Goal: Task Accomplishment & Management: Use online tool/utility

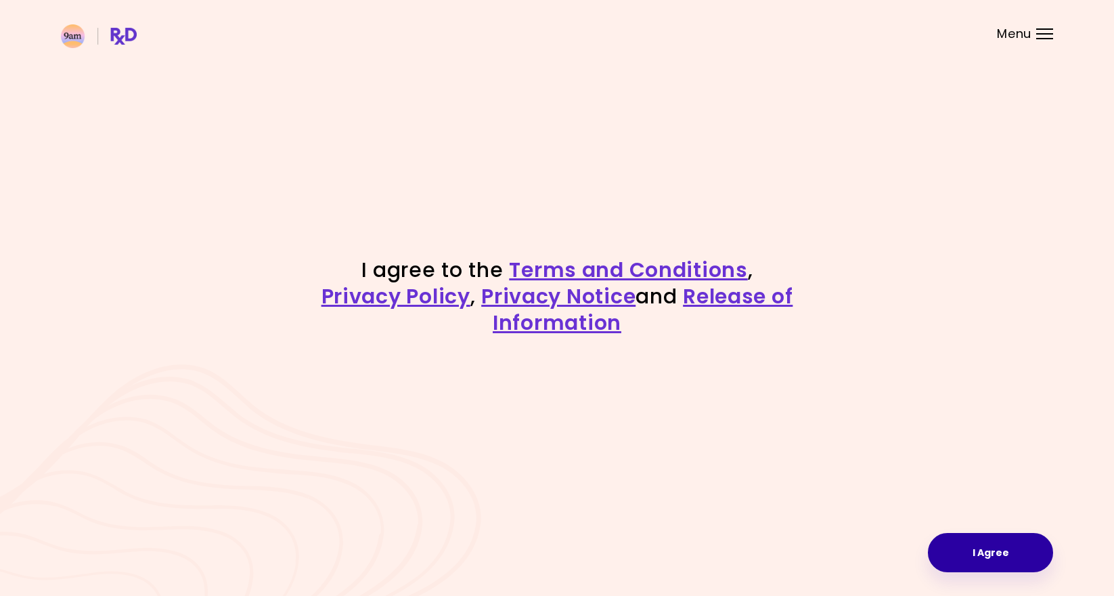
click at [993, 544] on button "I Agree" at bounding box center [990, 552] width 125 height 39
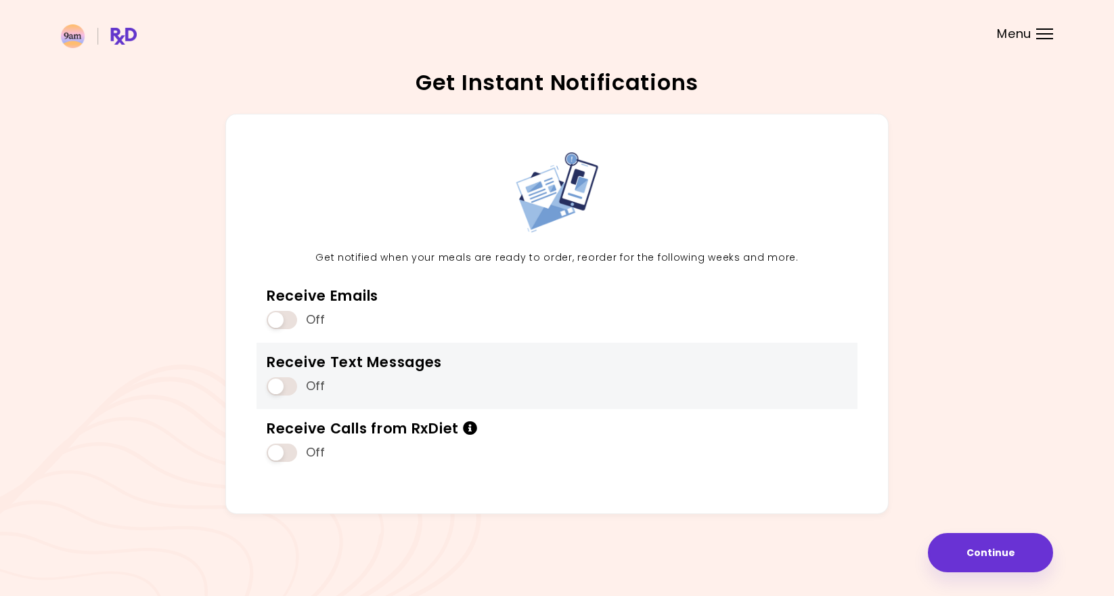
click at [284, 380] on span at bounding box center [282, 386] width 30 height 18
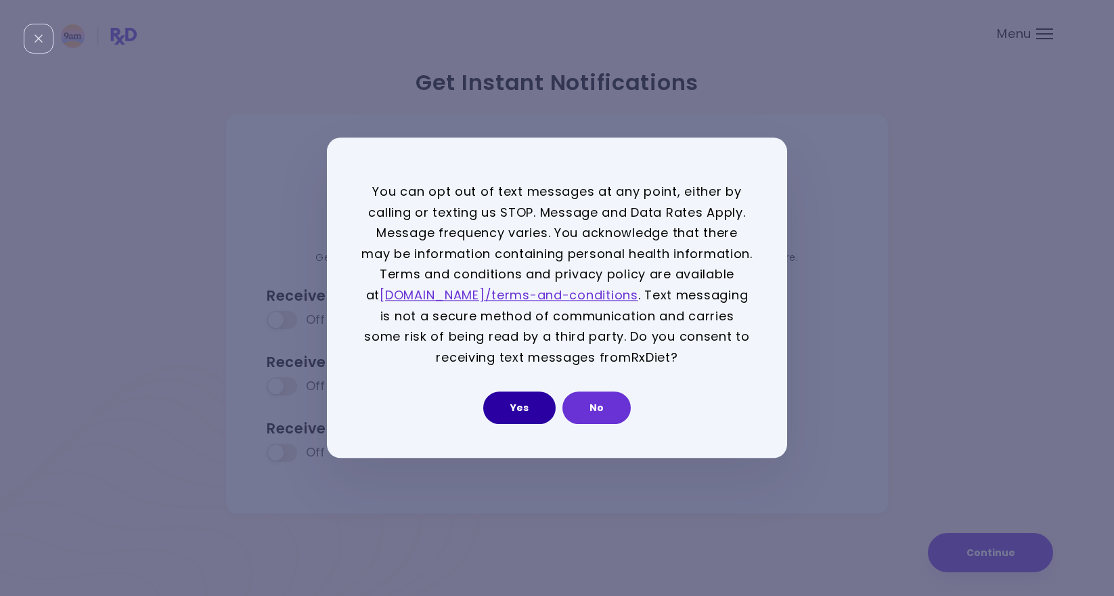
click at [531, 410] on button "Yes" at bounding box center [519, 408] width 72 height 32
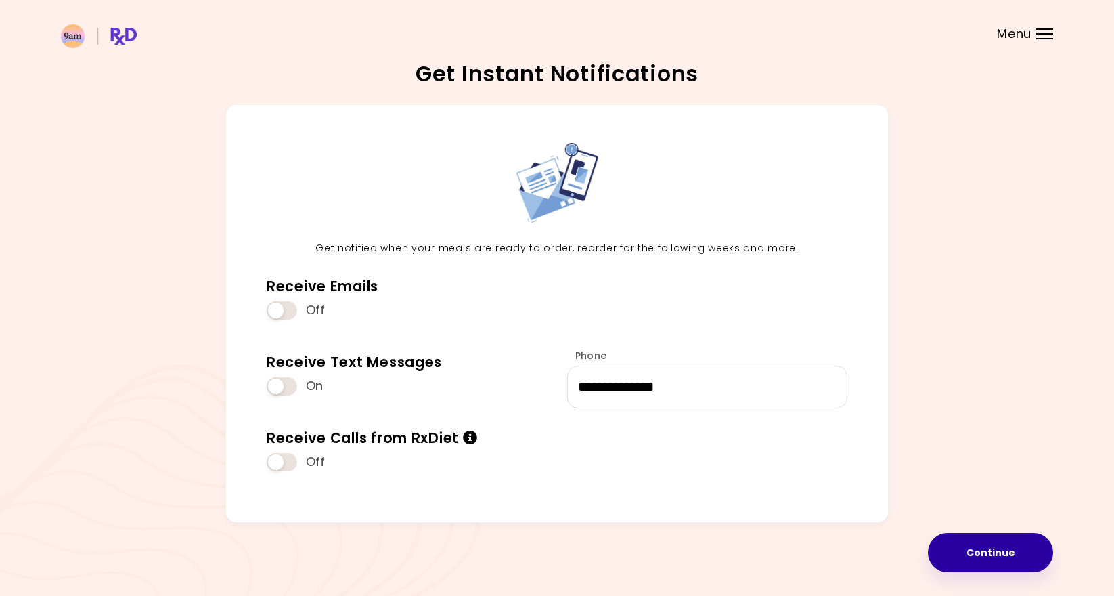
click at [984, 558] on button "Continue" at bounding box center [990, 552] width 125 height 39
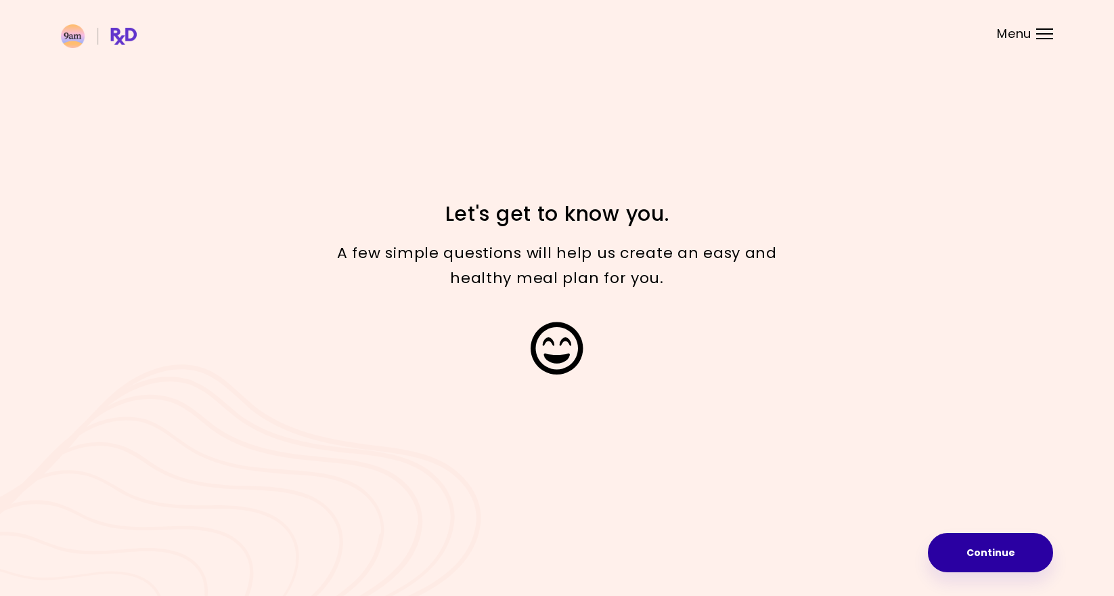
click at [982, 546] on button "Continue" at bounding box center [990, 552] width 125 height 39
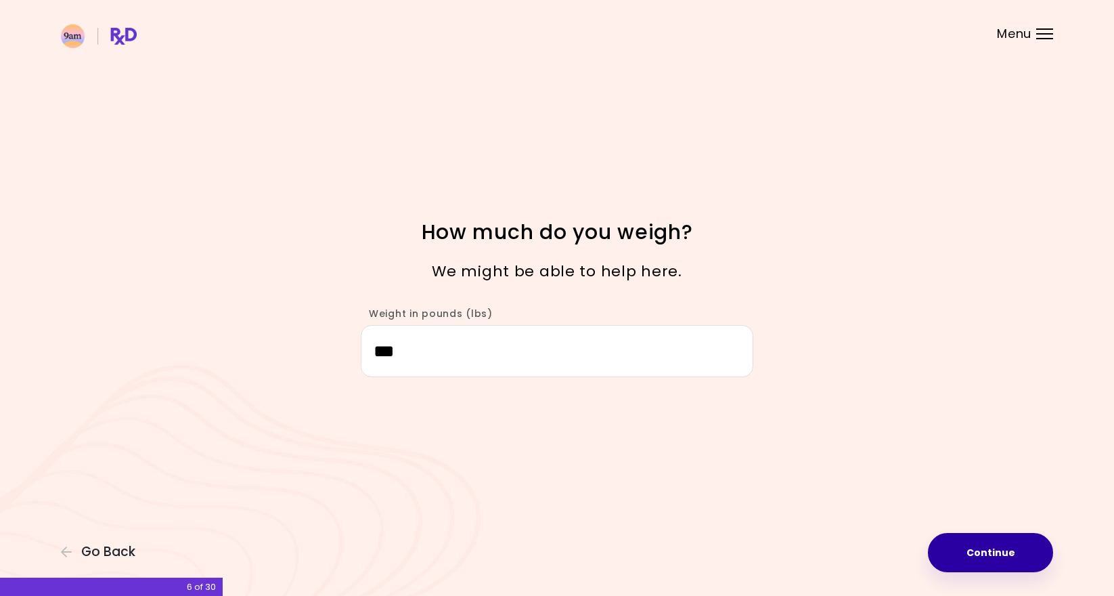
type input "***"
click at [980, 556] on button "Continue" at bounding box center [990, 552] width 125 height 39
select select "****"
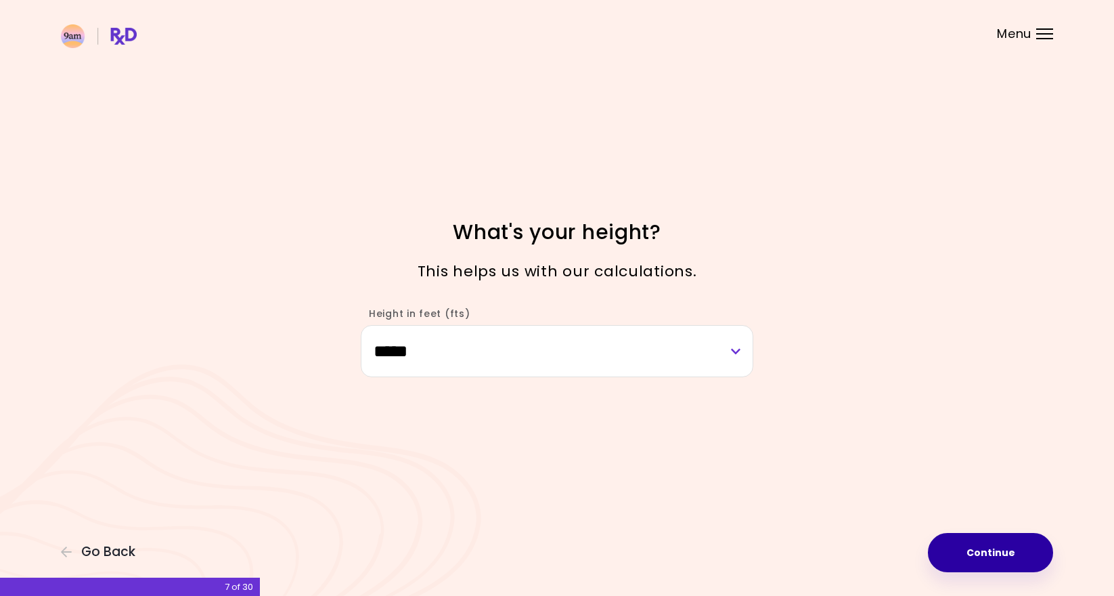
click at [964, 566] on button "Continue" at bounding box center [990, 552] width 125 height 39
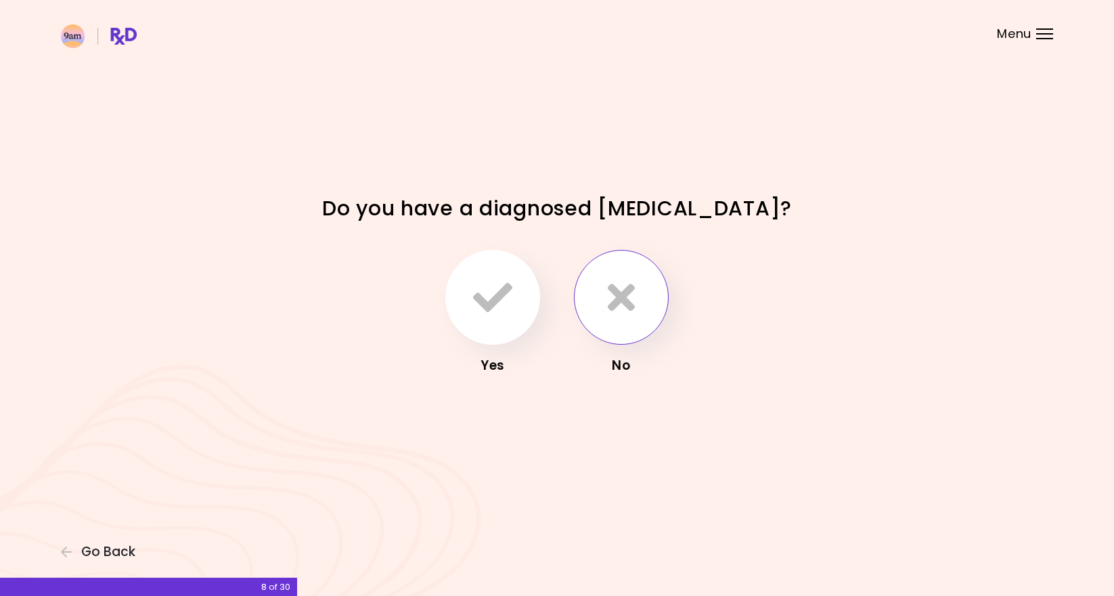
click at [644, 327] on button "button" at bounding box center [621, 297] width 95 height 95
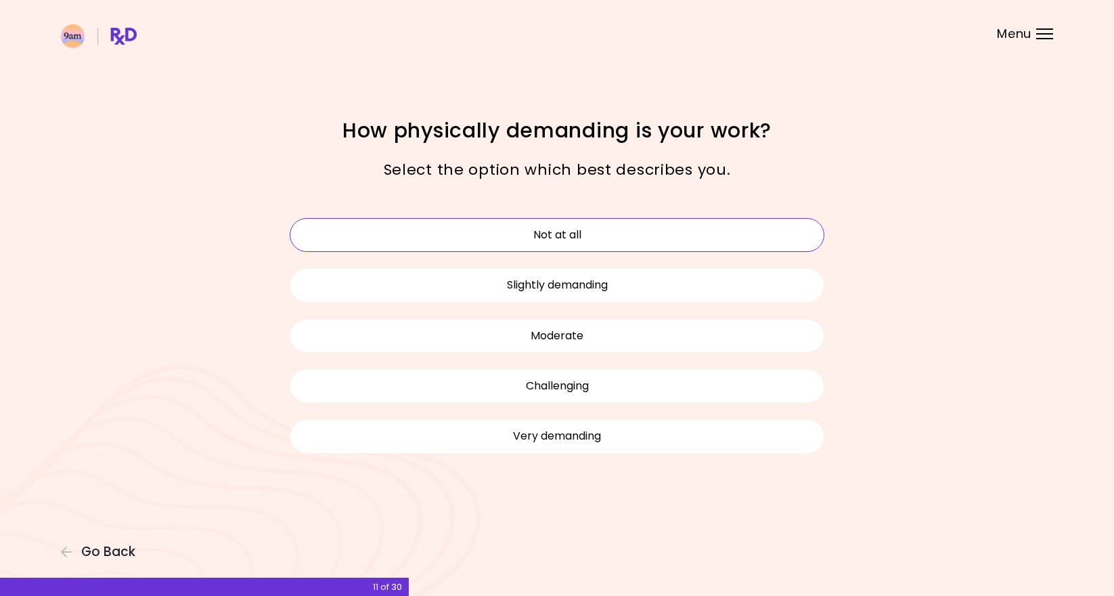
click at [638, 244] on button "Not at all" at bounding box center [557, 235] width 535 height 34
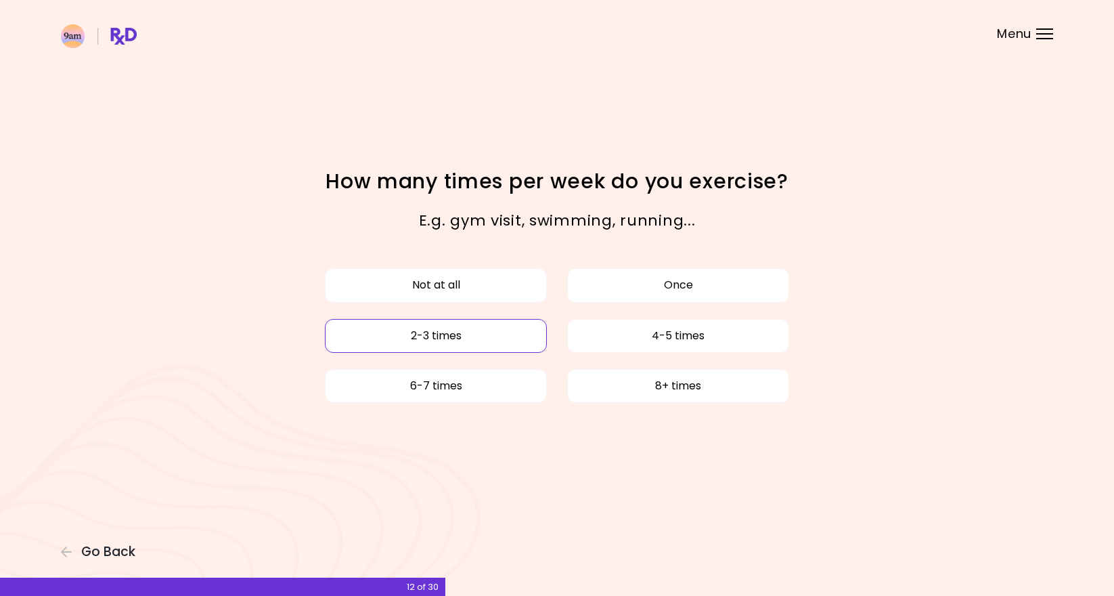
click at [505, 337] on button "2-3 times" at bounding box center [436, 336] width 222 height 34
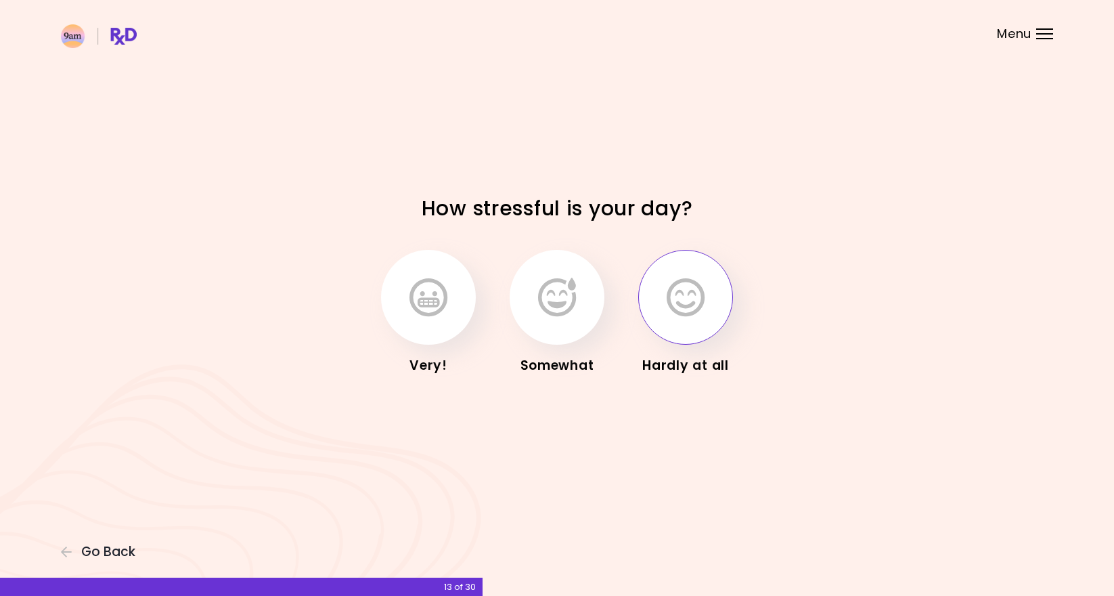
click at [671, 320] on button "button" at bounding box center [685, 297] width 95 height 95
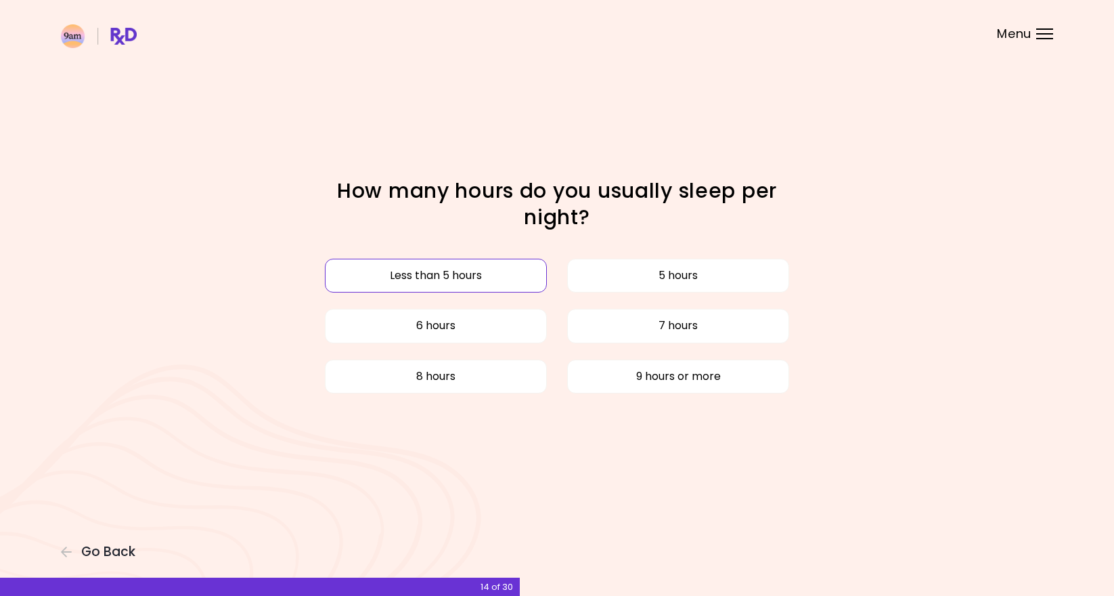
click at [539, 280] on button "Less than 5 hours" at bounding box center [436, 276] width 222 height 34
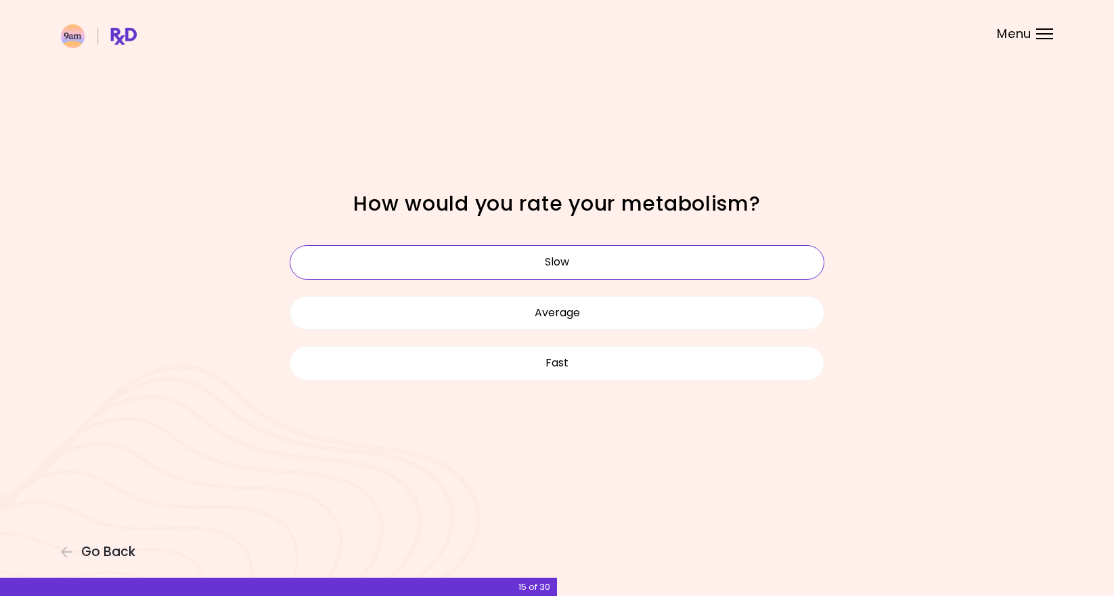
click at [586, 267] on button "Slow" at bounding box center [557, 262] width 535 height 34
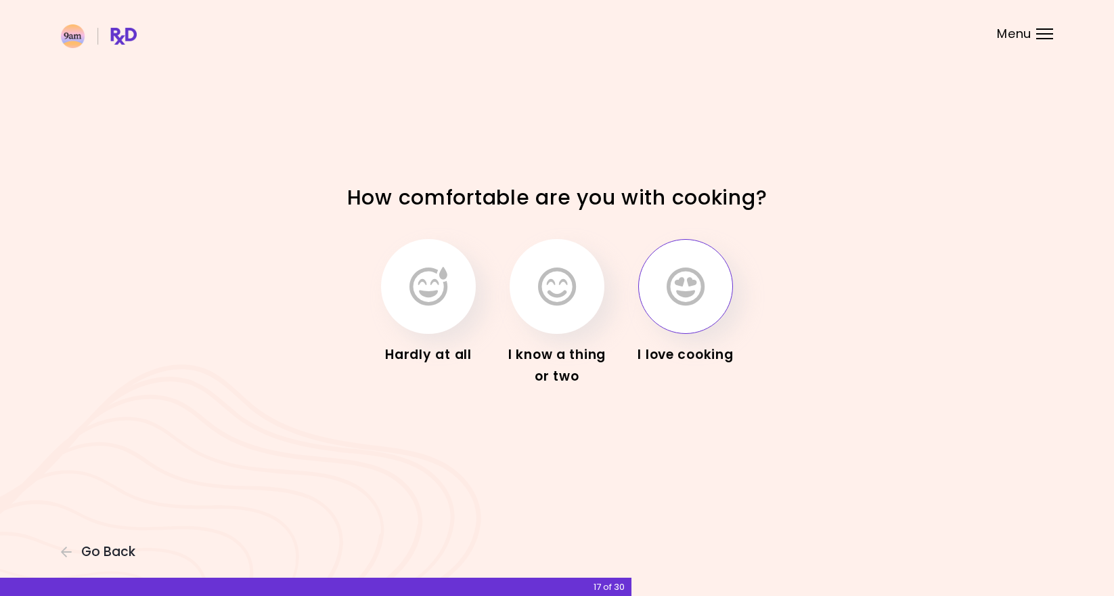
click at [686, 317] on button "button" at bounding box center [685, 286] width 95 height 95
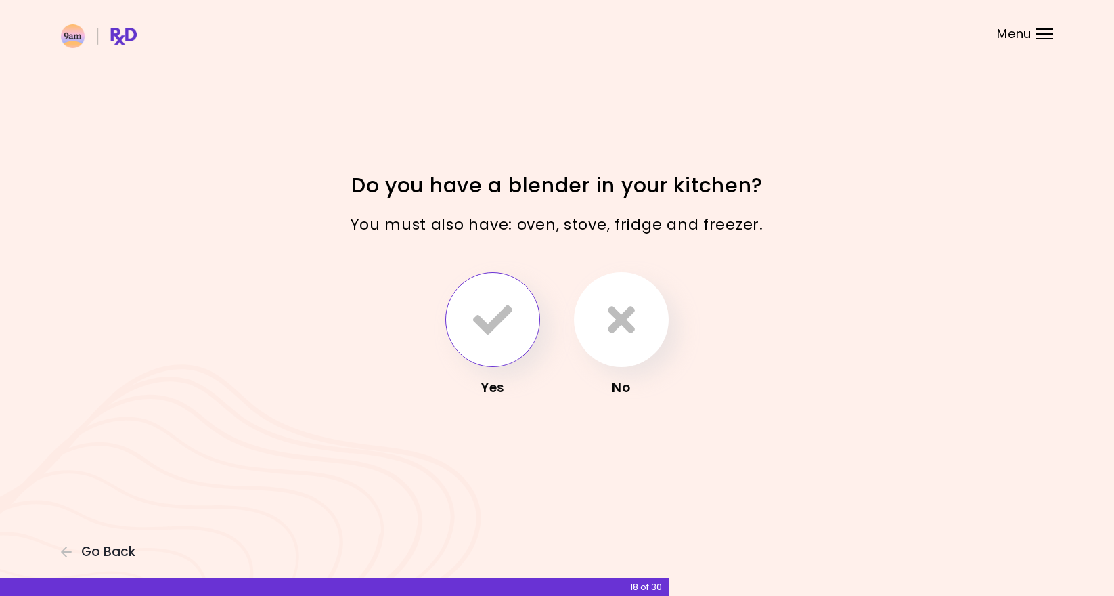
click at [512, 343] on button "button" at bounding box center [492, 319] width 95 height 95
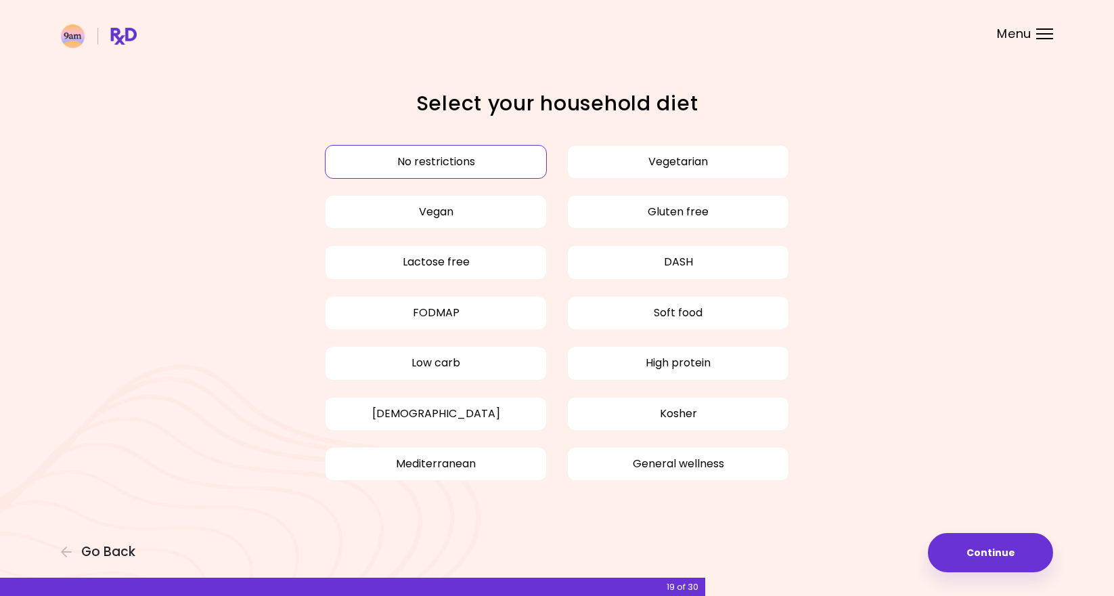
click at [491, 169] on button "No restrictions" at bounding box center [436, 162] width 222 height 34
click at [963, 550] on button "Continue" at bounding box center [990, 552] width 125 height 39
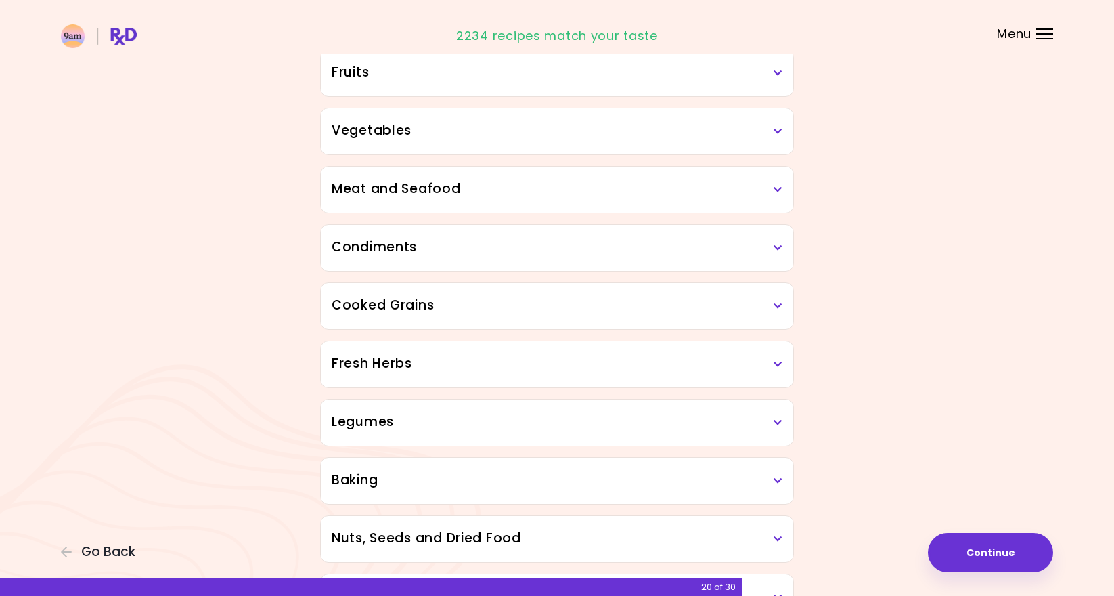
scroll to position [244, 0]
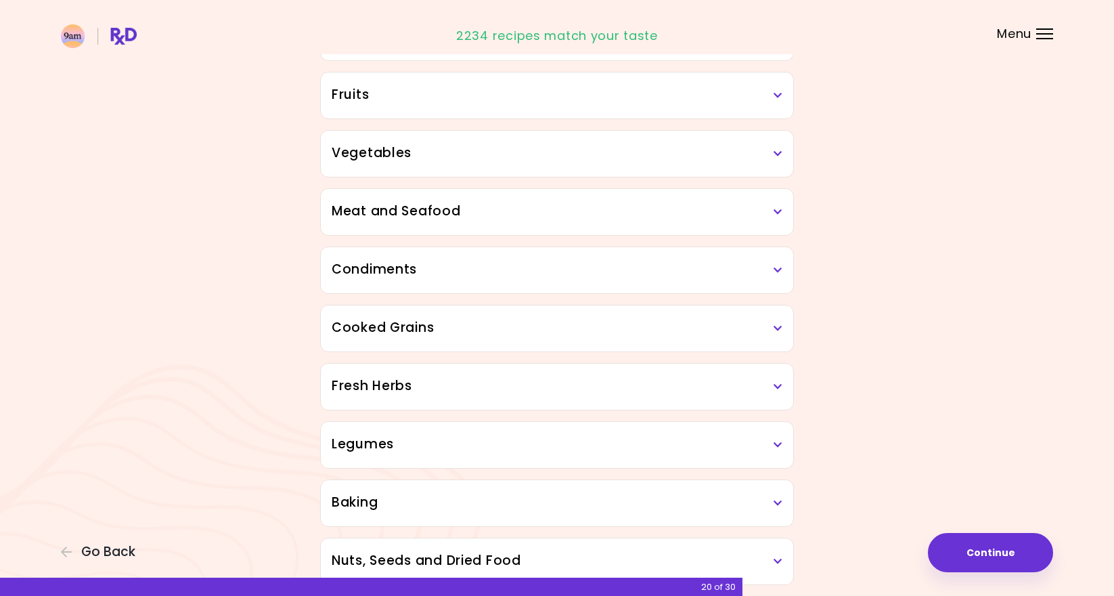
click at [688, 229] on div "Meat and Seafood" at bounding box center [557, 212] width 473 height 46
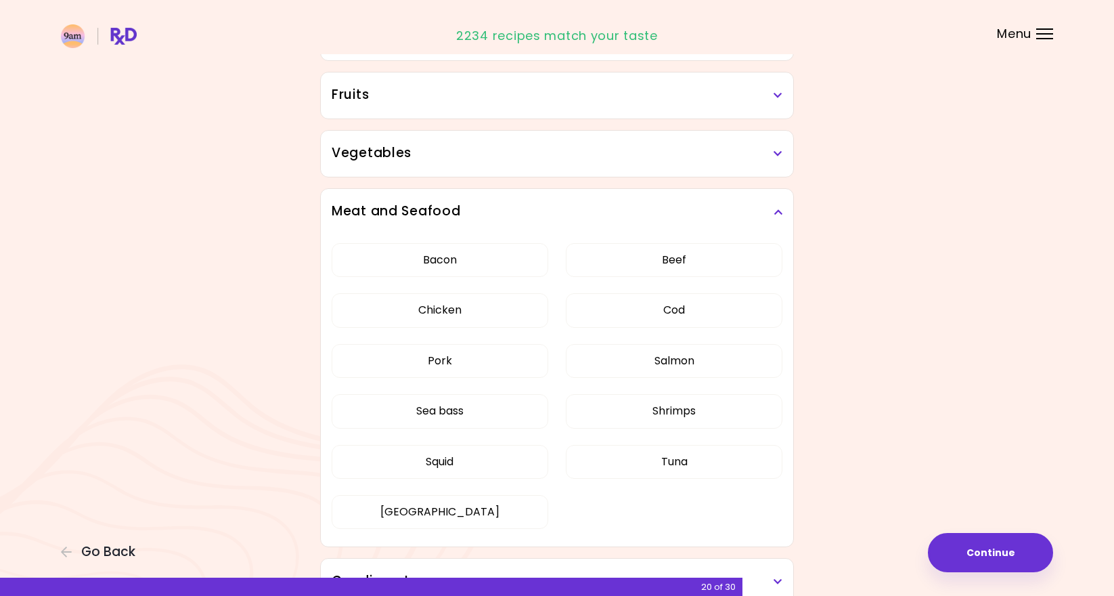
click at [688, 229] on div "Meat and Seafood" at bounding box center [557, 212] width 473 height 46
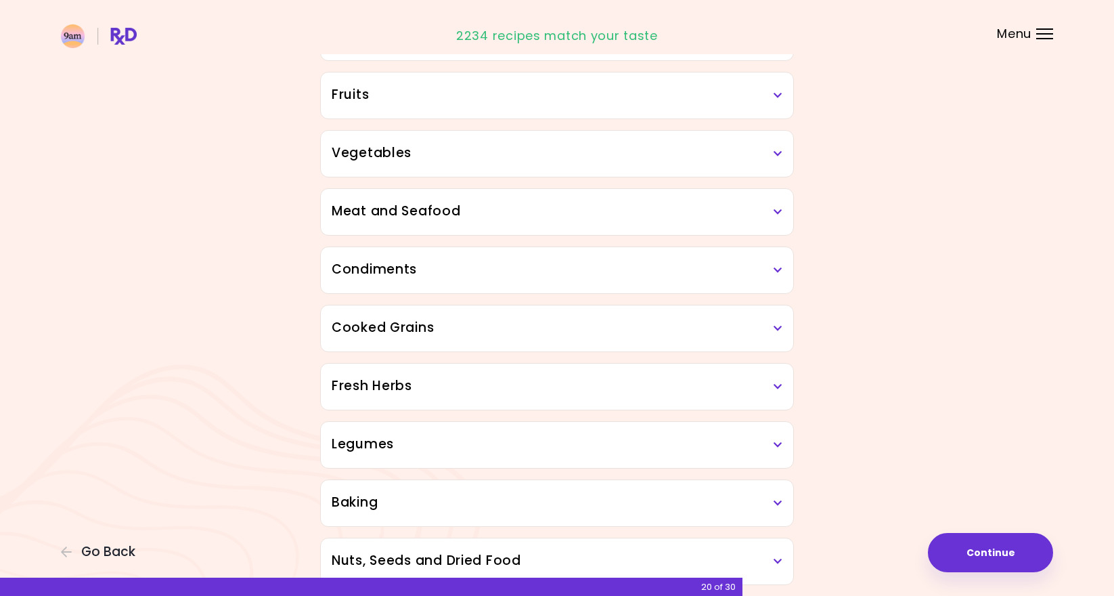
click at [688, 220] on h3 "Meat and Seafood" at bounding box center [557, 212] width 451 height 20
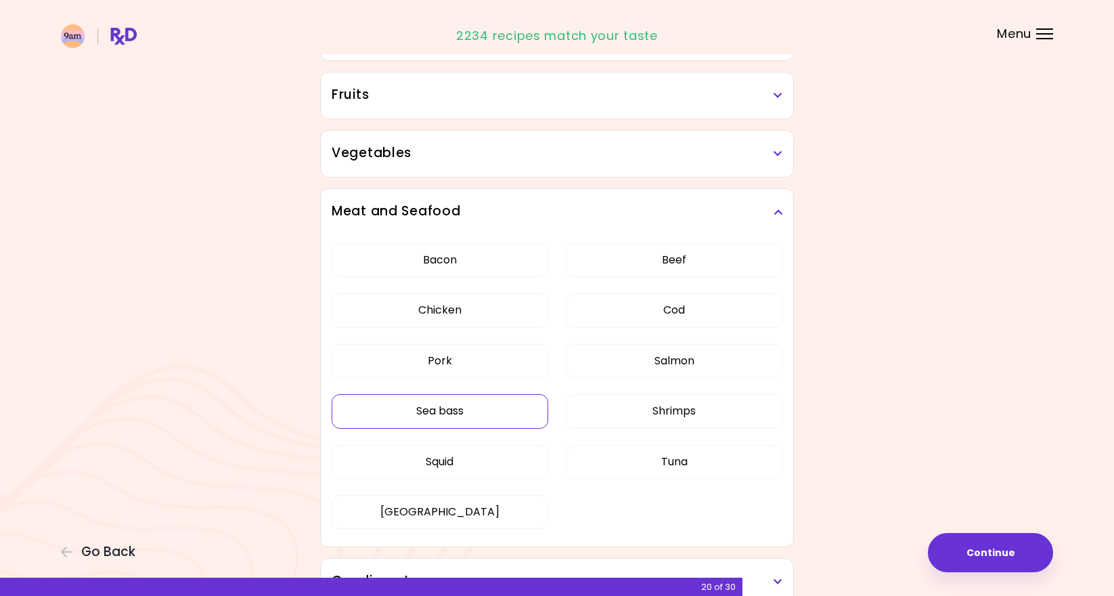
click at [488, 410] on button "Sea bass" at bounding box center [440, 411] width 217 height 34
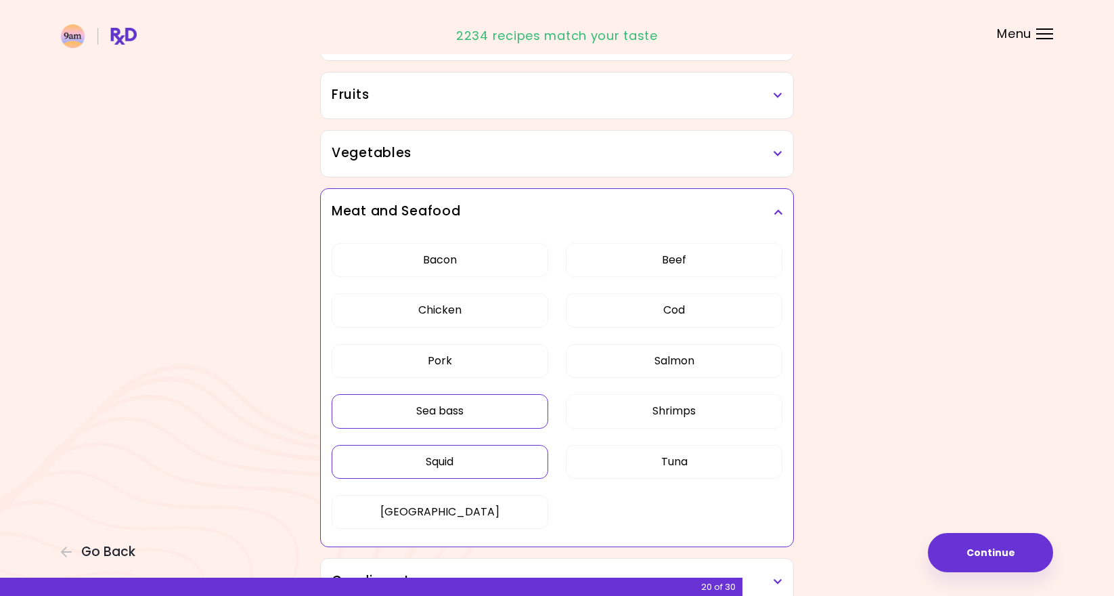
click at [483, 464] on button "Squid" at bounding box center [440, 462] width 217 height 34
click at [602, 464] on button "Tuna" at bounding box center [674, 462] width 217 height 34
click at [623, 414] on button "Shrimps" at bounding box center [674, 411] width 217 height 34
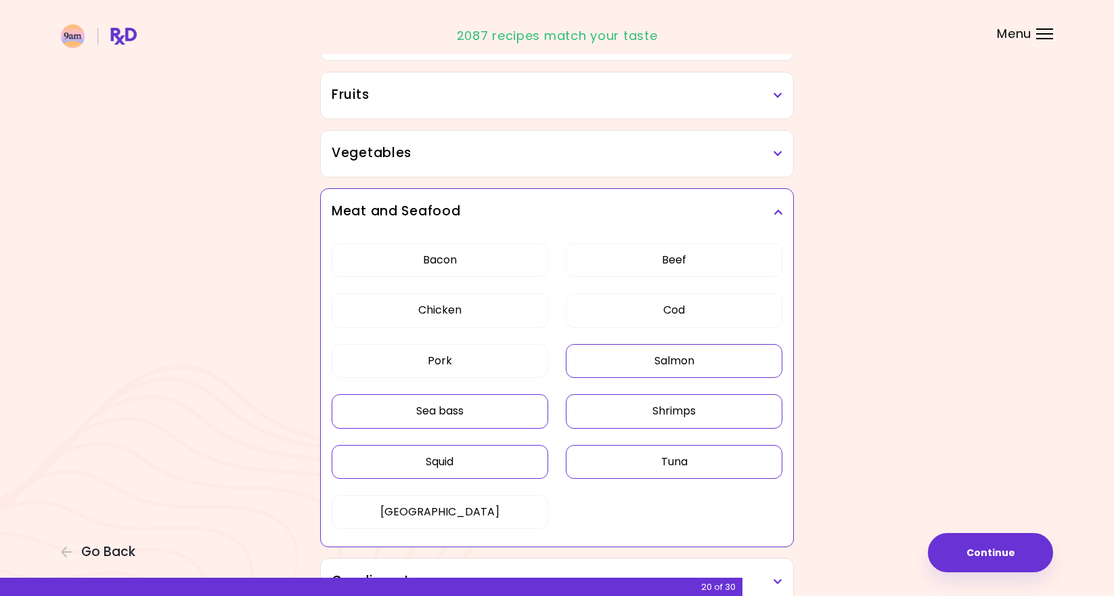
click at [617, 364] on button "Salmon" at bounding box center [674, 361] width 217 height 34
click at [617, 315] on button "Cod" at bounding box center [674, 310] width 217 height 34
click at [757, 375] on button "Salmon" at bounding box center [674, 361] width 217 height 34
click at [748, 354] on button "Salmon" at bounding box center [674, 361] width 217 height 34
click at [666, 364] on button "Salmon" at bounding box center [674, 361] width 217 height 34
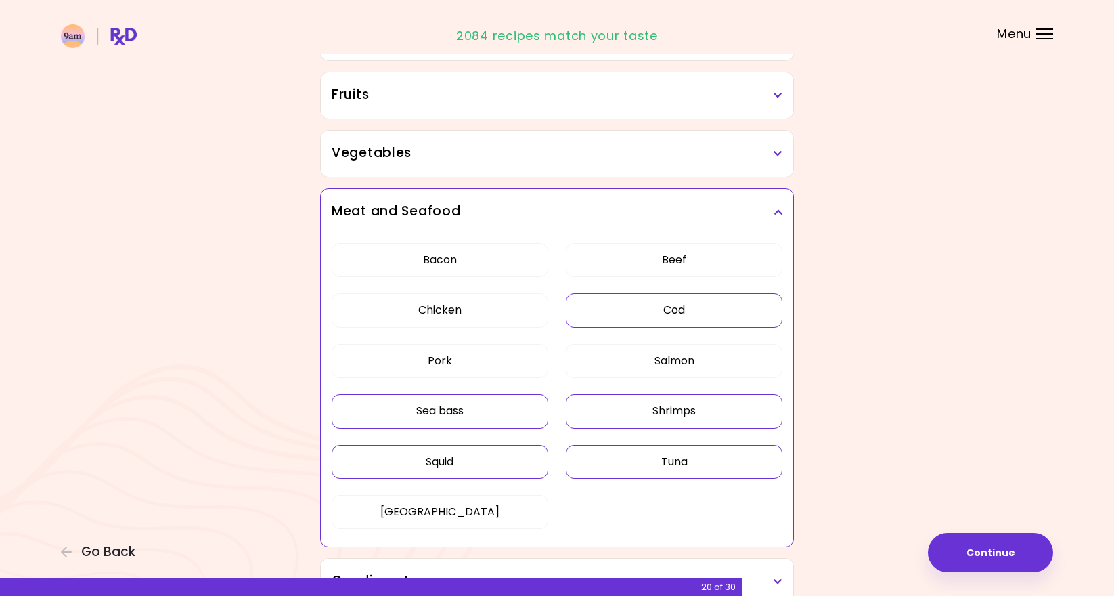
click at [704, 238] on div "Bacon Beef Chicken Cod Pork Salmon Sea bass Shrimps Squid Tuna Turkey" at bounding box center [557, 391] width 451 height 313
click at [482, 375] on button "Pork" at bounding box center [440, 361] width 217 height 34
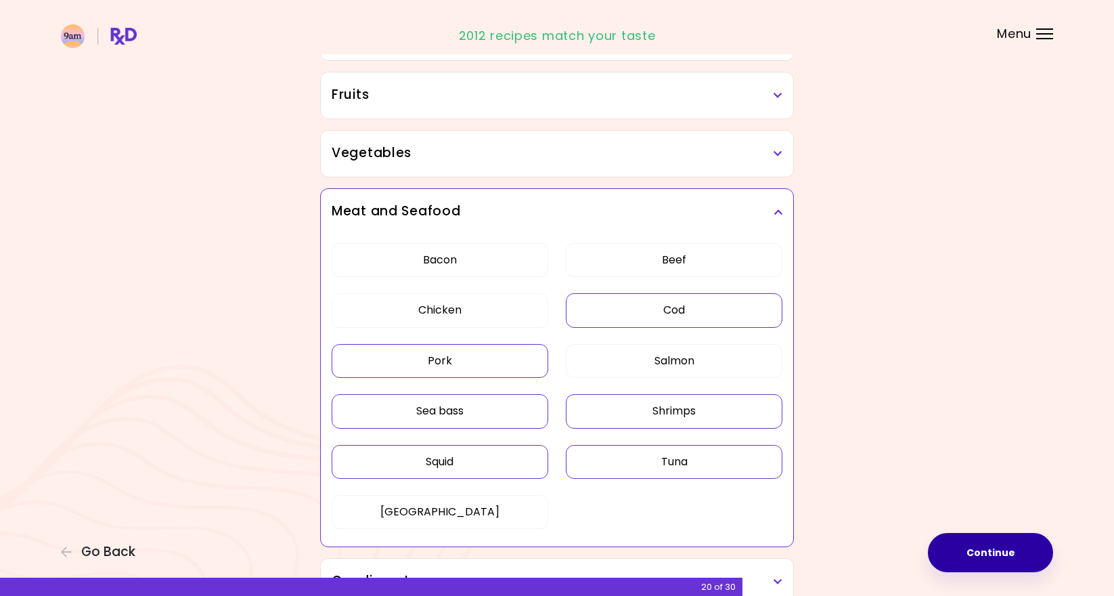
click at [973, 544] on button "Continue" at bounding box center [990, 552] width 125 height 39
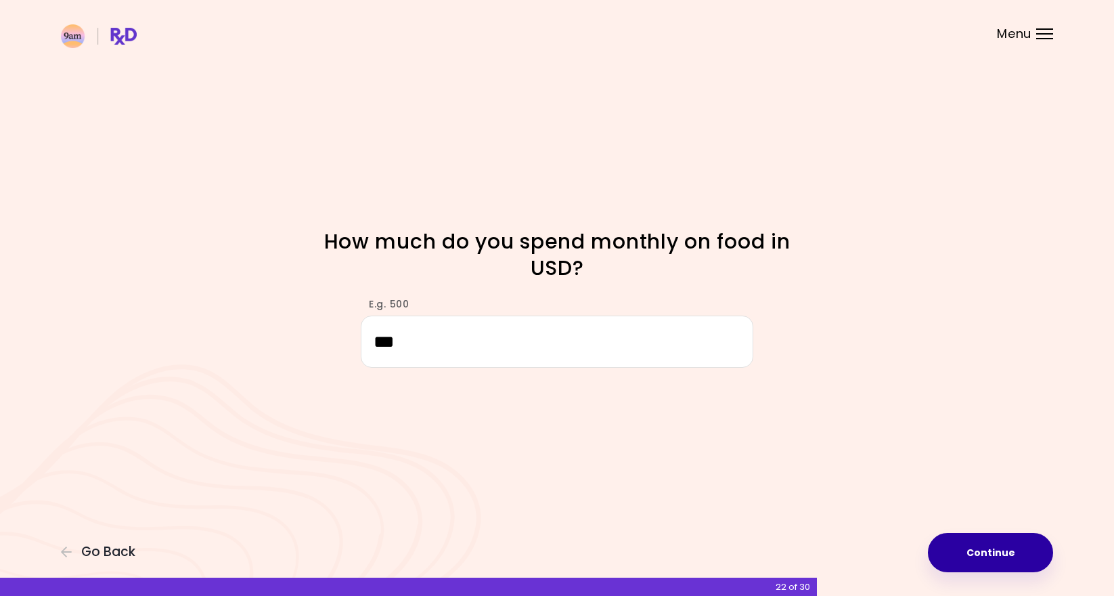
type input "***"
click at [1006, 547] on button "Continue" at bounding box center [990, 552] width 125 height 39
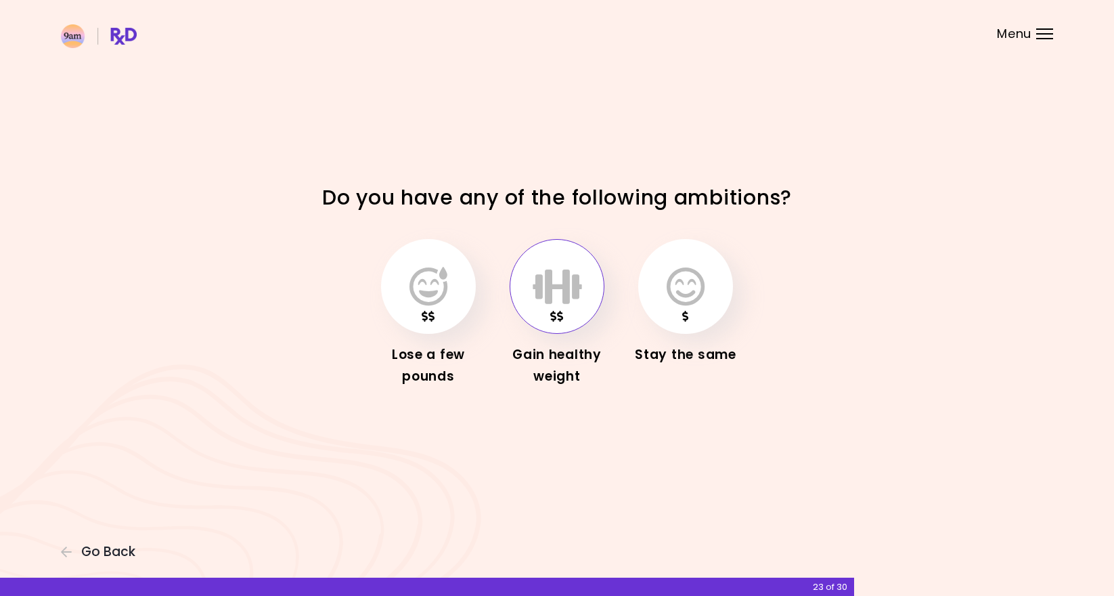
click at [527, 303] on button "button" at bounding box center [557, 286] width 95 height 95
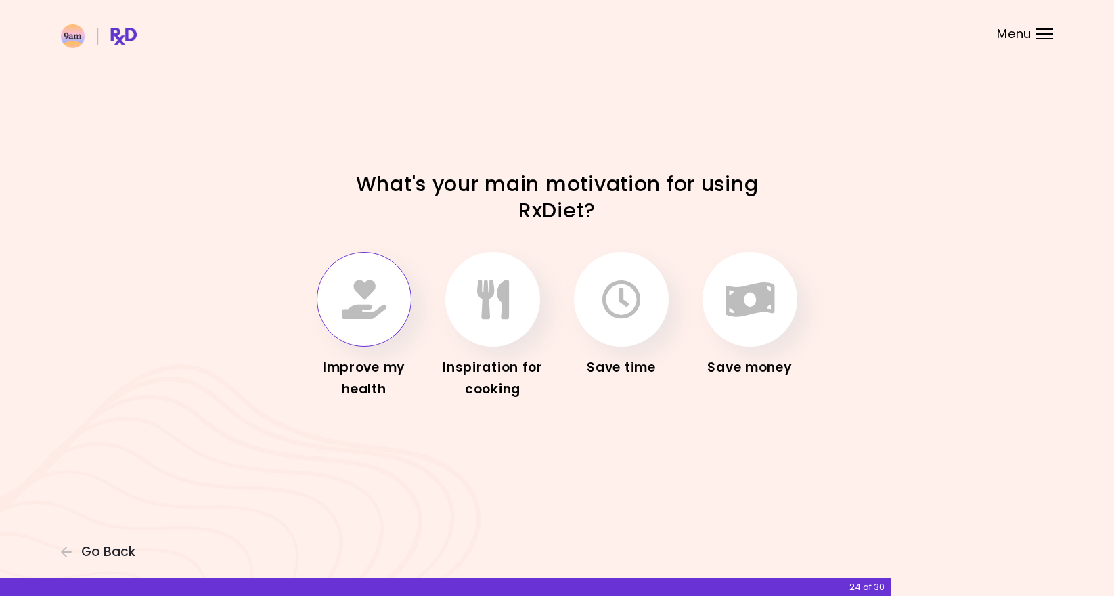
click at [323, 300] on button "button" at bounding box center [364, 299] width 95 height 95
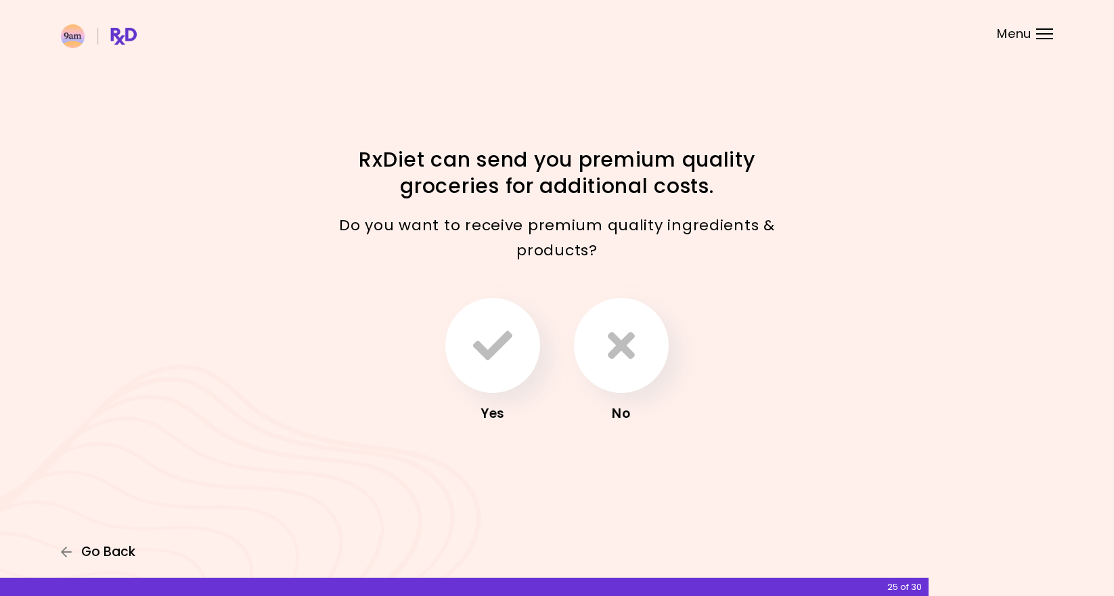
click at [120, 550] on span "Go Back" at bounding box center [108, 551] width 54 height 15
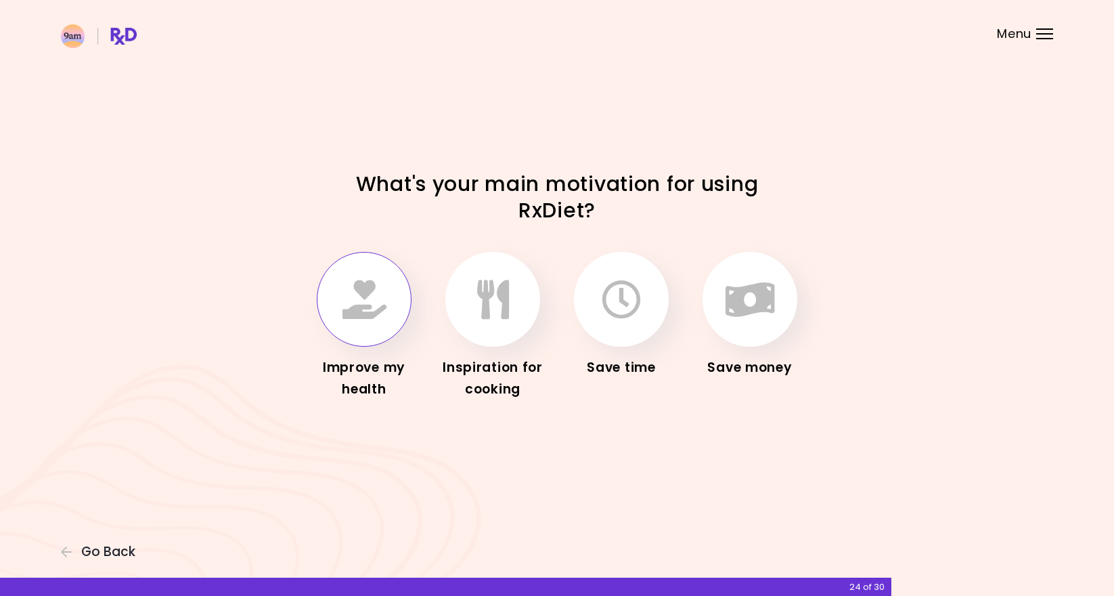
click at [357, 315] on icon "button" at bounding box center [365, 299] width 44 height 39
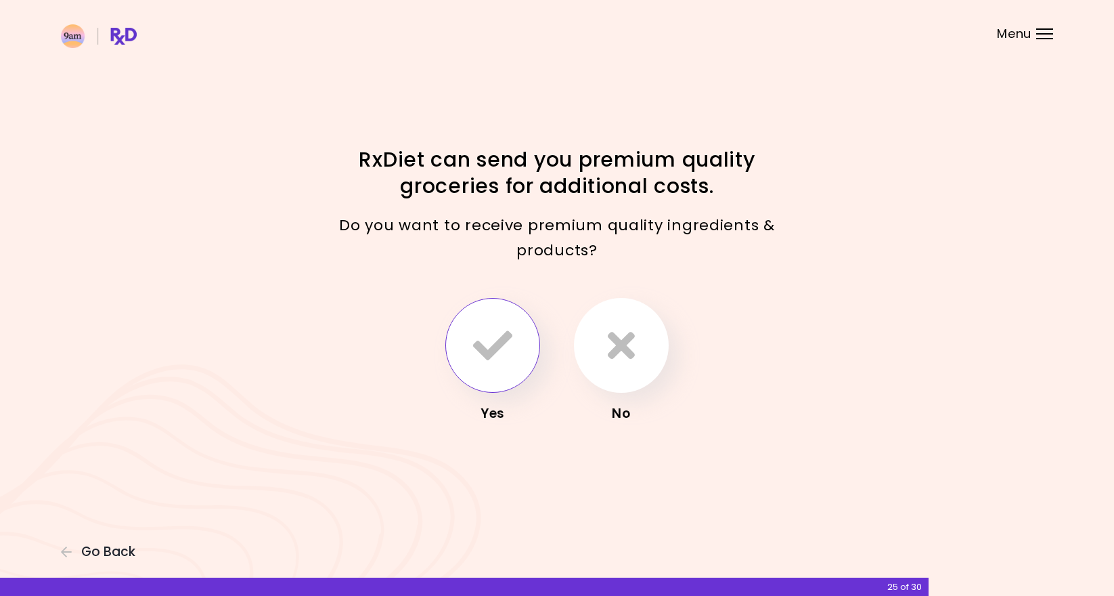
click at [516, 346] on button "button" at bounding box center [492, 345] width 95 height 95
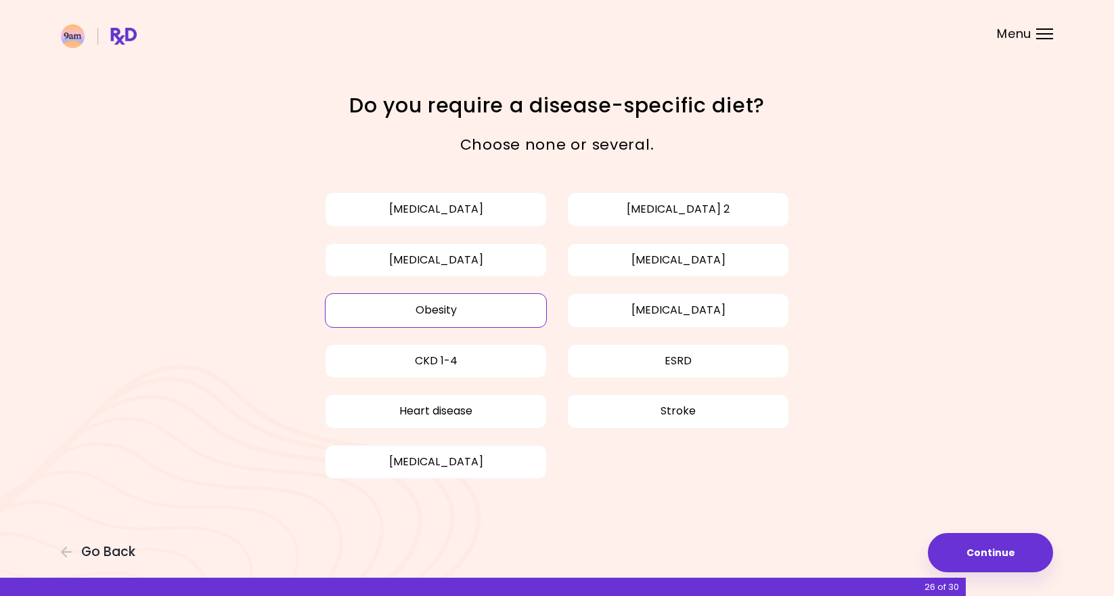
click at [520, 316] on button "Obesity" at bounding box center [436, 310] width 222 height 34
click at [508, 259] on button "High blood pressure" at bounding box center [436, 260] width 222 height 34
click at [512, 412] on button "Heart disease" at bounding box center [436, 411] width 222 height 34
click at [616, 274] on button "High cholesterol" at bounding box center [678, 260] width 222 height 34
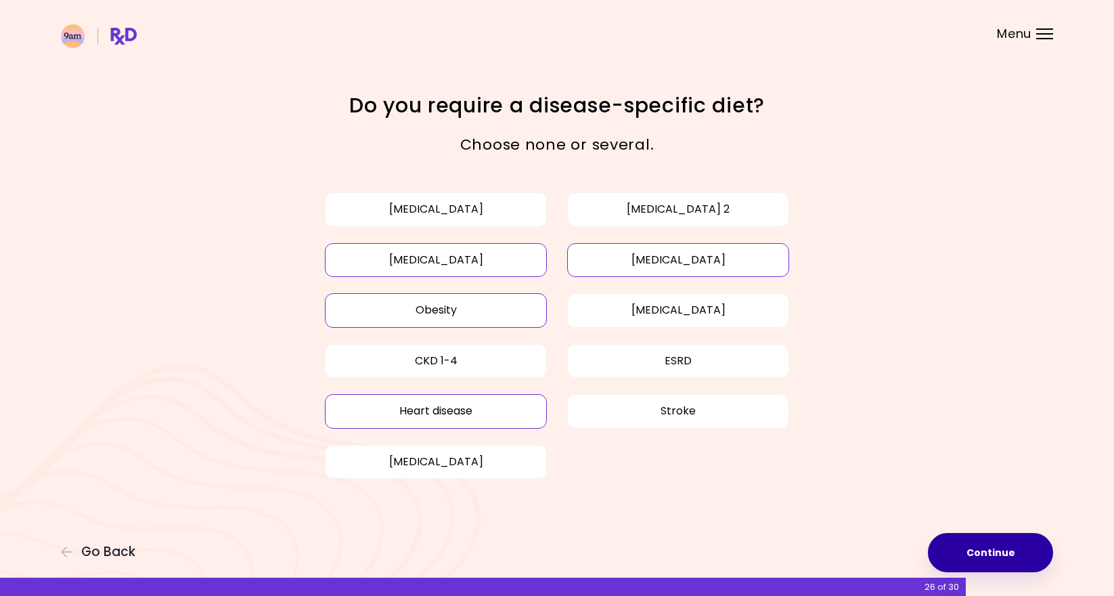
click at [954, 538] on button "Continue" at bounding box center [990, 552] width 125 height 39
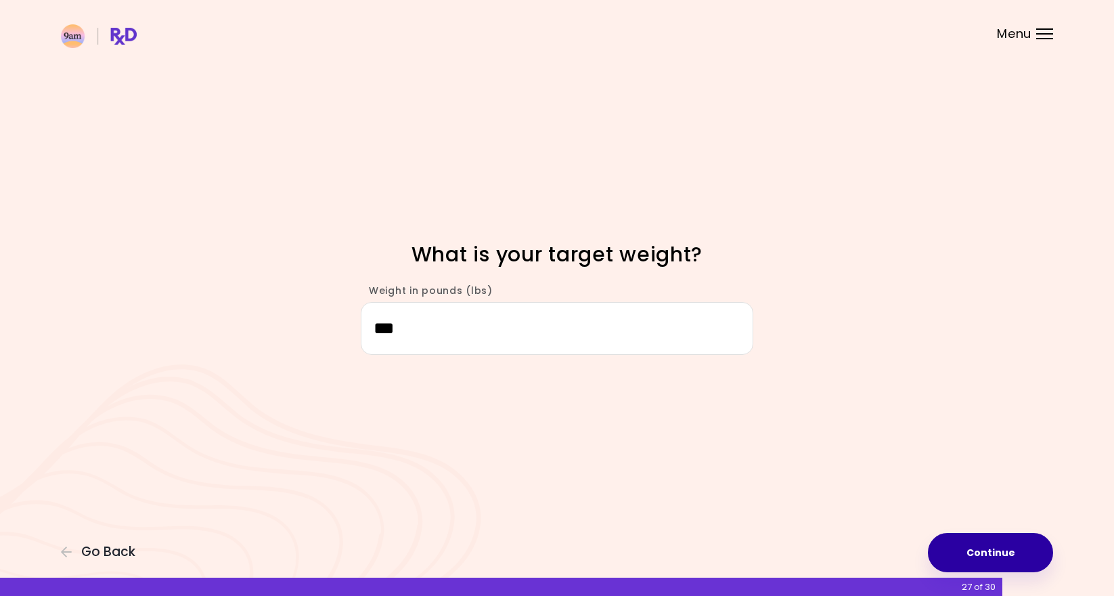
type input "***"
click at [980, 544] on button "Continue" at bounding box center [990, 552] width 125 height 39
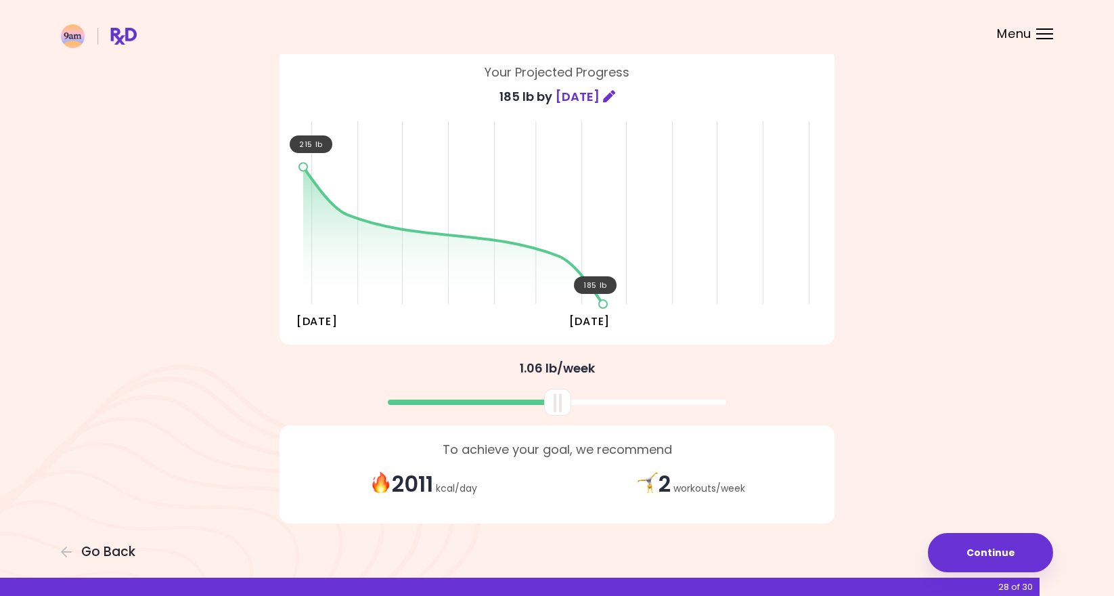
scroll to position [93, 0]
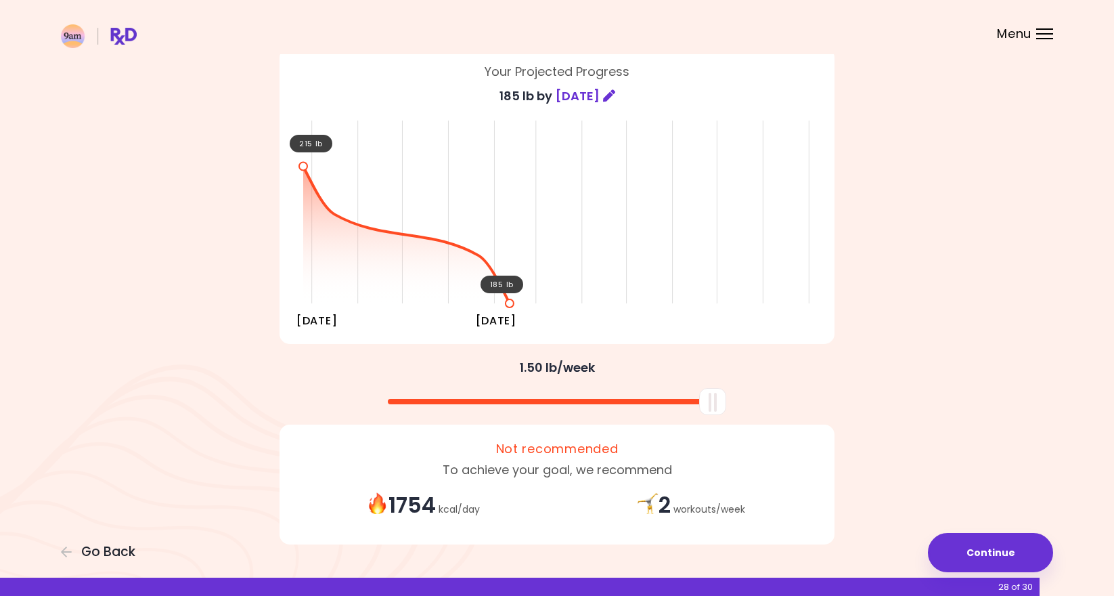
drag, startPoint x: 560, startPoint y: 405, endPoint x: 739, endPoint y: 395, distance: 179.0
click at [739, 395] on div at bounding box center [557, 396] width 569 height 36
click at [665, 491] on strong "2" at bounding box center [665, 504] width 12 height 30
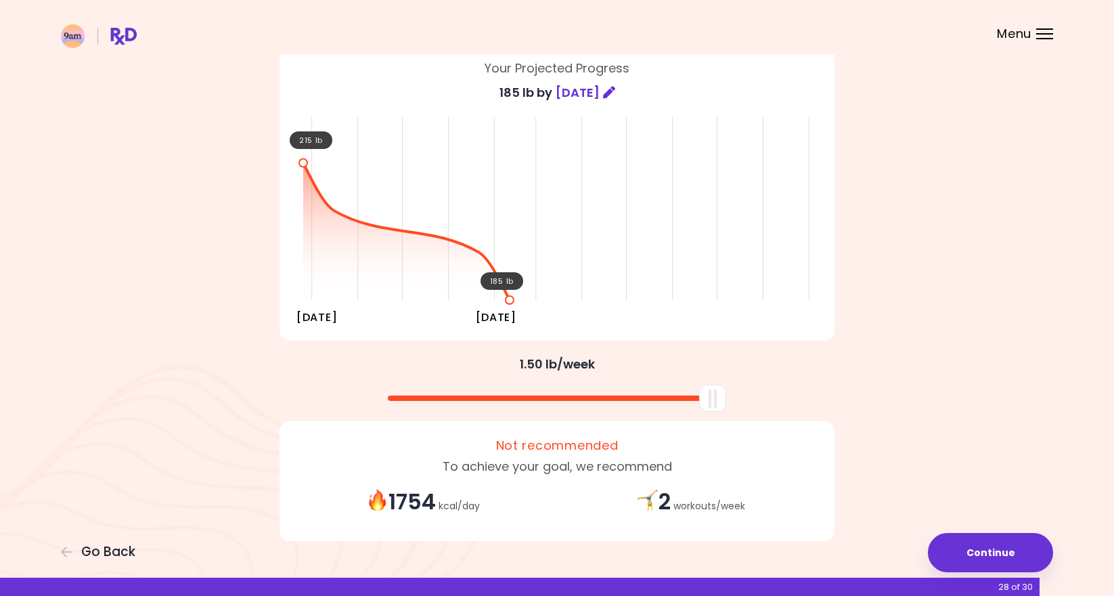
scroll to position [99, 0]
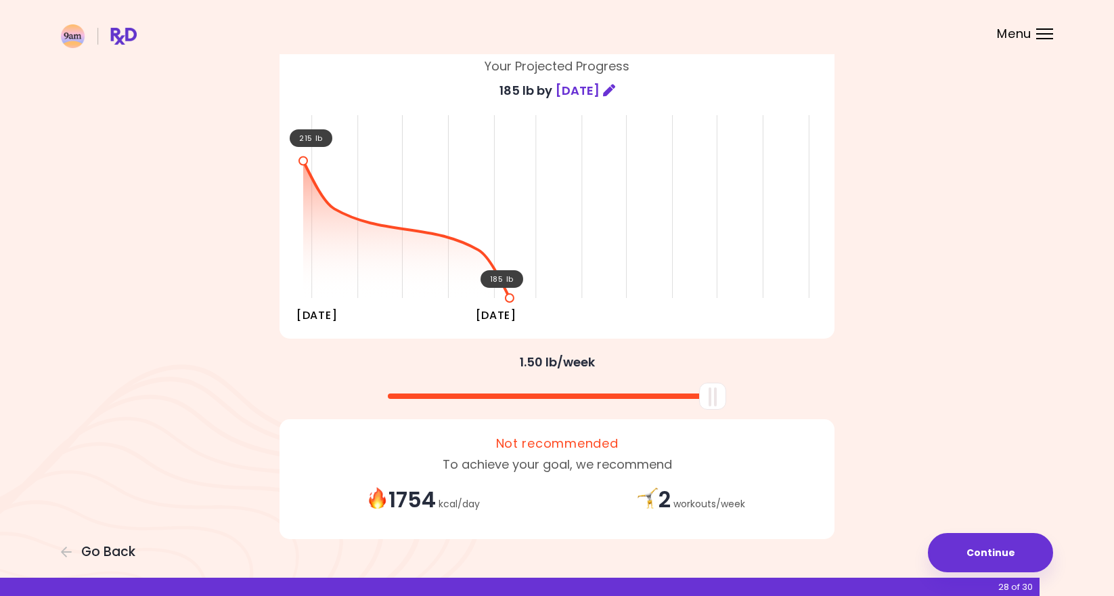
click at [665, 502] on strong "2" at bounding box center [665, 499] width 12 height 30
click at [973, 556] on button "Continue" at bounding box center [990, 552] width 125 height 39
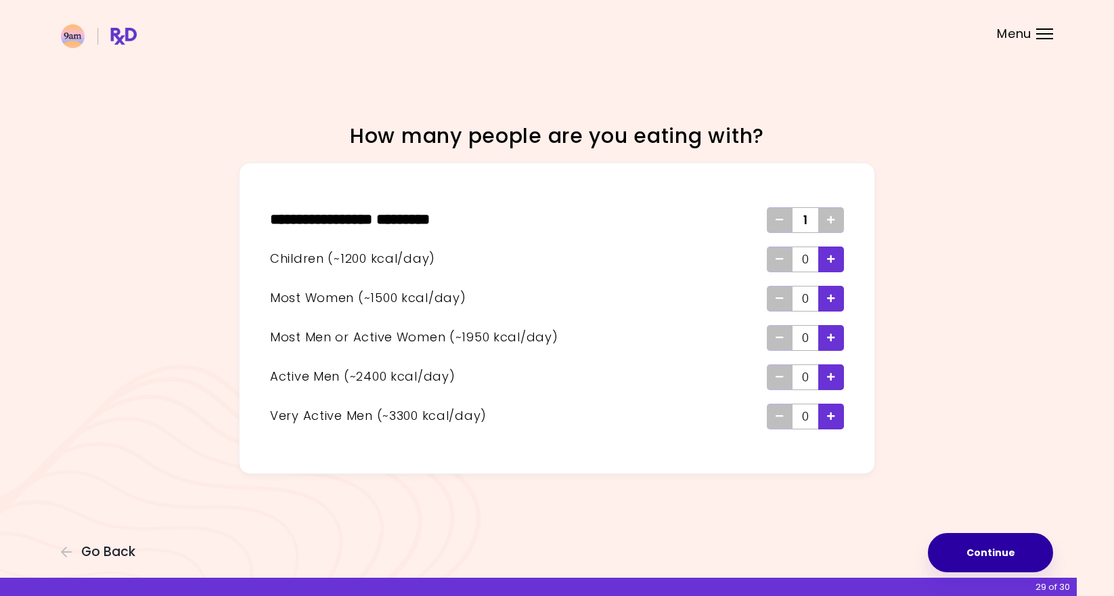
click at [987, 556] on button "Continue" at bounding box center [990, 552] width 125 height 39
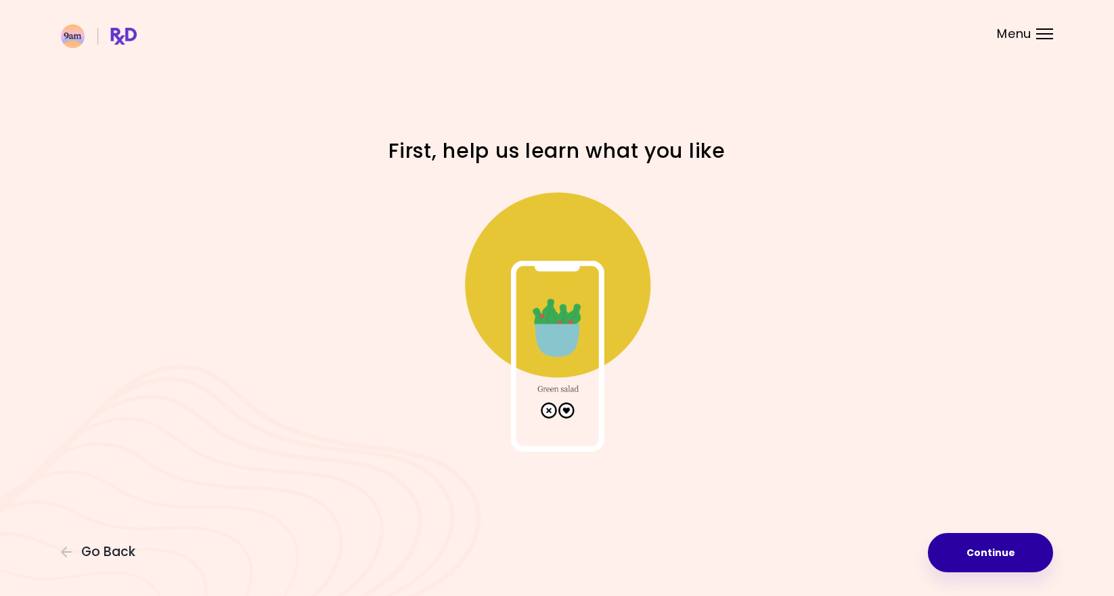
click at [973, 561] on button "Continue" at bounding box center [990, 552] width 125 height 39
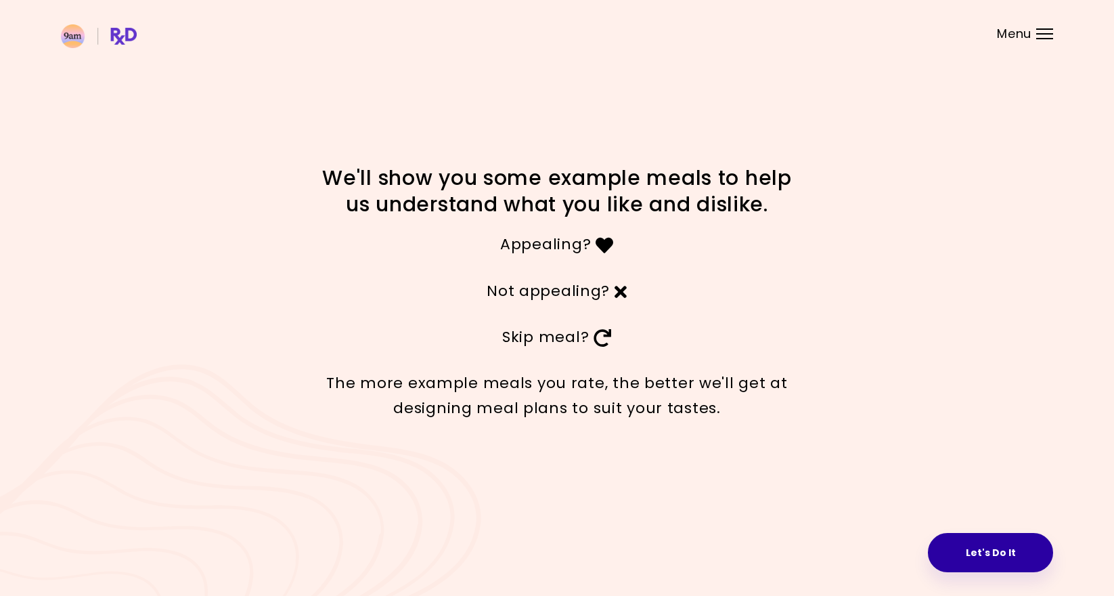
click at [992, 563] on button "Let's Do It" at bounding box center [990, 552] width 125 height 39
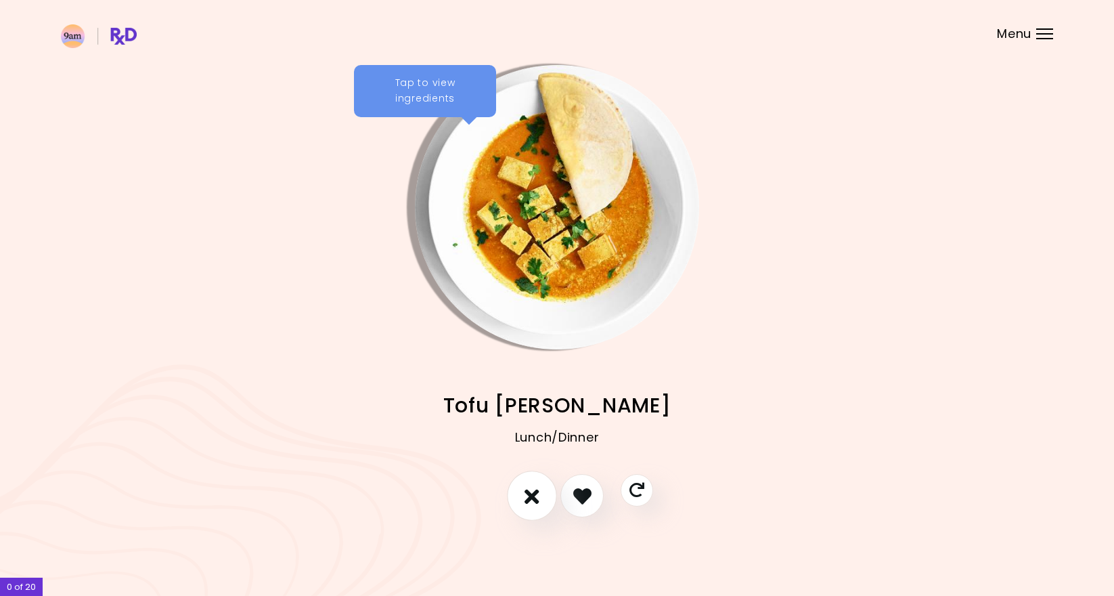
click at [532, 499] on icon "I don't like this recipe" at bounding box center [532, 495] width 15 height 21
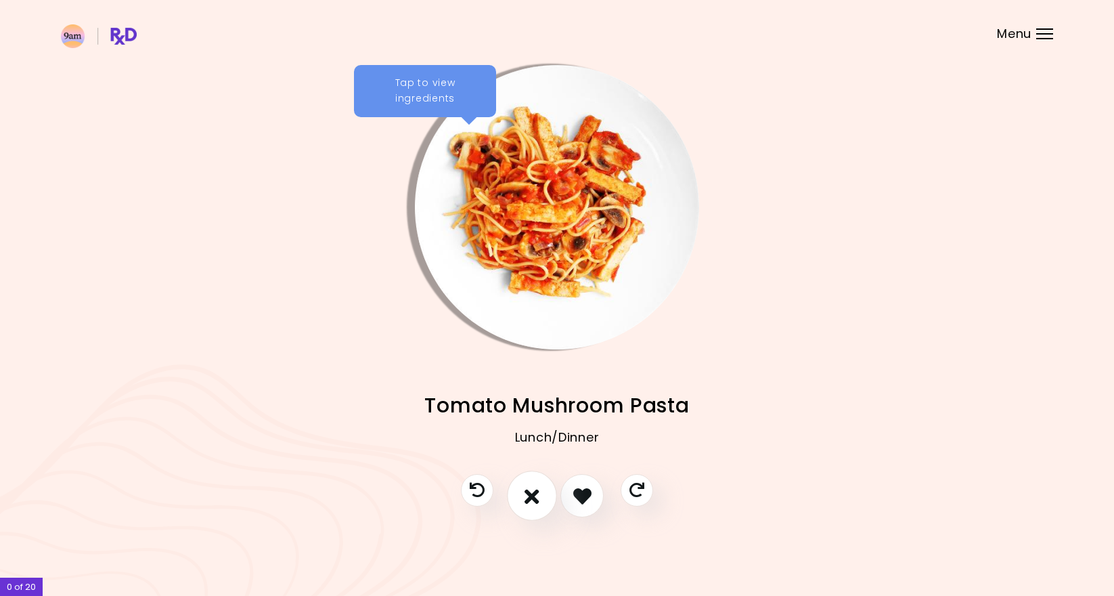
click at [532, 500] on icon "I don't like this recipe" at bounding box center [532, 495] width 15 height 21
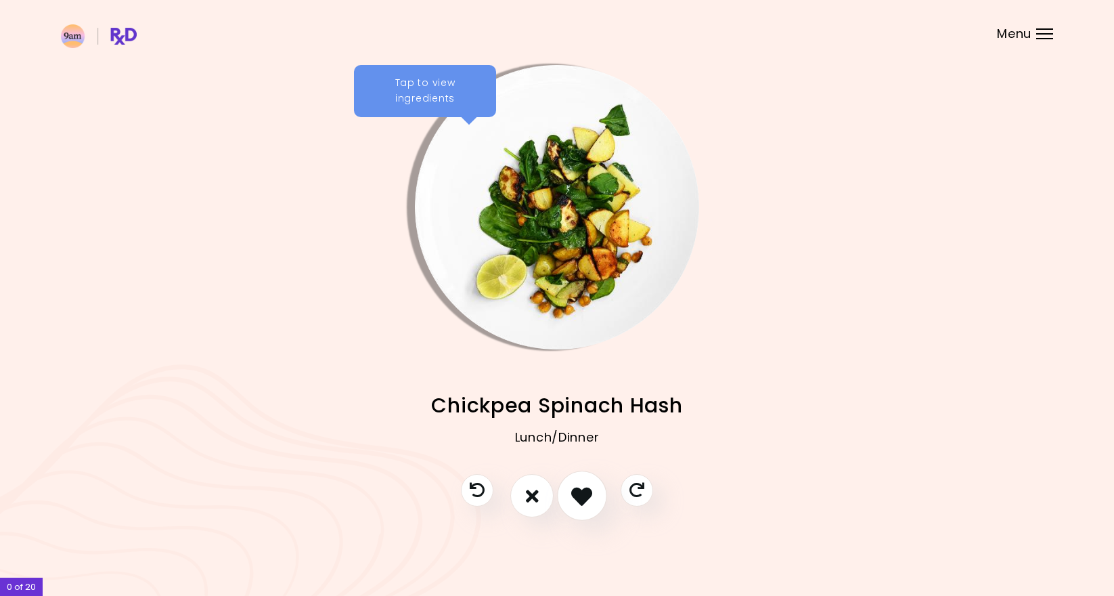
click at [582, 502] on icon "I like this recipe" at bounding box center [581, 495] width 21 height 21
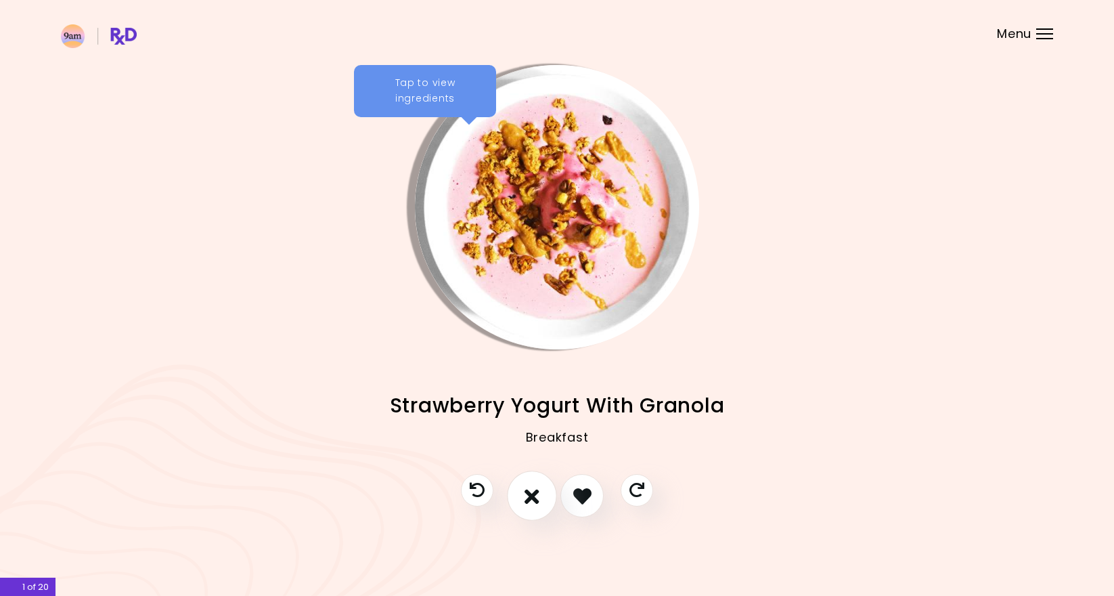
click at [530, 505] on icon "I don't like this recipe" at bounding box center [532, 495] width 15 height 21
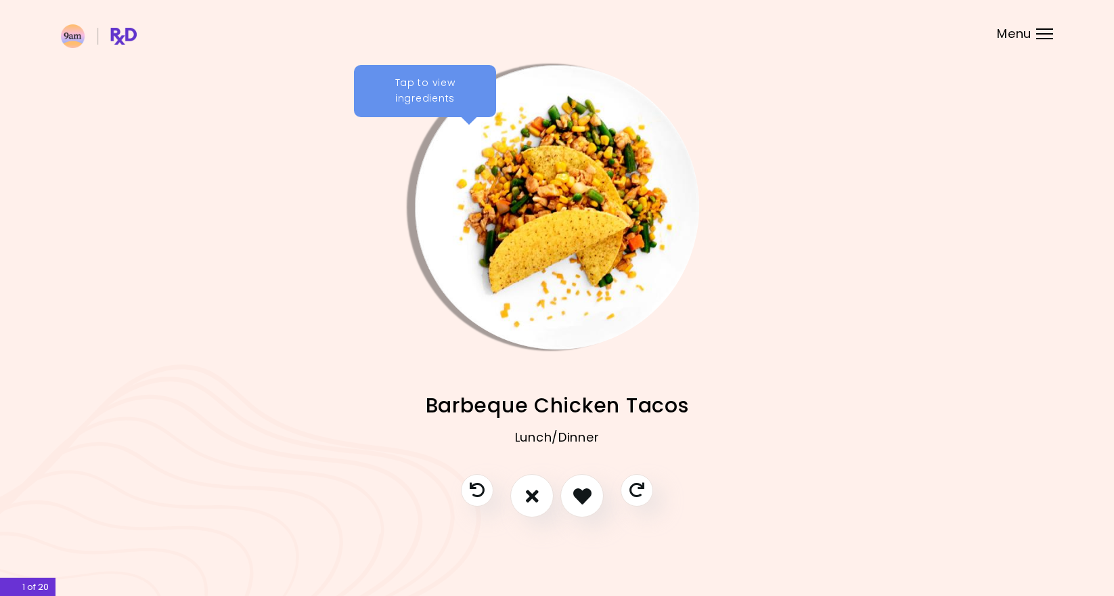
click at [455, 98] on div "Tap to view ingredients" at bounding box center [425, 91] width 142 height 53
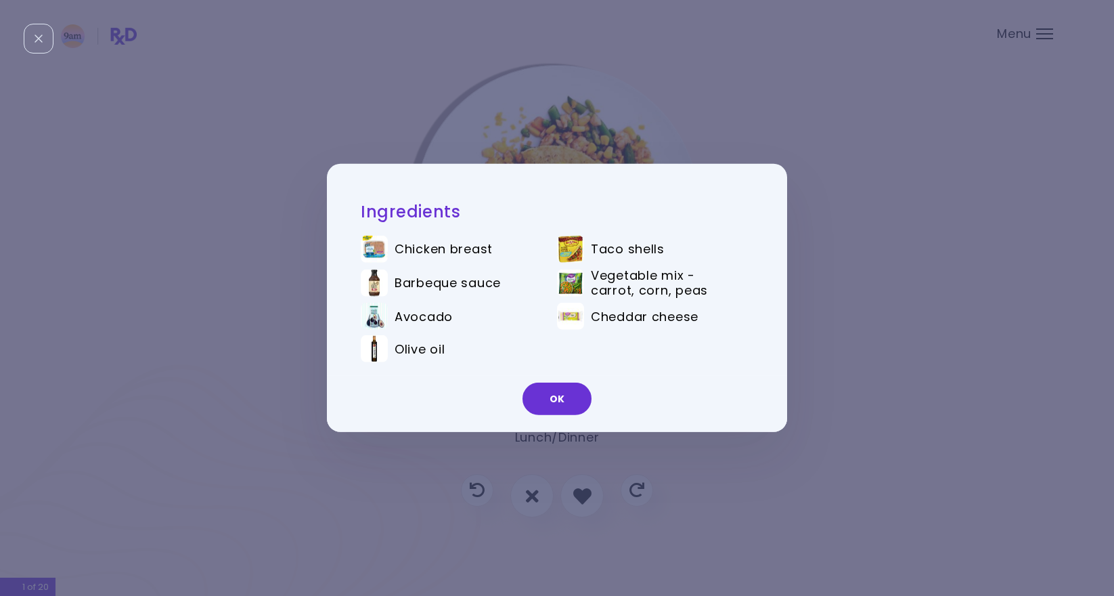
click at [453, 109] on div "Ingredients Chicken breast Taco shells Barbeque sauce Vegetable mix - carrot, c…" at bounding box center [557, 298] width 1114 height 596
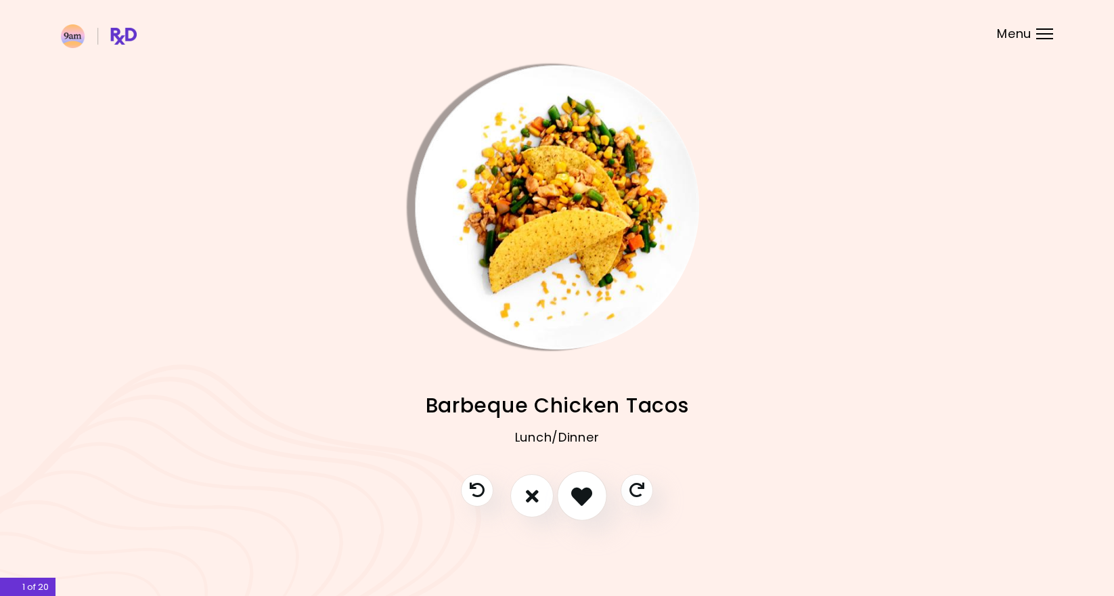
click at [585, 499] on icon "I like this recipe" at bounding box center [581, 495] width 21 height 21
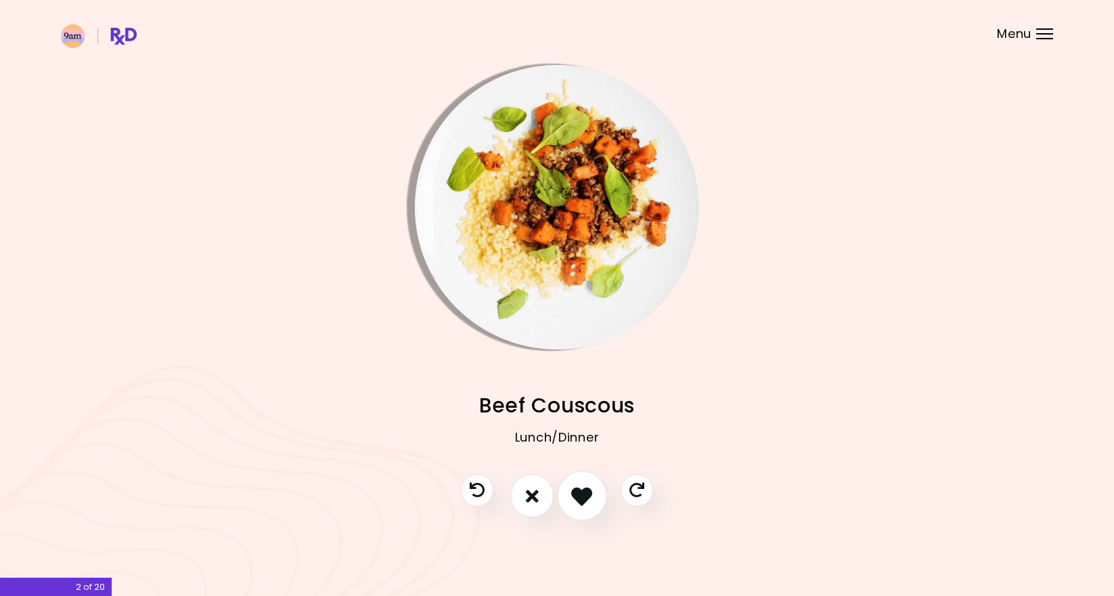
click at [585, 499] on icon "I like this recipe" at bounding box center [581, 495] width 21 height 21
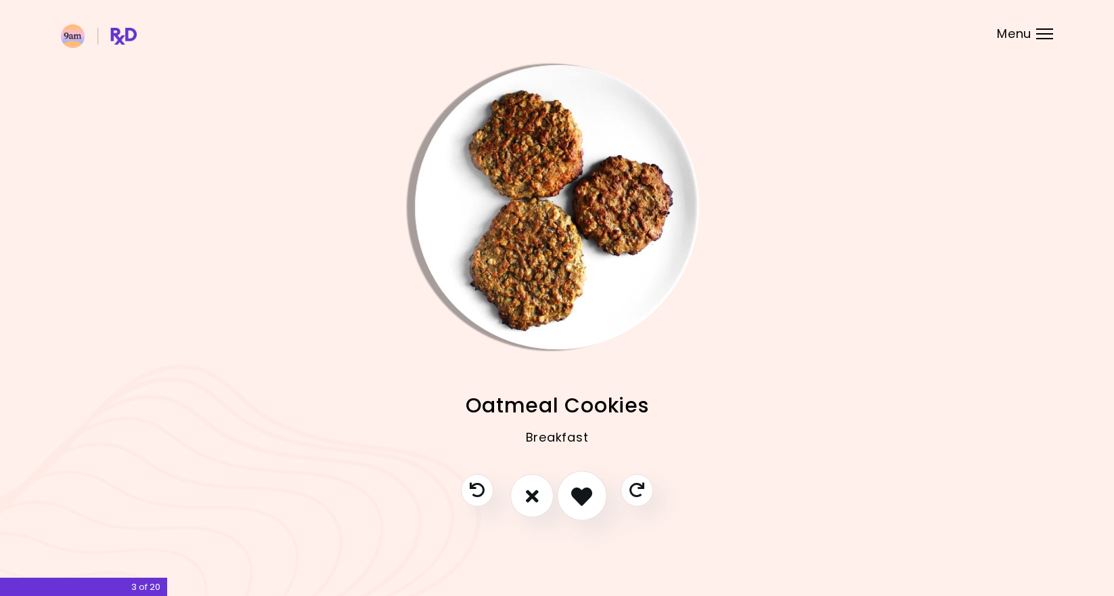
click at [585, 499] on icon "I like this recipe" at bounding box center [581, 495] width 21 height 21
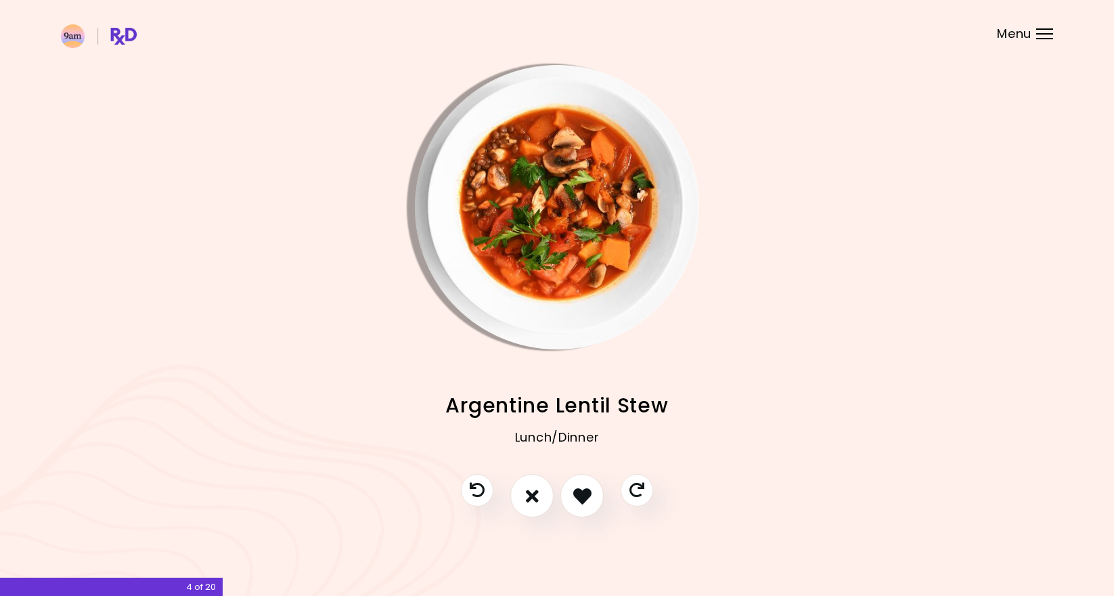
click at [535, 243] on img "Info - Argentine Lentil Stew" at bounding box center [557, 207] width 284 height 284
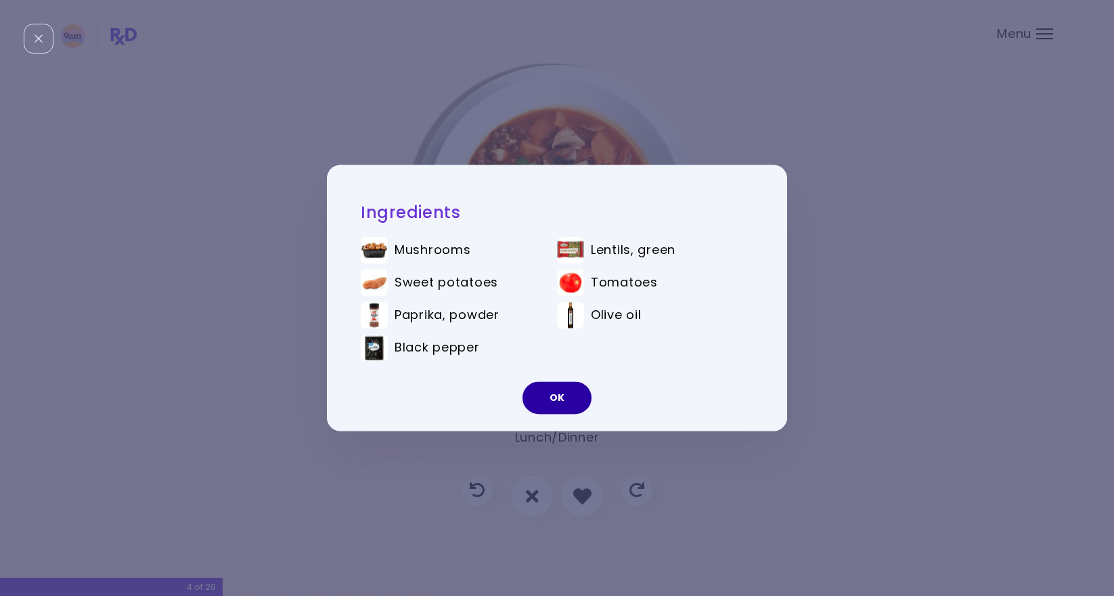
click at [574, 399] on button "OK" at bounding box center [557, 398] width 69 height 32
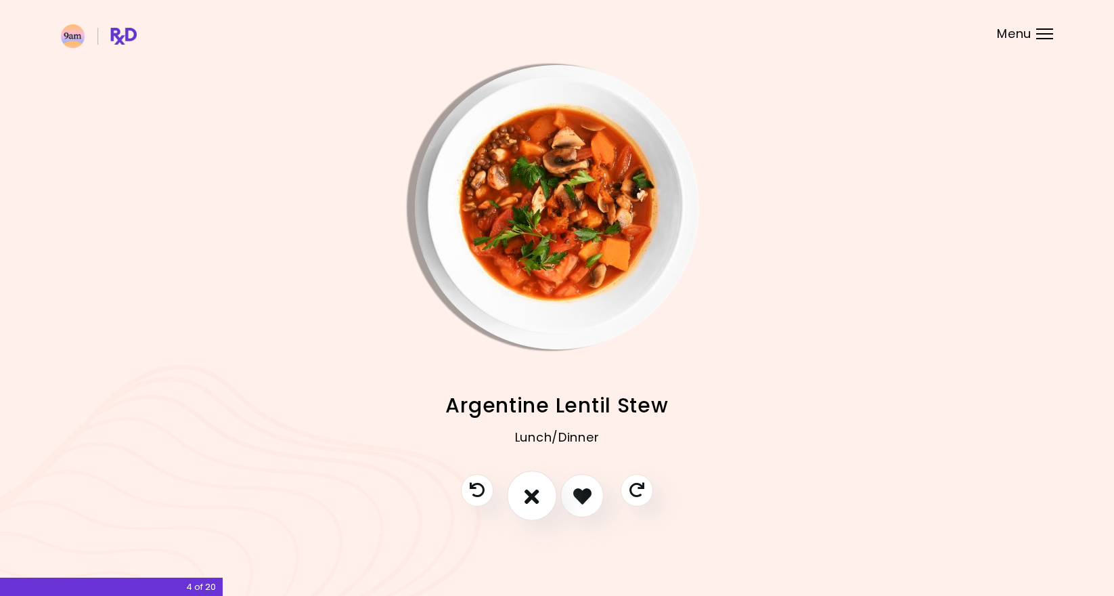
click at [529, 489] on icon "I don't like this recipe" at bounding box center [532, 495] width 15 height 21
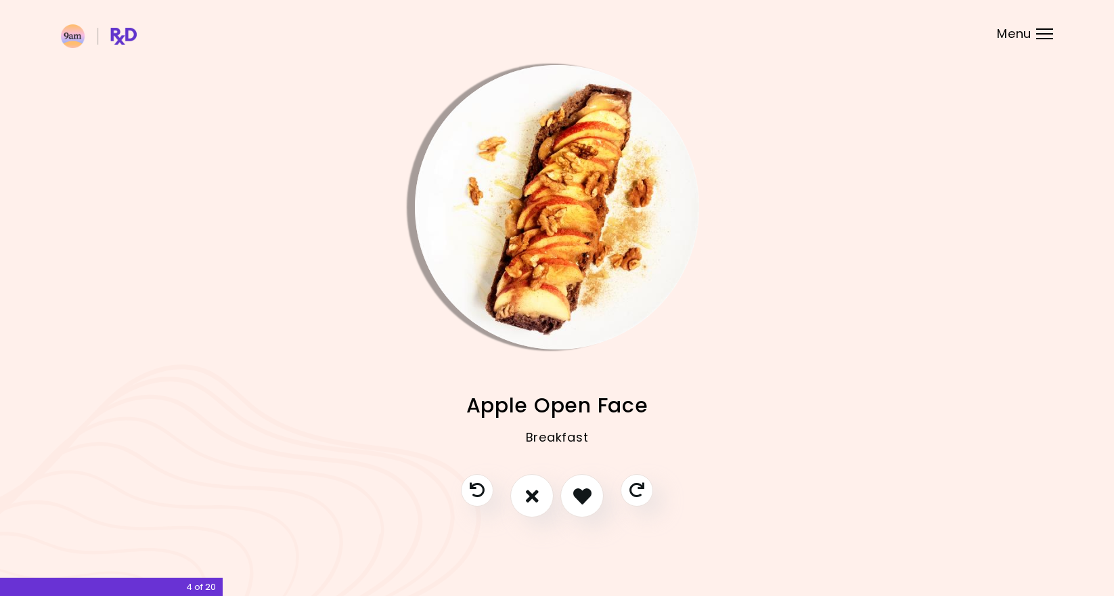
click at [533, 294] on img "Info - Apple Open Face" at bounding box center [557, 207] width 284 height 284
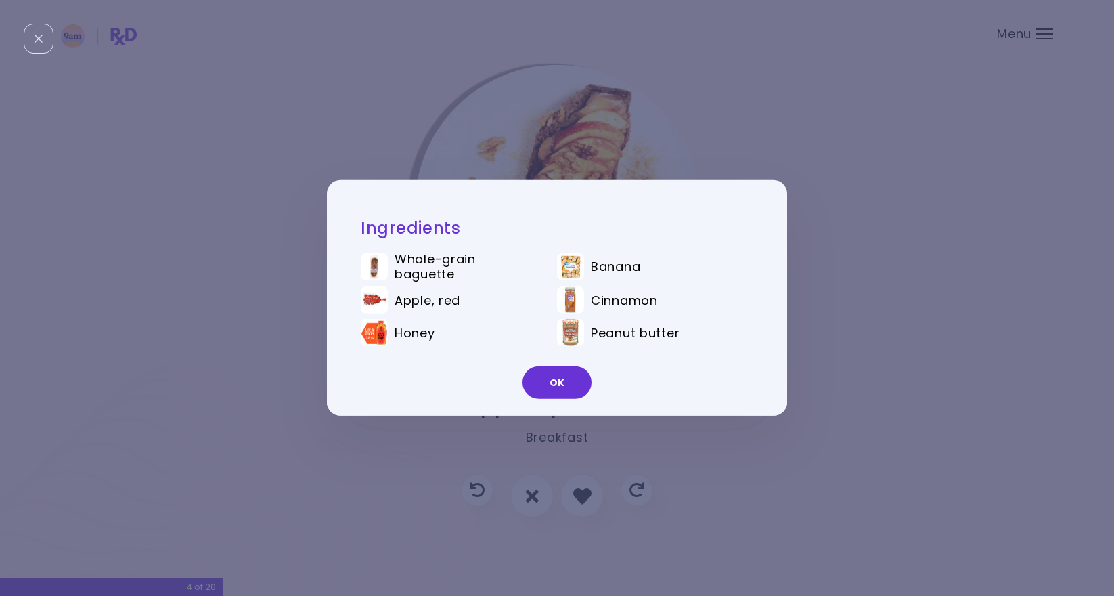
click at [568, 145] on div "Ingredients Whole-grain baguette Banana Apple, red Cinnamon Honey Peanut butter…" at bounding box center [557, 298] width 1114 height 596
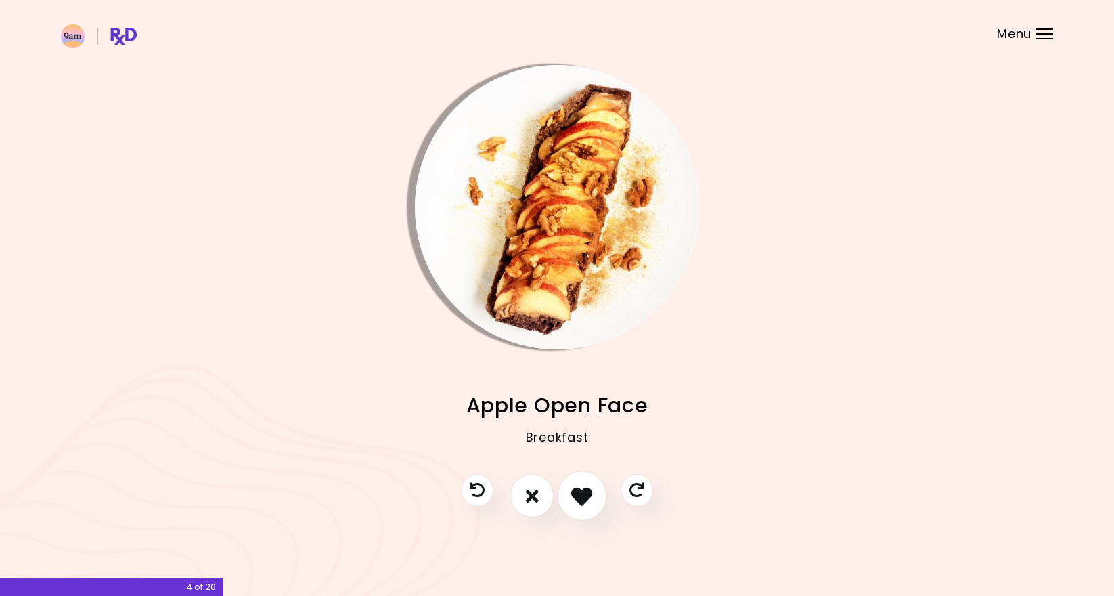
click at [580, 502] on icon "I like this recipe" at bounding box center [581, 495] width 21 height 21
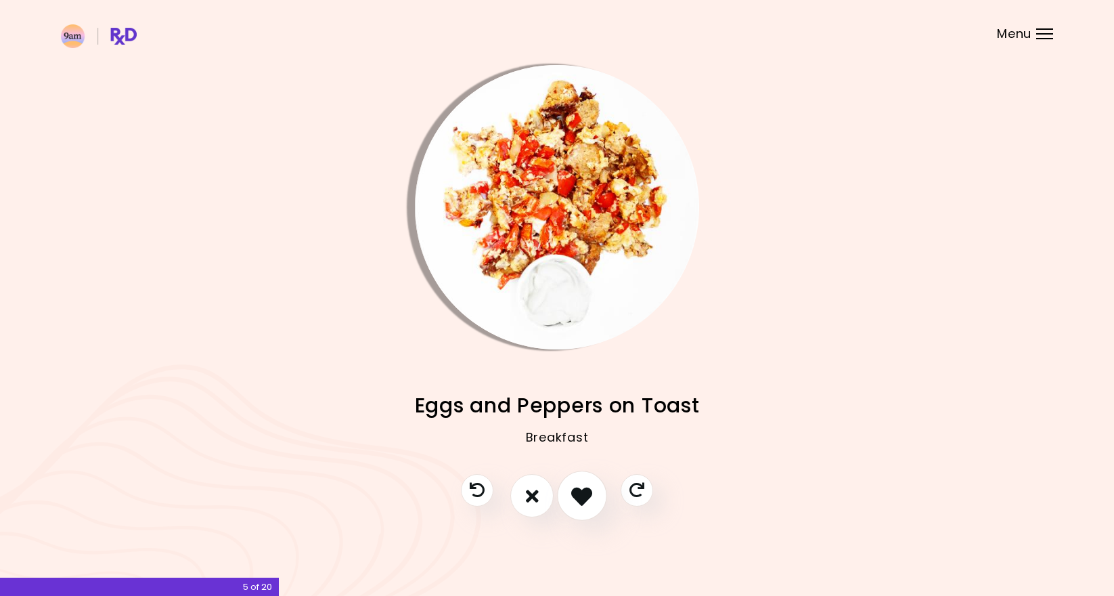
click at [580, 502] on icon "I like this recipe" at bounding box center [581, 495] width 21 height 21
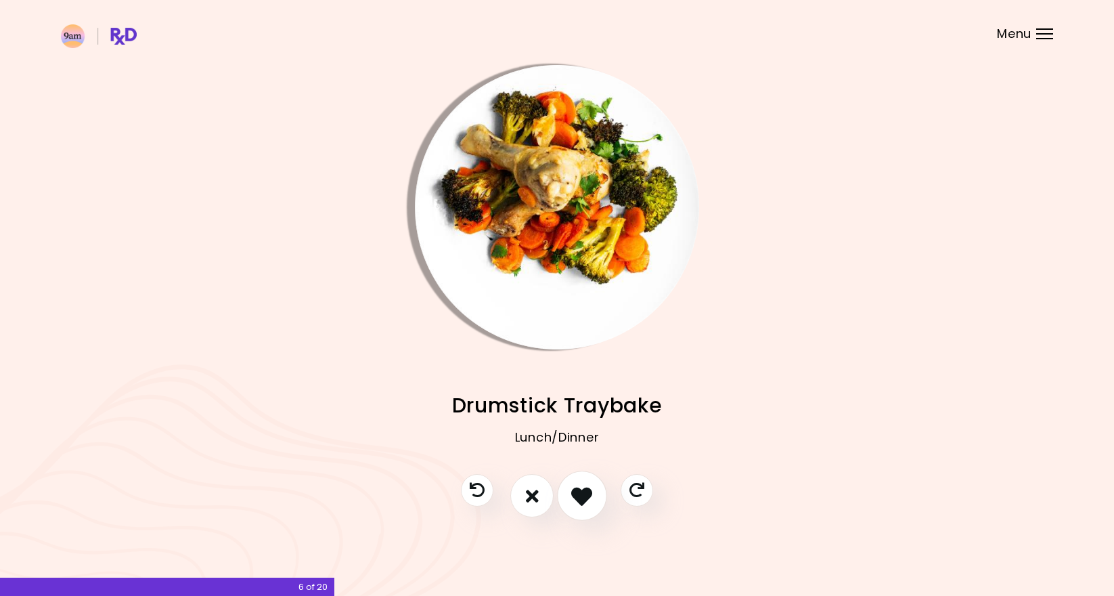
click at [580, 502] on icon "I like this recipe" at bounding box center [581, 495] width 21 height 21
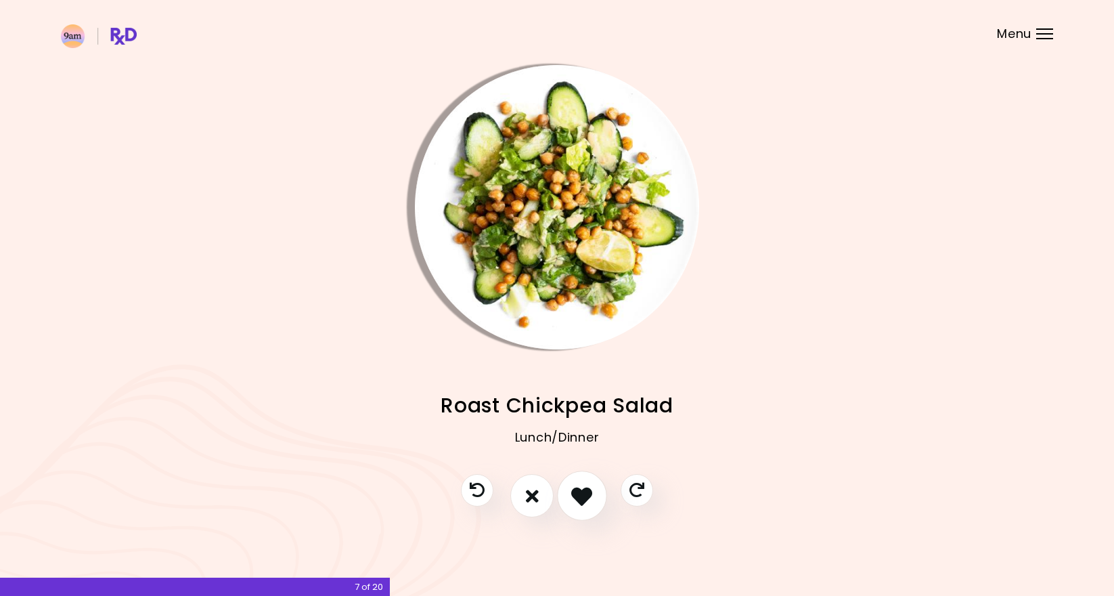
click at [580, 502] on icon "I like this recipe" at bounding box center [581, 495] width 21 height 21
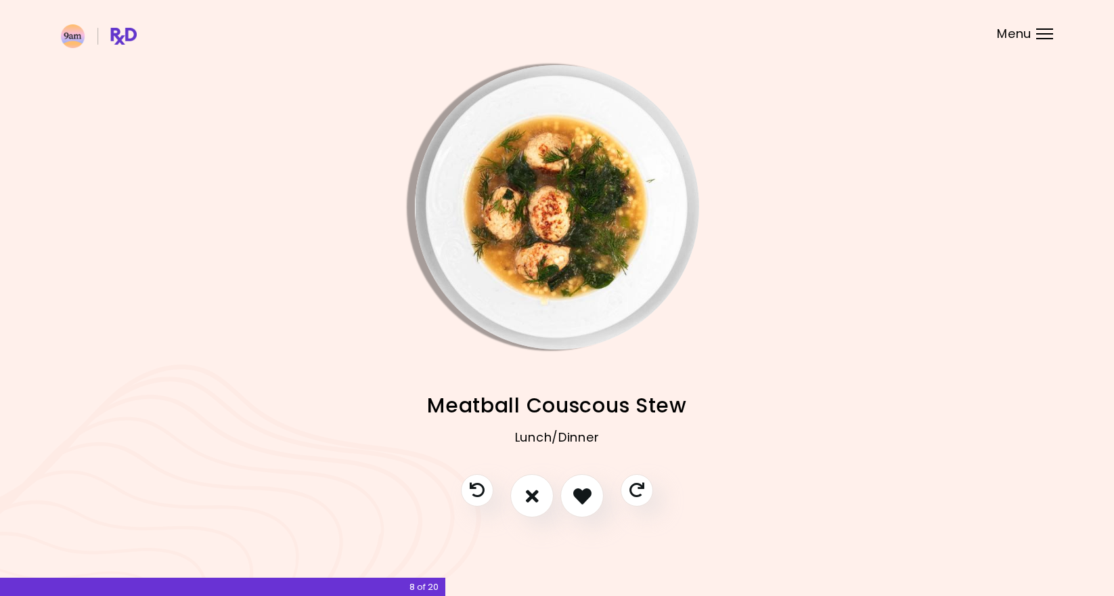
click at [592, 194] on img "Info - Meatball Couscous Stew" at bounding box center [557, 207] width 284 height 284
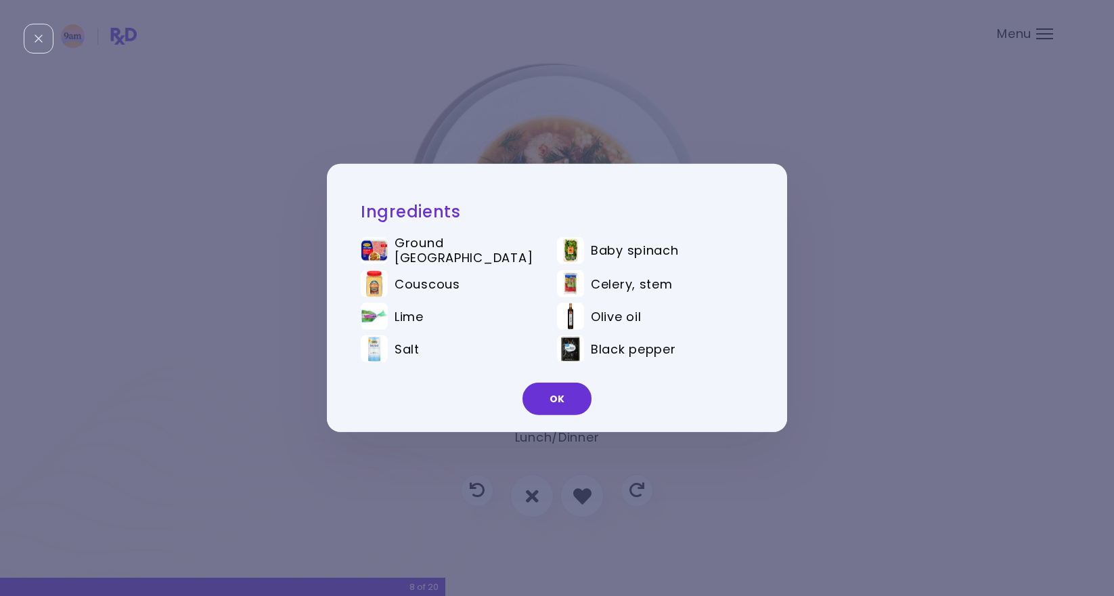
click at [640, 140] on div "Ingredients Ground turkey Baby spinach Couscous Celery, stem Lime Olive oil Sal…" at bounding box center [557, 298] width 1114 height 596
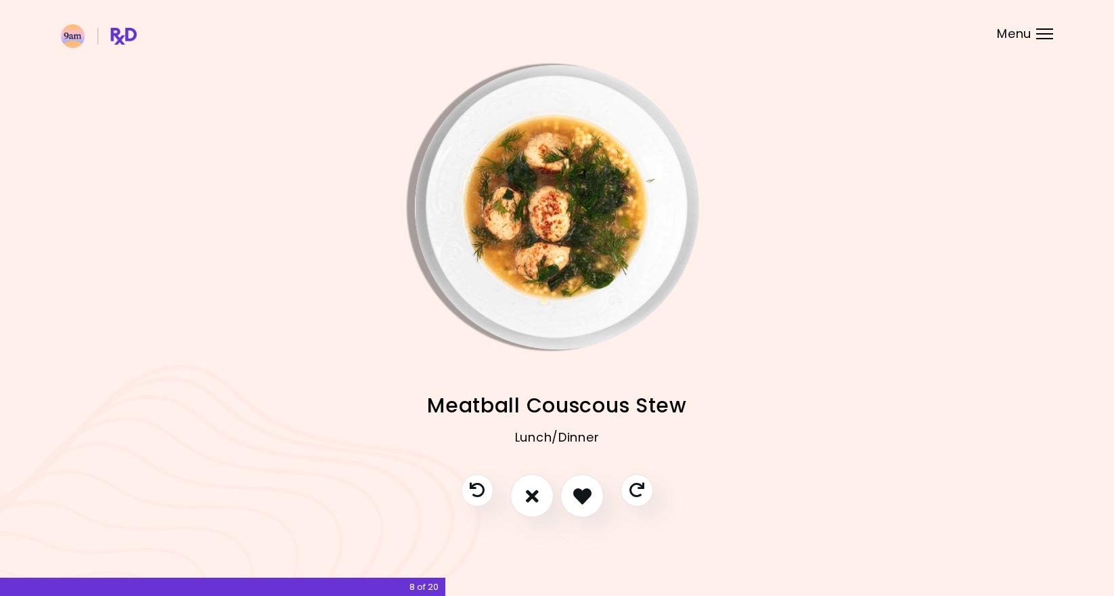
click at [568, 173] on img "Info - Meatball Couscous Stew" at bounding box center [557, 207] width 284 height 284
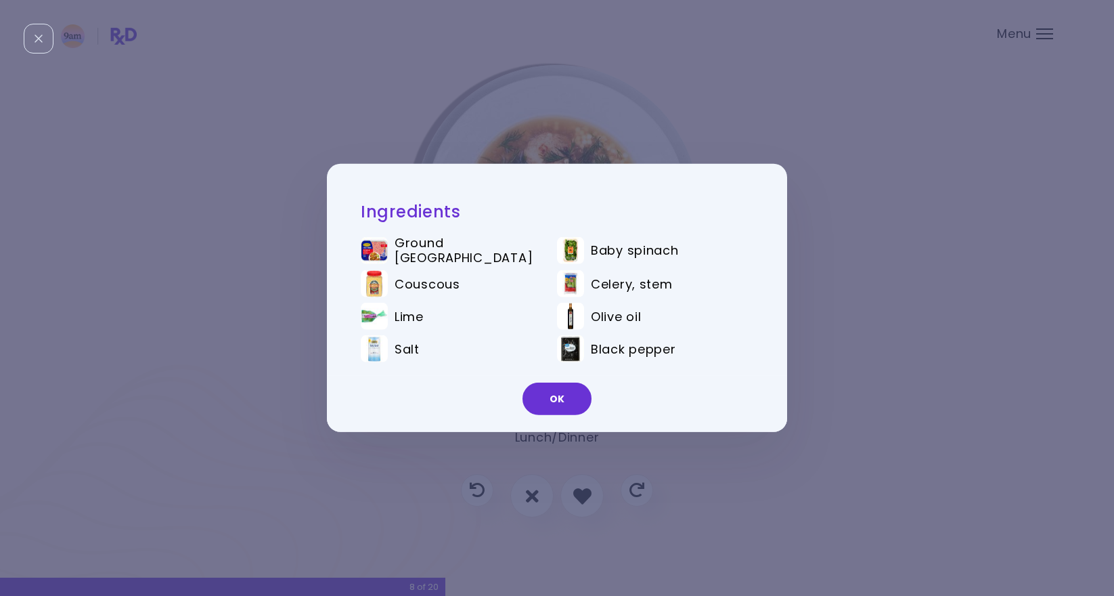
click at [573, 135] on div "Ingredients Ground turkey Baby spinach Couscous Celery, stem Lime Olive oil Sal…" at bounding box center [557, 298] width 1114 height 596
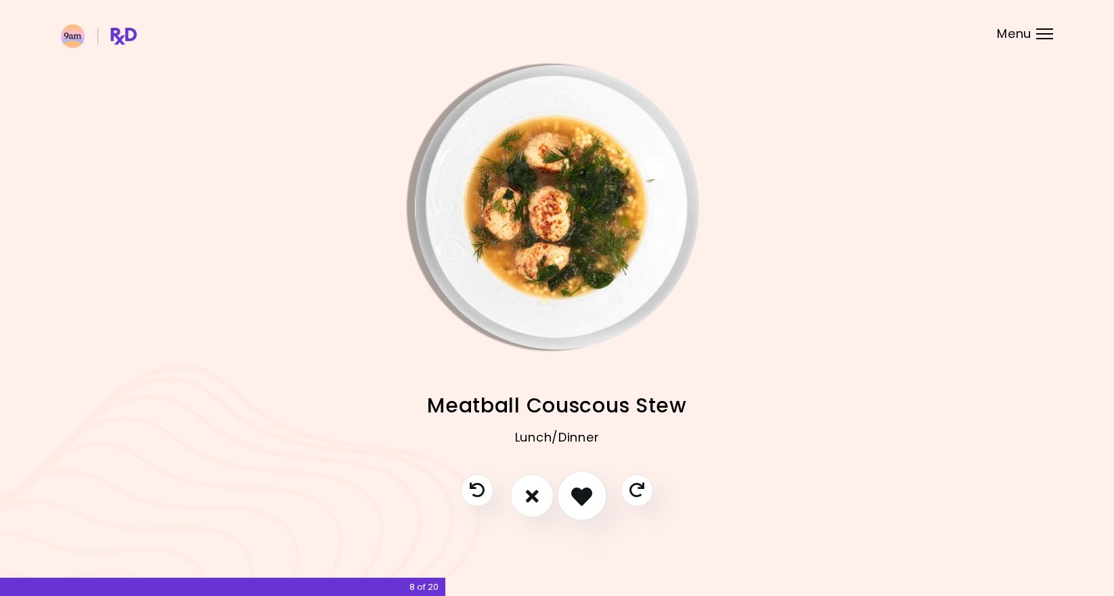
click at [586, 506] on button "I like this recipe" at bounding box center [582, 496] width 50 height 50
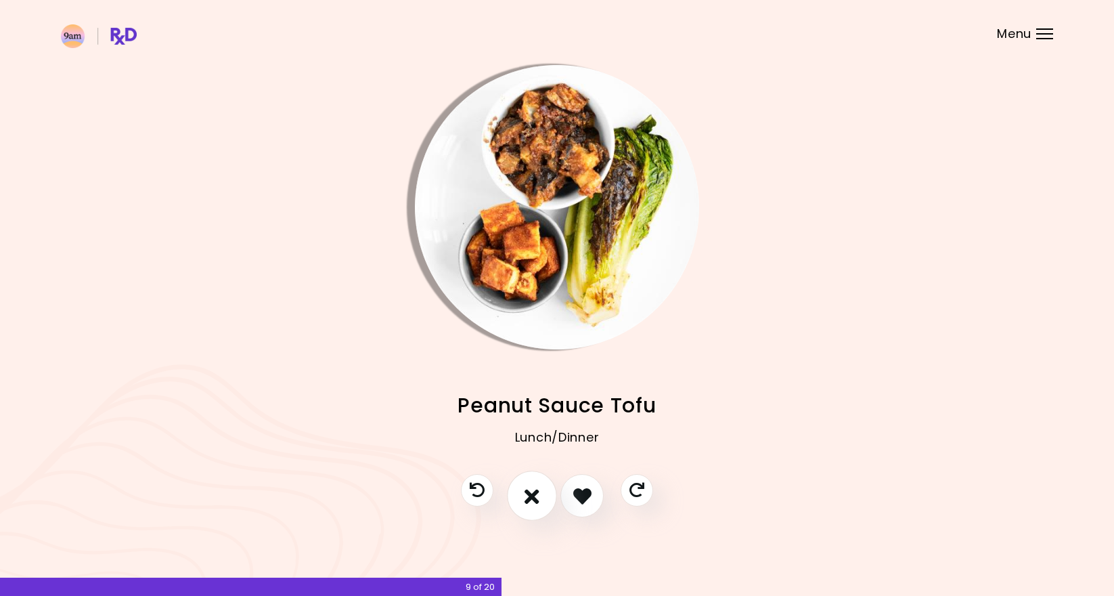
click at [537, 500] on icon "I don't like this recipe" at bounding box center [532, 495] width 15 height 21
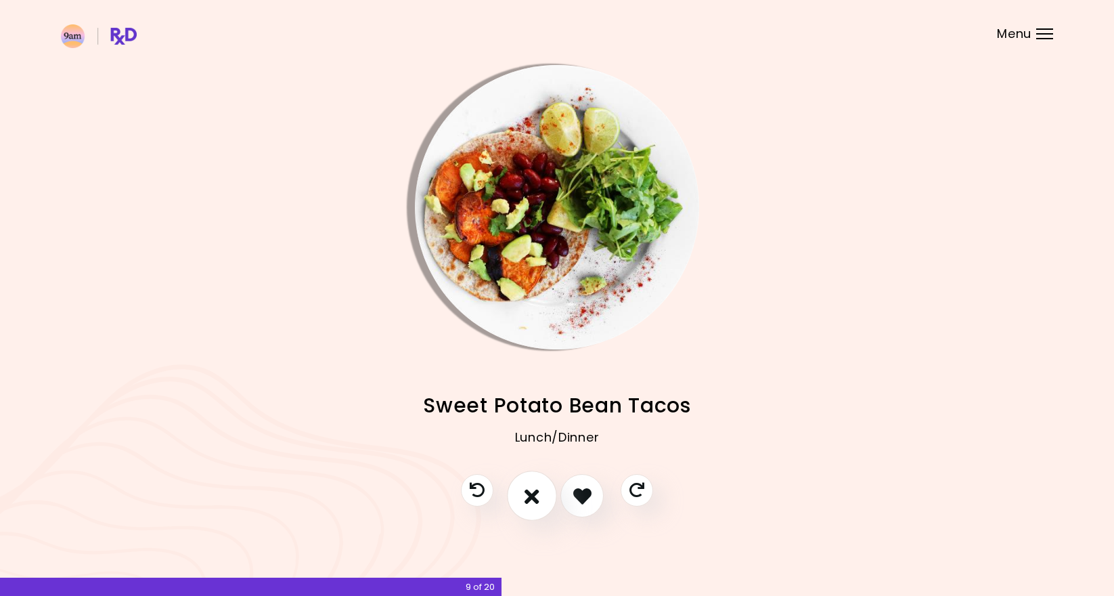
click at [537, 500] on icon "I don't like this recipe" at bounding box center [532, 495] width 15 height 21
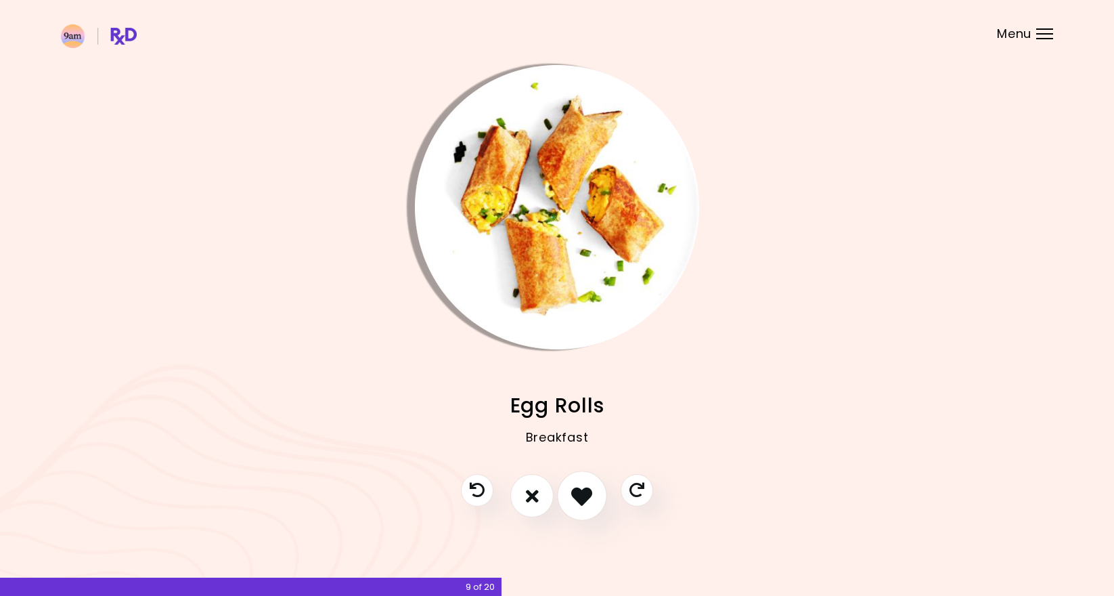
click at [592, 503] on icon "I like this recipe" at bounding box center [581, 495] width 21 height 21
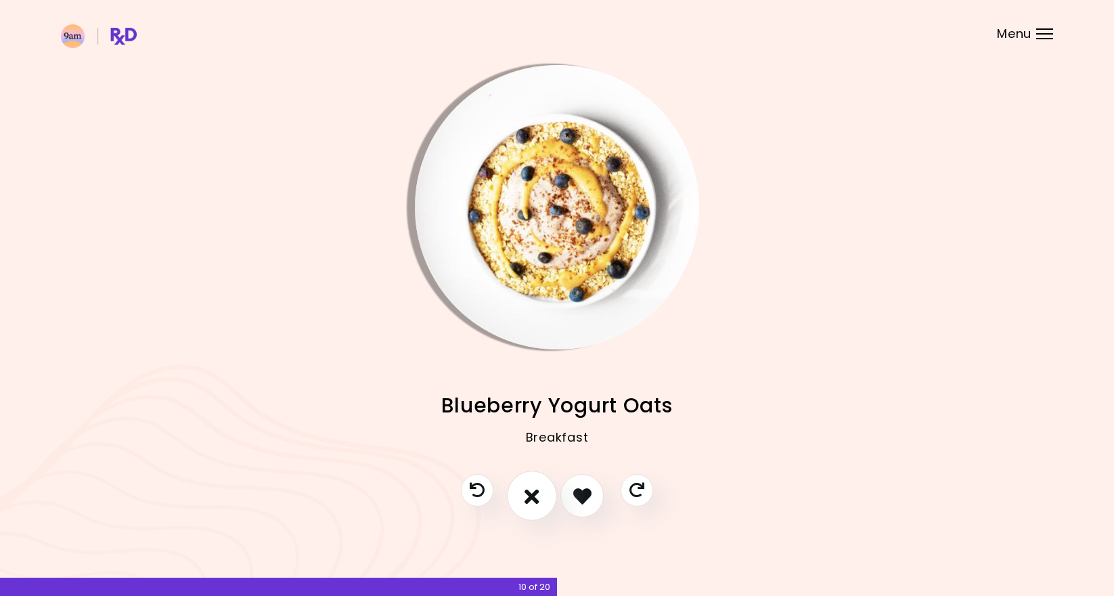
click at [533, 496] on icon "I don't like this recipe" at bounding box center [532, 495] width 15 height 21
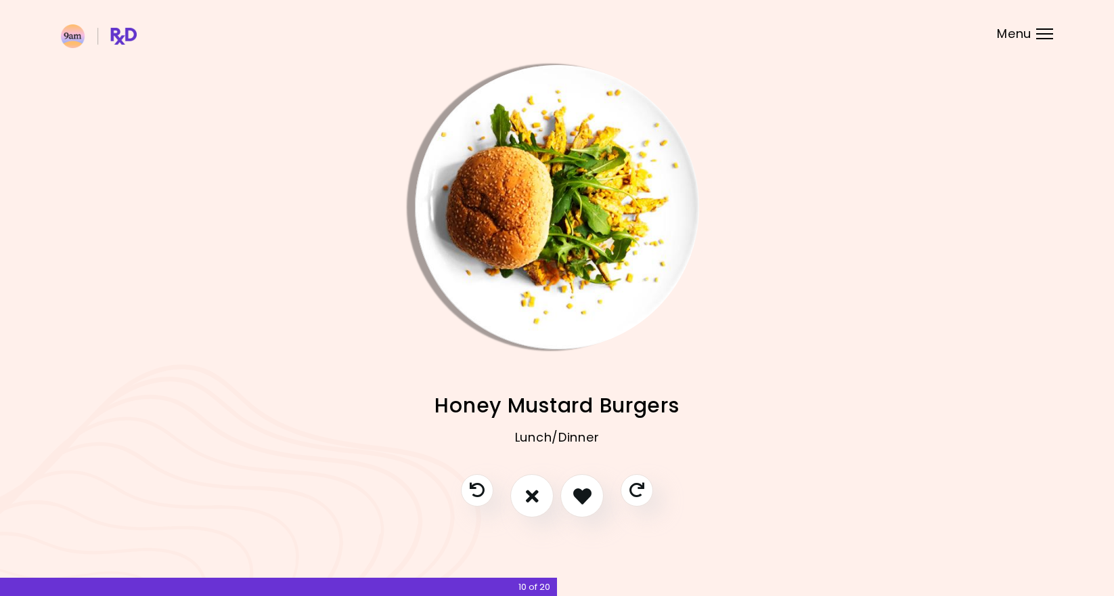
click at [564, 289] on img "Info - Honey Mustard Burgers" at bounding box center [557, 207] width 284 height 284
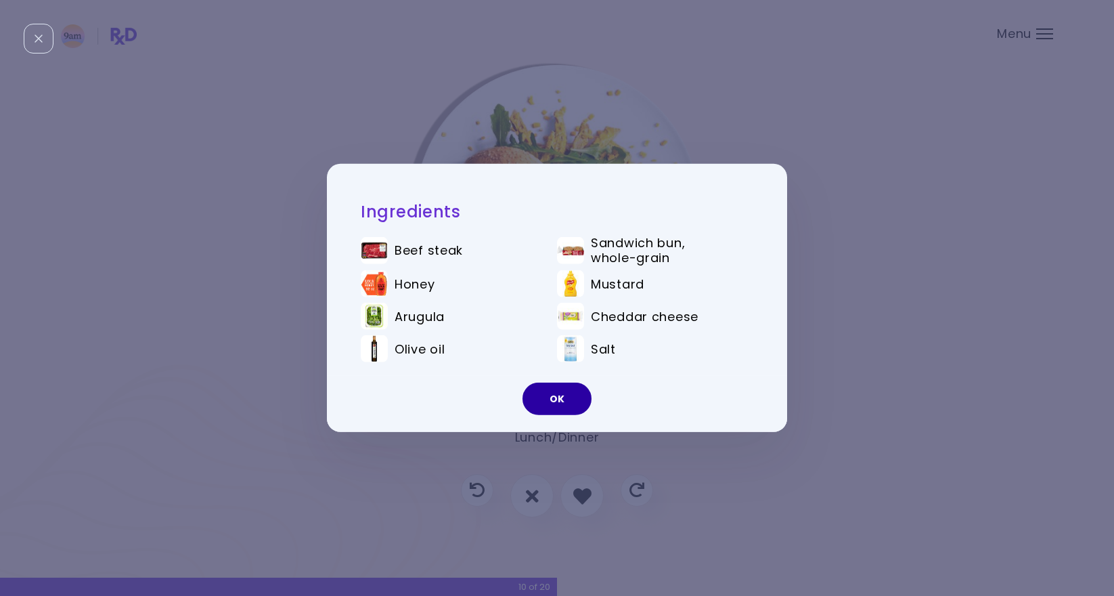
click at [556, 395] on button "OK" at bounding box center [557, 398] width 69 height 32
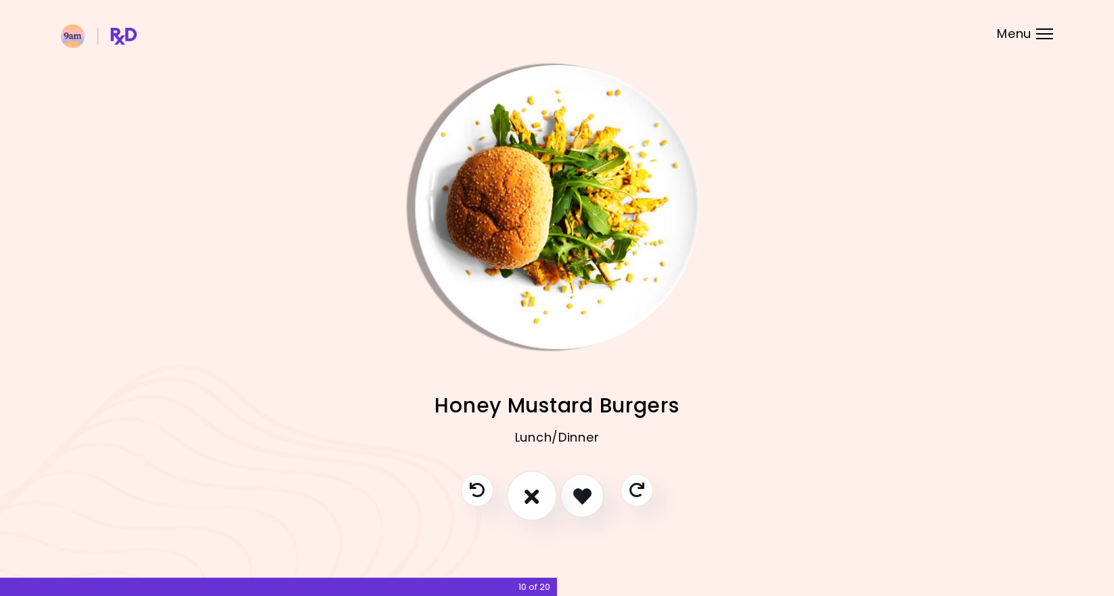
click at [538, 500] on icon "I don't like this recipe" at bounding box center [532, 495] width 15 height 21
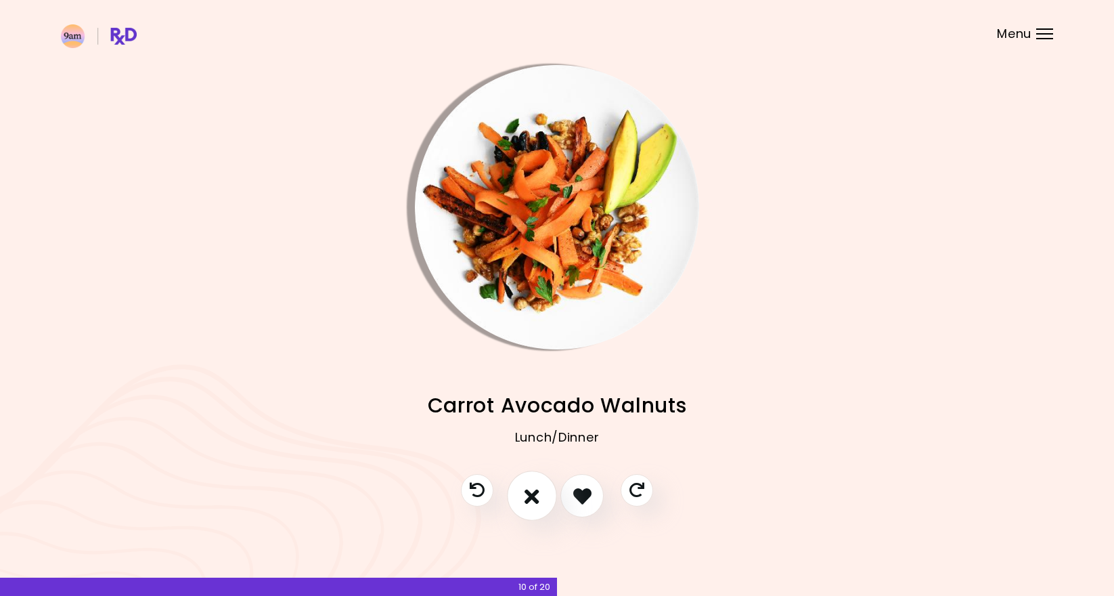
click at [538, 500] on icon "I don't like this recipe" at bounding box center [532, 495] width 15 height 21
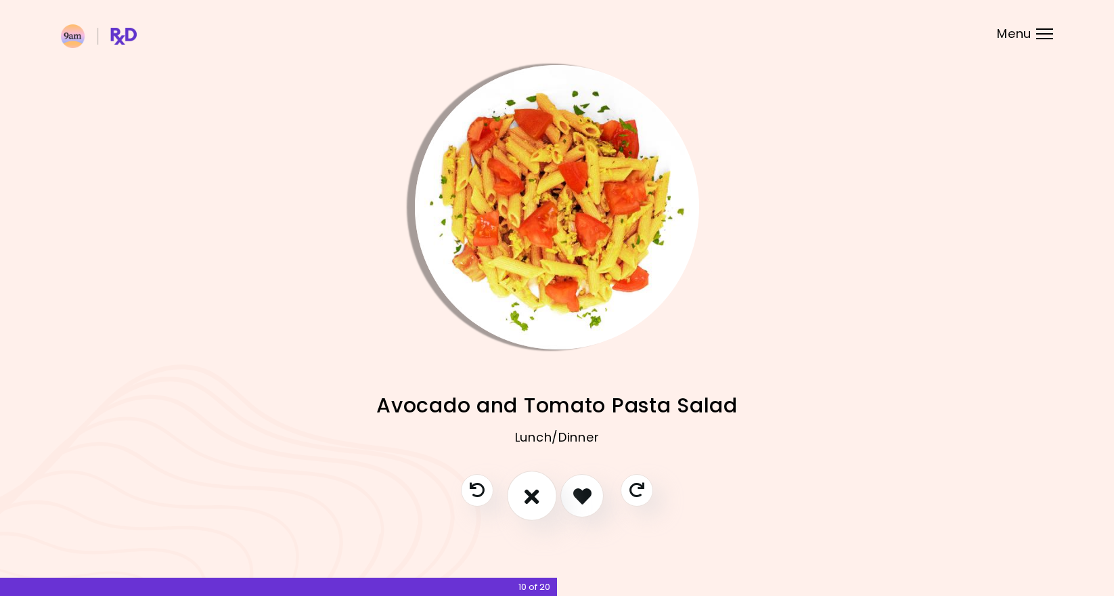
click at [538, 500] on icon "I don't like this recipe" at bounding box center [532, 495] width 15 height 21
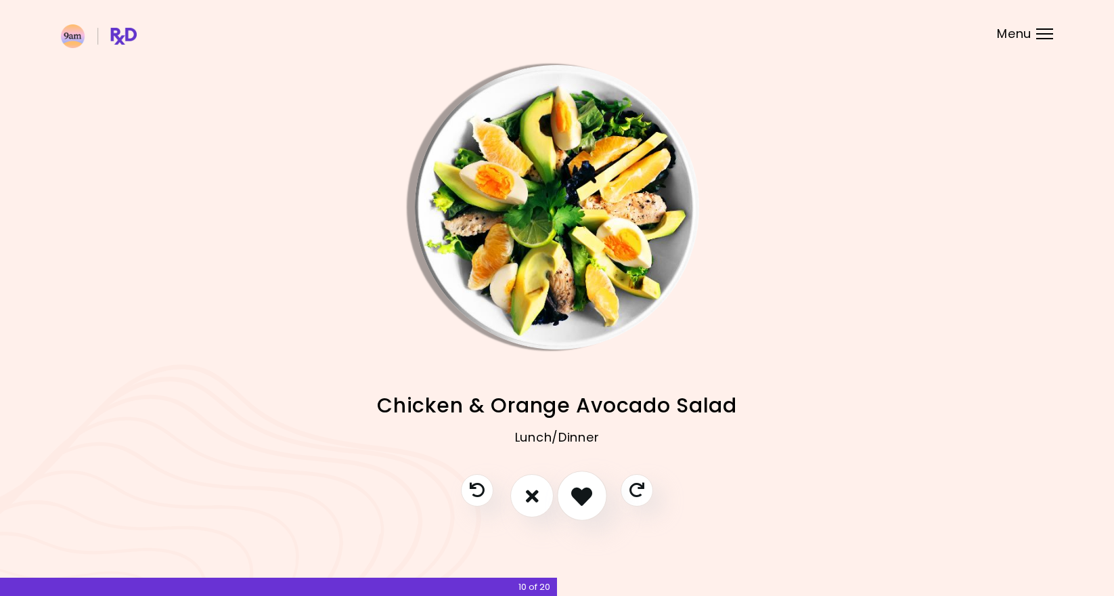
click at [580, 496] on icon "I like this recipe" at bounding box center [581, 495] width 21 height 21
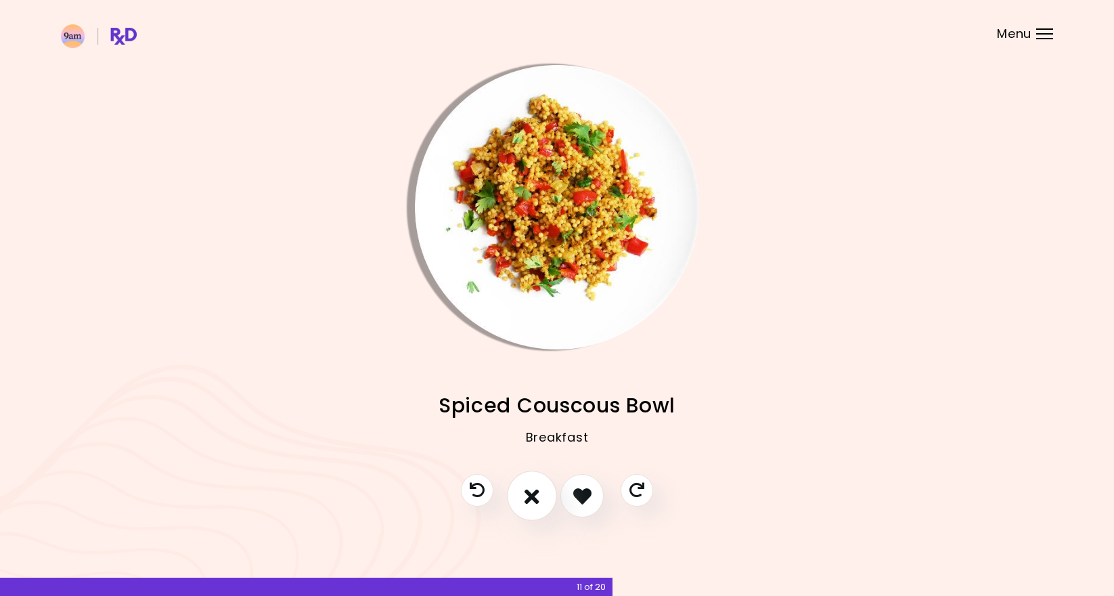
click at [535, 508] on button "I don't like this recipe" at bounding box center [532, 496] width 50 height 50
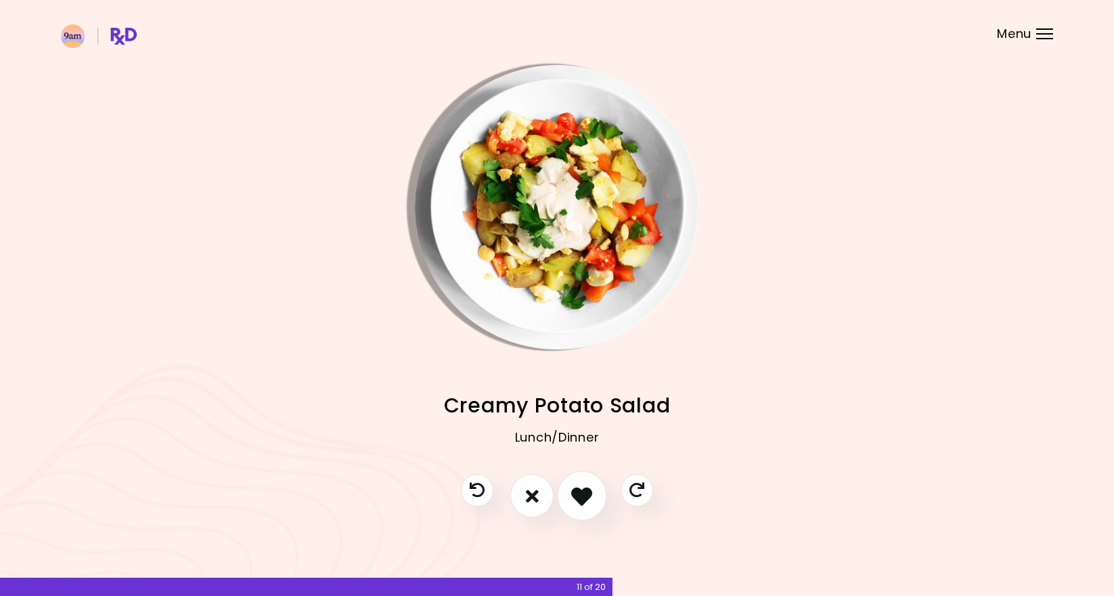
click at [581, 502] on icon "I like this recipe" at bounding box center [581, 495] width 21 height 21
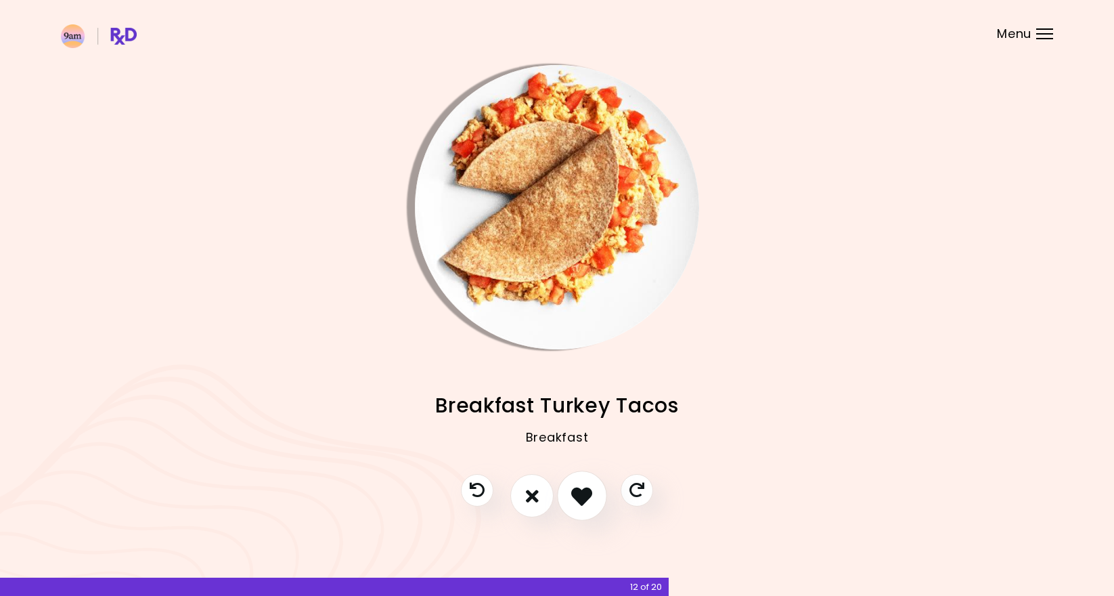
click at [581, 502] on icon "I like this recipe" at bounding box center [581, 495] width 21 height 21
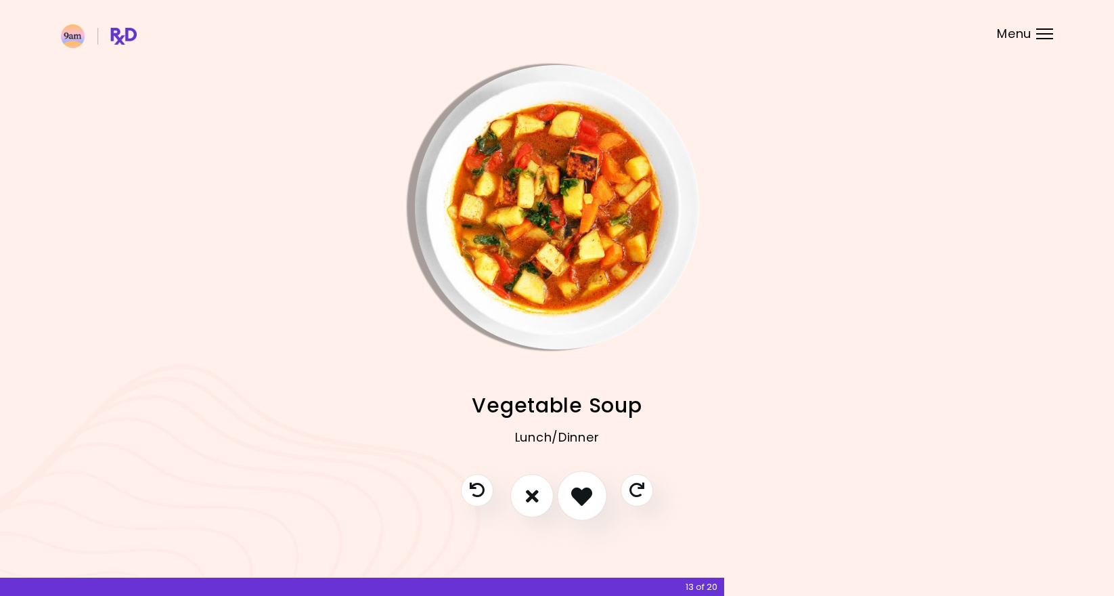
click at [581, 502] on icon "I like this recipe" at bounding box center [581, 495] width 21 height 21
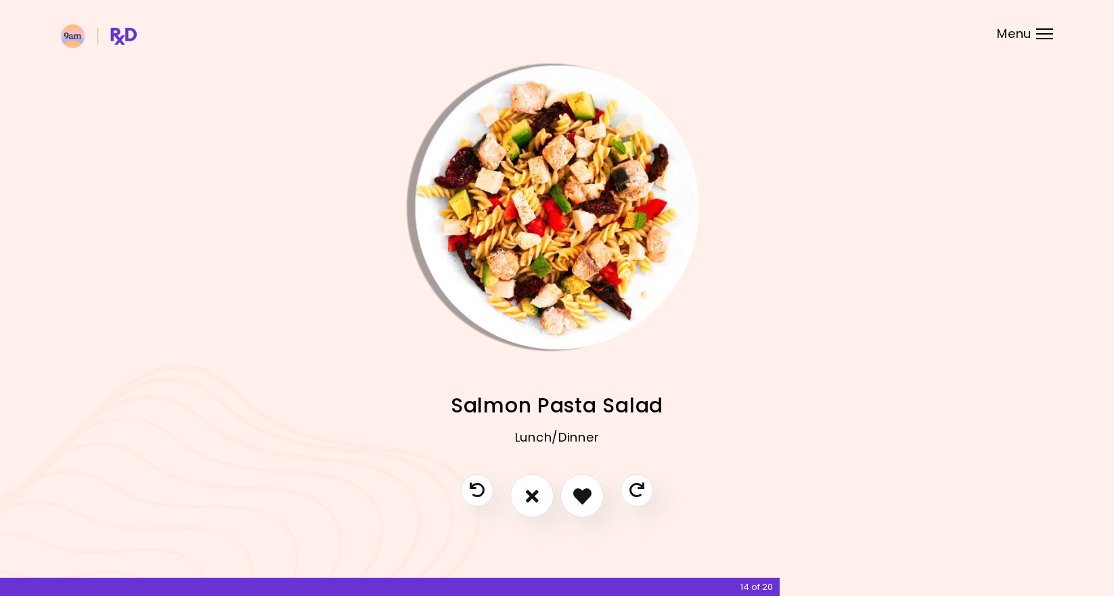
click at [568, 250] on img "Info - Salmon Pasta Salad" at bounding box center [557, 207] width 284 height 284
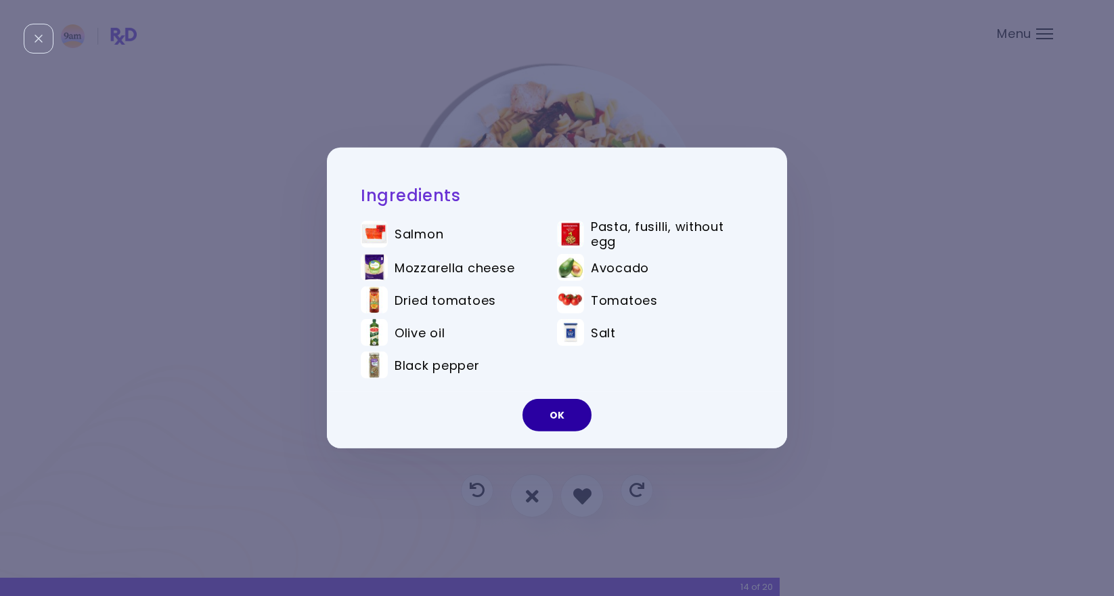
click at [545, 417] on button "OK" at bounding box center [557, 415] width 69 height 32
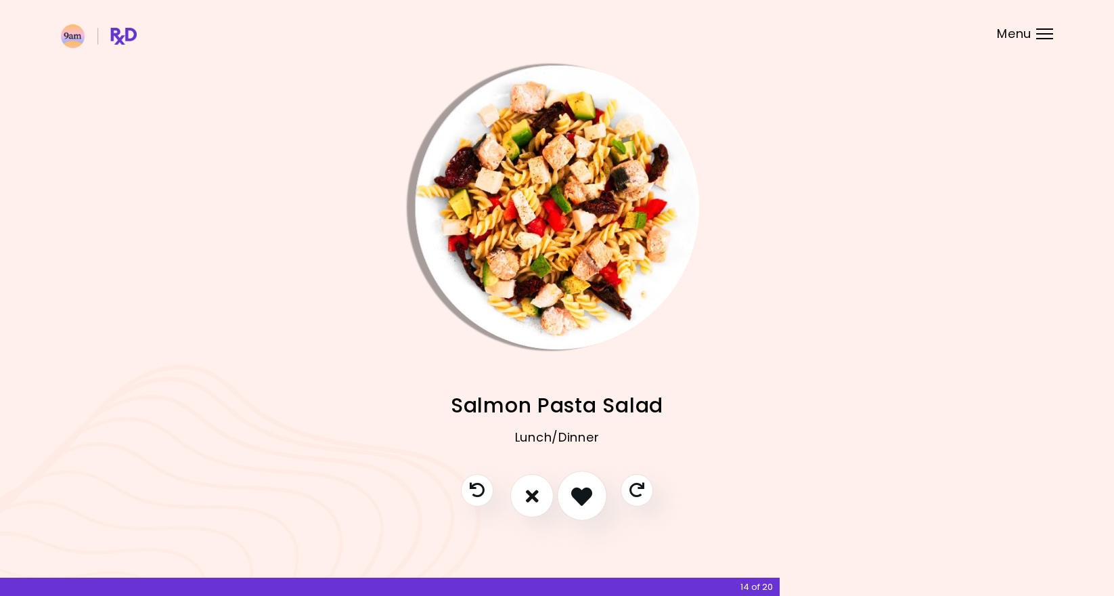
click at [581, 506] on button "I like this recipe" at bounding box center [582, 496] width 50 height 50
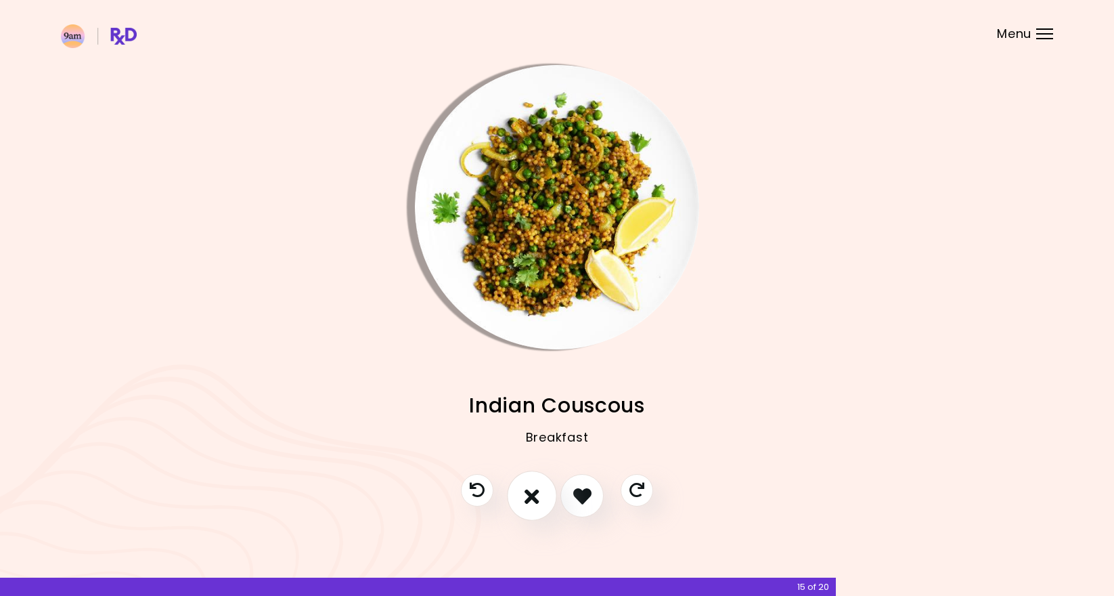
click at [525, 496] on icon "I don't like this recipe" at bounding box center [532, 495] width 15 height 21
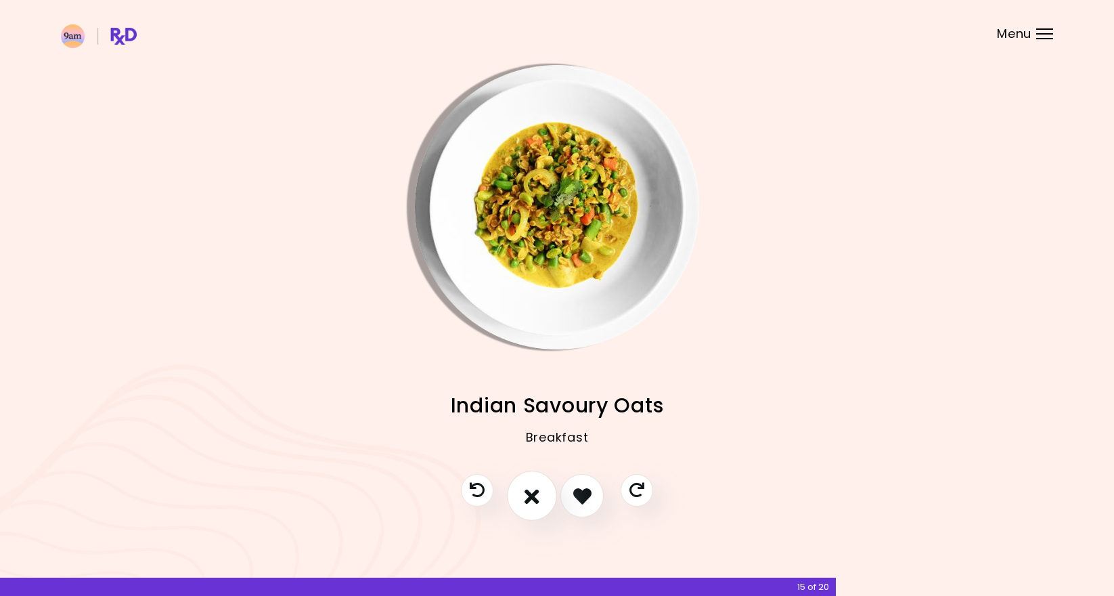
click at [526, 497] on icon "I don't like this recipe" at bounding box center [532, 495] width 15 height 21
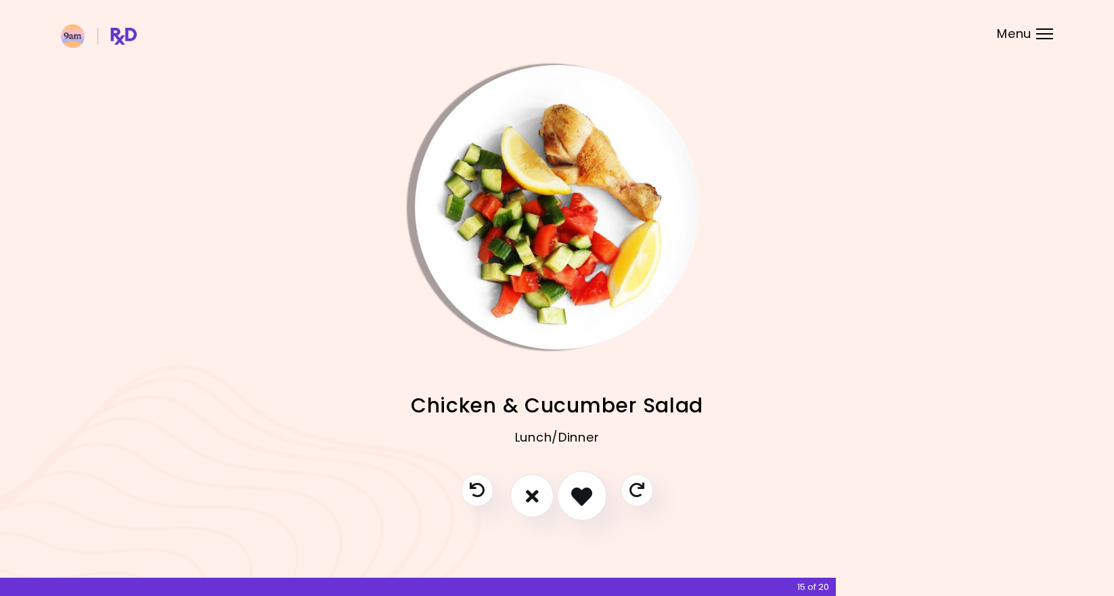
click at [586, 501] on icon "I like this recipe" at bounding box center [581, 495] width 21 height 21
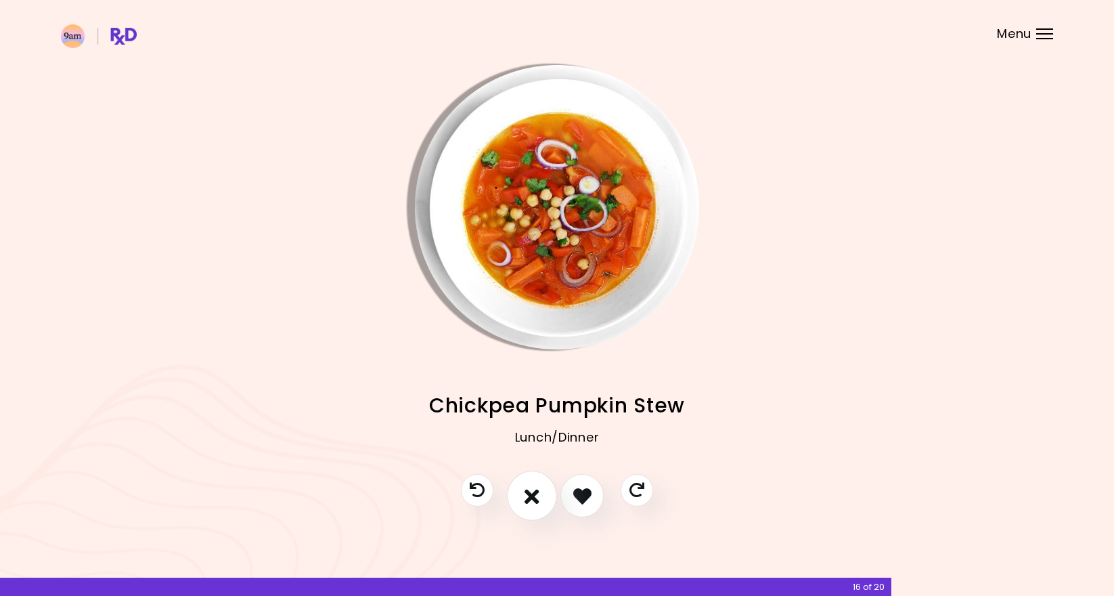
click at [542, 502] on button "I don't like this recipe" at bounding box center [532, 496] width 50 height 50
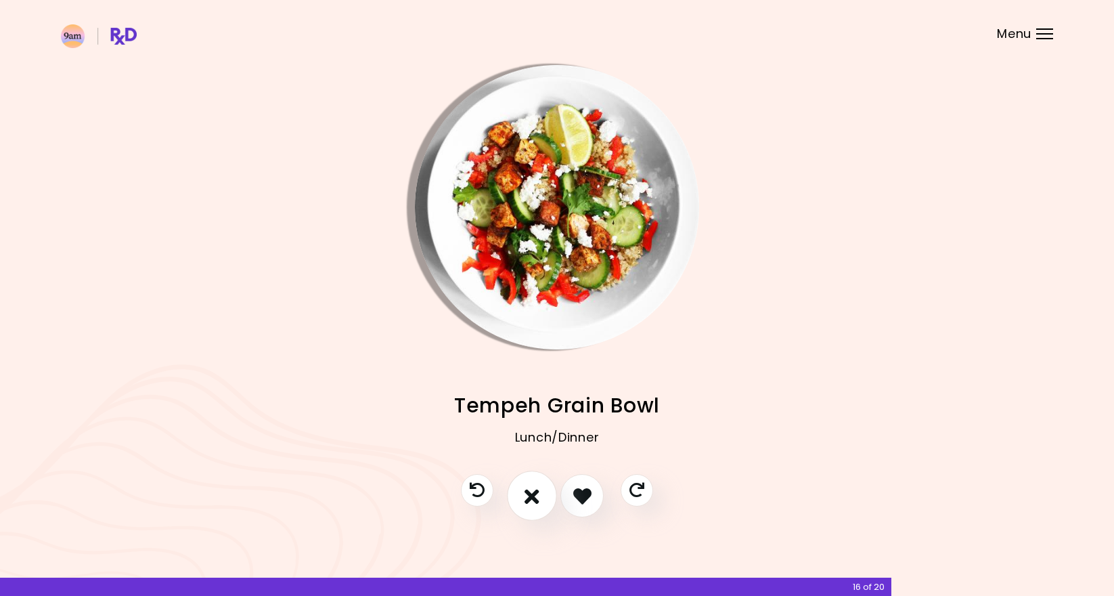
click at [542, 502] on button "I don't like this recipe" at bounding box center [532, 496] width 50 height 50
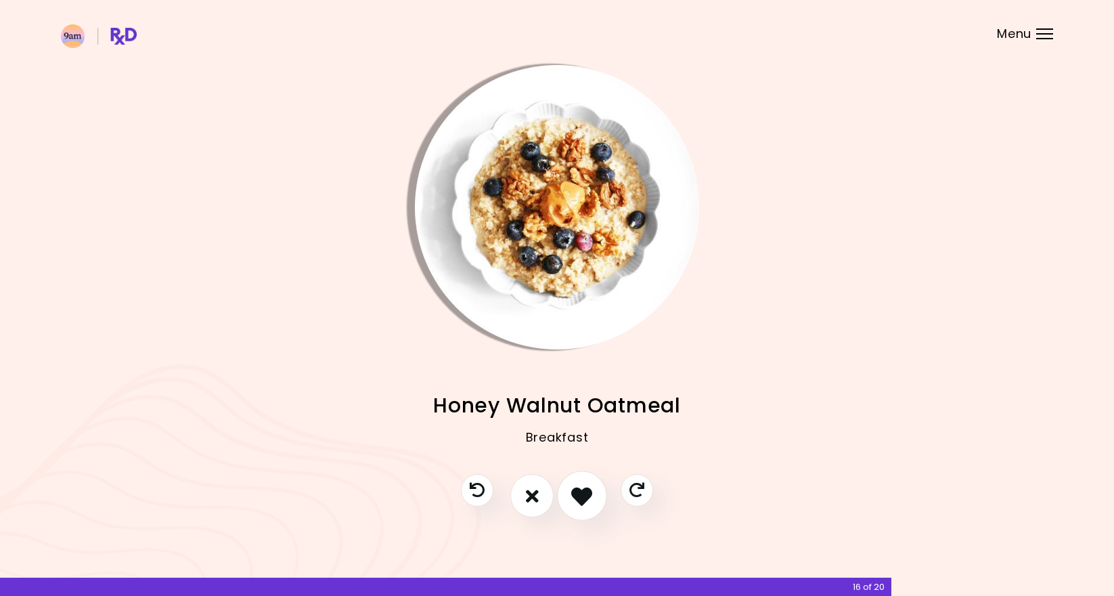
click at [581, 496] on icon "I like this recipe" at bounding box center [581, 495] width 21 height 21
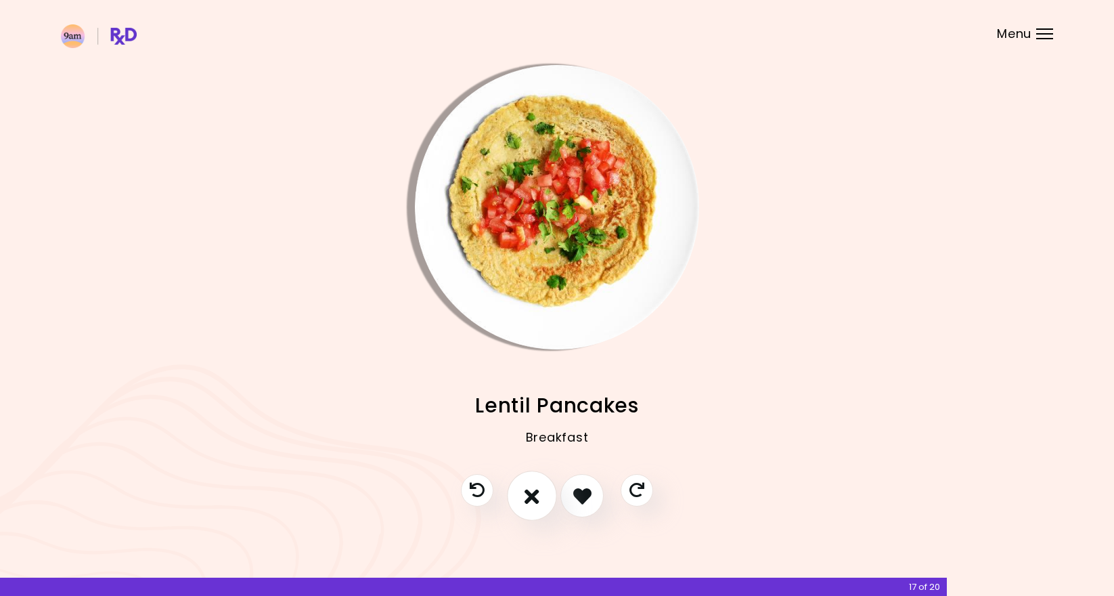
click at [529, 500] on icon "I don't like this recipe" at bounding box center [532, 495] width 15 height 21
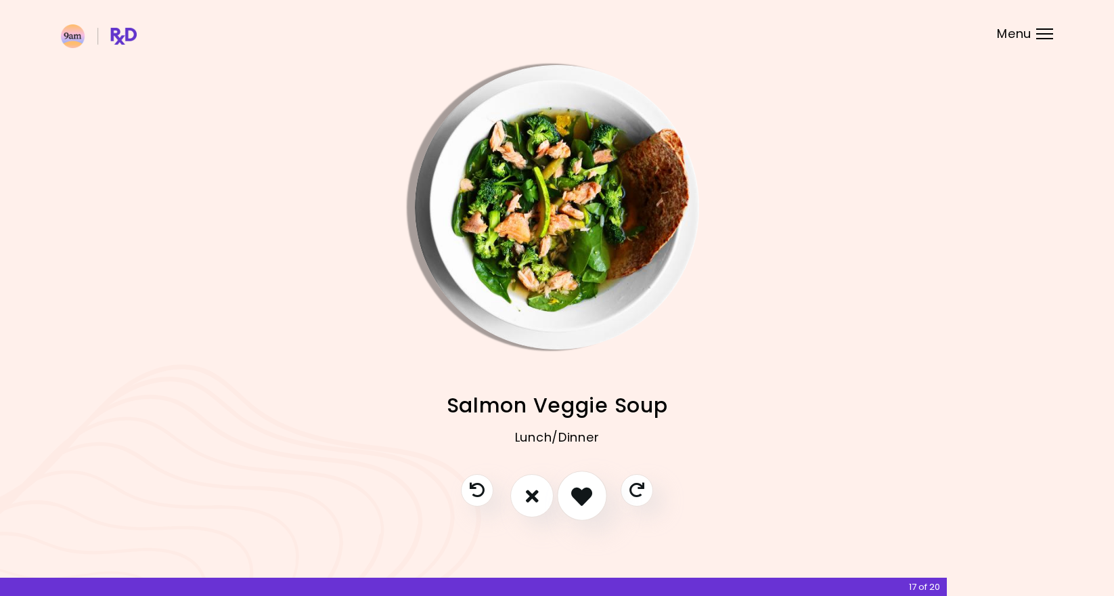
click at [573, 502] on icon "I like this recipe" at bounding box center [581, 495] width 21 height 21
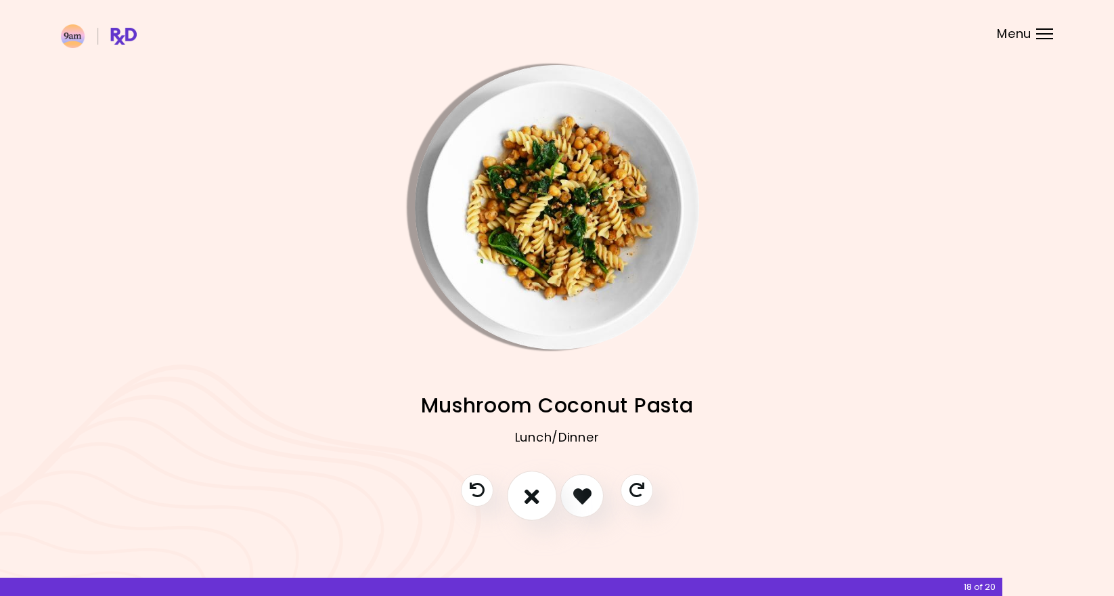
click at [540, 502] on button "I don't like this recipe" at bounding box center [532, 496] width 50 height 50
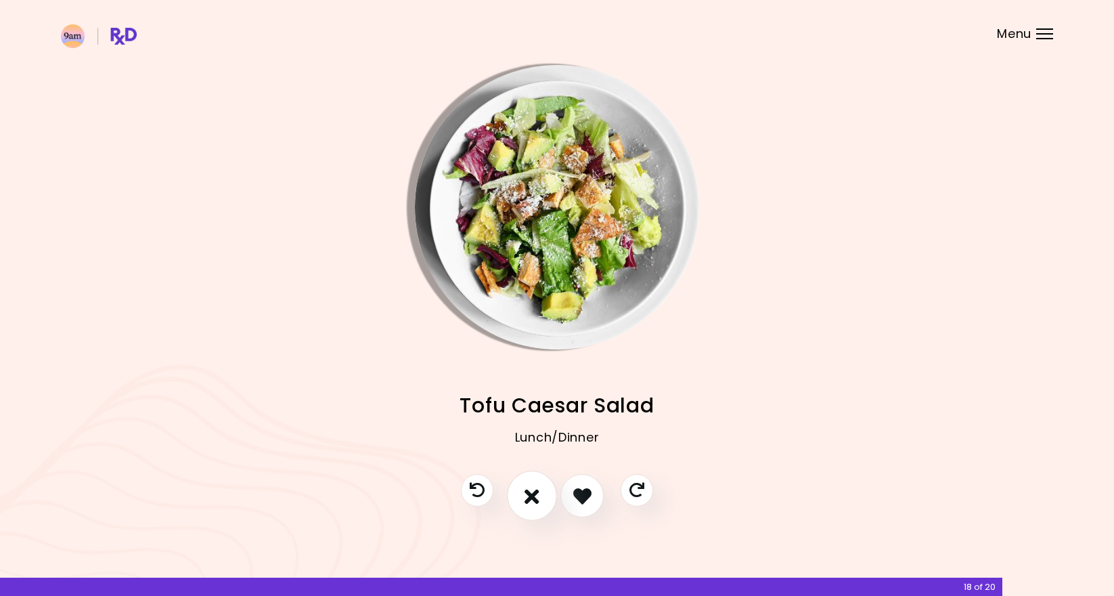
click at [540, 502] on button "I don't like this recipe" at bounding box center [532, 496] width 50 height 50
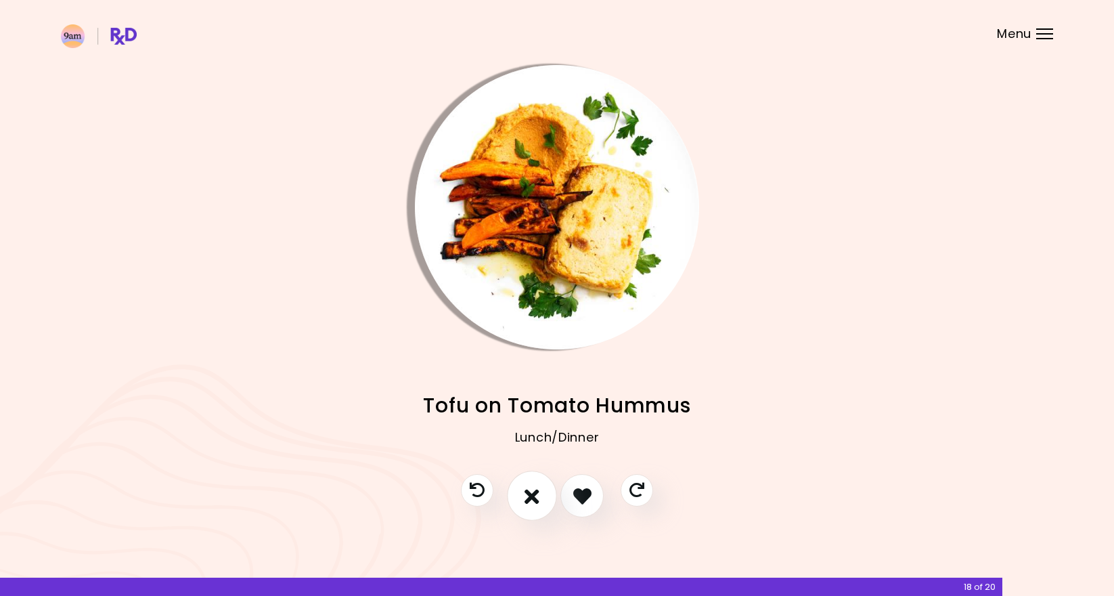
click at [540, 502] on button "I don't like this recipe" at bounding box center [532, 496] width 50 height 50
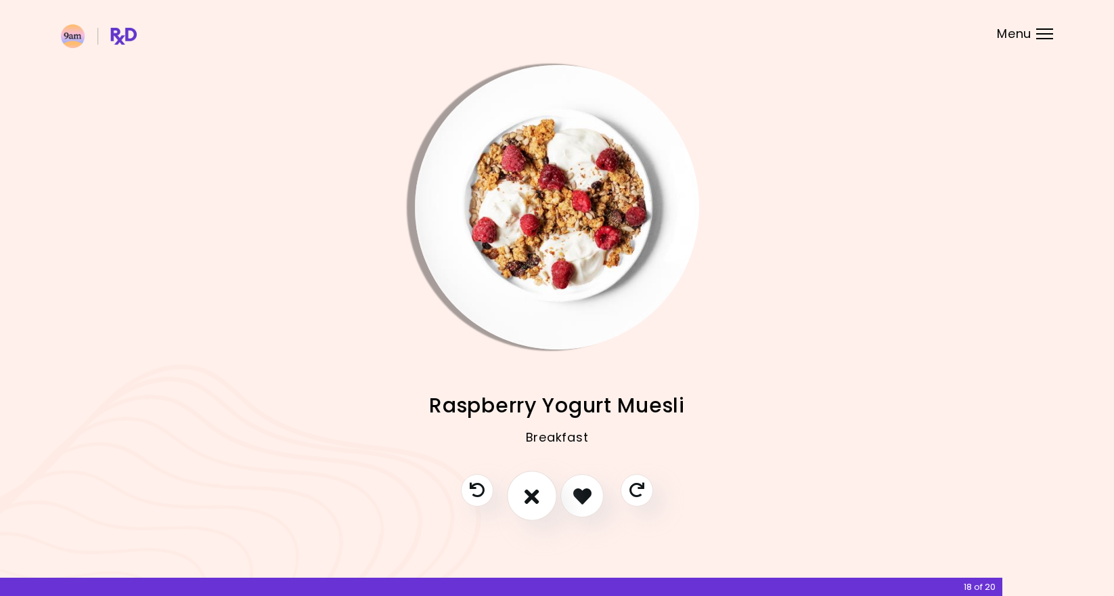
click at [540, 502] on button "I don't like this recipe" at bounding box center [532, 496] width 50 height 50
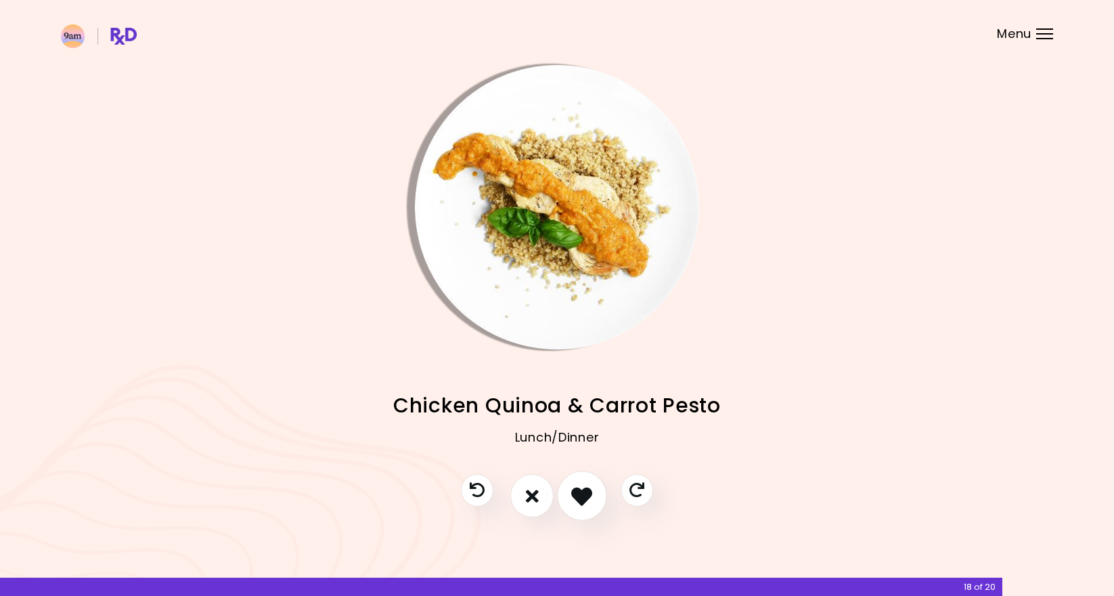
click at [586, 503] on icon "I like this recipe" at bounding box center [581, 495] width 21 height 21
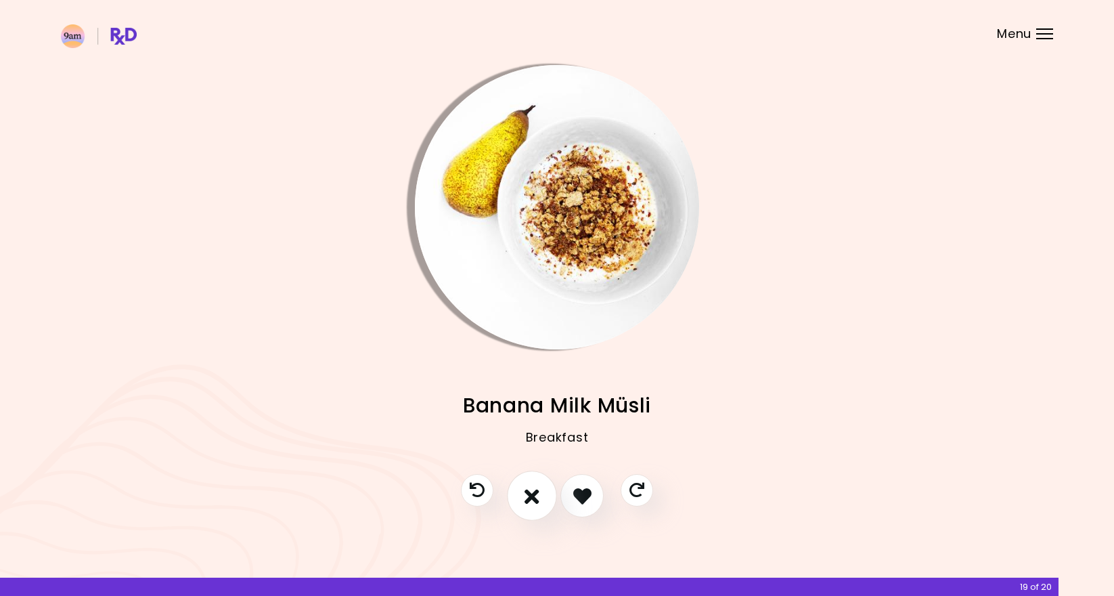
click at [542, 502] on button "I don't like this recipe" at bounding box center [532, 496] width 50 height 50
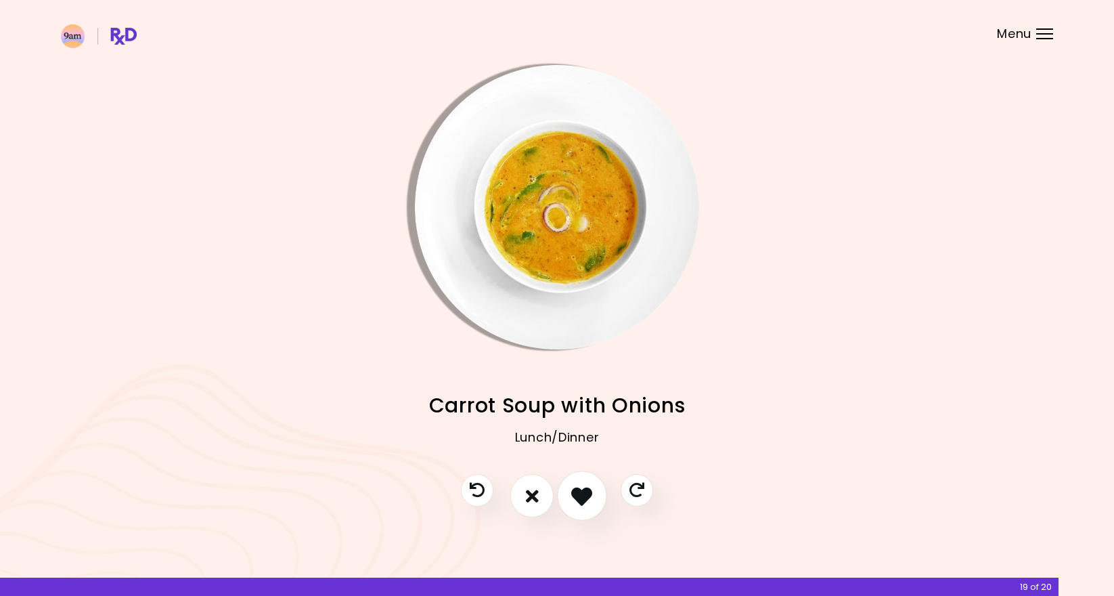
click at [586, 507] on button "I like this recipe" at bounding box center [582, 496] width 50 height 50
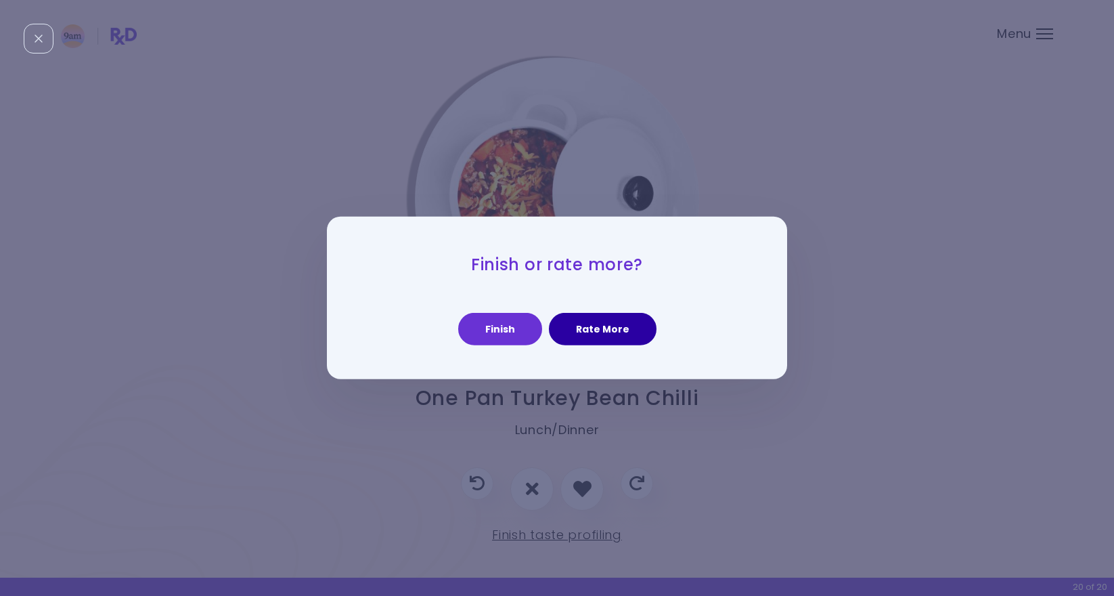
click at [586, 337] on button "Rate More" at bounding box center [603, 329] width 108 height 32
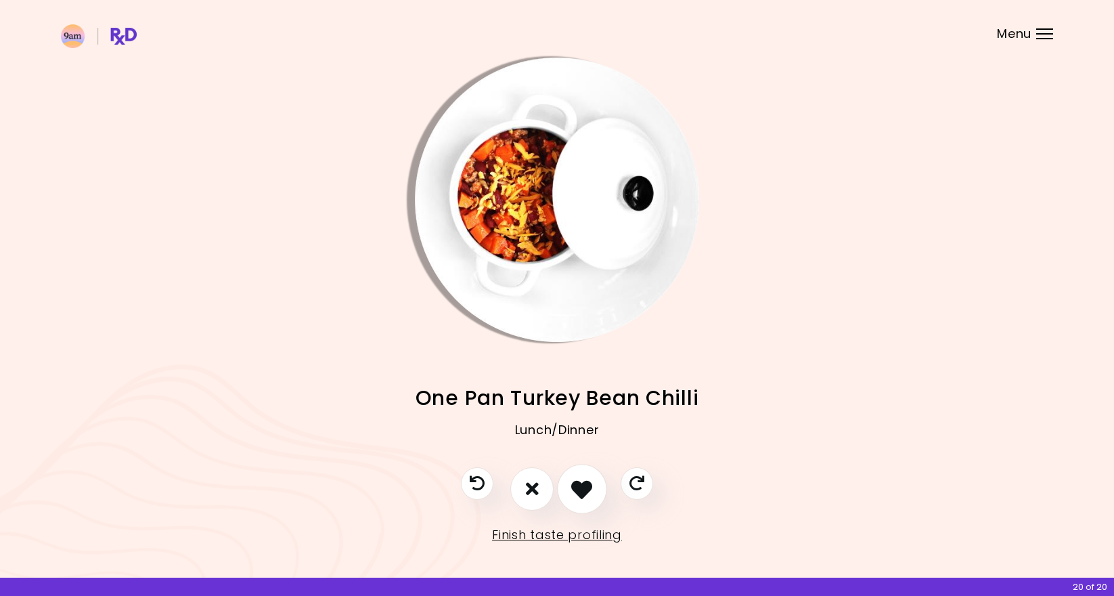
click at [584, 485] on icon "I like this recipe" at bounding box center [581, 488] width 21 height 21
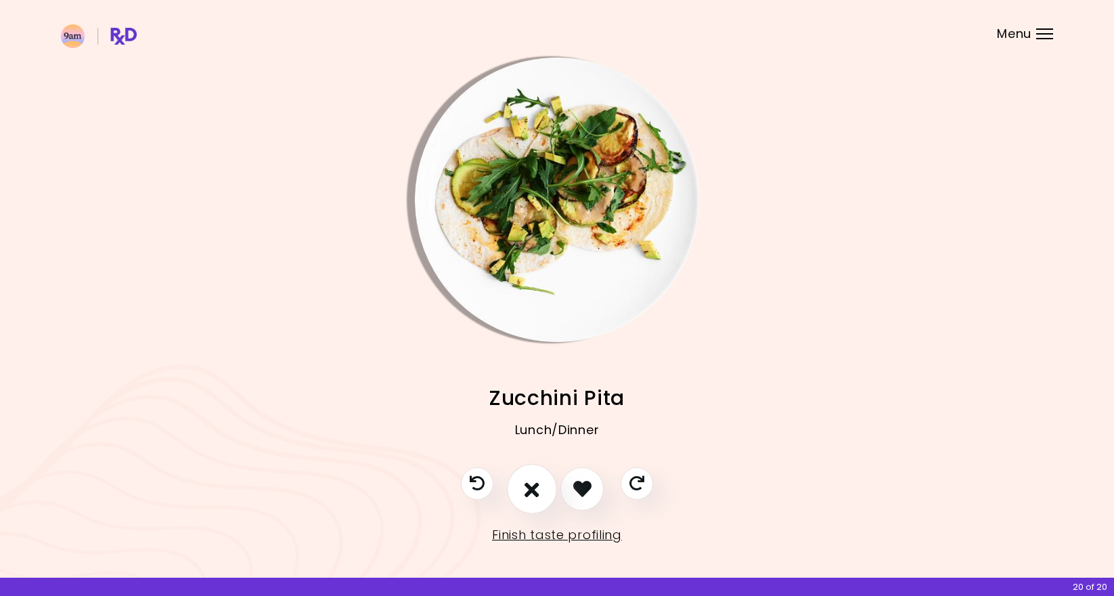
click at [543, 489] on button "I don't like this recipe" at bounding box center [532, 489] width 50 height 50
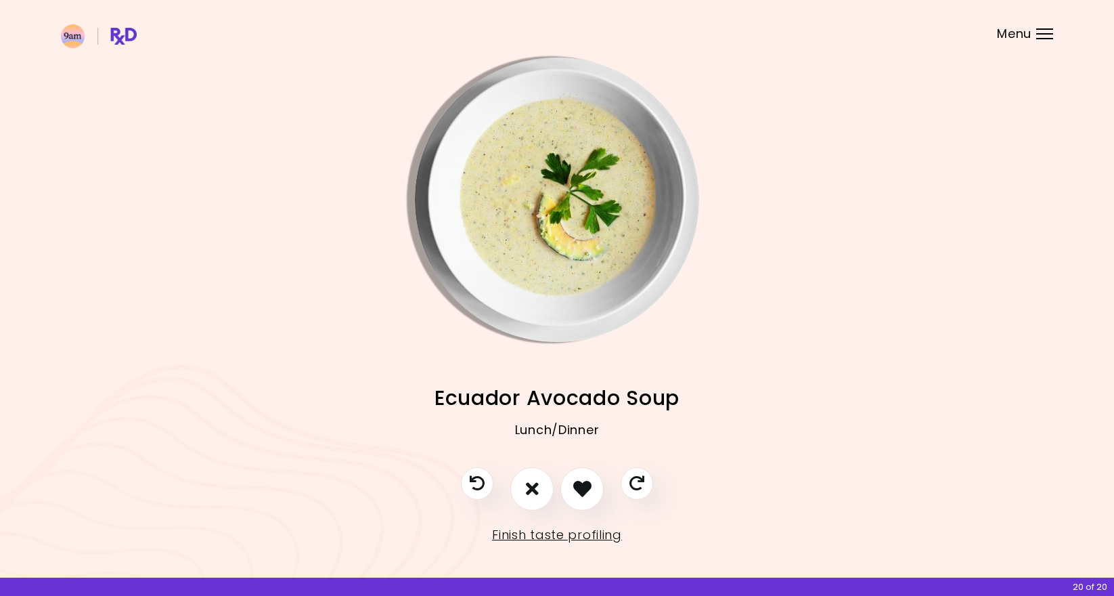
click at [567, 257] on img "Info - Ecuador Avocado Soup" at bounding box center [557, 200] width 284 height 284
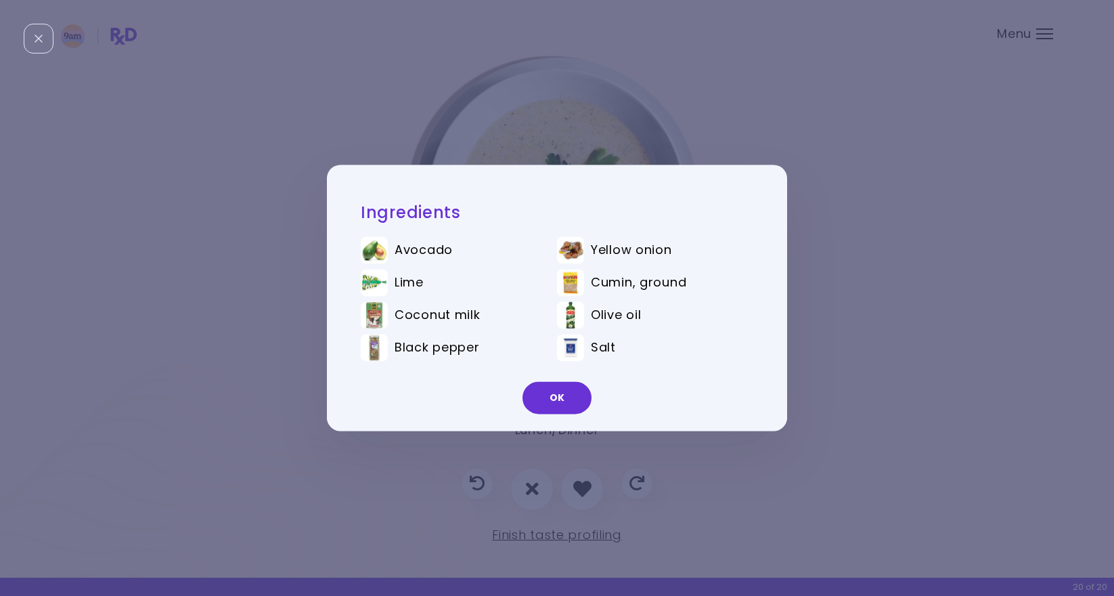
click at [565, 120] on div "Ingredients Avocado Yellow onion Lime Cumin, ground Coconut milk Olive oil Blac…" at bounding box center [557, 298] width 1114 height 596
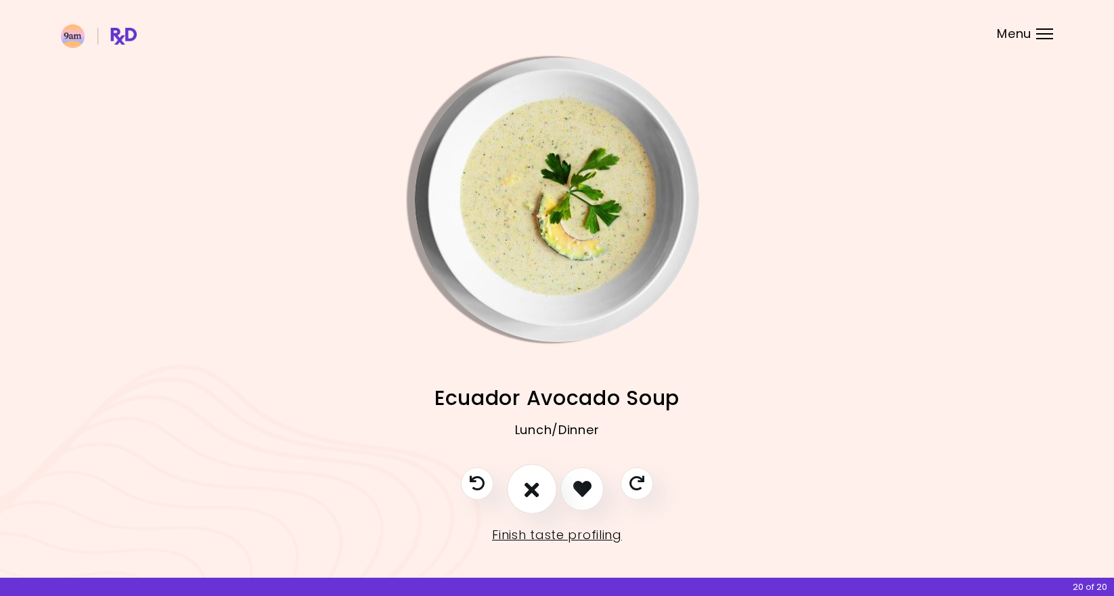
click at [531, 482] on icon "I don't like this recipe" at bounding box center [532, 488] width 15 height 21
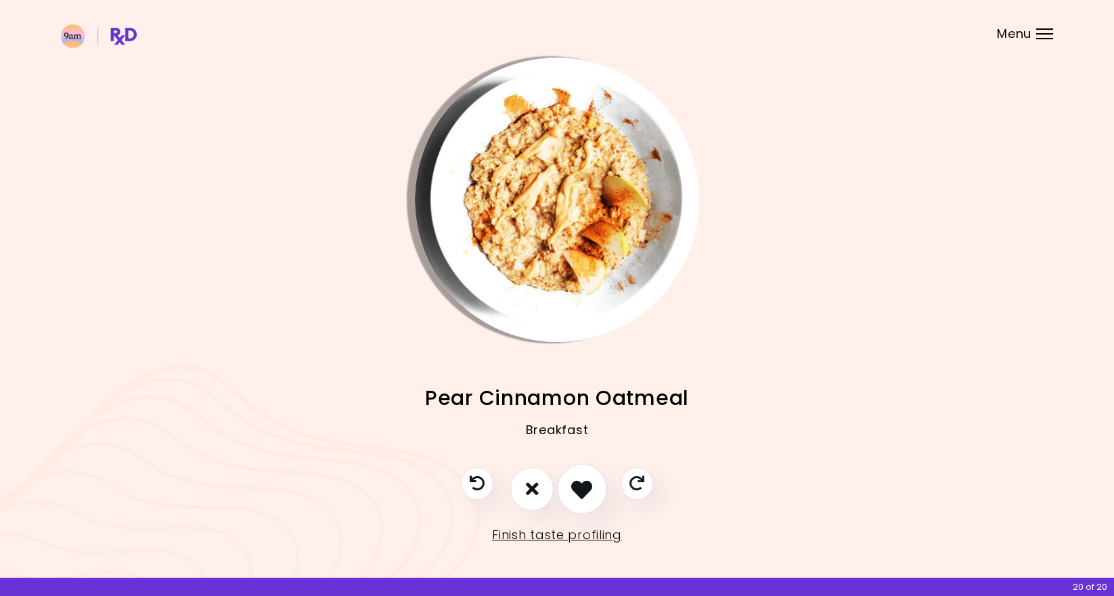
click at [575, 493] on icon "I like this recipe" at bounding box center [581, 488] width 21 height 21
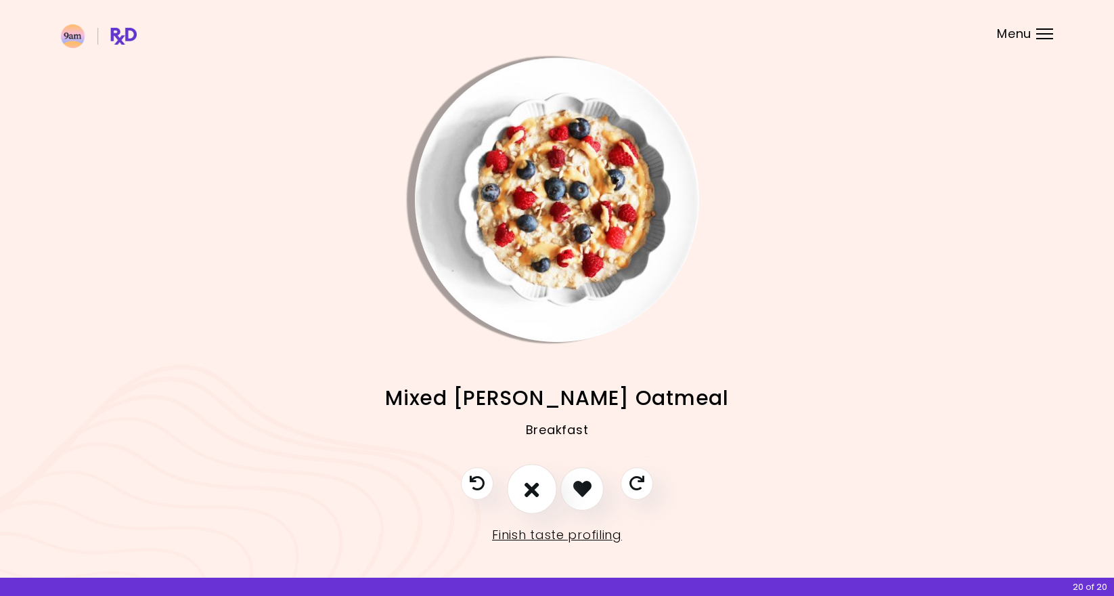
click at [542, 491] on button "I don't like this recipe" at bounding box center [532, 489] width 50 height 50
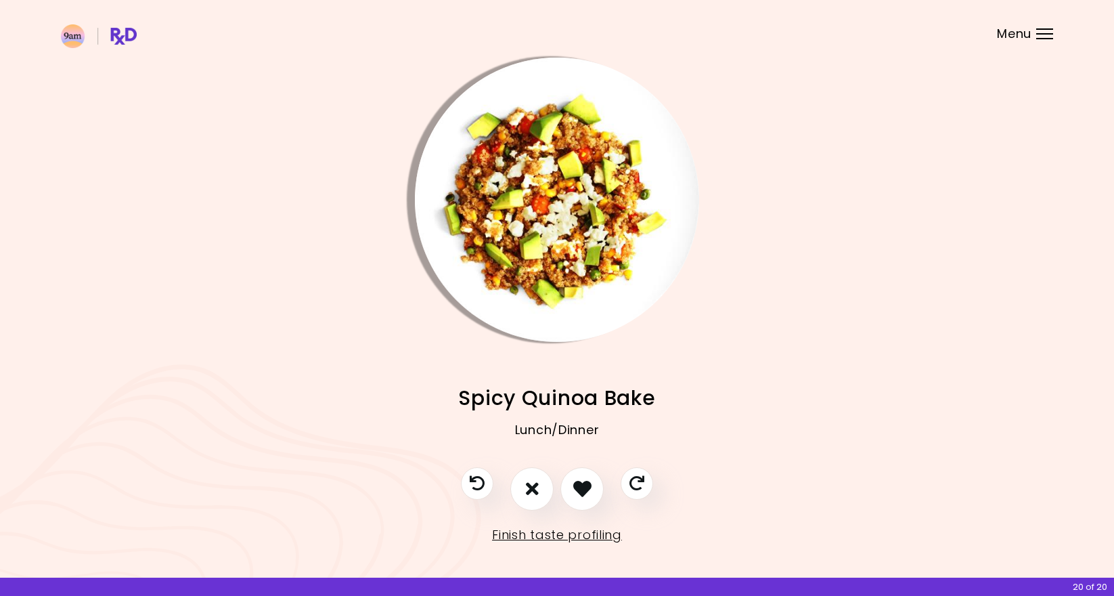
click at [591, 204] on img "Info - Spicy Quinoa Bake" at bounding box center [557, 200] width 284 height 284
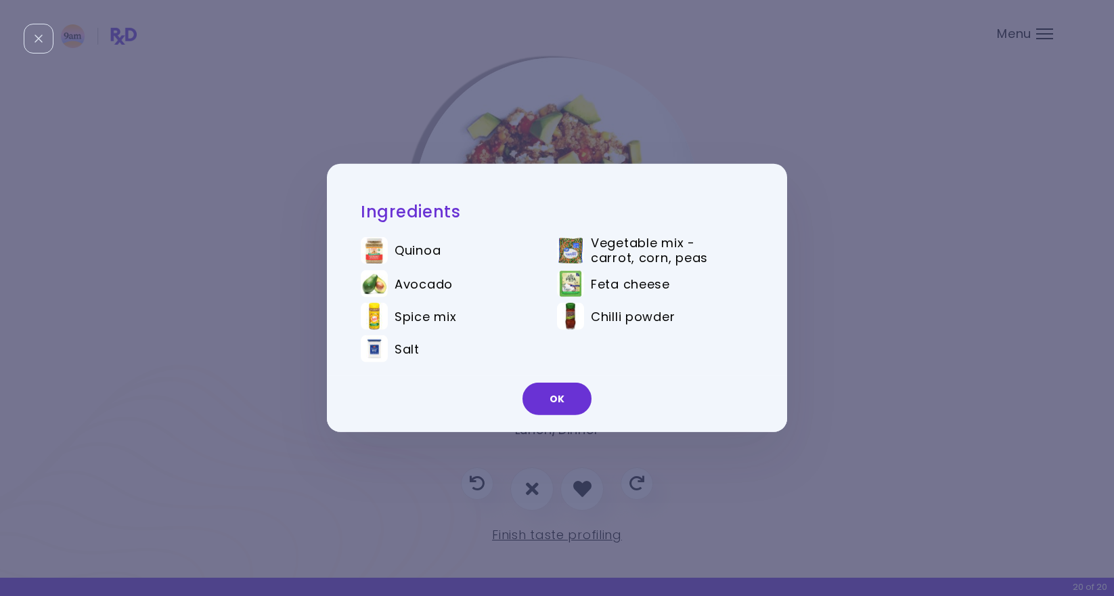
click at [563, 108] on div "Ingredients Quinoa Vegetable mix - carrot, corn, peas Avocado Feta cheese Spice…" at bounding box center [557, 298] width 1114 height 596
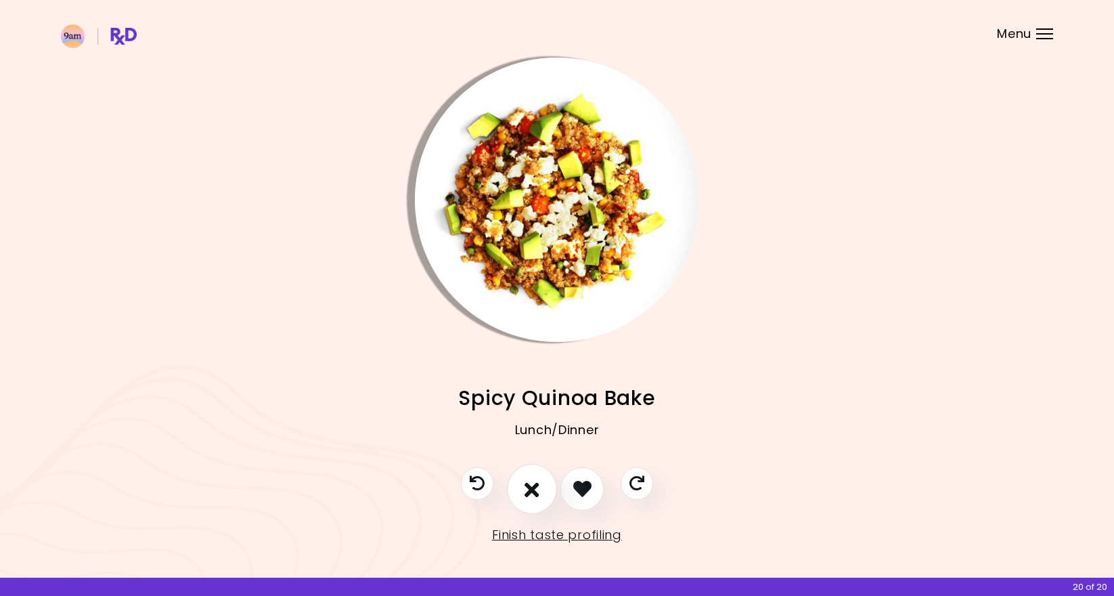
click at [533, 483] on icon "I don't like this recipe" at bounding box center [532, 488] width 15 height 21
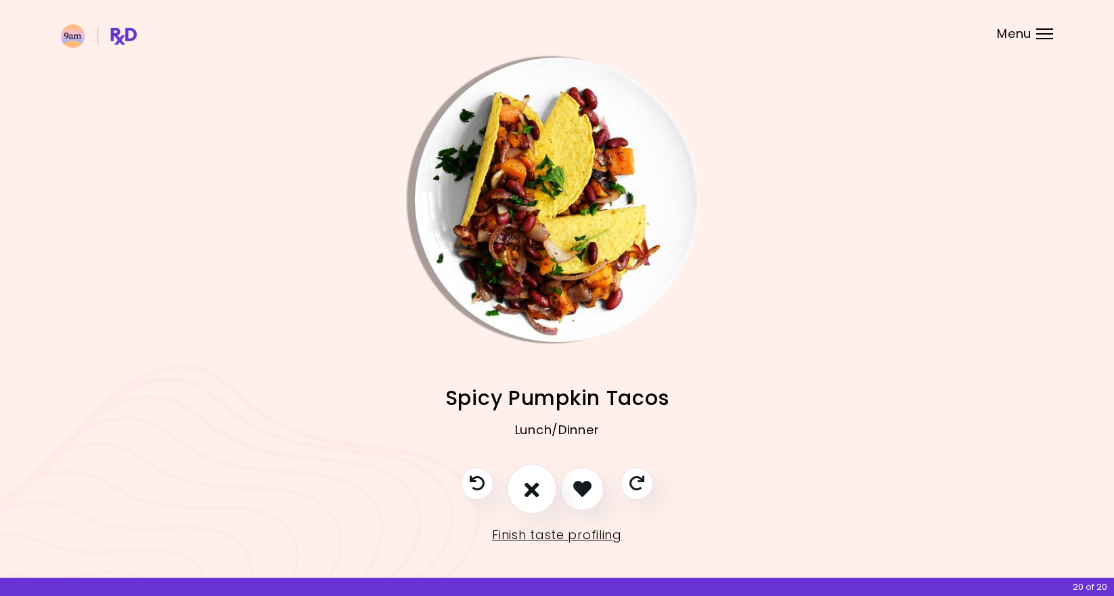
click at [530, 486] on icon "I don't like this recipe" at bounding box center [532, 488] width 15 height 21
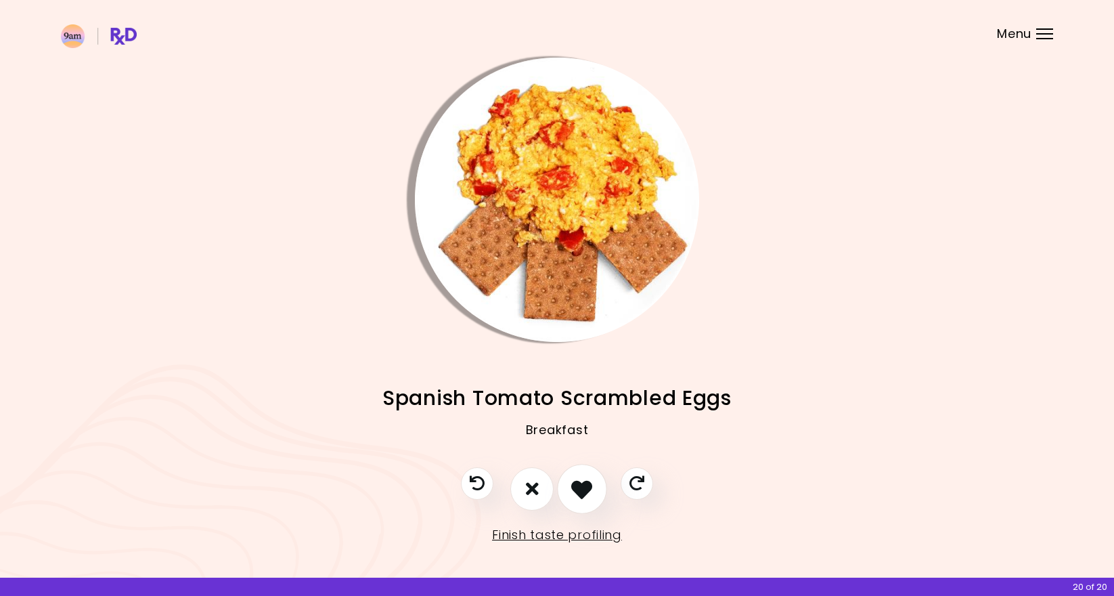
click at [579, 489] on icon "I like this recipe" at bounding box center [581, 488] width 21 height 21
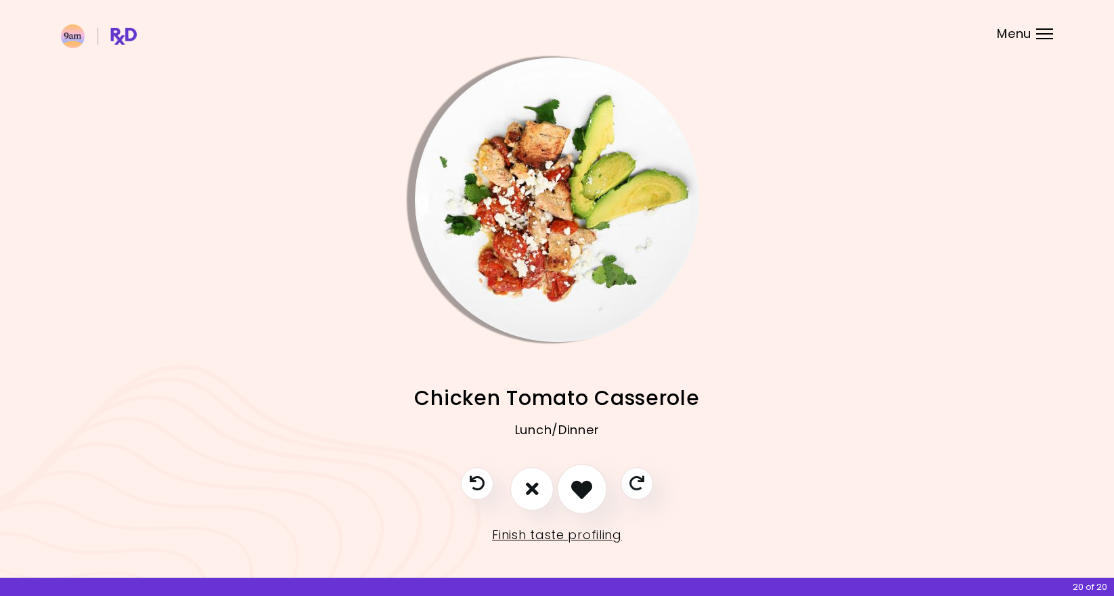
click at [579, 489] on icon "I like this recipe" at bounding box center [581, 488] width 21 height 21
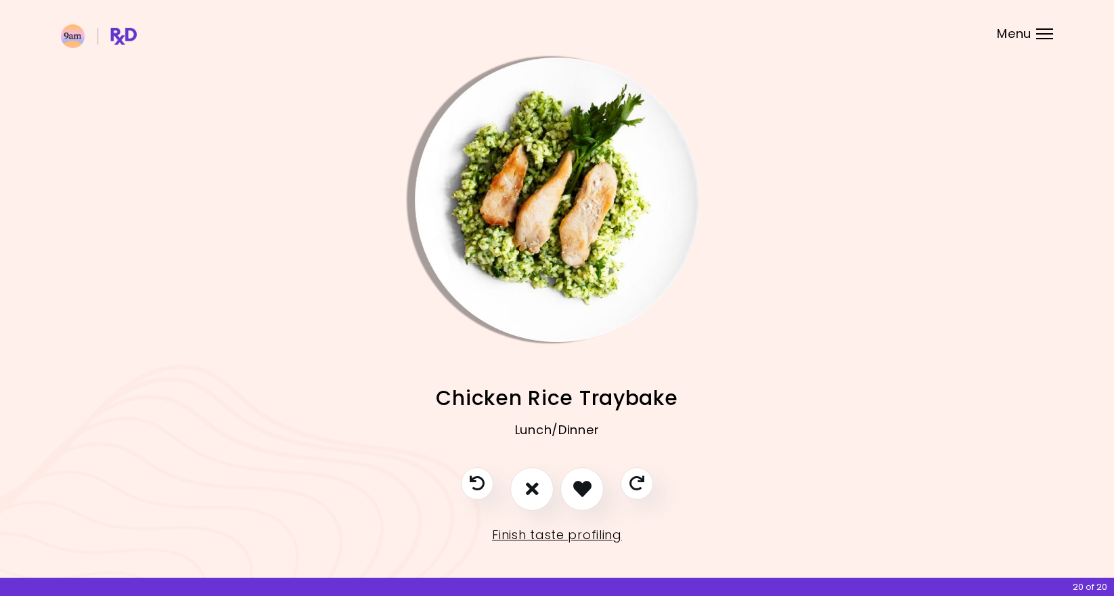
click at [567, 243] on img "Info - Chicken Rice Traybake" at bounding box center [557, 200] width 284 height 284
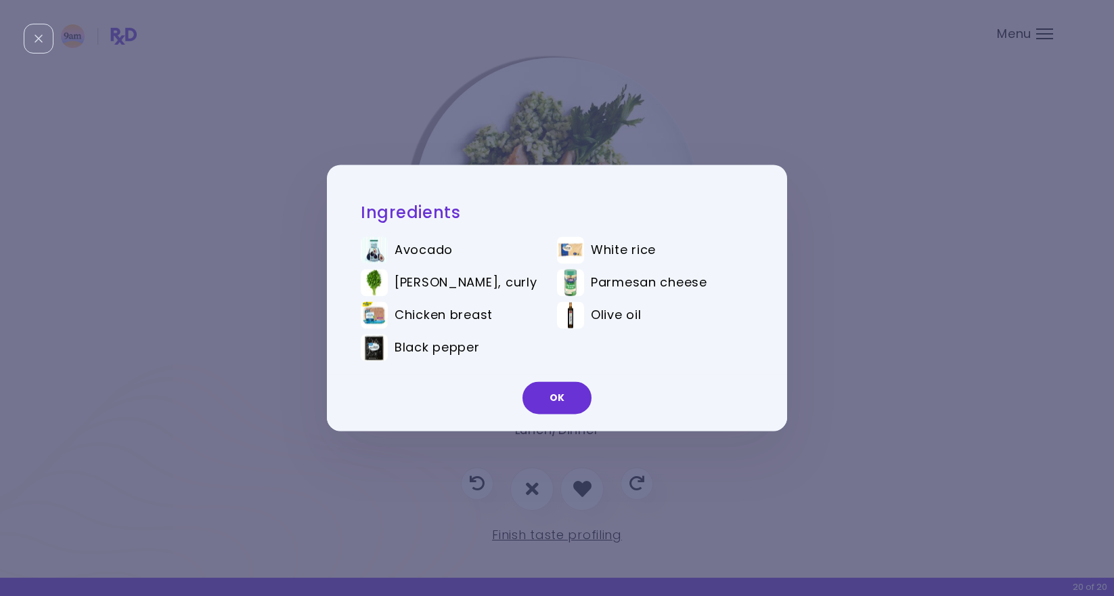
click at [567, 146] on div "Ingredients Avocado White rice Parsley, curly Parmesan cheese Chicken breast Ol…" at bounding box center [557, 298] width 1114 height 596
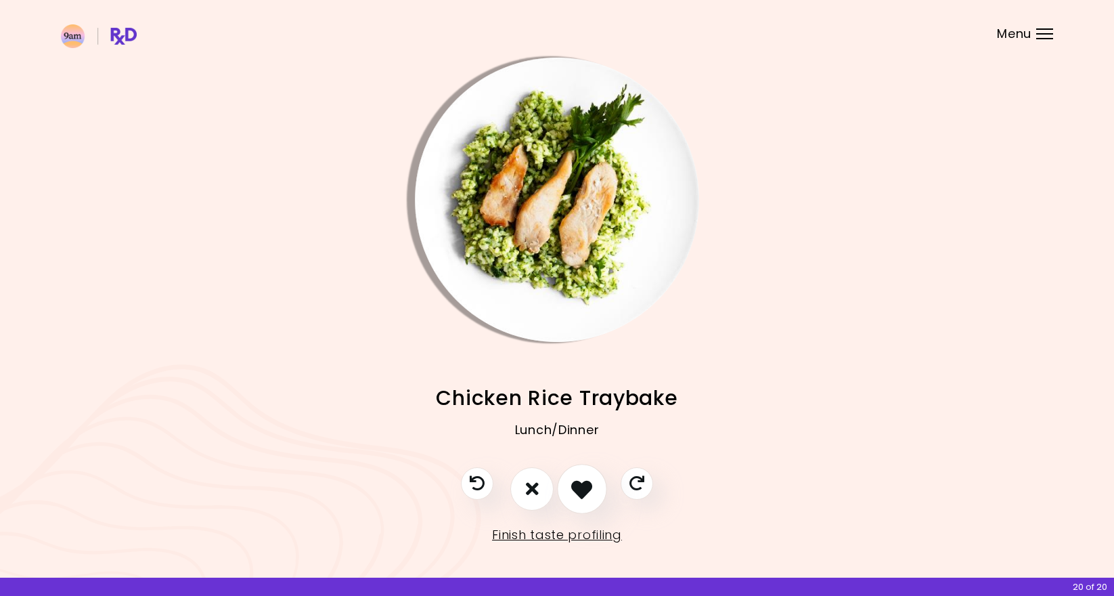
click at [571, 482] on button "I like this recipe" at bounding box center [582, 489] width 50 height 50
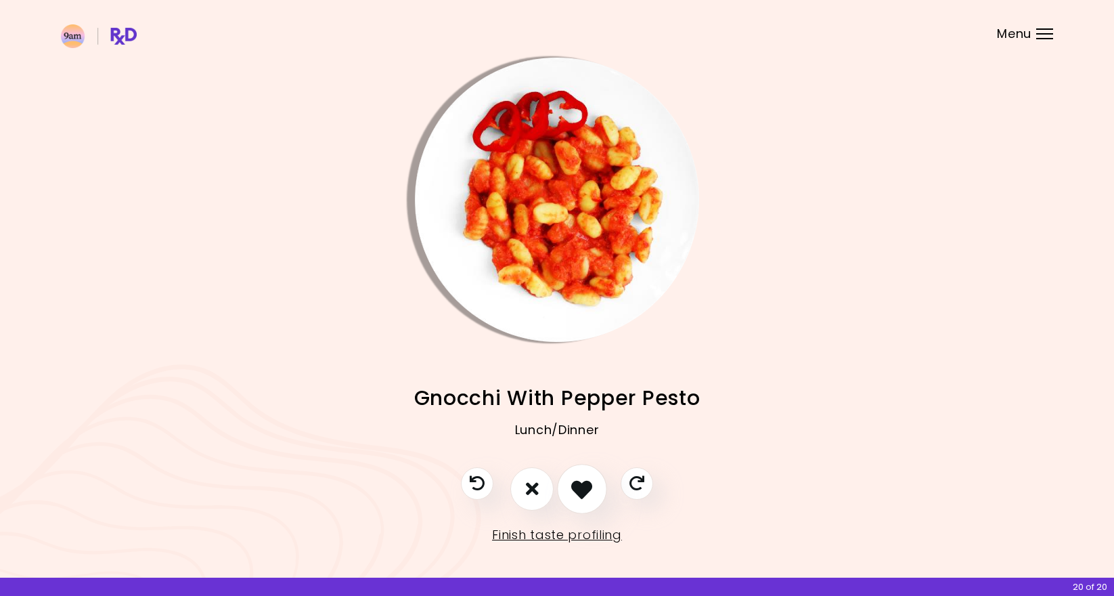
click at [591, 499] on button "I like this recipe" at bounding box center [582, 489] width 50 height 50
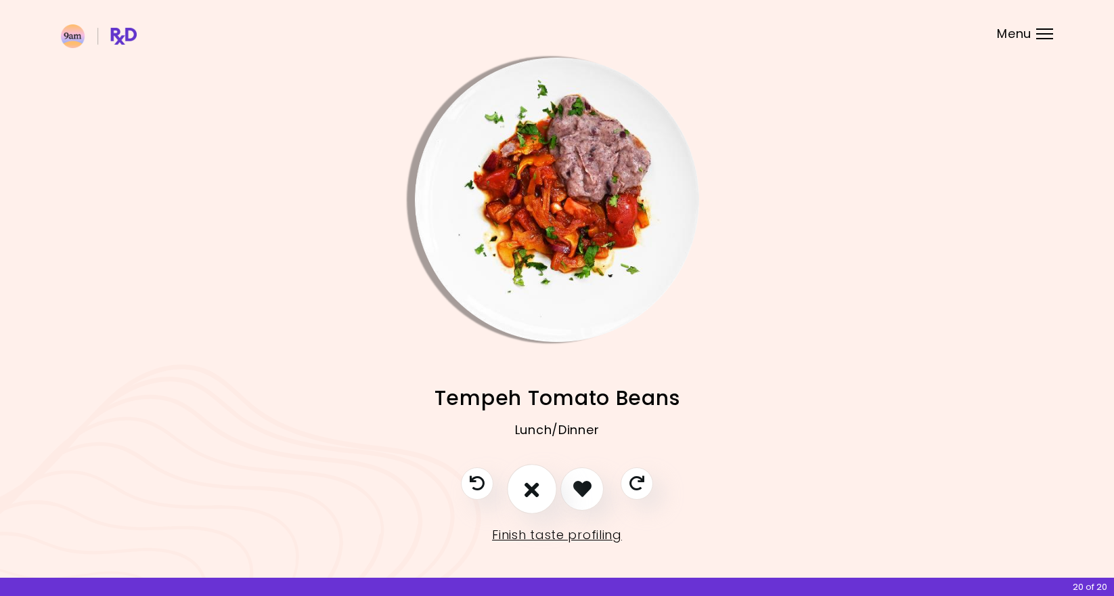
click at [538, 492] on icon "I don't like this recipe" at bounding box center [532, 488] width 15 height 21
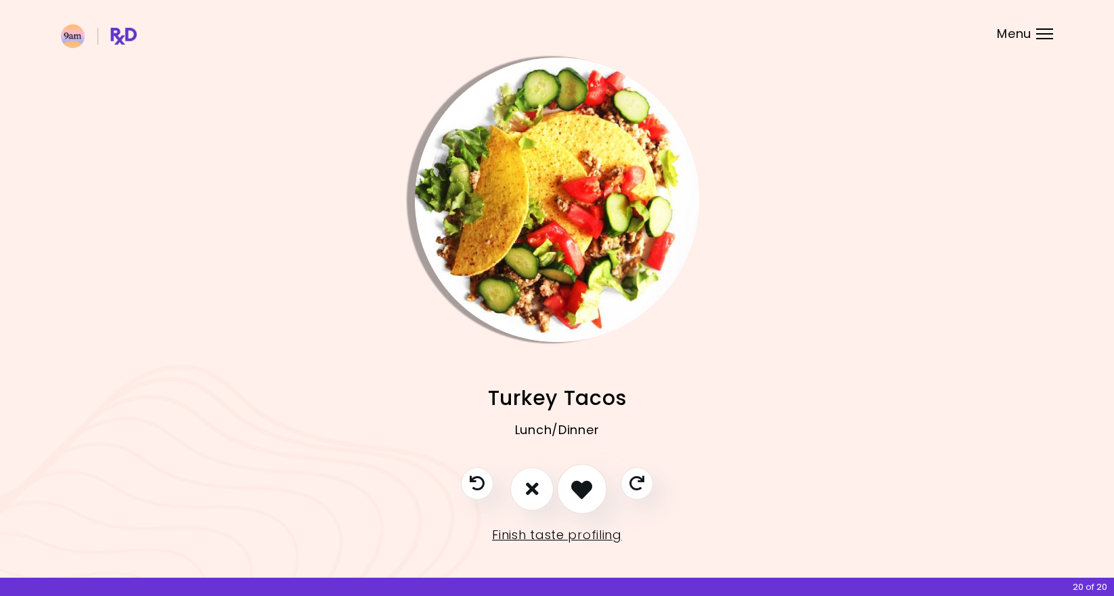
click at [577, 489] on icon "I like this recipe" at bounding box center [581, 488] width 21 height 21
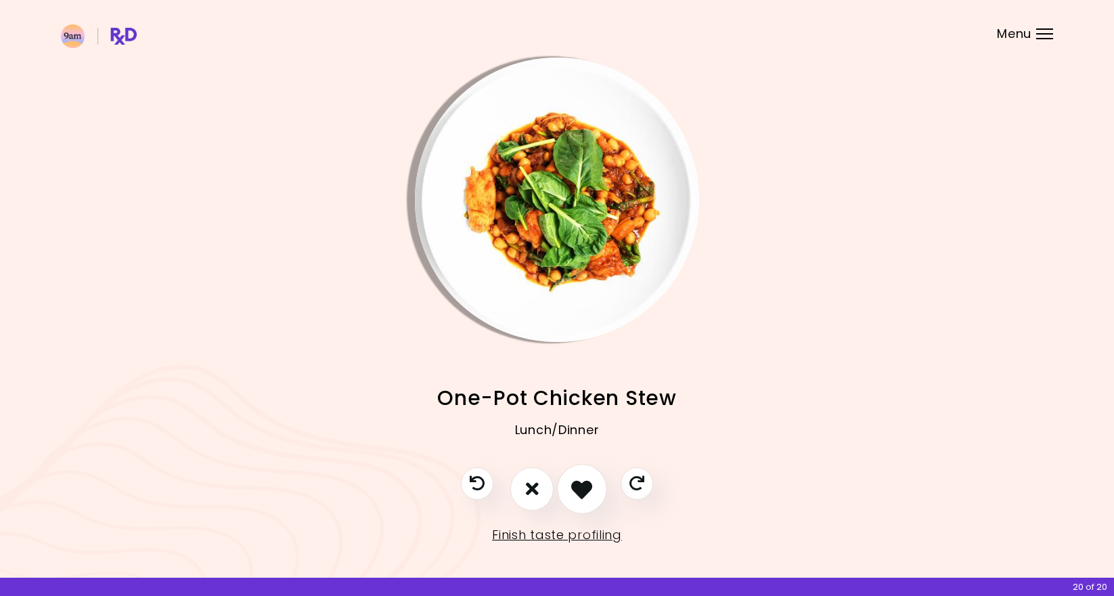
click at [577, 489] on icon "I like this recipe" at bounding box center [581, 488] width 21 height 21
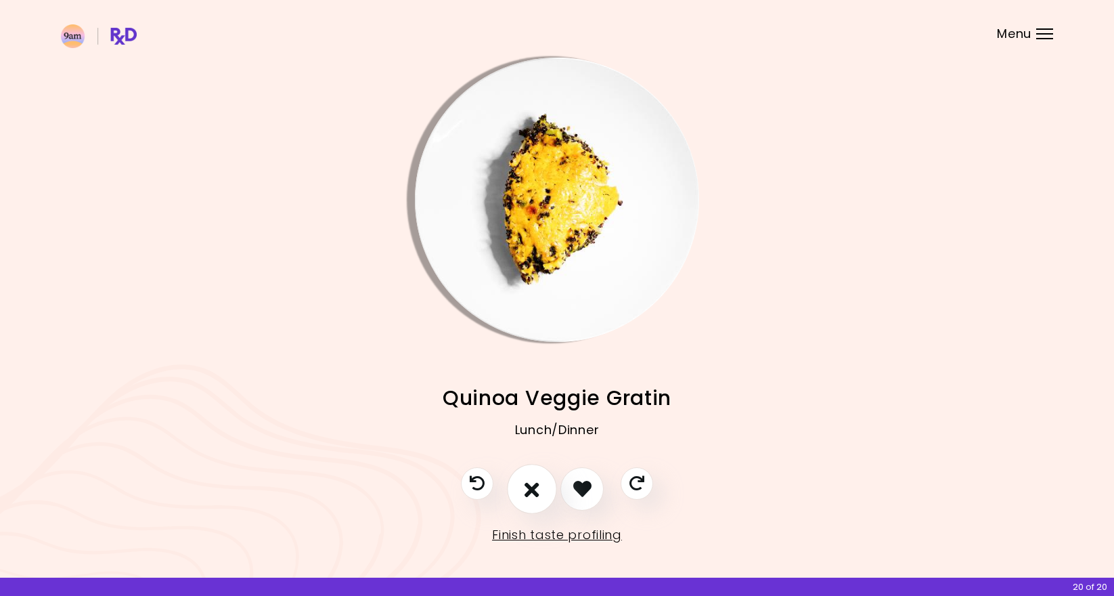
click at [531, 498] on icon "I don't like this recipe" at bounding box center [532, 488] width 15 height 21
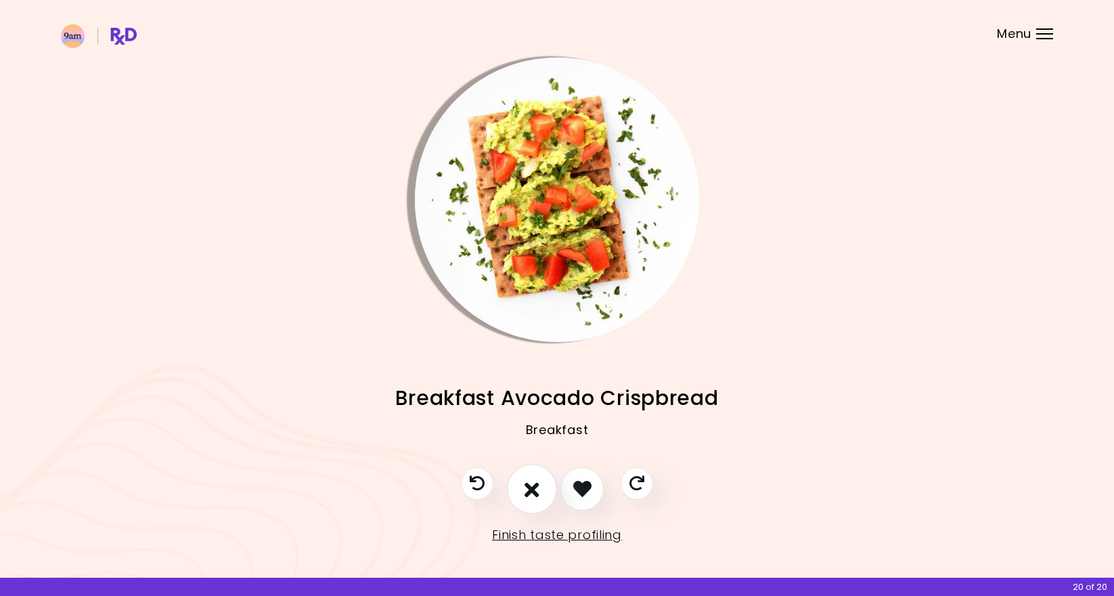
click at [538, 497] on icon "I don't like this recipe" at bounding box center [532, 488] width 15 height 21
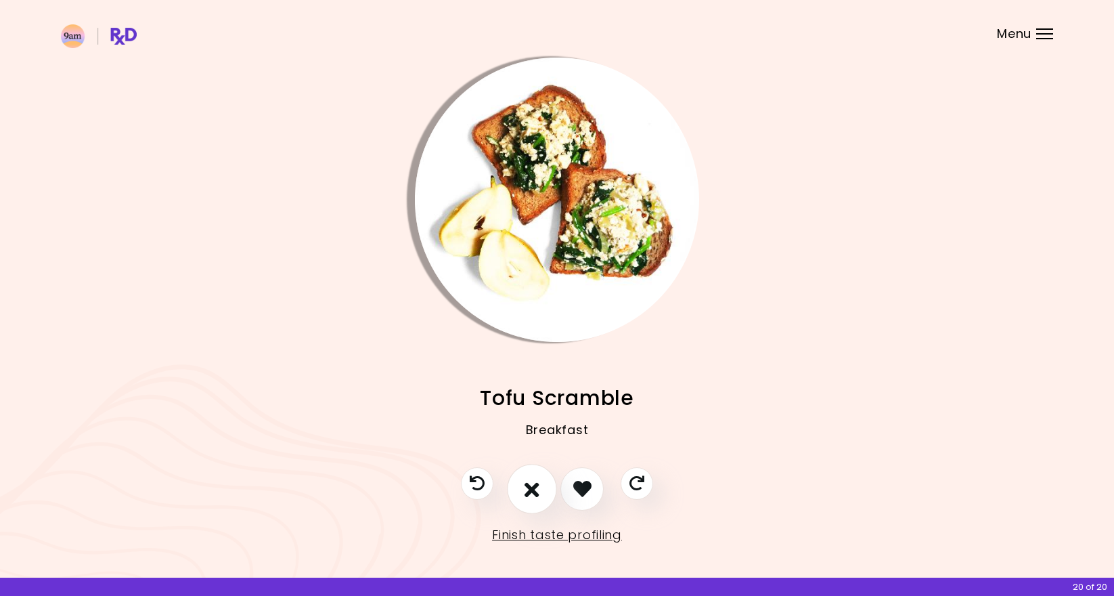
click at [538, 497] on icon "I don't like this recipe" at bounding box center [532, 488] width 15 height 21
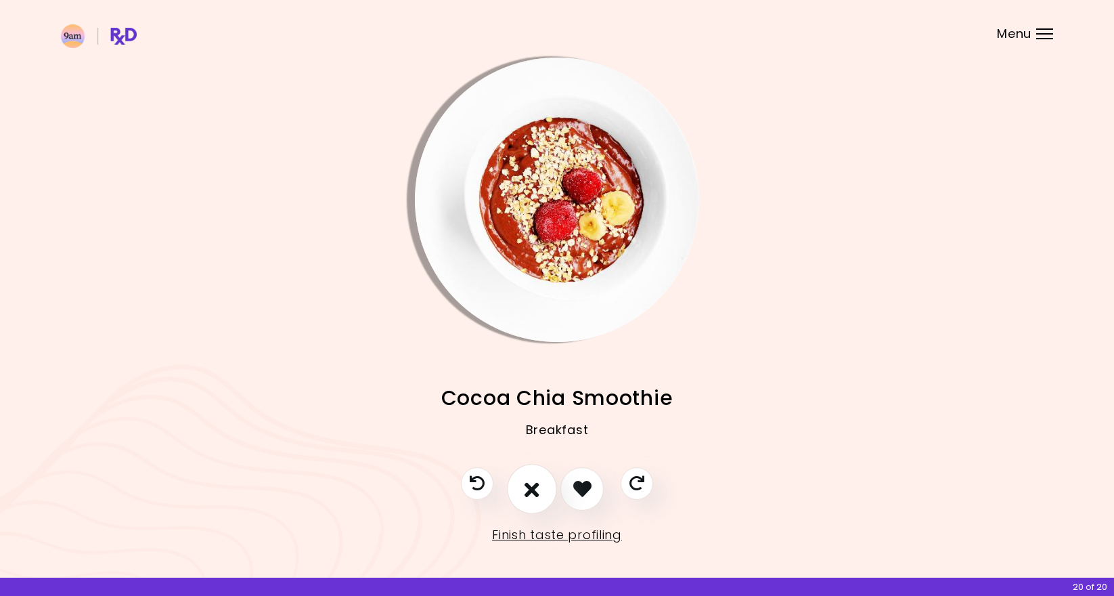
click at [538, 497] on icon "I don't like this recipe" at bounding box center [532, 488] width 15 height 21
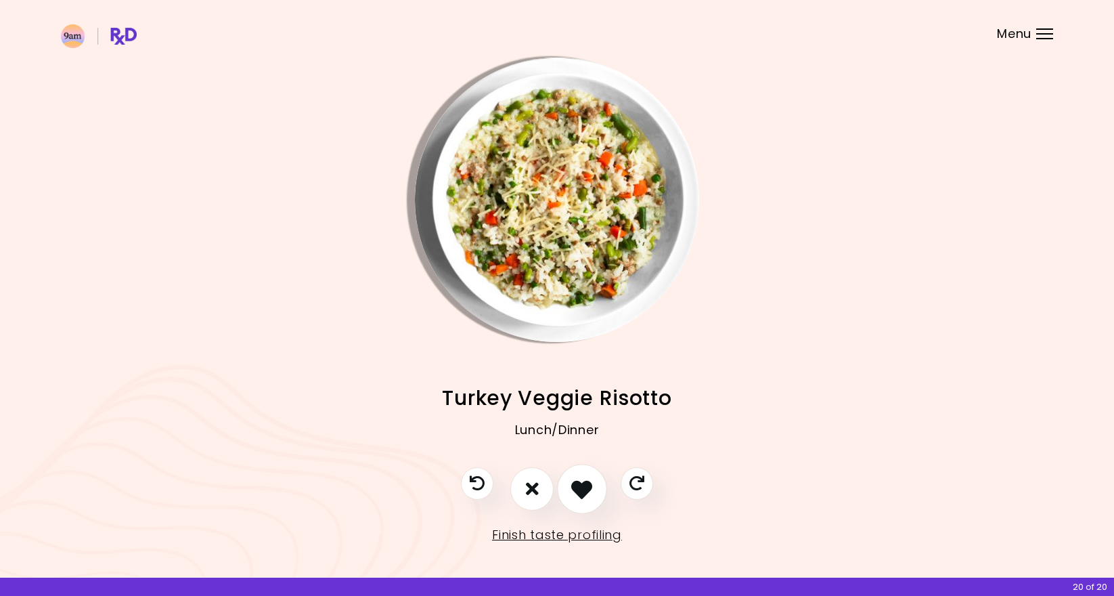
click at [584, 491] on icon "I like this recipe" at bounding box center [581, 488] width 21 height 21
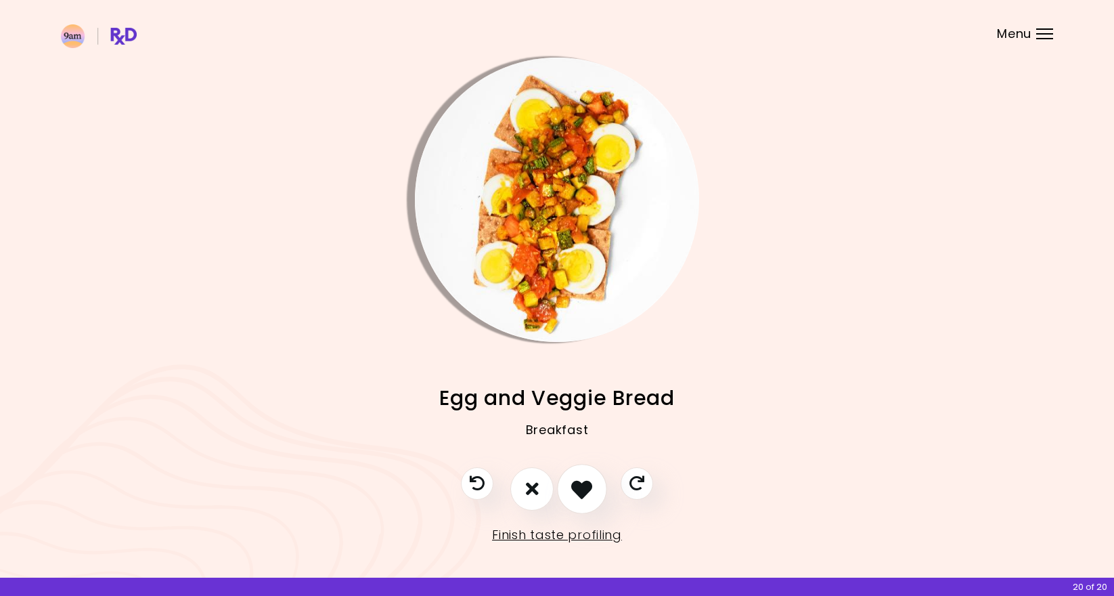
click at [590, 498] on icon "I like this recipe" at bounding box center [581, 488] width 21 height 21
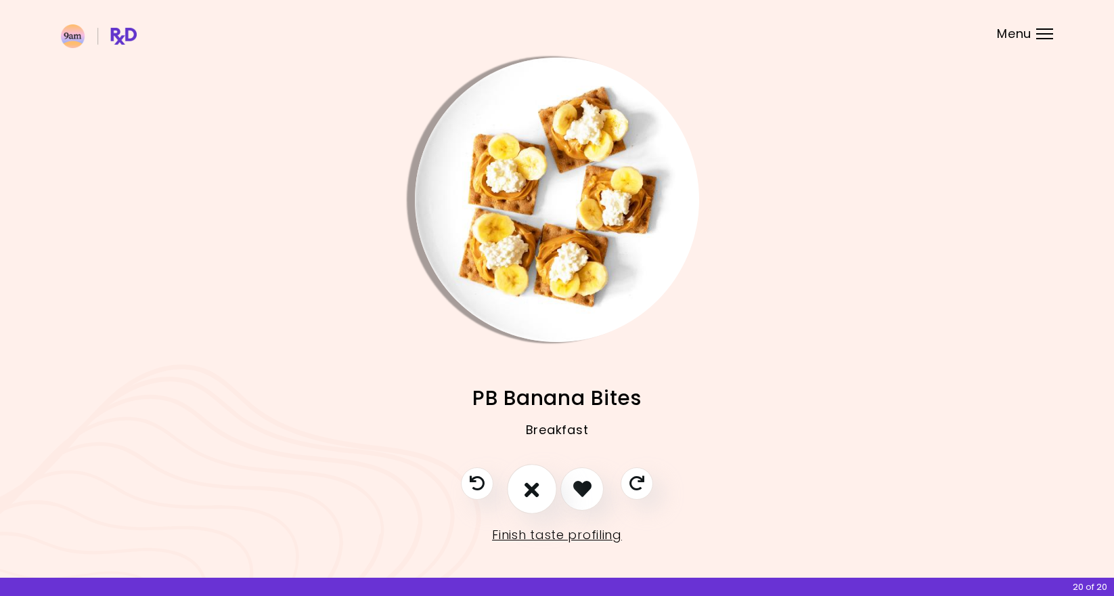
click at [537, 495] on icon "I don't like this recipe" at bounding box center [532, 488] width 15 height 21
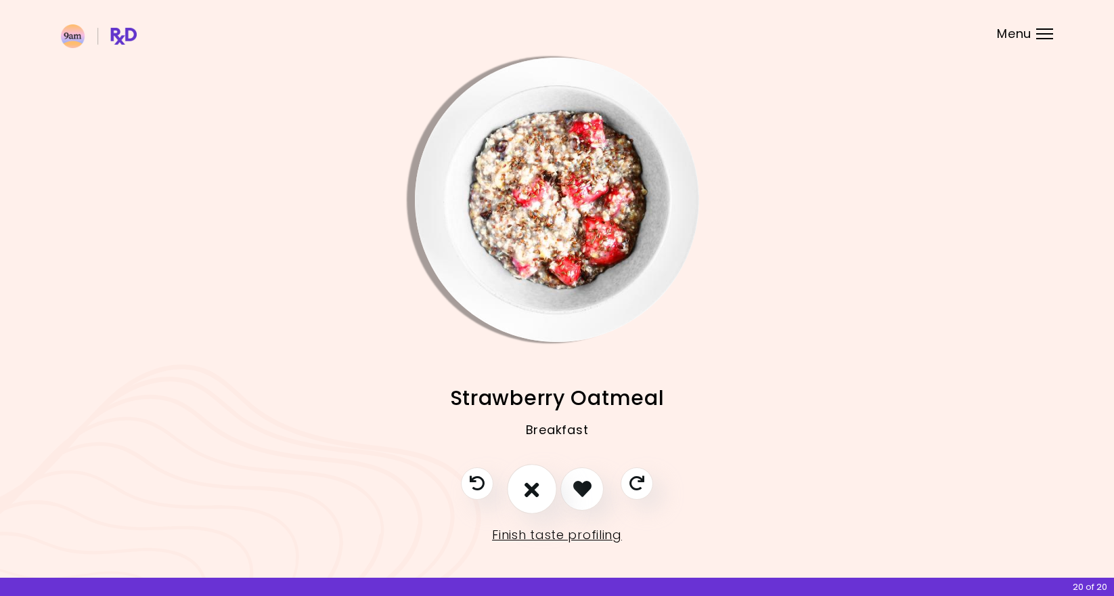
click at [539, 497] on icon "I don't like this recipe" at bounding box center [532, 488] width 15 height 21
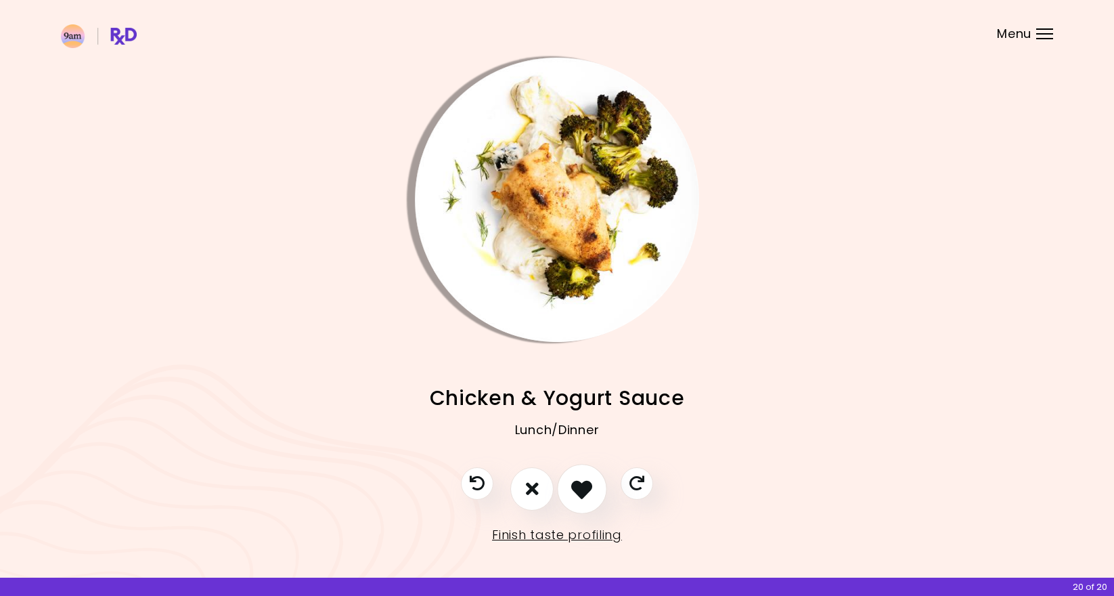
click at [579, 497] on icon "I like this recipe" at bounding box center [581, 488] width 21 height 21
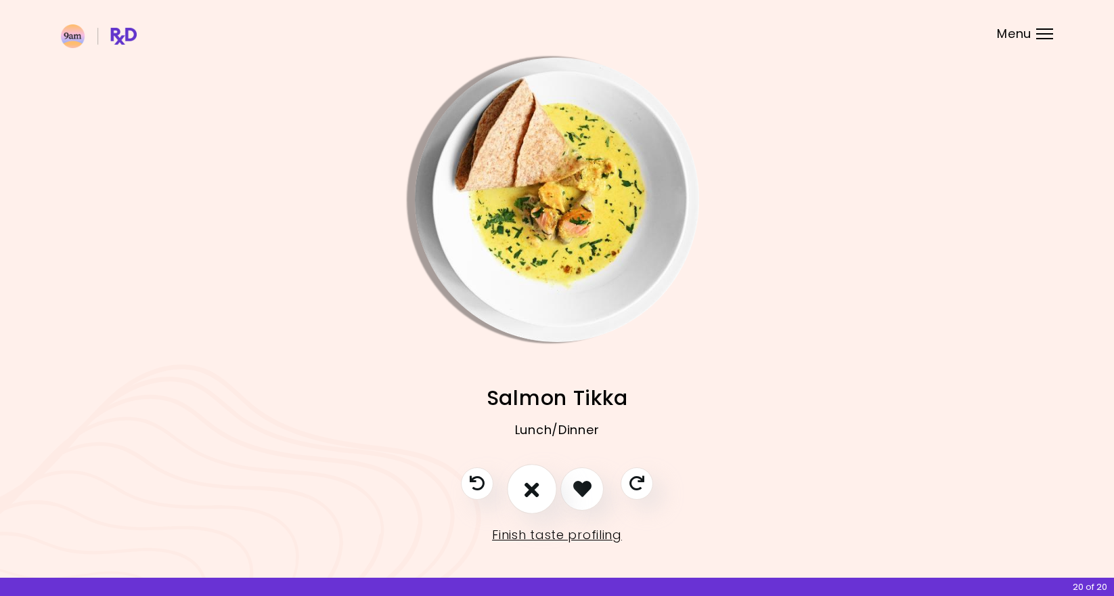
click at [533, 495] on icon "I don't like this recipe" at bounding box center [532, 488] width 15 height 21
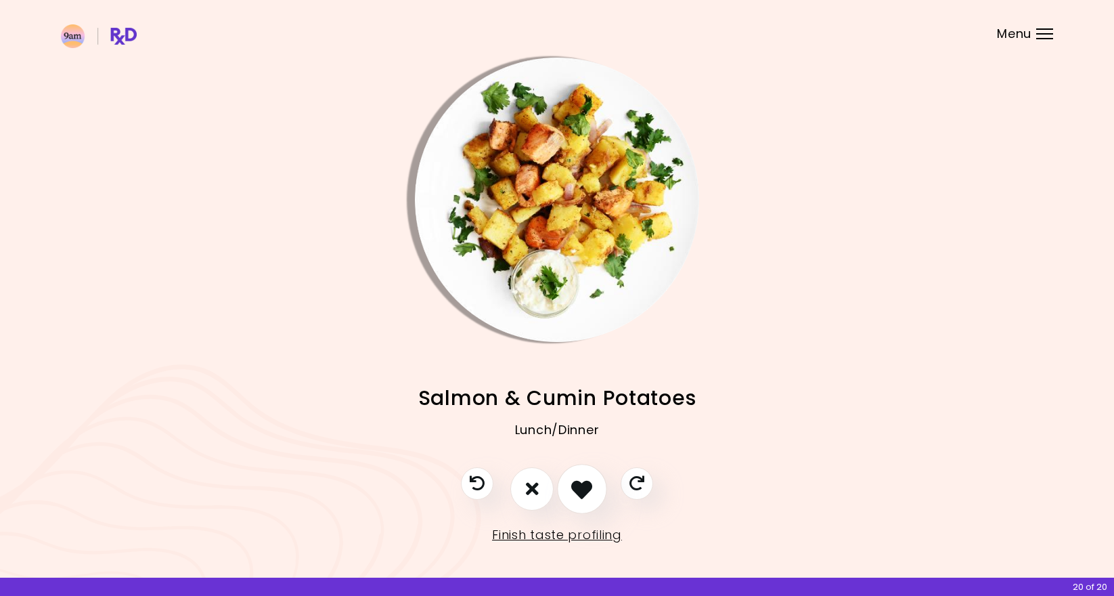
click at [585, 494] on icon "I like this recipe" at bounding box center [581, 488] width 21 height 21
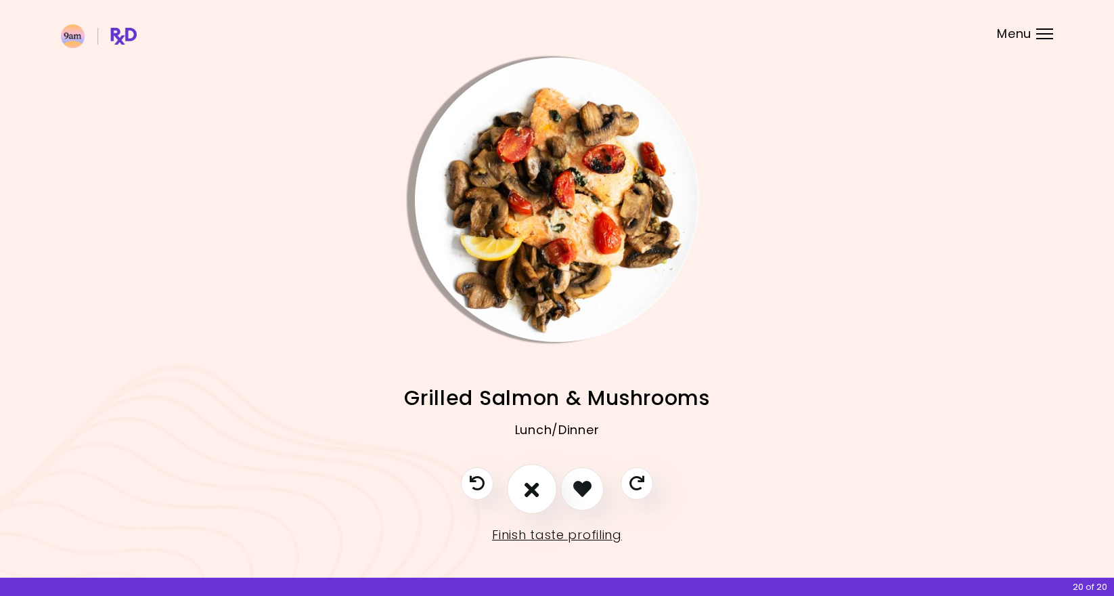
click at [534, 493] on icon "I don't like this recipe" at bounding box center [532, 488] width 15 height 21
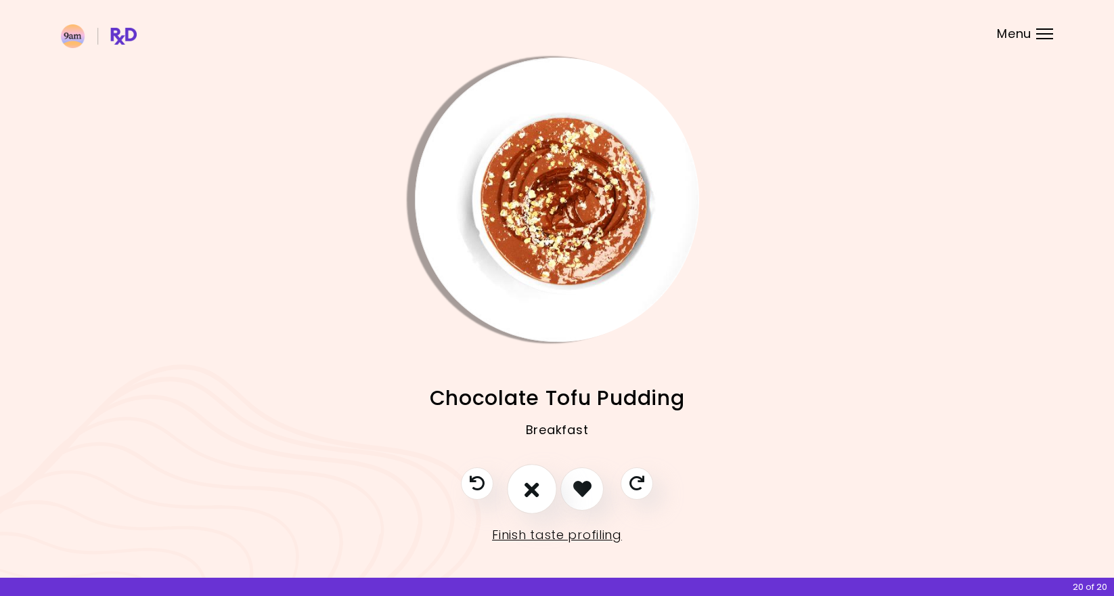
click at [534, 493] on icon "I don't like this recipe" at bounding box center [532, 488] width 15 height 21
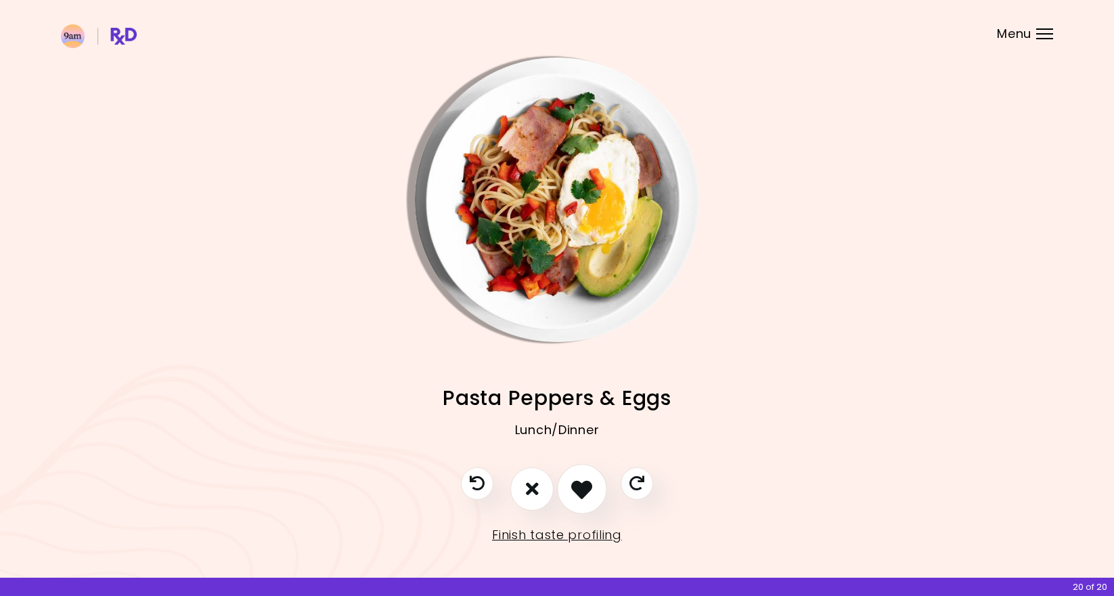
click at [591, 493] on icon "I like this recipe" at bounding box center [581, 488] width 21 height 21
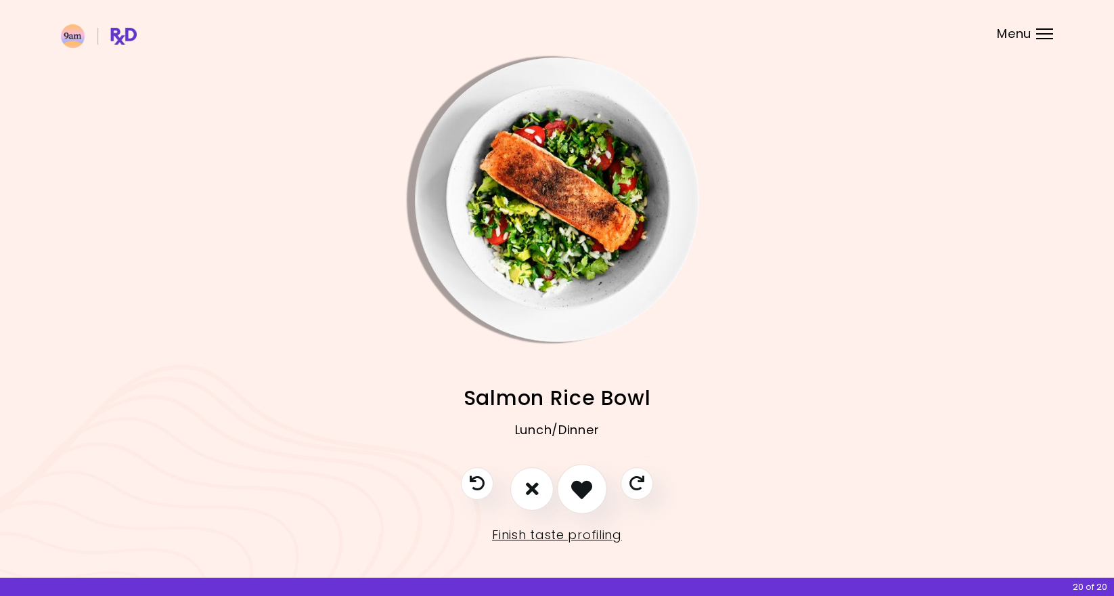
click at [590, 492] on icon "I like this recipe" at bounding box center [581, 488] width 21 height 21
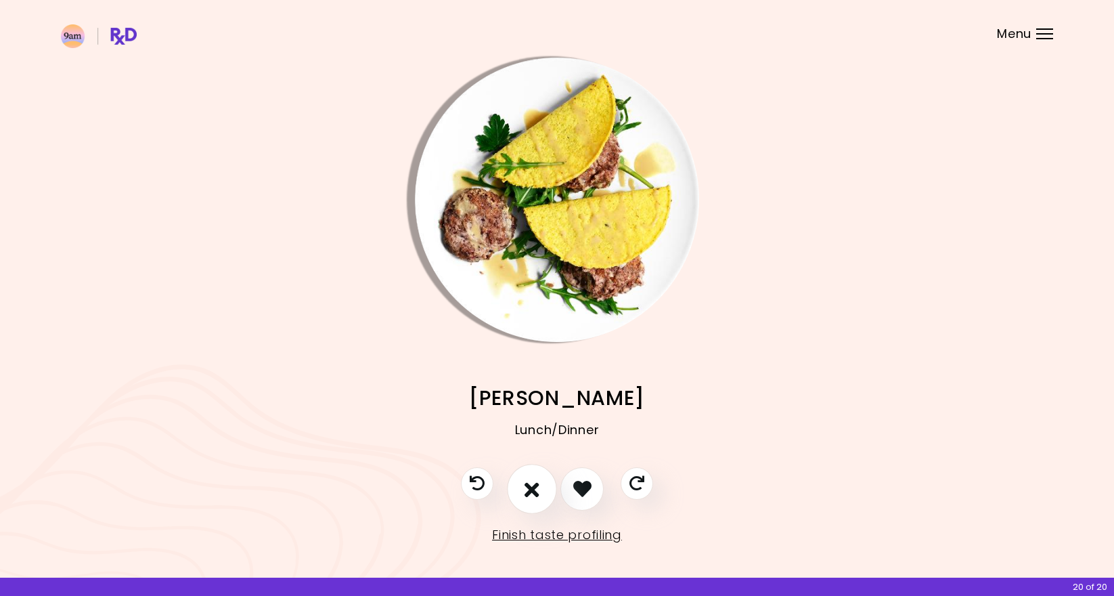
click at [537, 493] on icon "I don't like this recipe" at bounding box center [532, 488] width 15 height 21
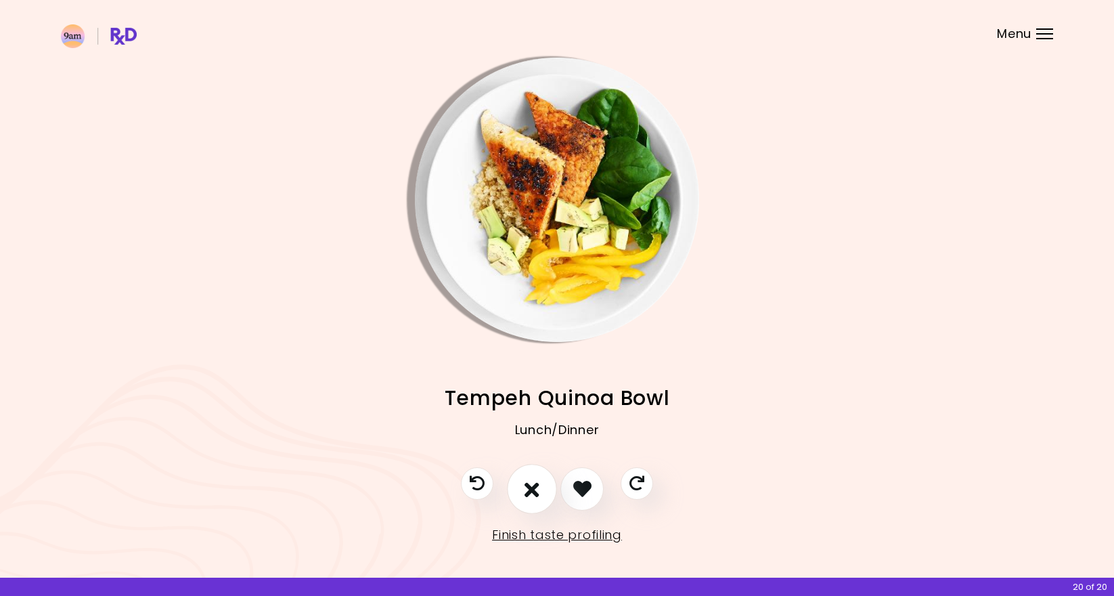
click at [530, 493] on icon "I don't like this recipe" at bounding box center [532, 488] width 15 height 21
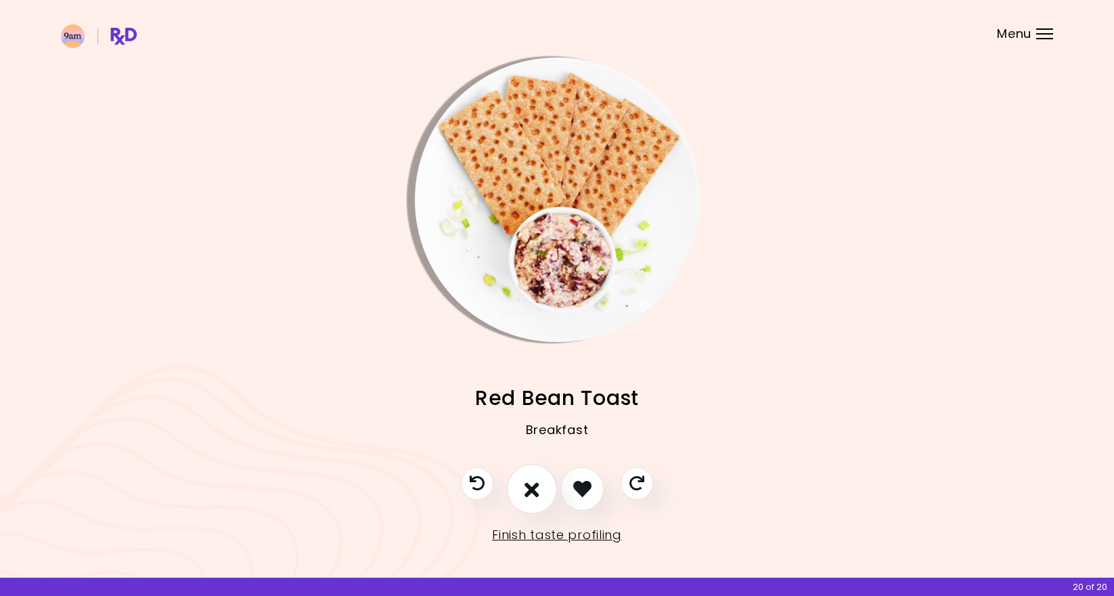
click at [530, 493] on icon "I don't like this recipe" at bounding box center [532, 488] width 15 height 21
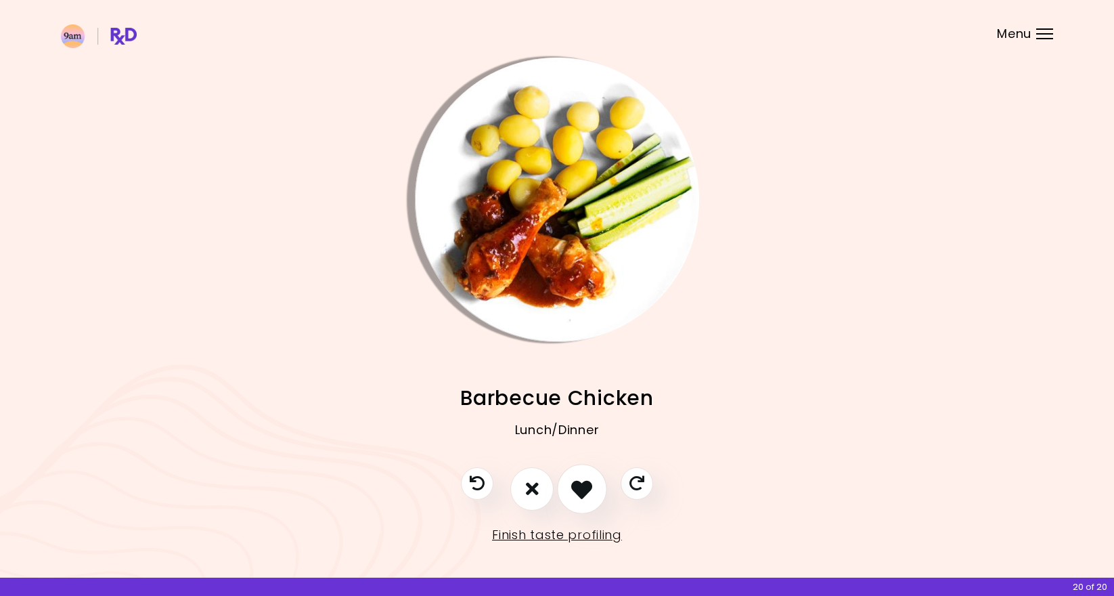
click at [589, 491] on icon "I like this recipe" at bounding box center [581, 488] width 21 height 21
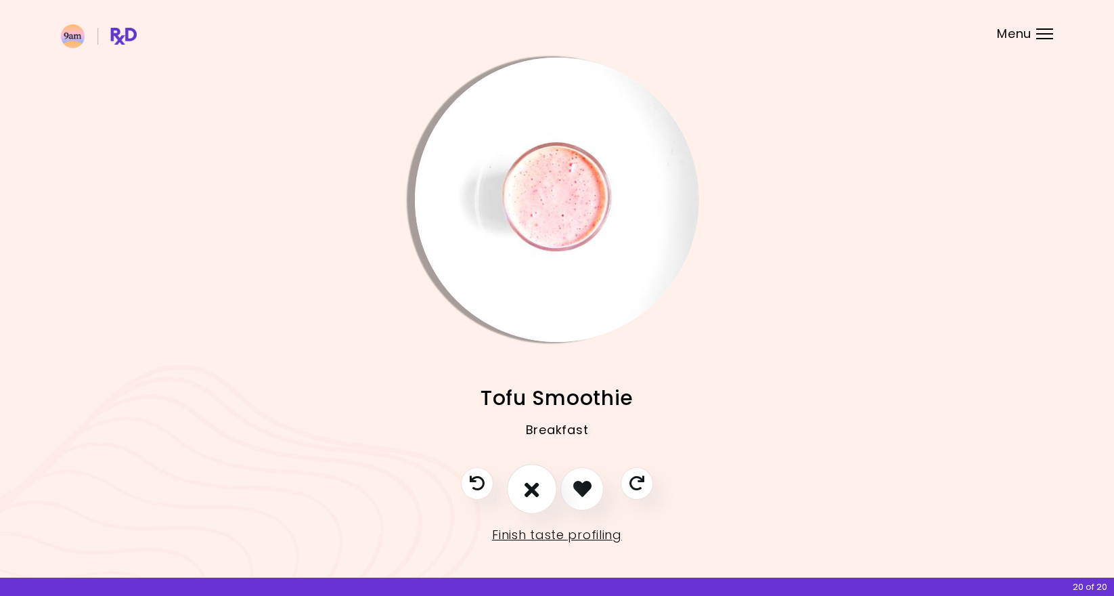
click at [536, 498] on button "I don't like this recipe" at bounding box center [532, 489] width 50 height 50
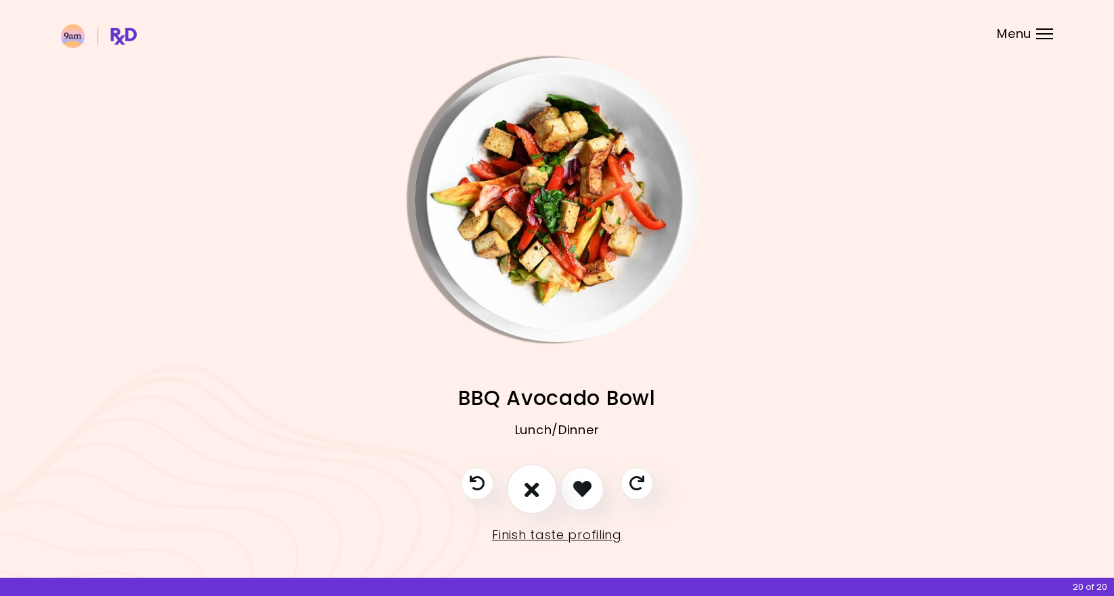
click at [536, 498] on button "I don't like this recipe" at bounding box center [532, 489] width 50 height 50
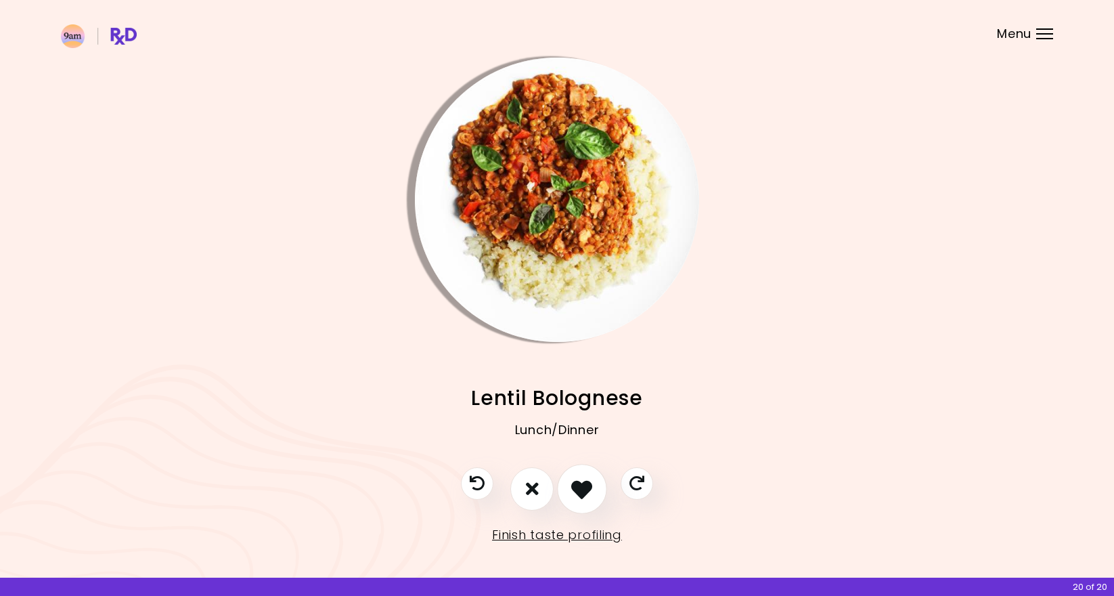
click at [584, 493] on icon "I like this recipe" at bounding box center [581, 488] width 21 height 21
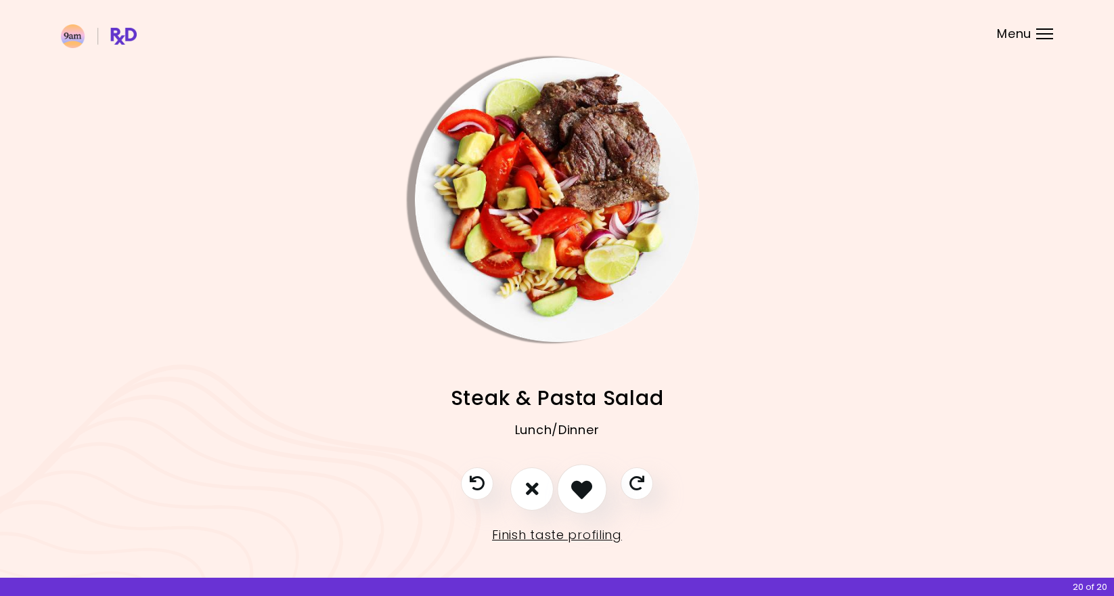
click at [584, 493] on icon "I like this recipe" at bounding box center [581, 488] width 21 height 21
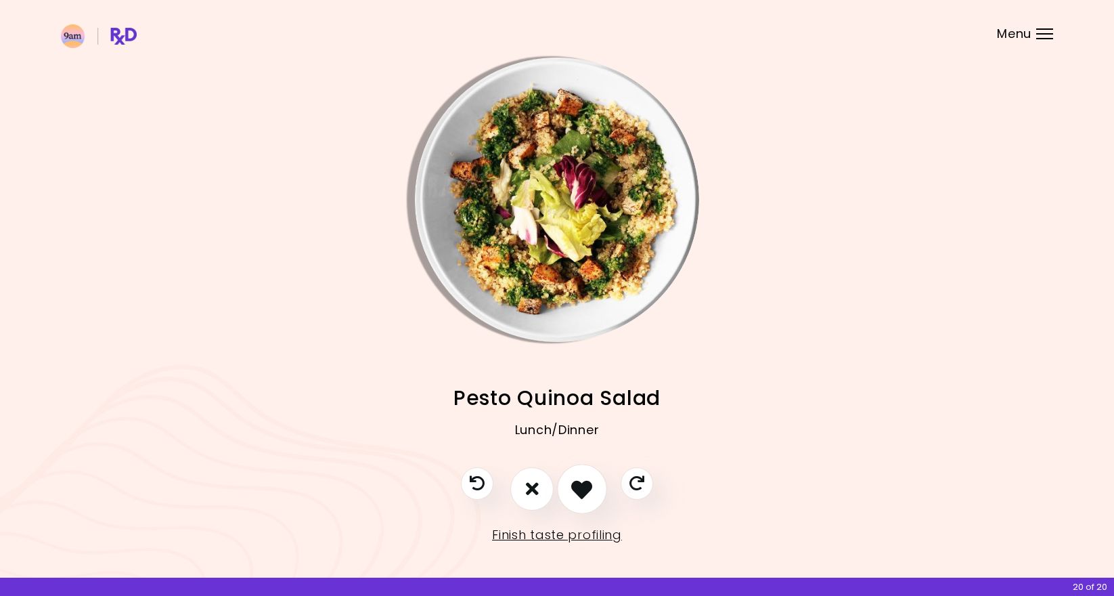
click at [584, 493] on icon "I like this recipe" at bounding box center [581, 488] width 21 height 21
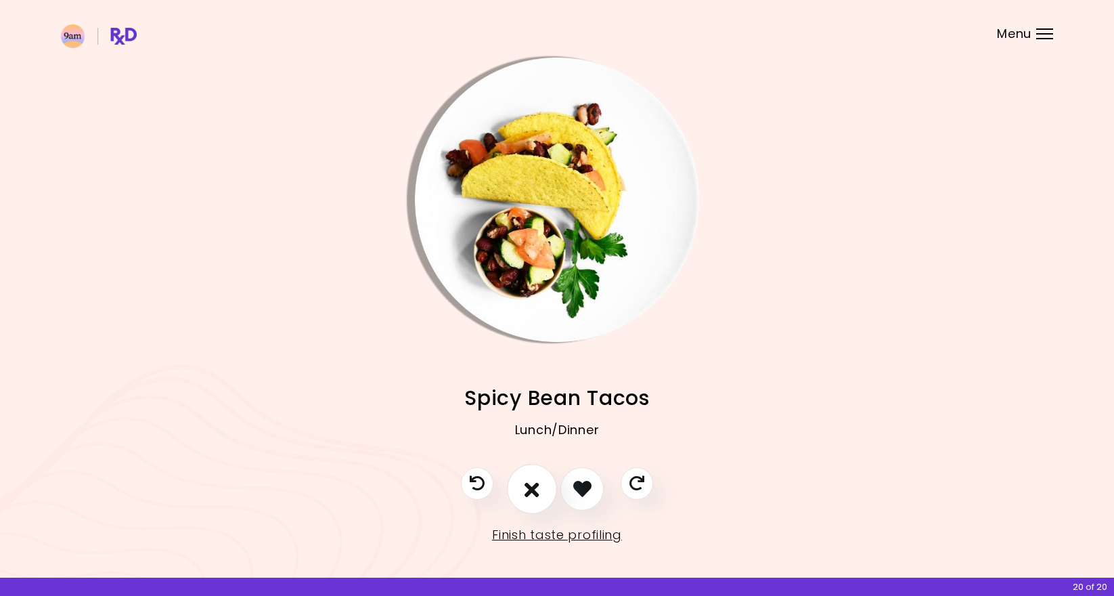
click at [537, 493] on icon "I don't like this recipe" at bounding box center [532, 488] width 15 height 21
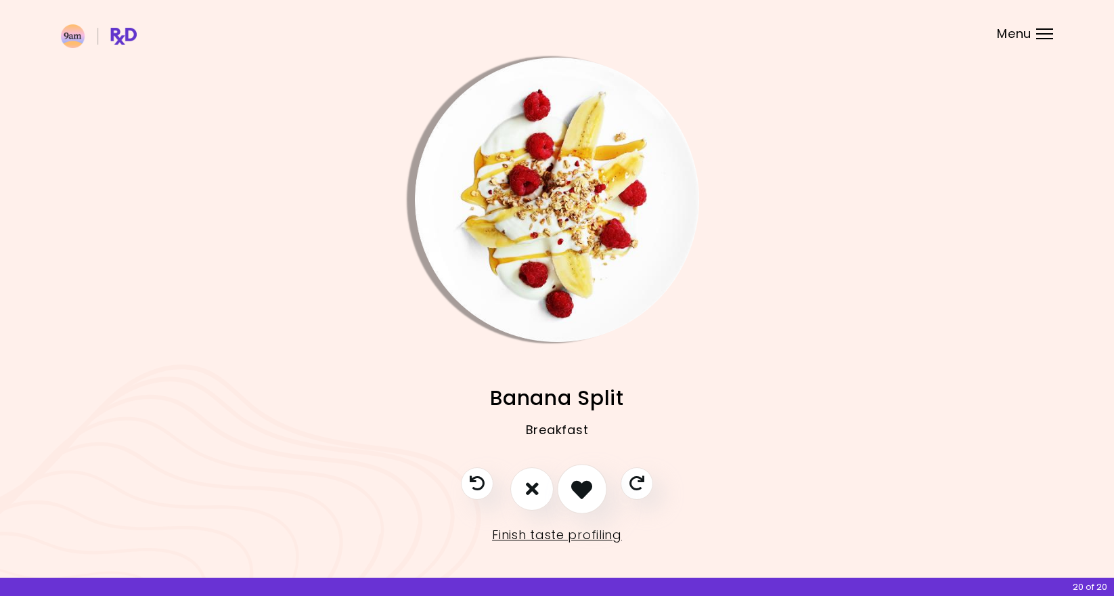
click at [579, 494] on icon "I like this recipe" at bounding box center [581, 488] width 21 height 21
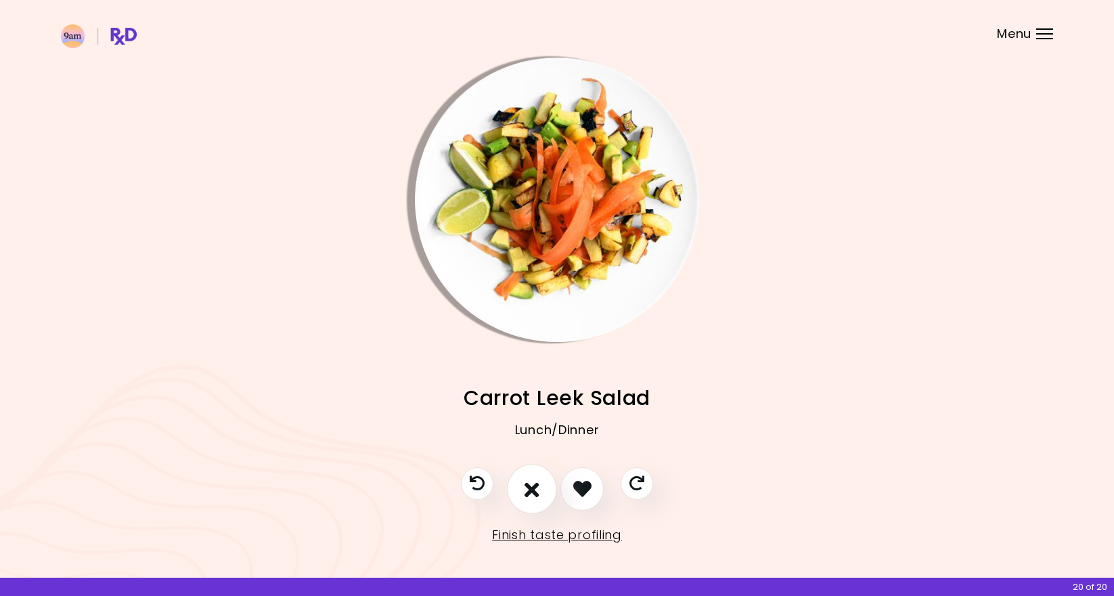
click at [551, 494] on button "I don't like this recipe" at bounding box center [532, 489] width 50 height 50
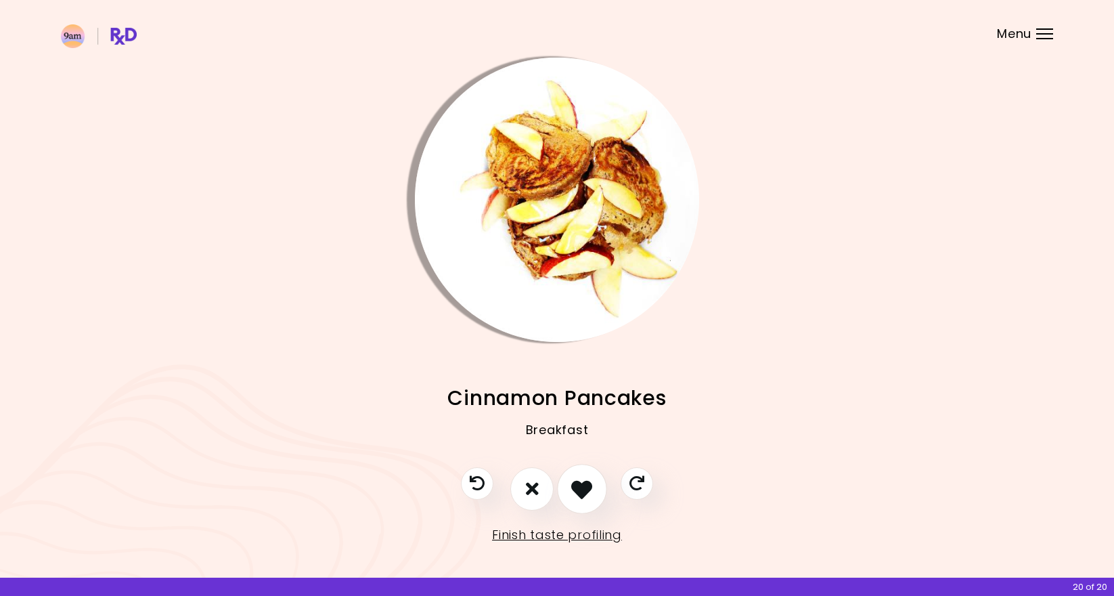
click at [587, 496] on icon "I like this recipe" at bounding box center [581, 488] width 21 height 21
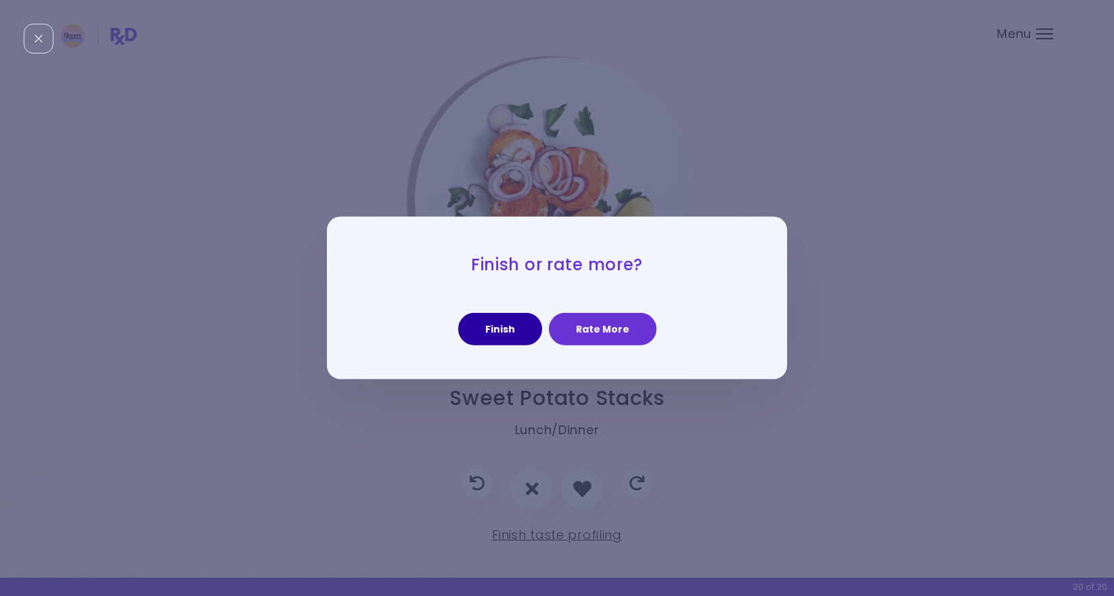
click at [517, 323] on button "Finish" at bounding box center [500, 329] width 84 height 32
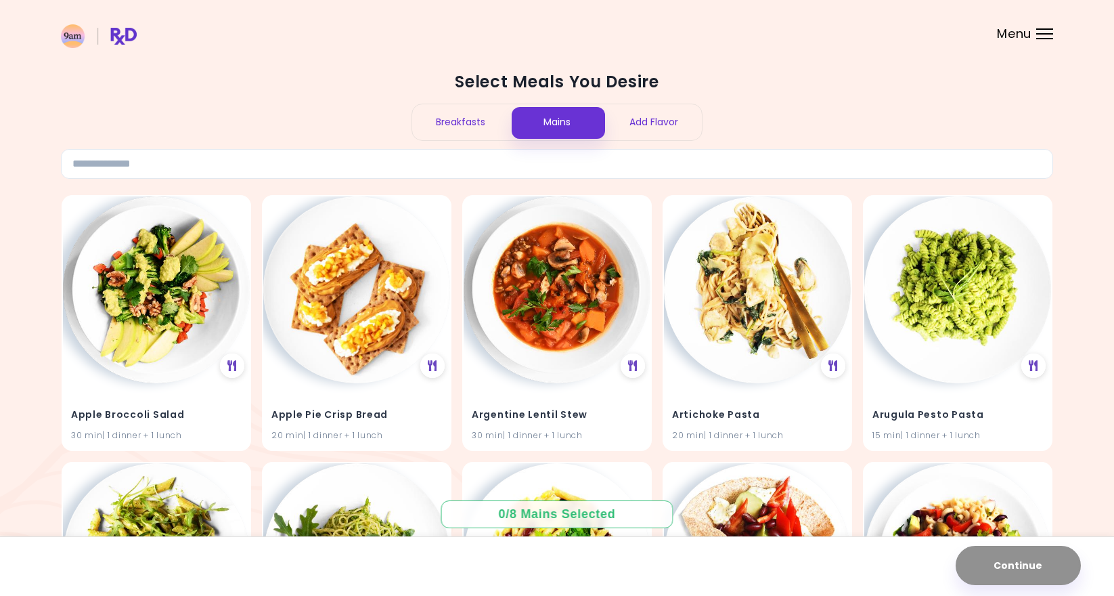
click at [661, 125] on div "Add Flavor" at bounding box center [653, 122] width 97 height 36
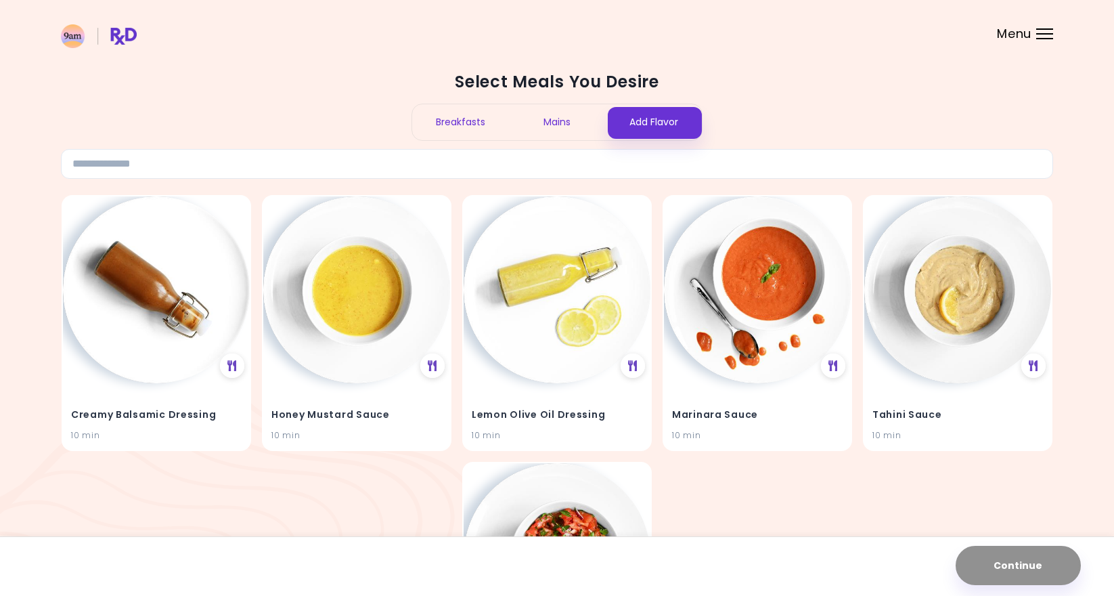
click at [556, 125] on div "Mains" at bounding box center [557, 122] width 97 height 36
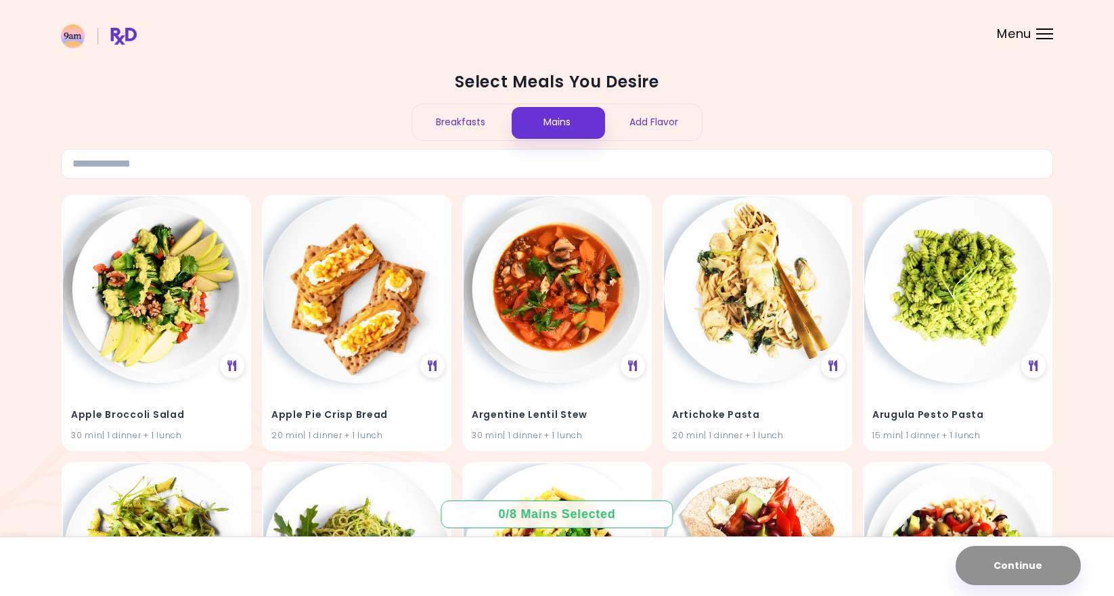
click at [473, 123] on div "Breakfasts" at bounding box center [460, 122] width 97 height 36
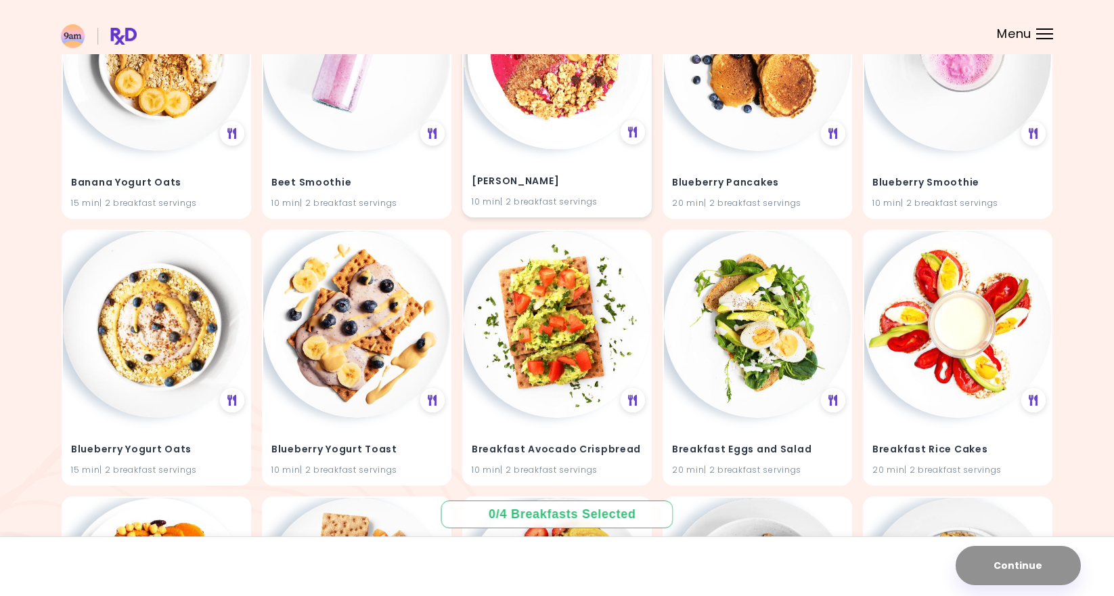
scroll to position [1302, 0]
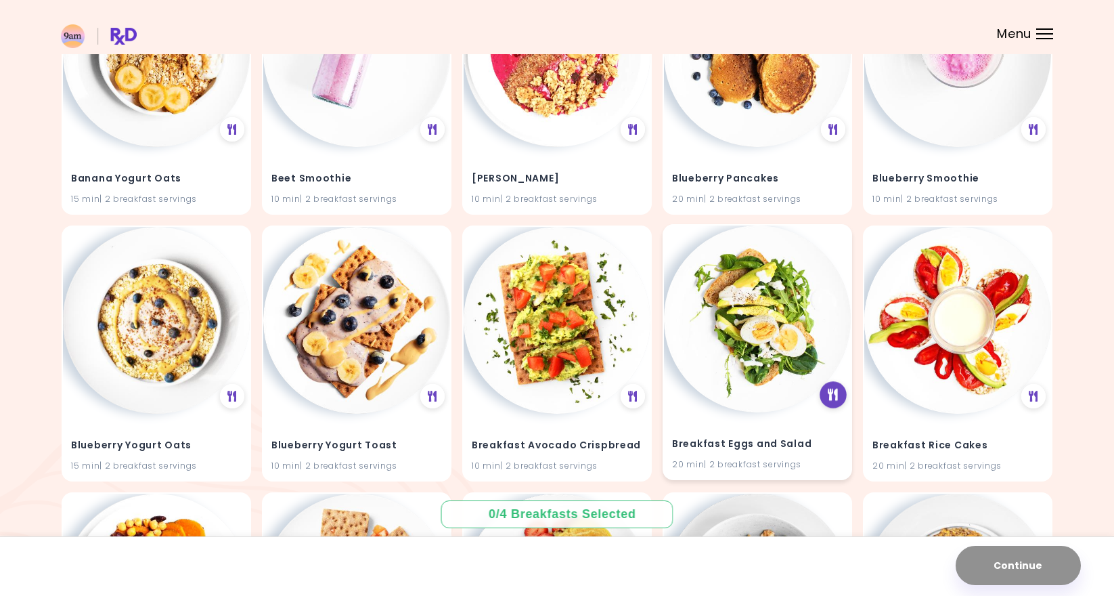
click at [835, 393] on icon at bounding box center [834, 395] width 10 height 12
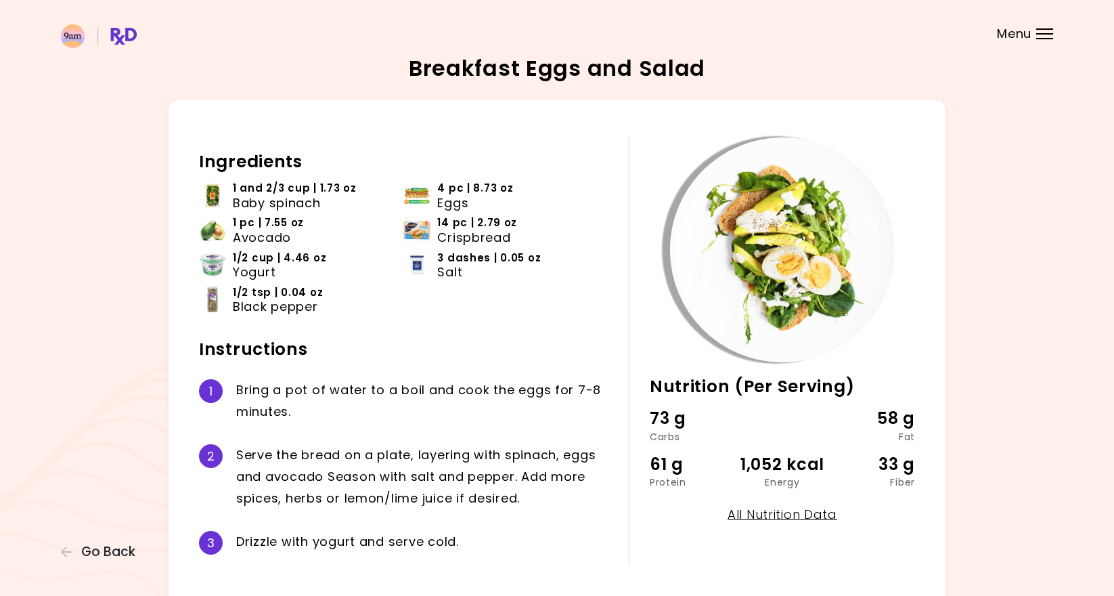
click at [95, 538] on div "Breakfast Eggs and Salad 20 min Nutrition (Per Serving) 73 g Carbs 58 g Fat 61 …" at bounding box center [557, 331] width 992 height 546
click at [93, 554] on span "Go Back" at bounding box center [108, 551] width 54 height 15
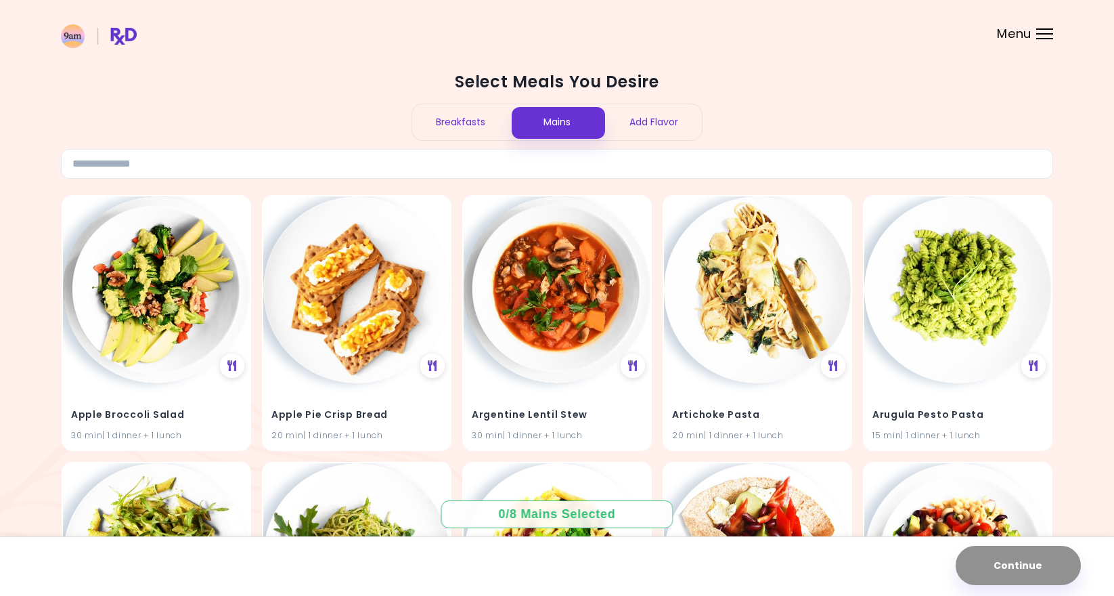
click at [483, 116] on div "Breakfasts" at bounding box center [460, 122] width 97 height 36
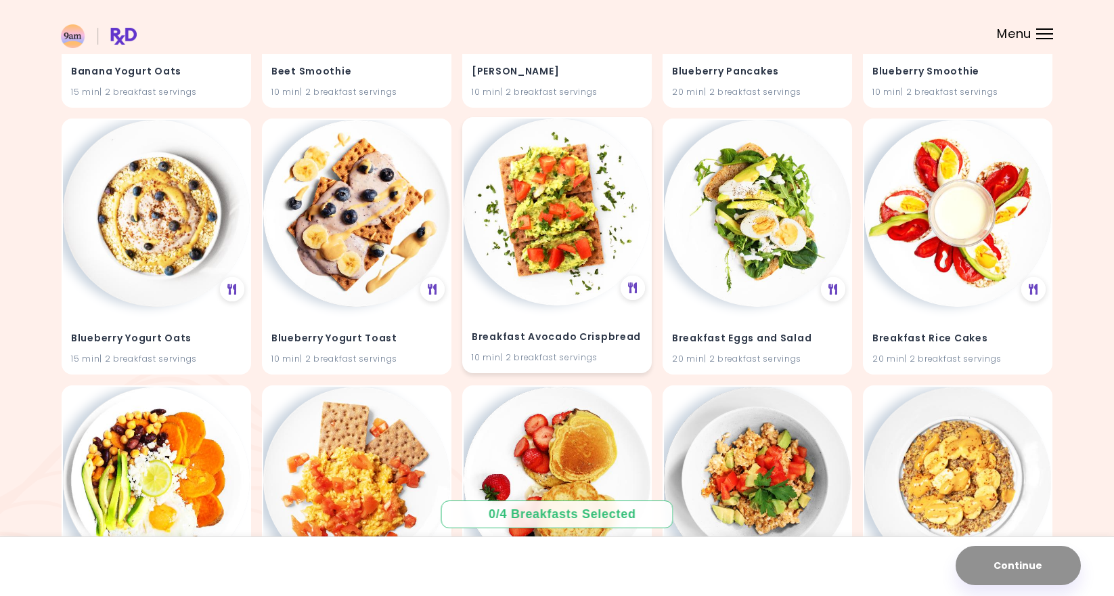
scroll to position [1427, 0]
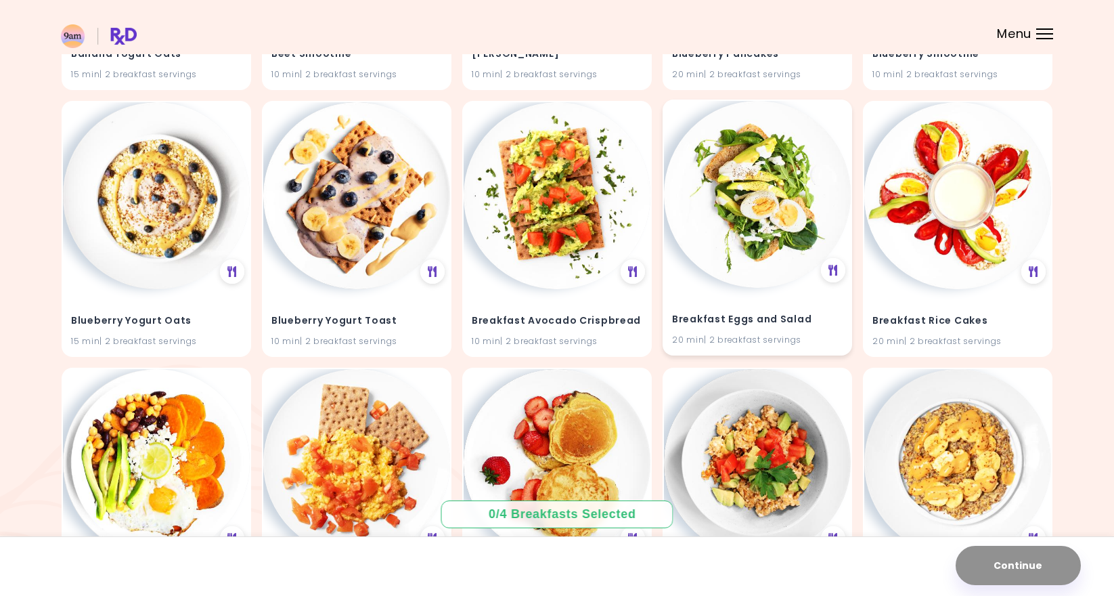
click at [842, 320] on h4 "Breakfast Eggs and Salad" at bounding box center [757, 320] width 171 height 22
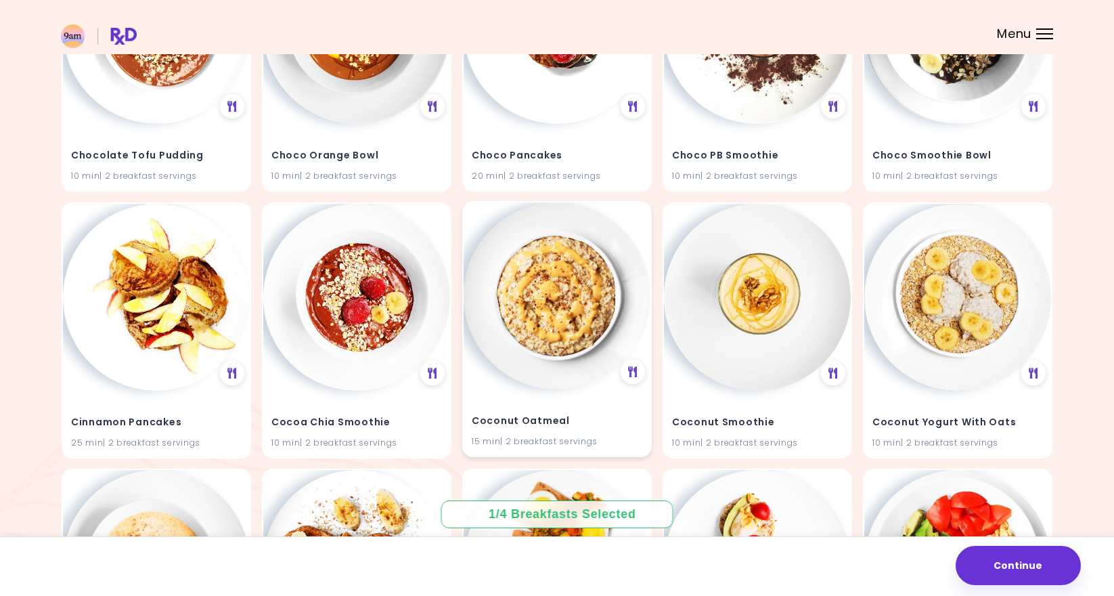
scroll to position [2388, 0]
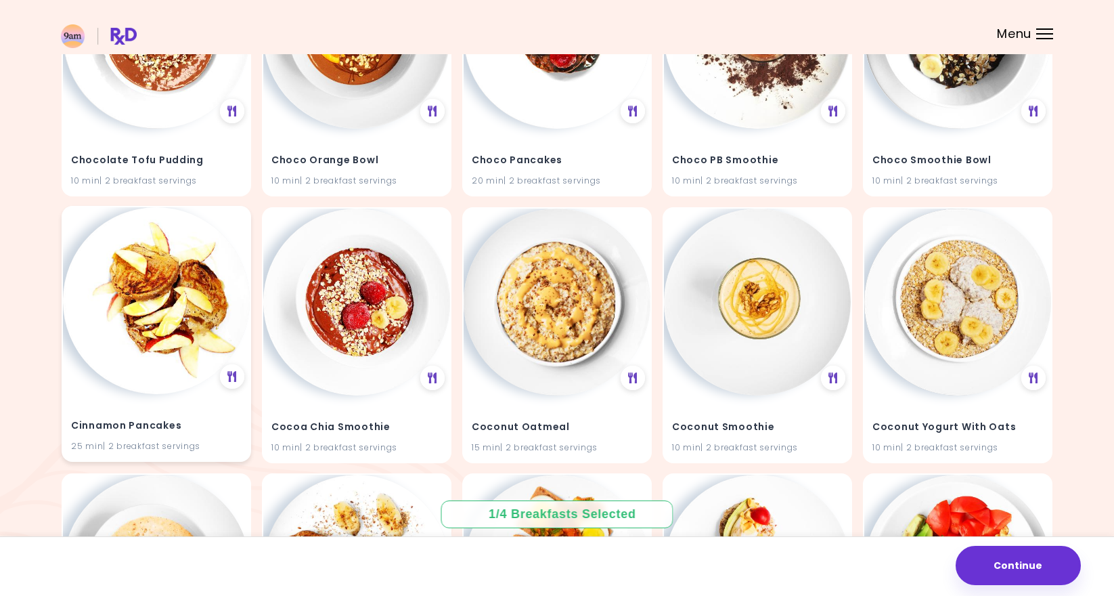
click at [217, 428] on h4 "Cinnamon Pancakes" at bounding box center [156, 425] width 171 height 22
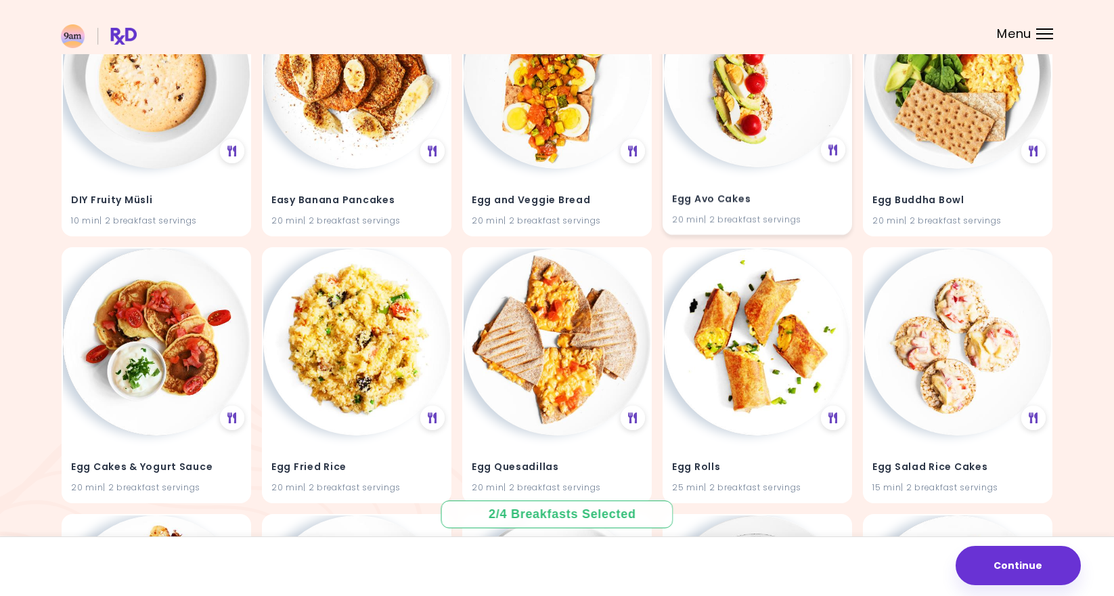
scroll to position [2894, 0]
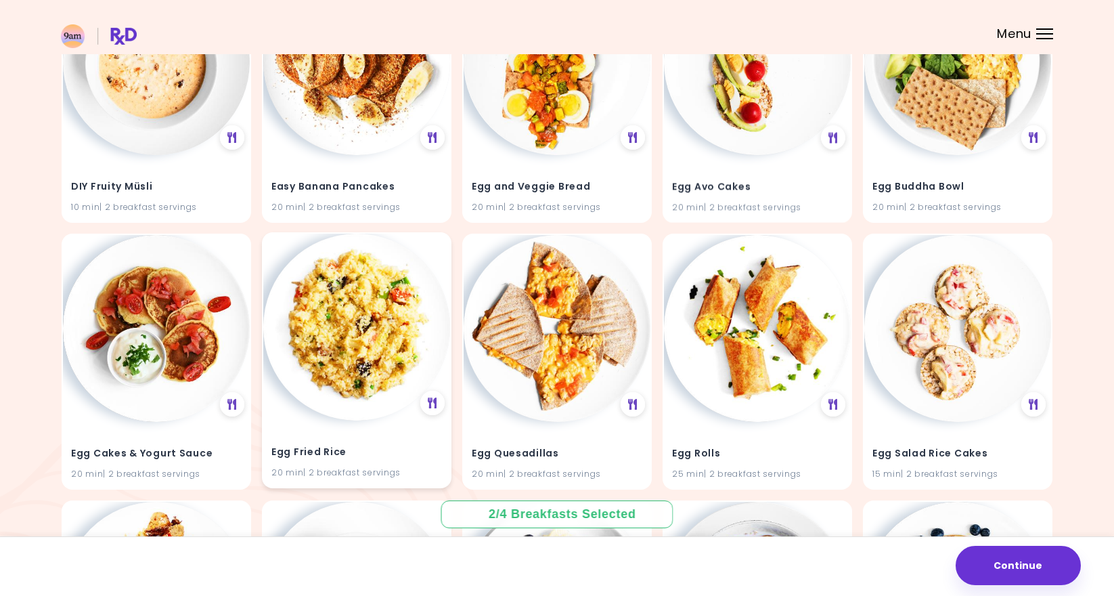
click at [405, 445] on h4 "Egg Fried Rice" at bounding box center [356, 452] width 171 height 22
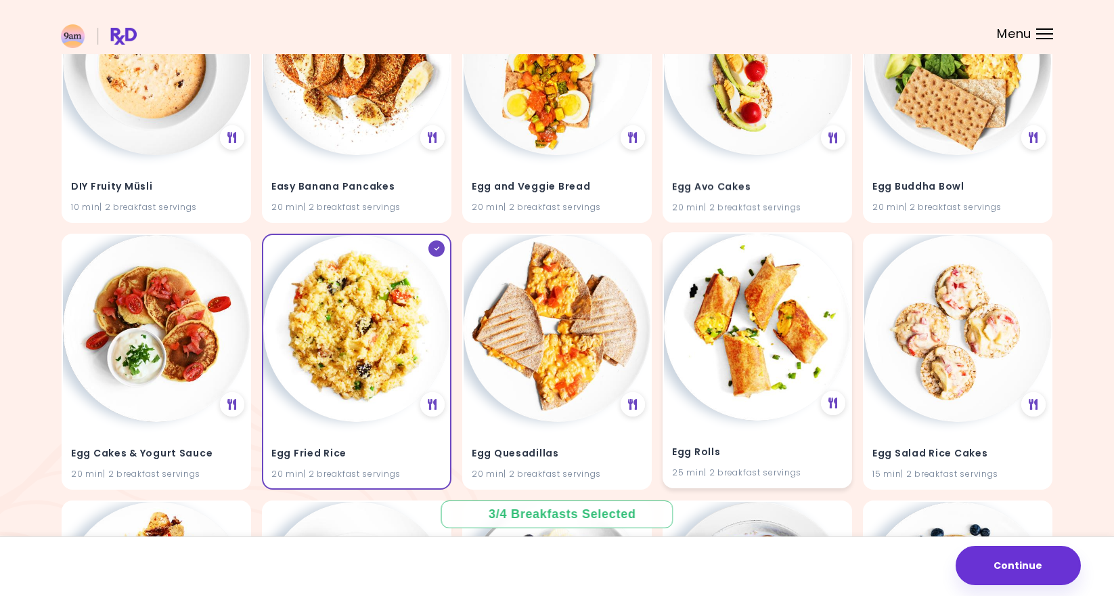
click at [717, 420] on div "Egg Rolls 25 min | 2 breakfast servings" at bounding box center [757, 453] width 187 height 66
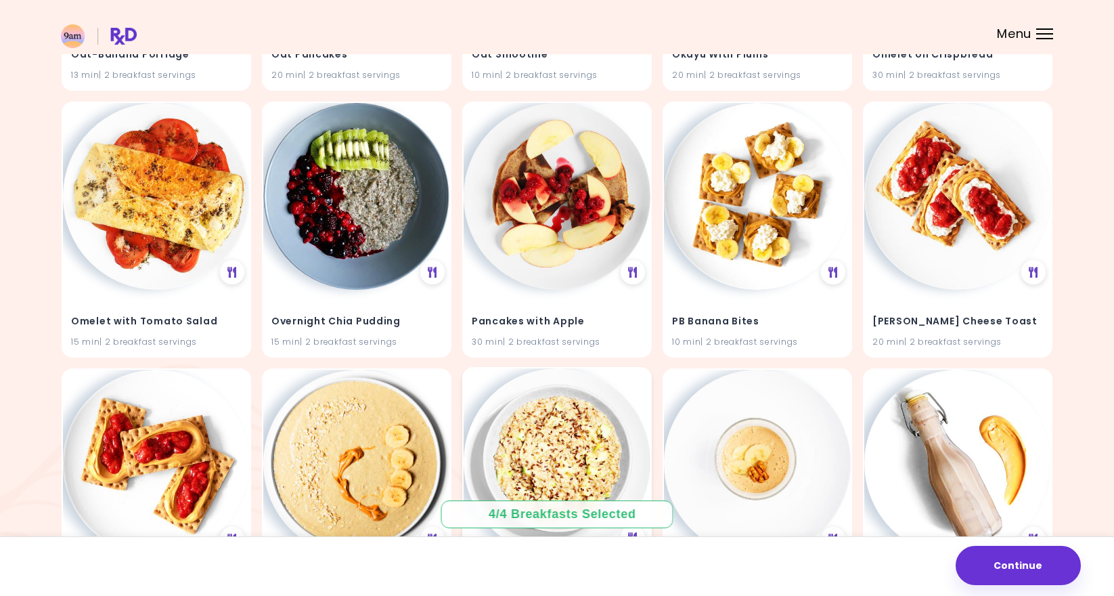
scroll to position [5160, 0]
click at [989, 555] on button "Continue" at bounding box center [1018, 565] width 125 height 39
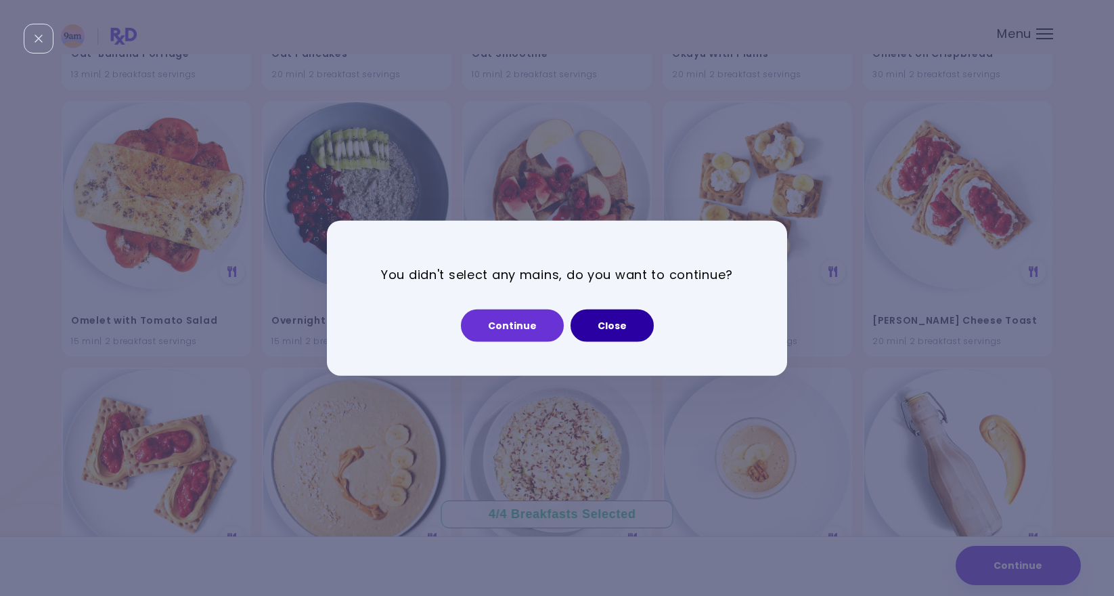
click at [634, 328] on button "Close" at bounding box center [612, 325] width 83 height 32
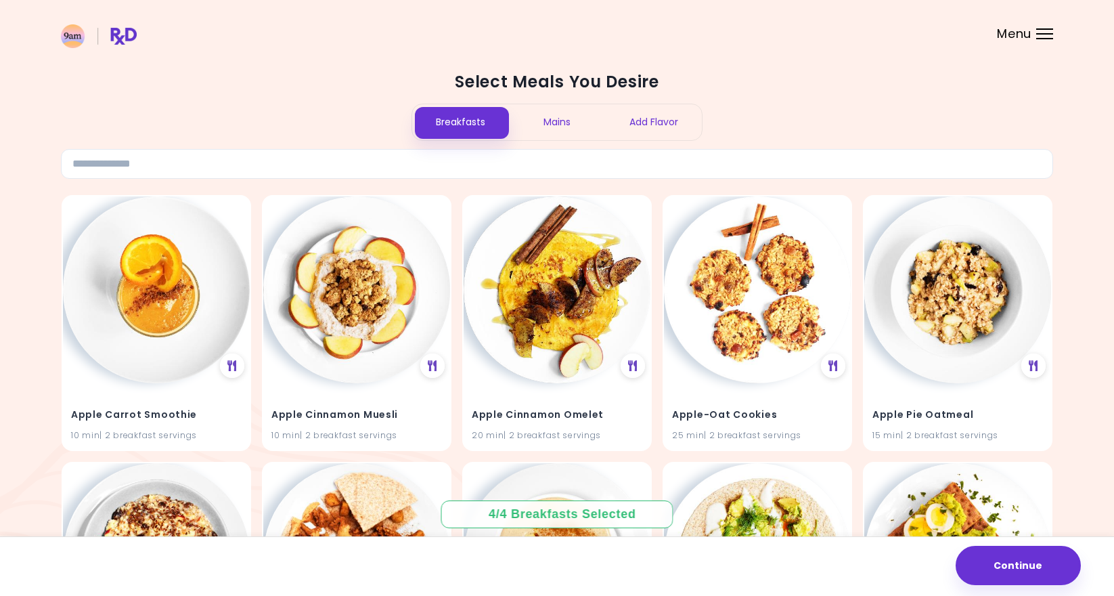
scroll to position [0, 0]
click at [556, 125] on div "Mains" at bounding box center [557, 122] width 97 height 36
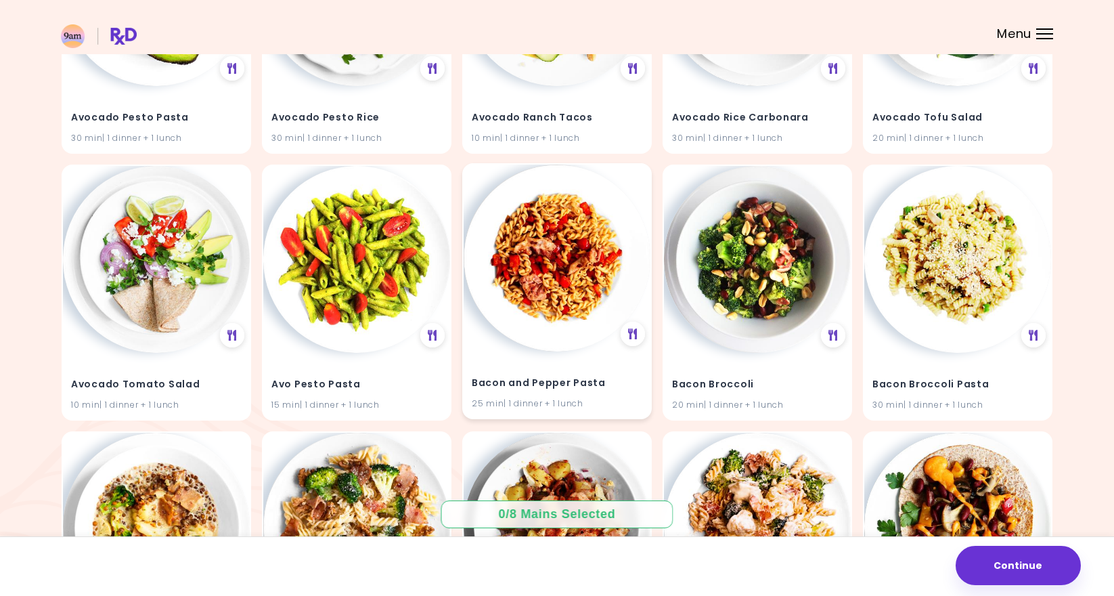
scroll to position [1365, 0]
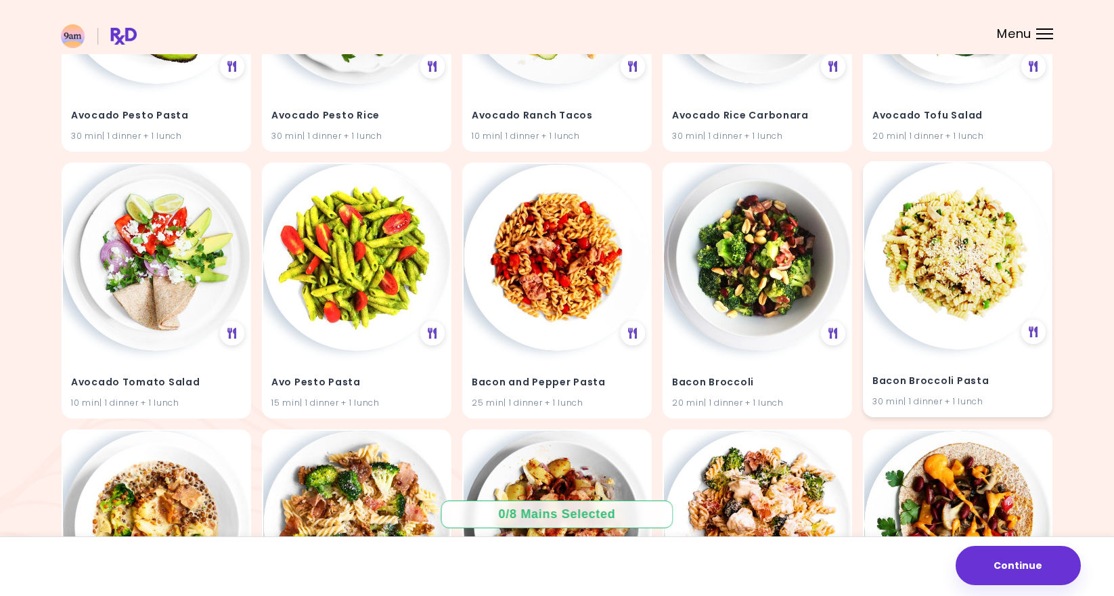
click at [985, 374] on h4 "Bacon Broccoli Pasta" at bounding box center [958, 381] width 171 height 22
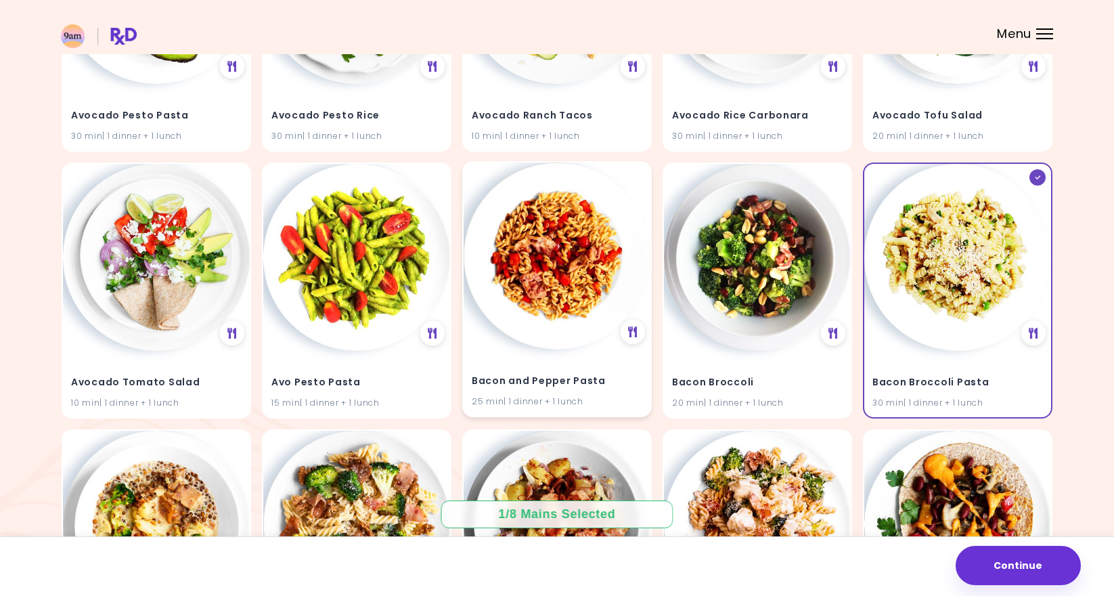
click at [574, 398] on div "25 min | 1 dinner + 1 lunch" at bounding box center [557, 401] width 171 height 13
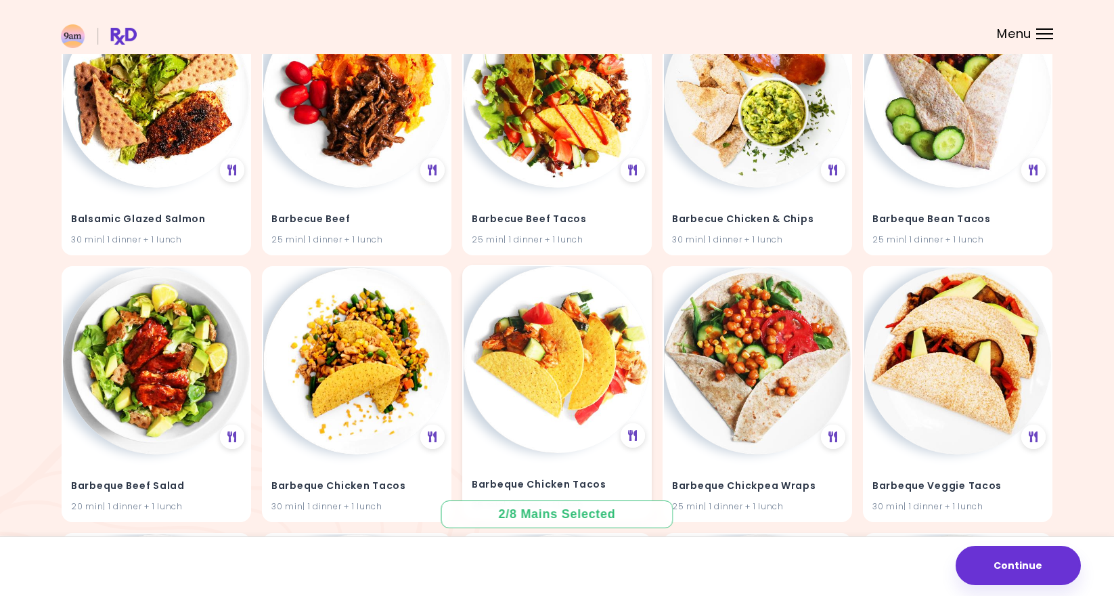
scroll to position [2864, 0]
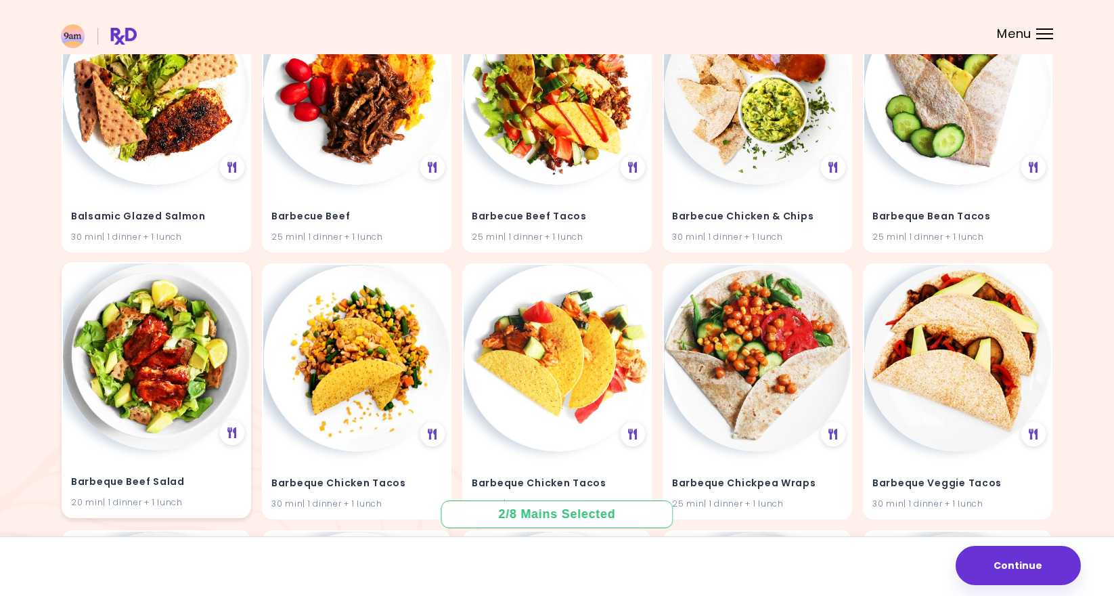
click at [201, 475] on h4 "Barbeque Beef Salad" at bounding box center [156, 482] width 171 height 22
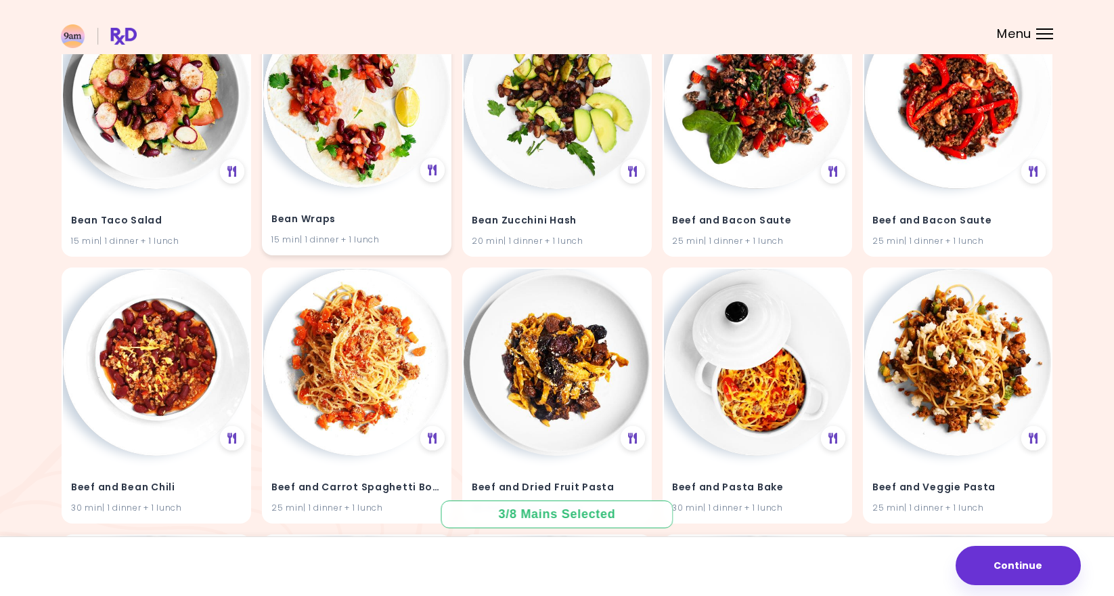
scroll to position [5000, 0]
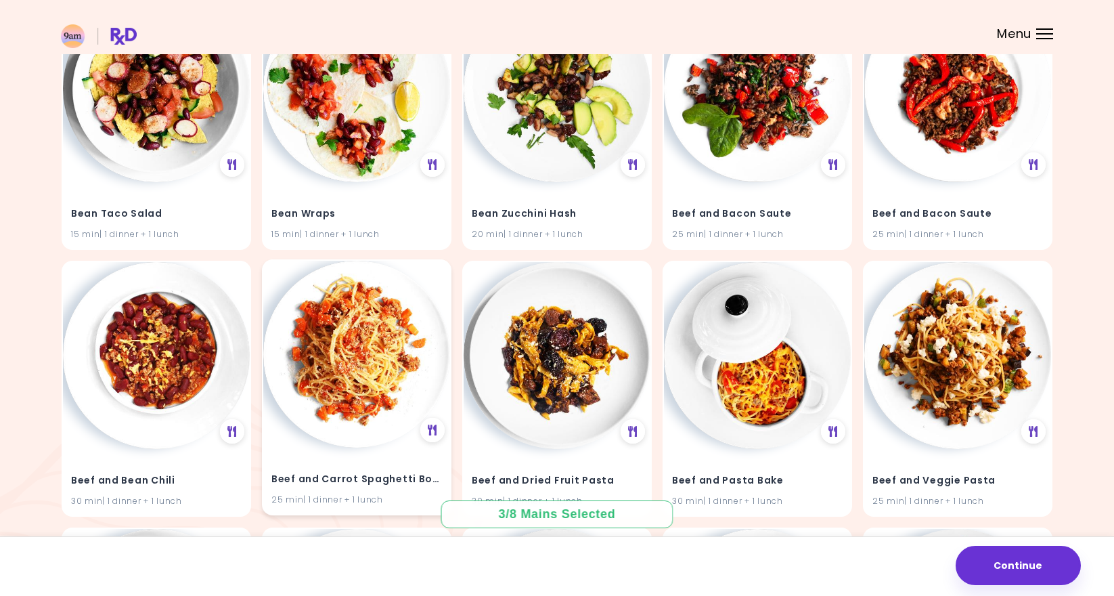
click at [402, 493] on div "25 min | 1 dinner + 1 lunch" at bounding box center [356, 499] width 171 height 13
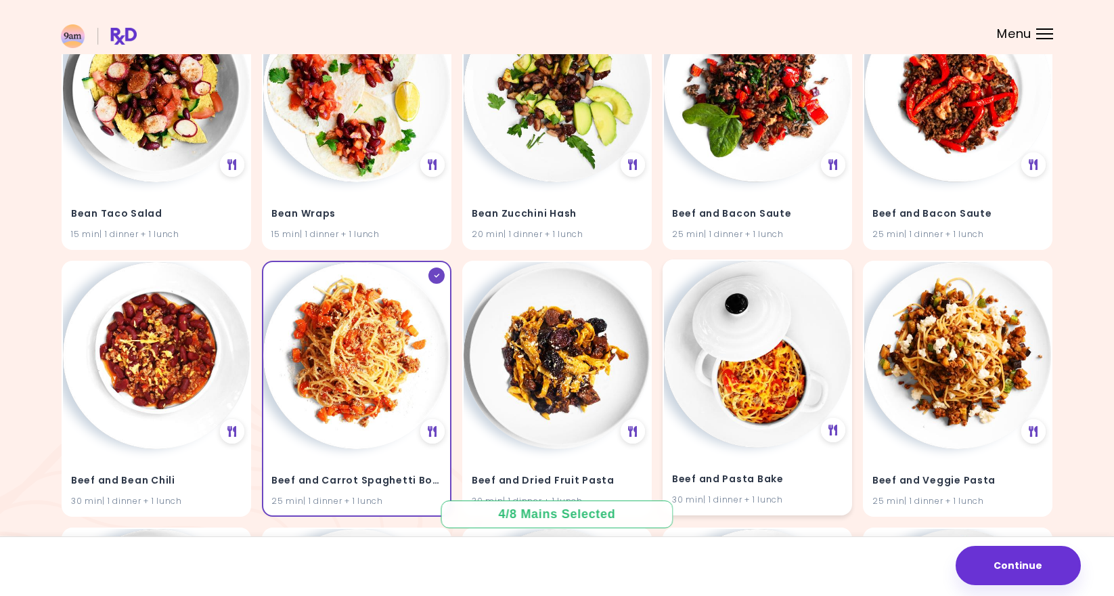
click at [808, 471] on h4 "Beef and Pasta Bake" at bounding box center [757, 479] width 171 height 22
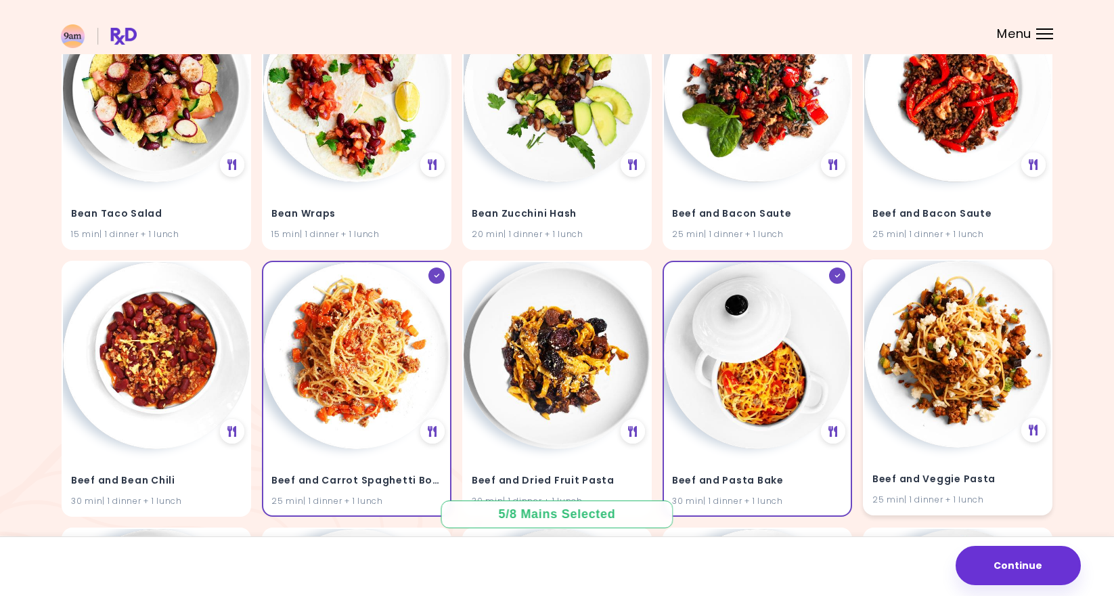
click at [960, 448] on div "Beef and Veggie Pasta 25 min | 1 dinner + 1 lunch" at bounding box center [957, 480] width 187 height 66
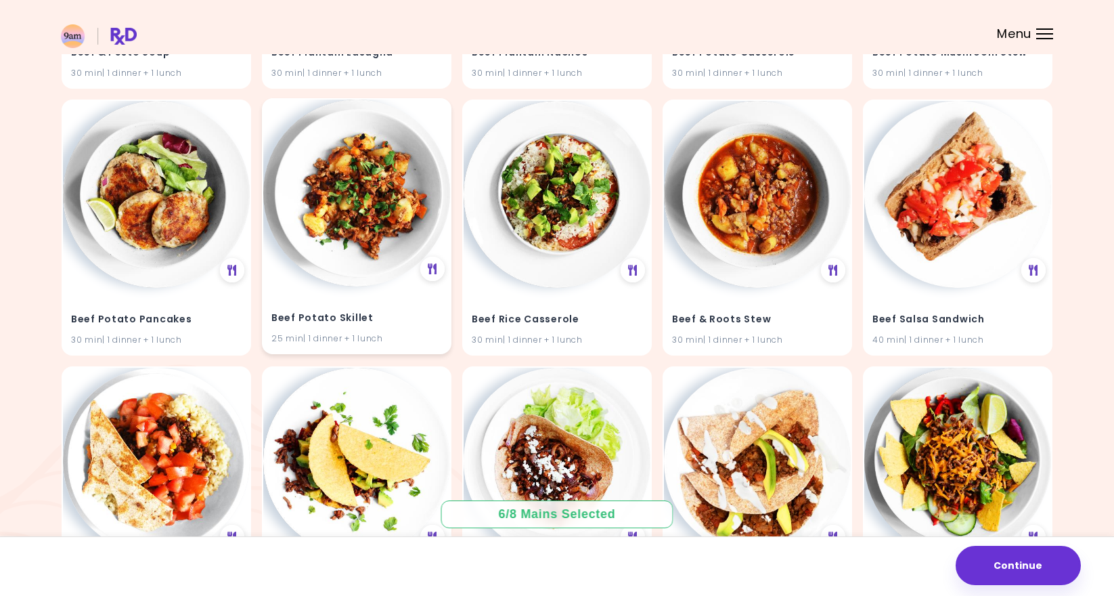
scroll to position [6765, 0]
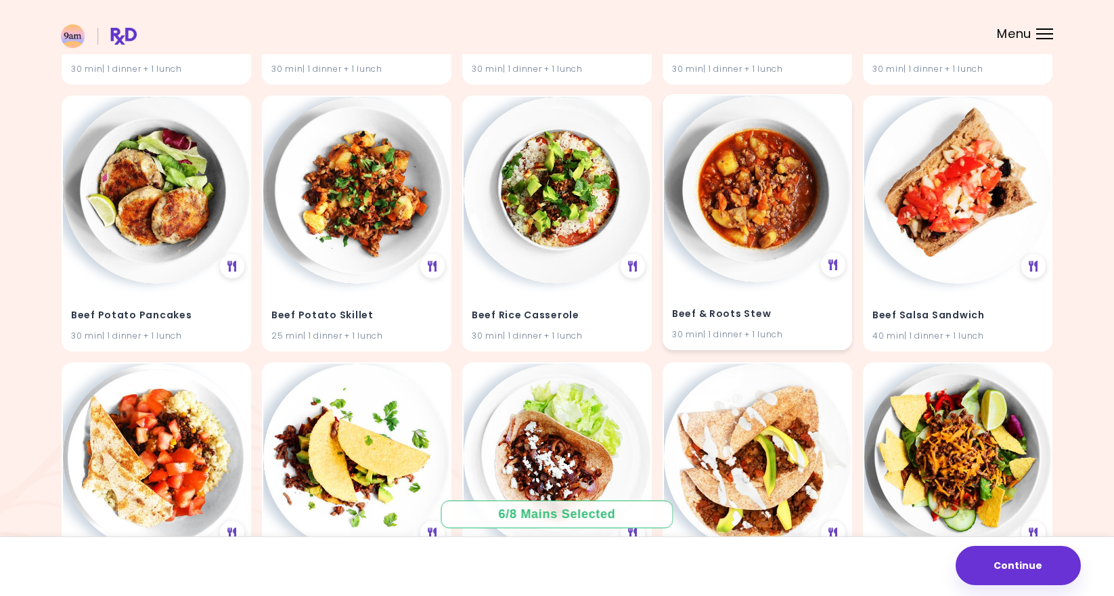
click at [730, 282] on div "Beef & Roots Stew 30 min | 1 dinner + 1 lunch" at bounding box center [757, 315] width 187 height 66
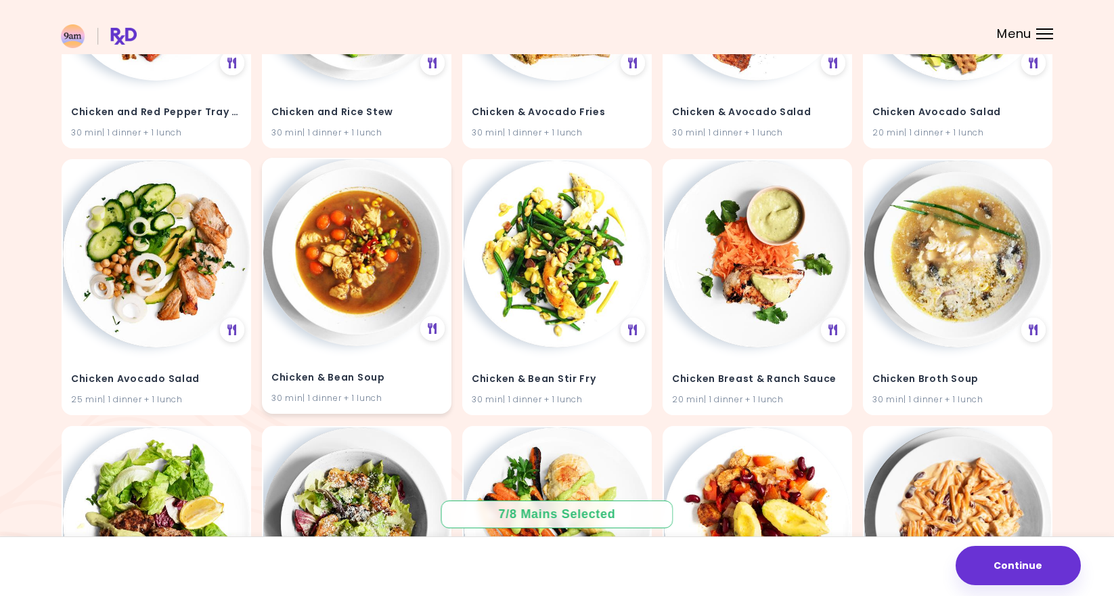
scroll to position [11518, 0]
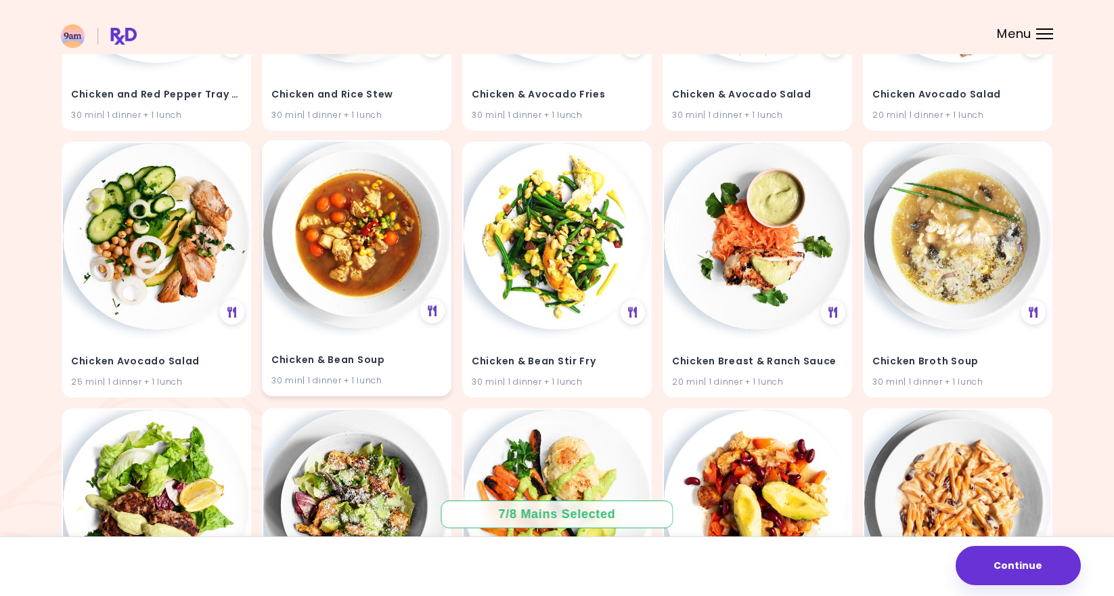
click at [414, 349] on h4 "Chicken & Bean Soup" at bounding box center [356, 360] width 171 height 22
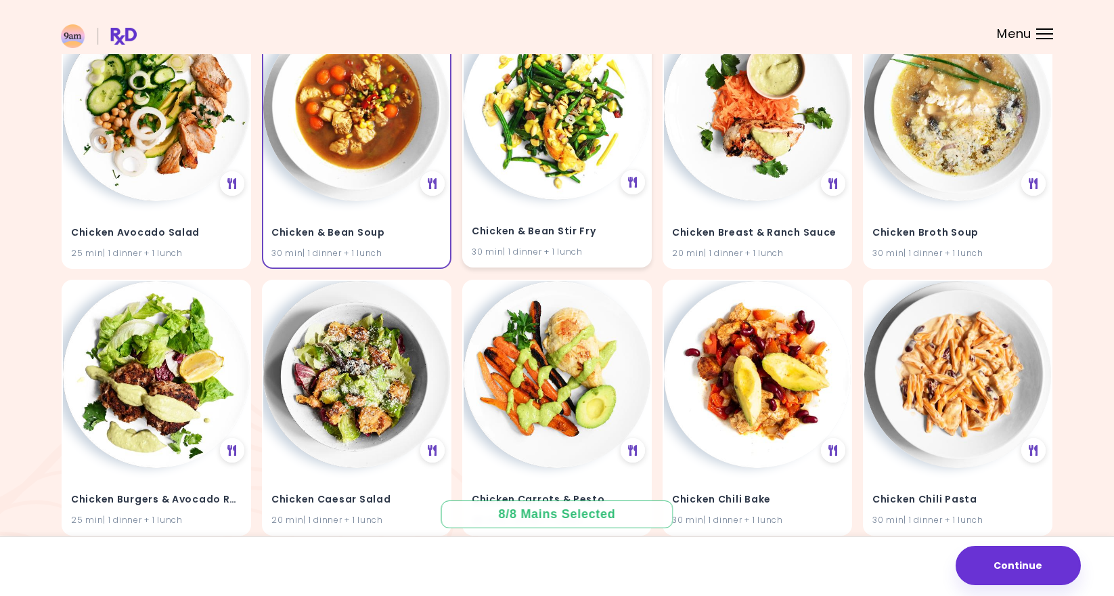
scroll to position [11655, 0]
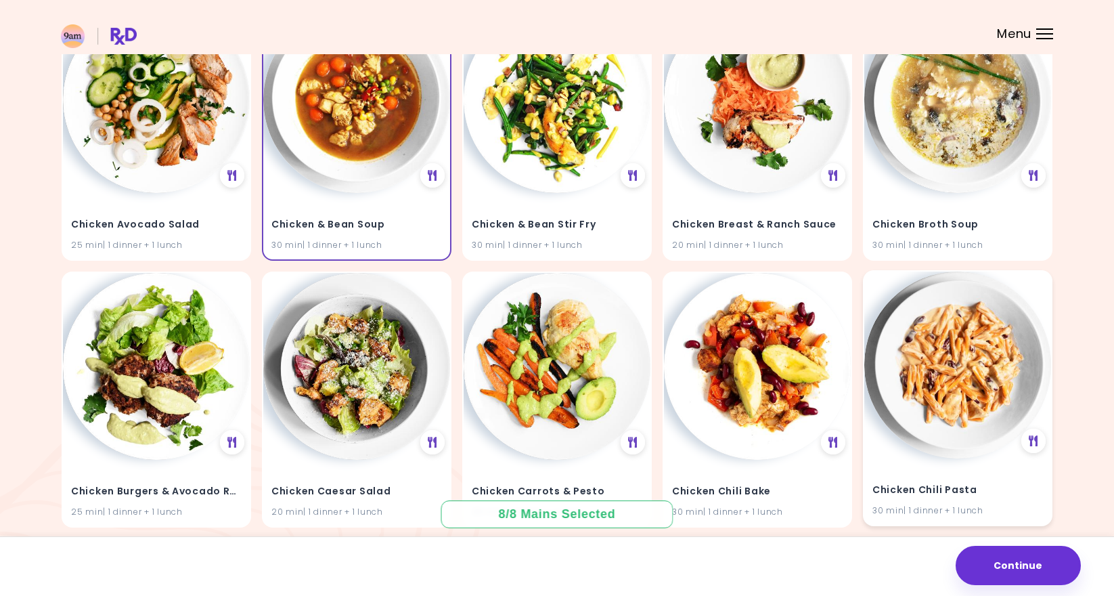
click at [905, 458] on div "Chicken Chili Pasta 30 min | 1 dinner + 1 lunch" at bounding box center [957, 491] width 187 height 66
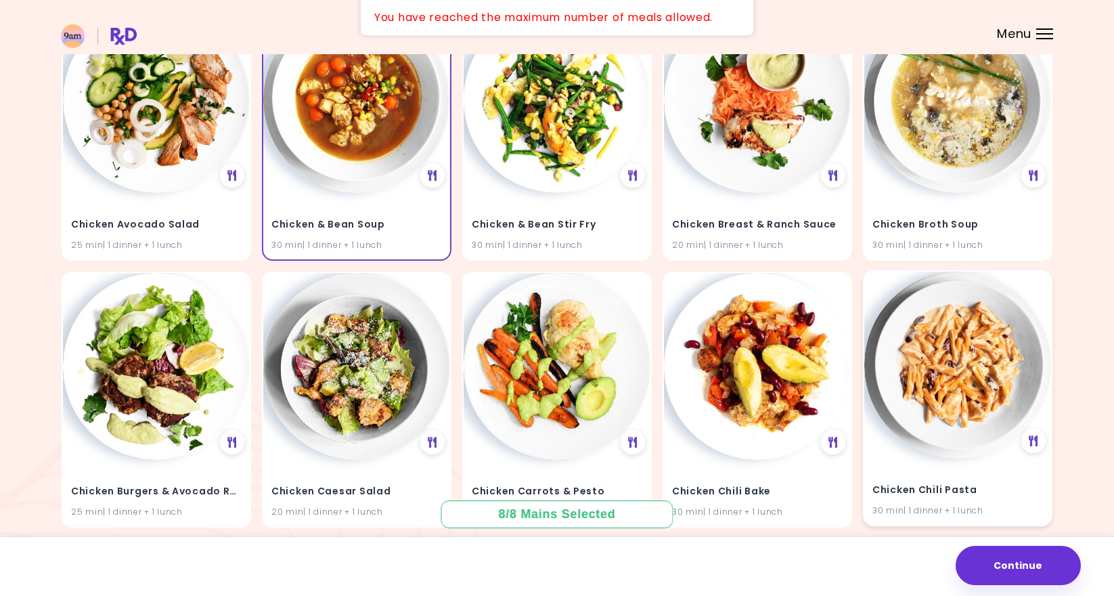
scroll to position [11741, 0]
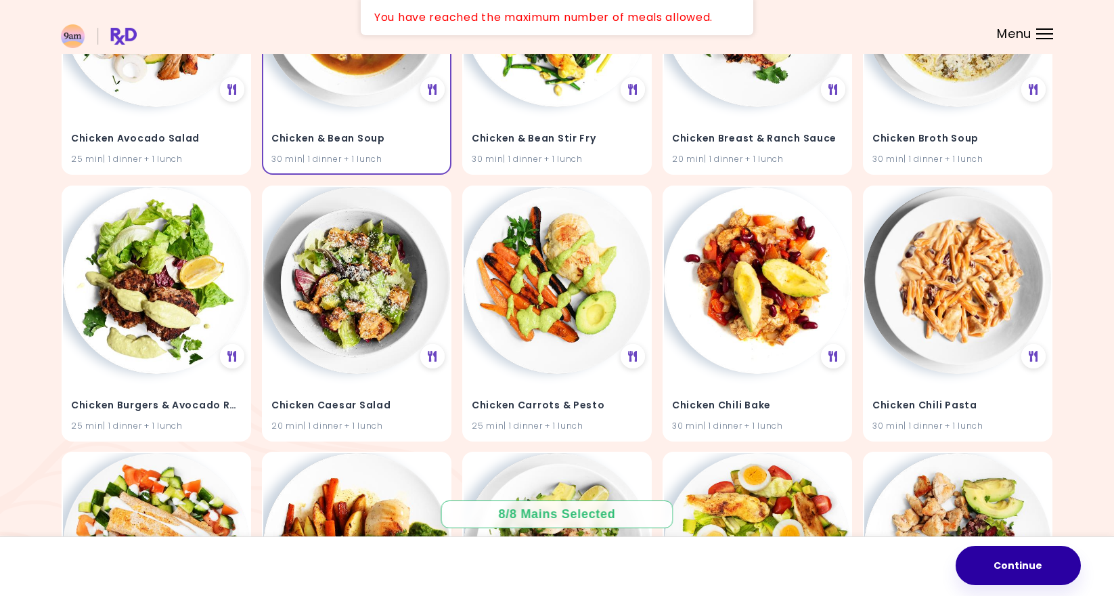
click at [1047, 583] on button "Continue" at bounding box center [1018, 565] width 125 height 39
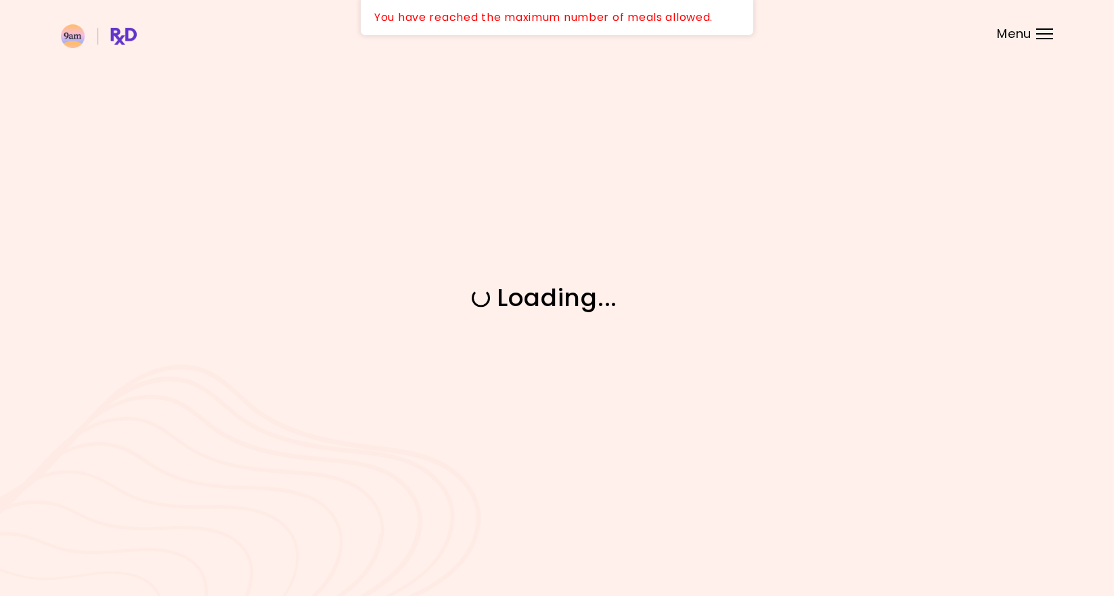
click at [1047, 583] on div "Loading ..." at bounding box center [557, 298] width 1114 height 596
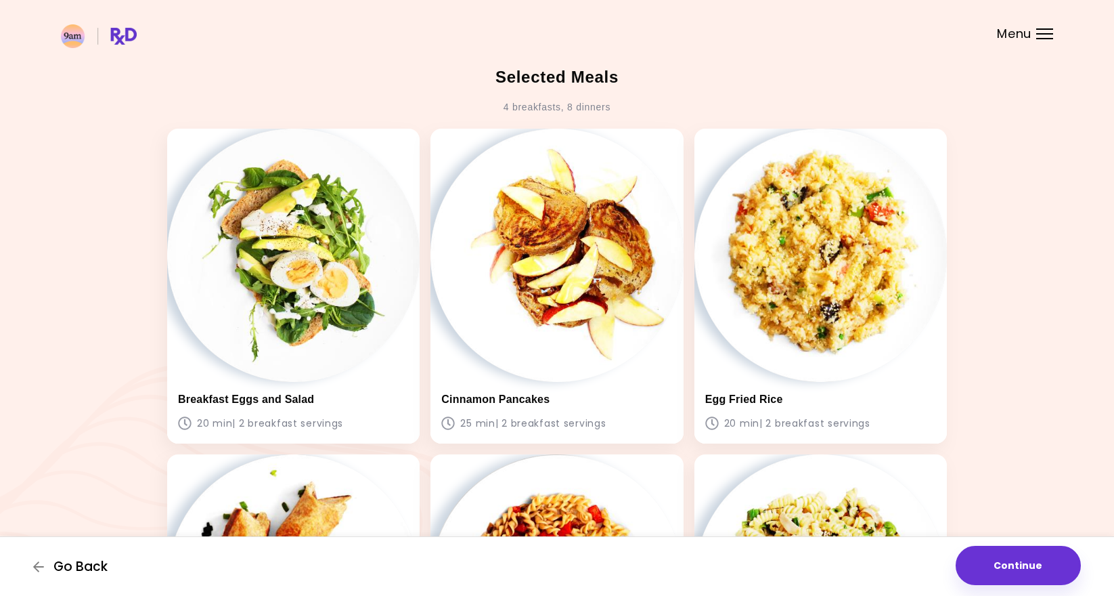
click at [96, 569] on span "Go Back" at bounding box center [80, 566] width 54 height 15
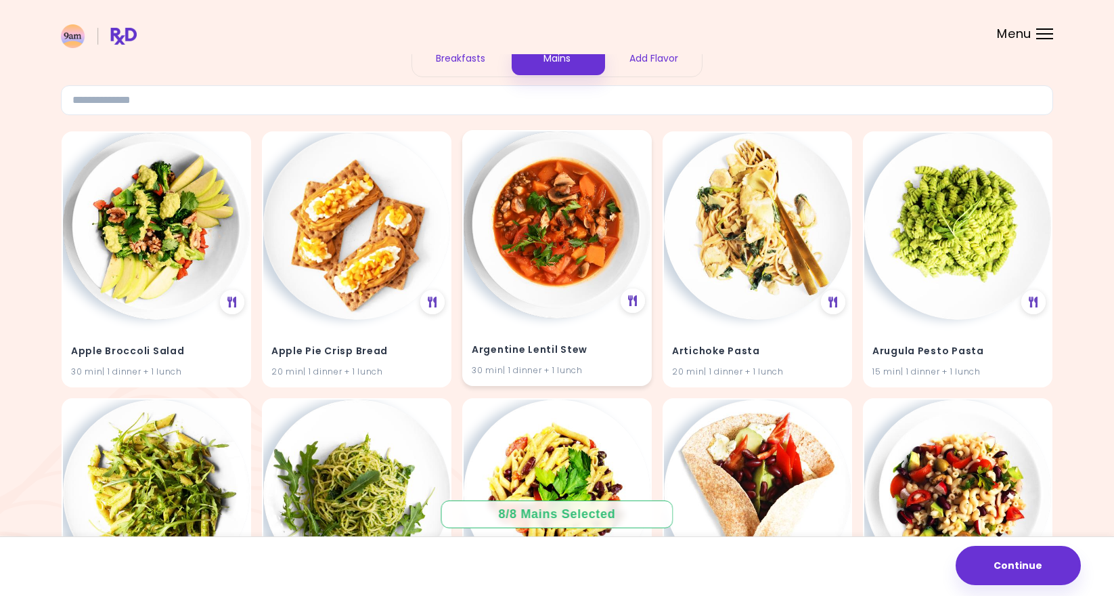
scroll to position [68, 0]
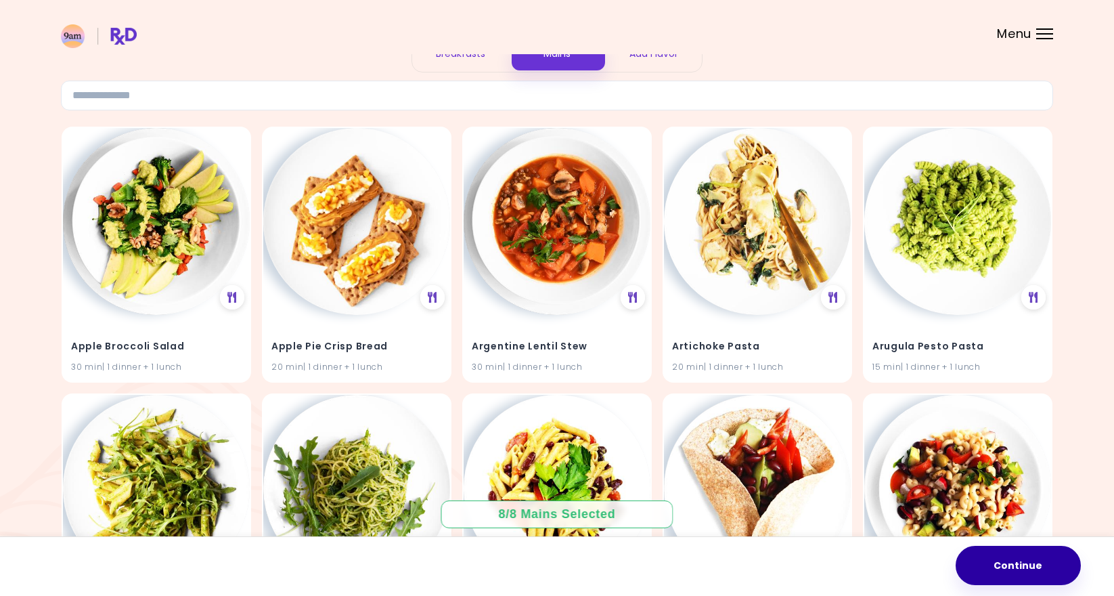
click at [967, 562] on button "Continue" at bounding box center [1018, 565] width 125 height 39
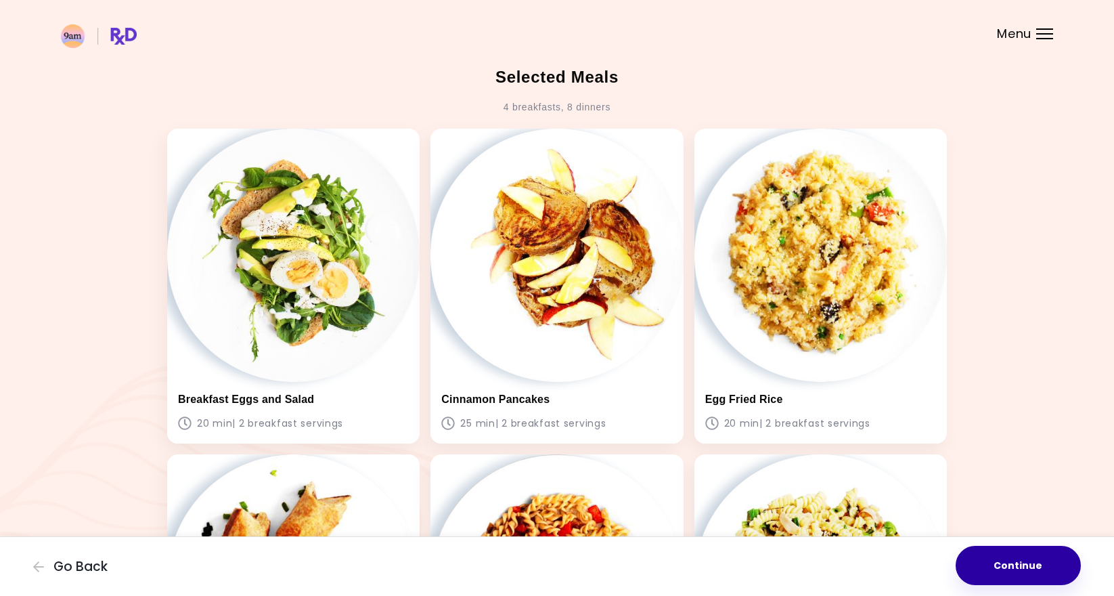
click at [1030, 567] on button "Continue" at bounding box center [1018, 565] width 125 height 39
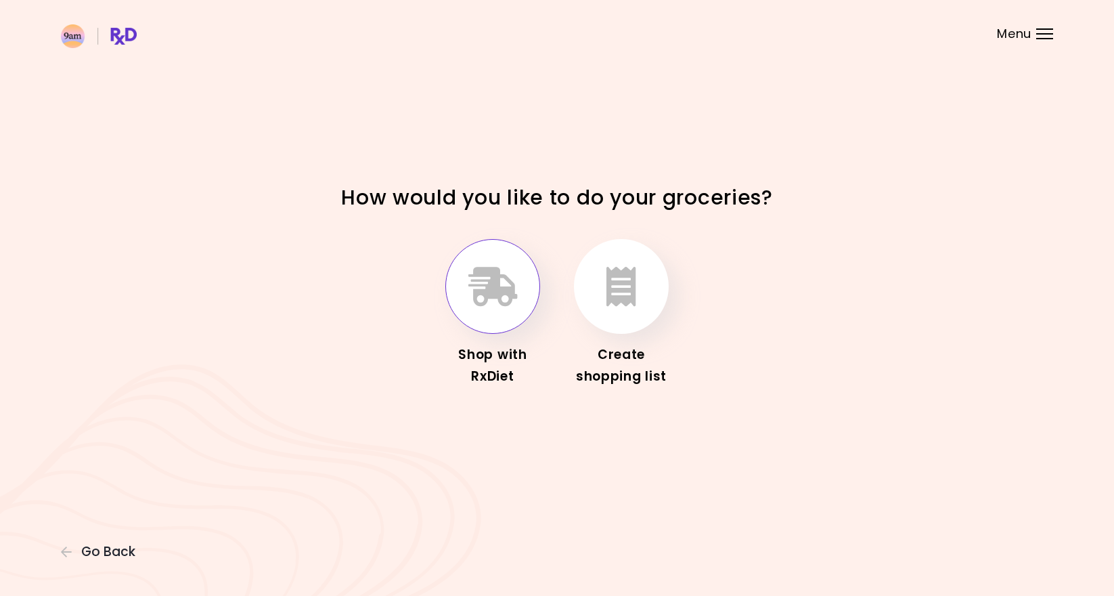
click at [512, 305] on icon "button" at bounding box center [492, 286] width 49 height 39
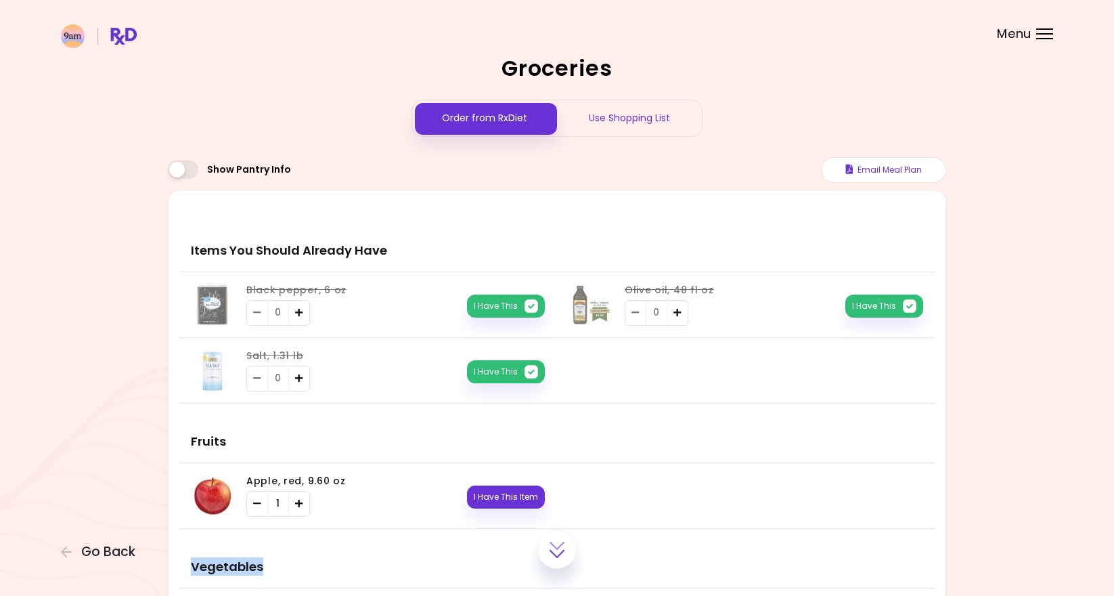
click at [105, 554] on span "Go Back" at bounding box center [108, 551] width 54 height 15
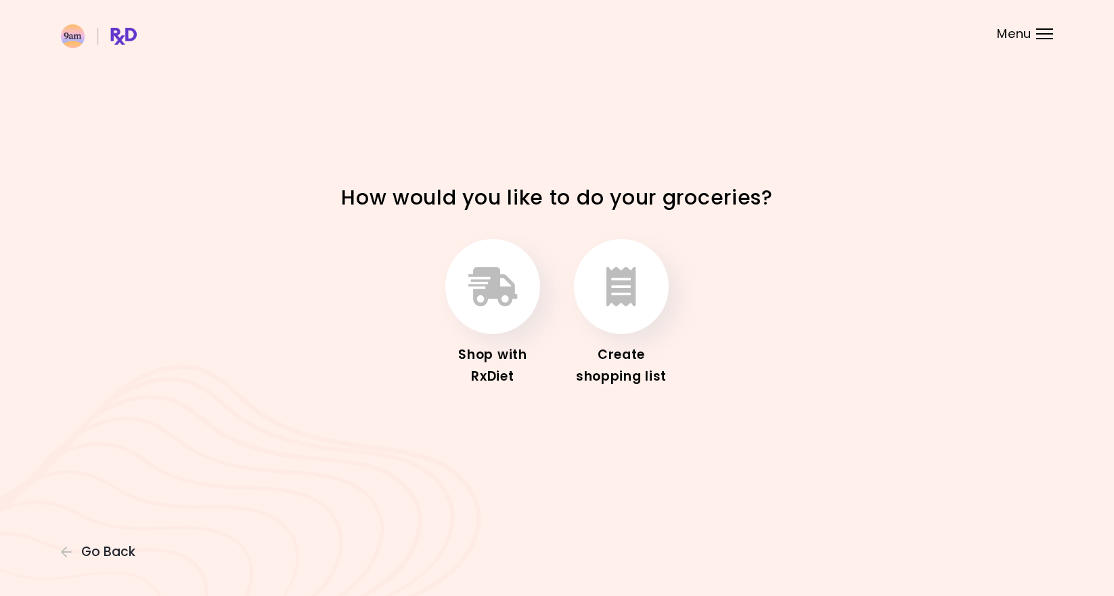
click at [105, 554] on span "Go Back" at bounding box center [108, 551] width 54 height 15
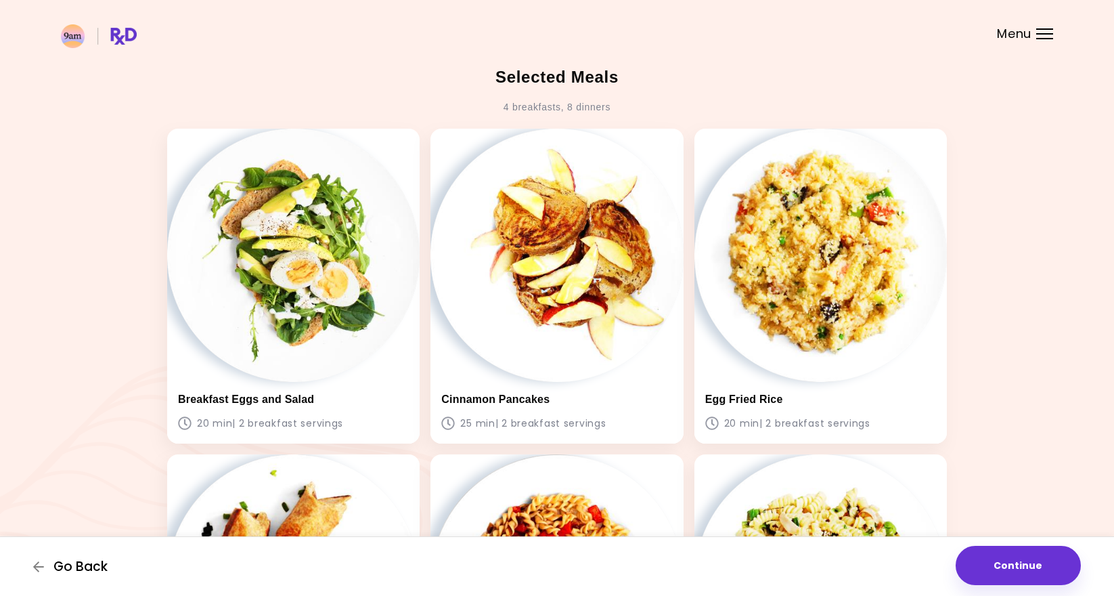
click at [106, 566] on span "Go Back" at bounding box center [80, 566] width 54 height 15
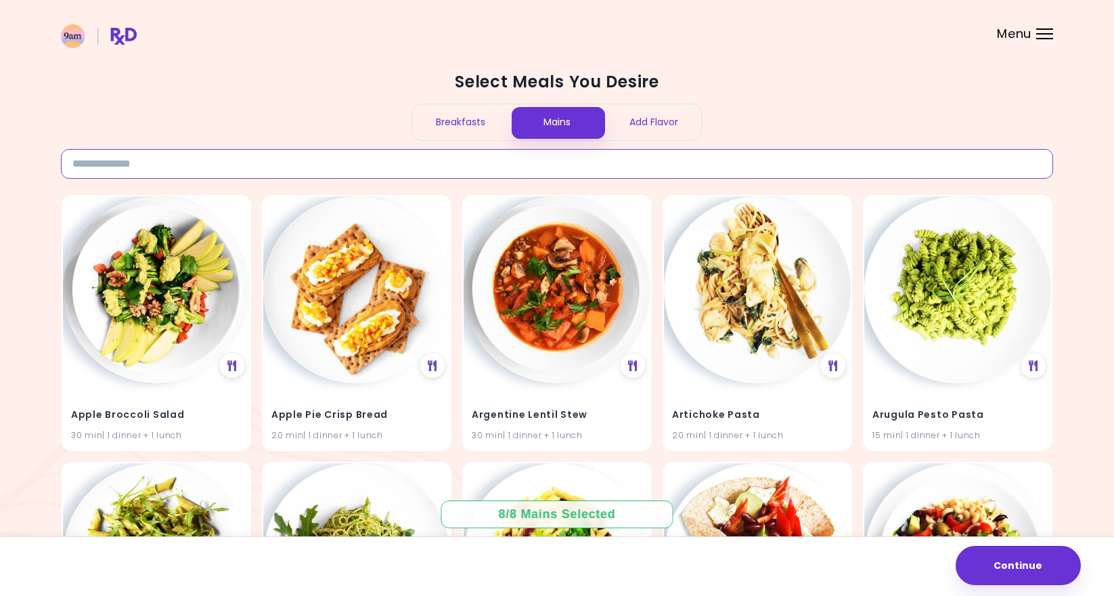
click at [205, 160] on input at bounding box center [557, 164] width 992 height 30
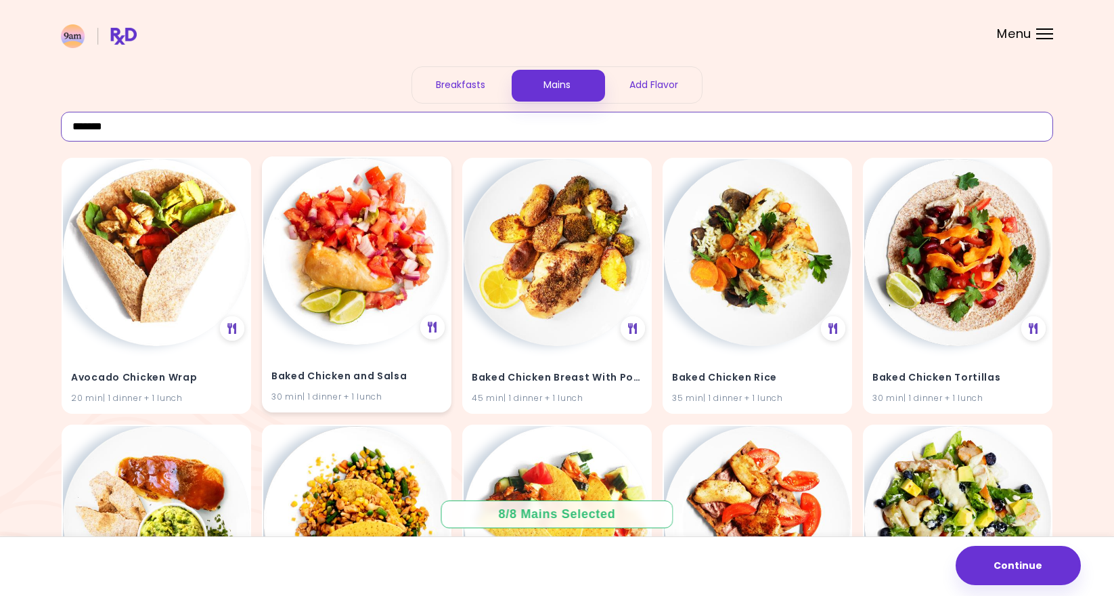
scroll to position [57, 0]
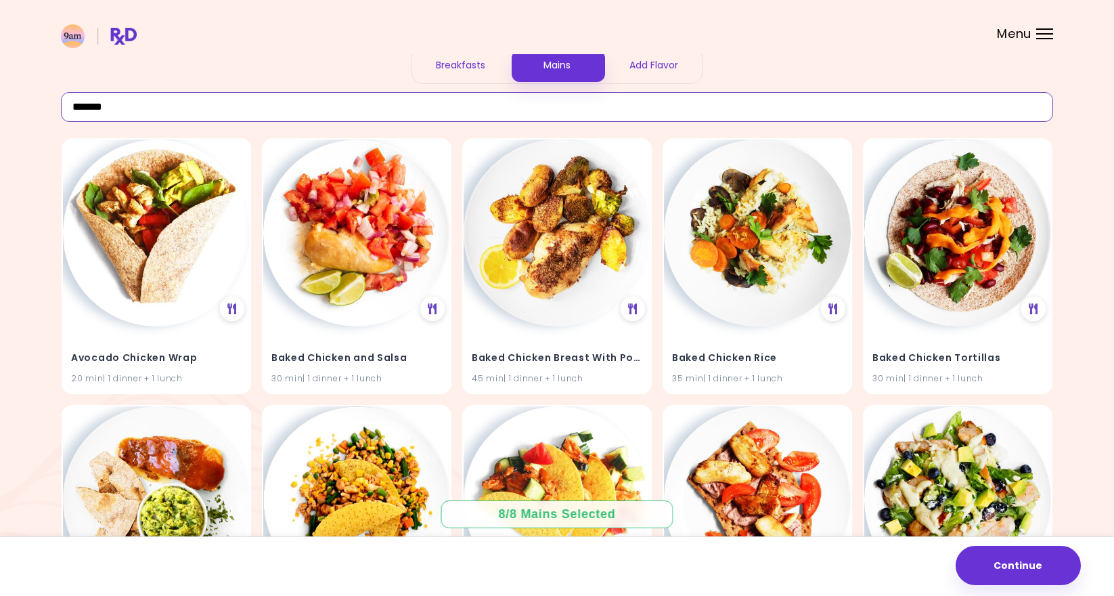
type input "*******"
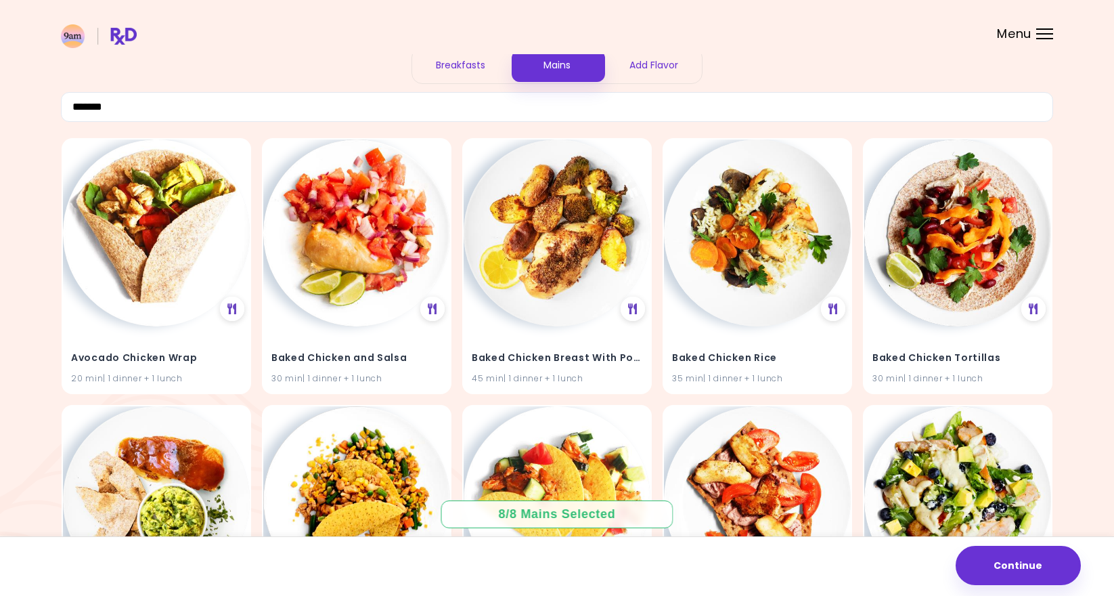
click at [556, 511] on div "8 / 8 Mains Selected" at bounding box center [557, 514] width 137 height 17
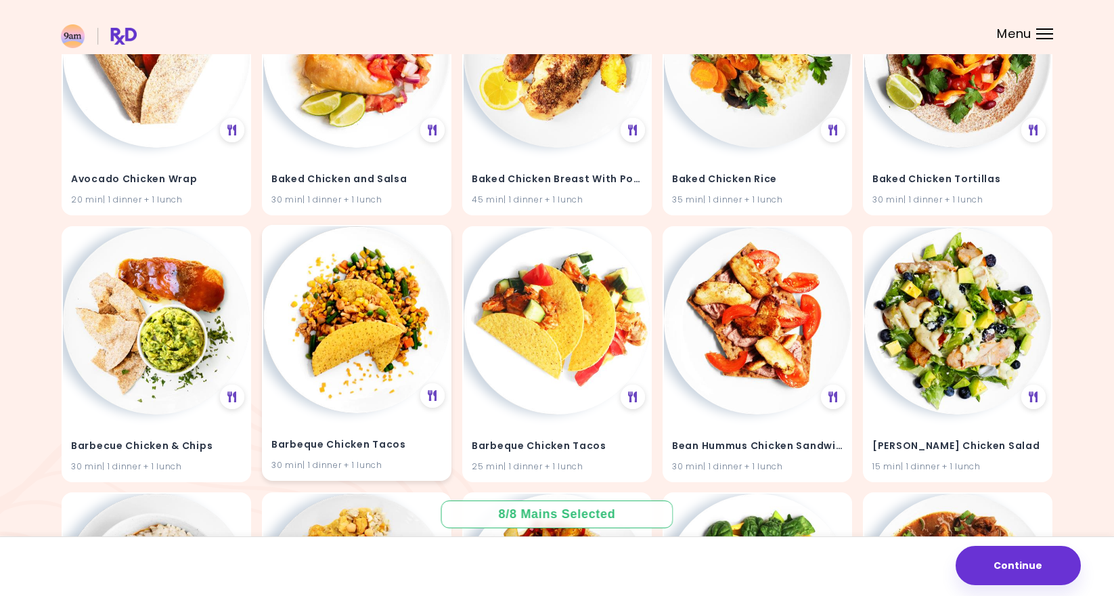
scroll to position [271, 0]
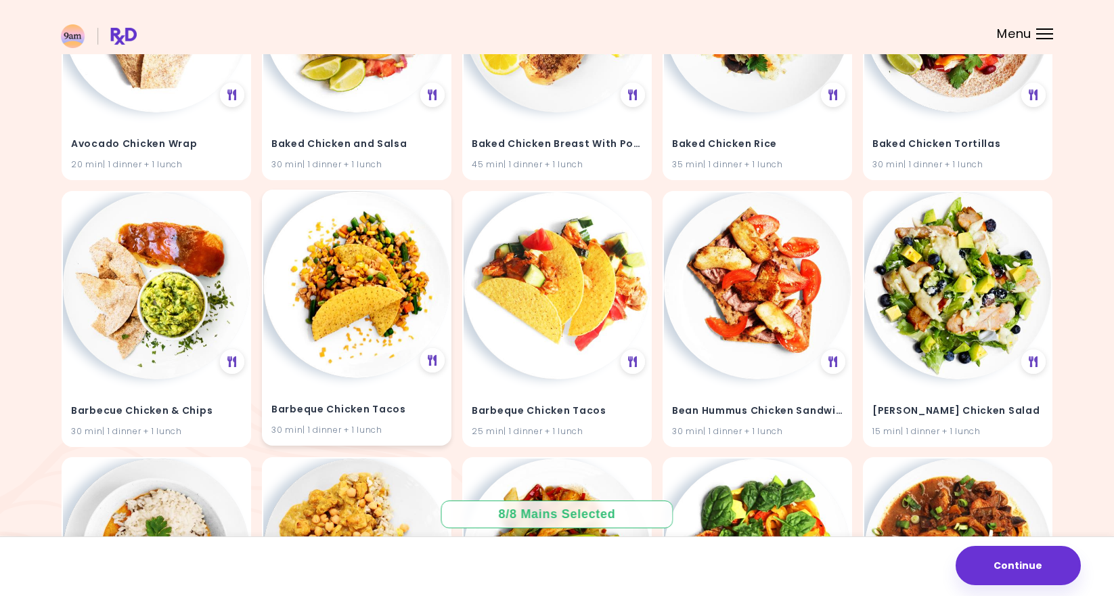
click at [380, 414] on h4 "Barbeque Chicken Tacos" at bounding box center [356, 409] width 171 height 22
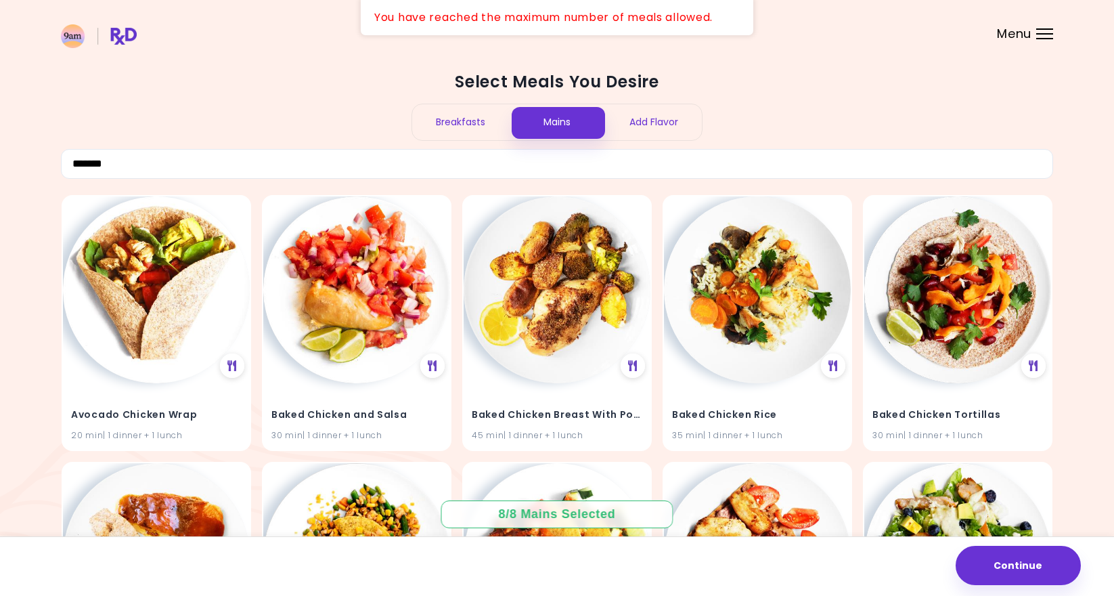
scroll to position [0, 0]
click at [206, 161] on input "*******" at bounding box center [557, 164] width 992 height 30
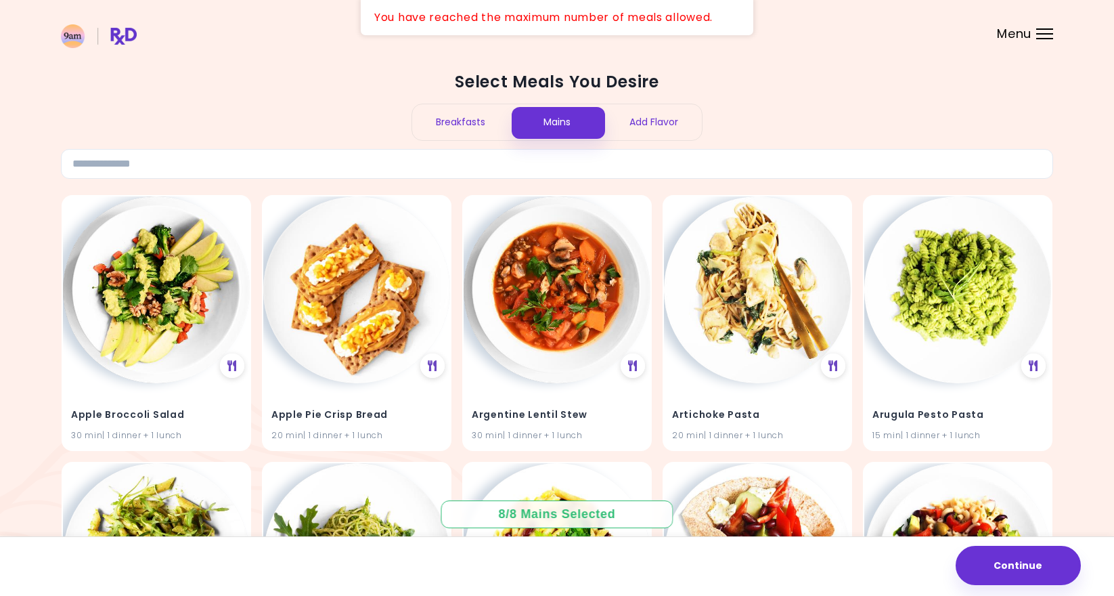
click at [855, 51] on header at bounding box center [557, 27] width 1114 height 54
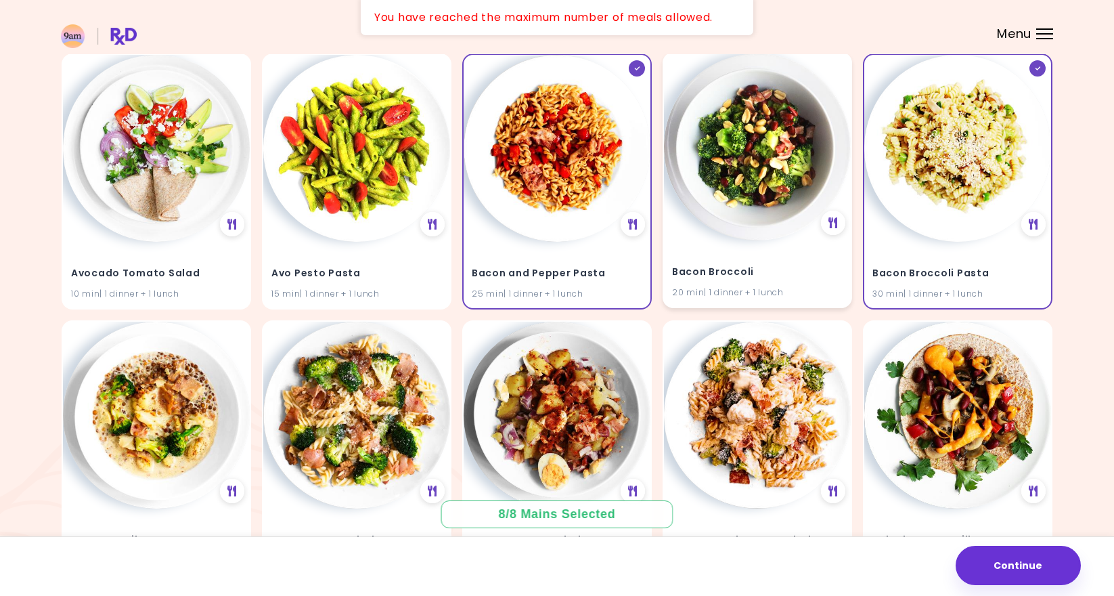
scroll to position [1472, 0]
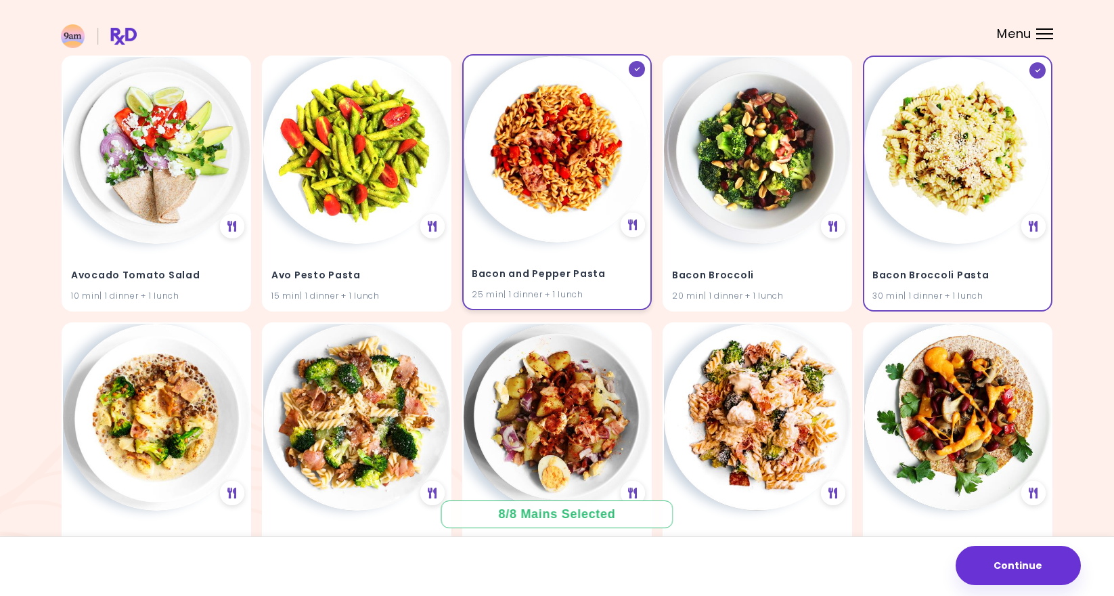
click at [611, 278] on h4 "Bacon and Pepper Pasta" at bounding box center [557, 274] width 171 height 22
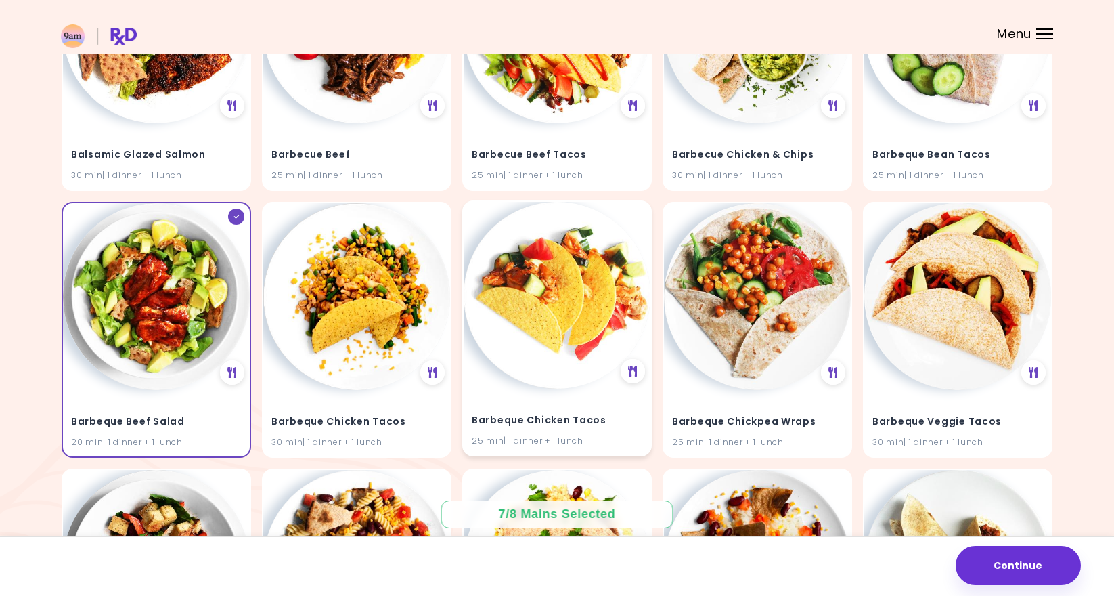
scroll to position [2925, 0]
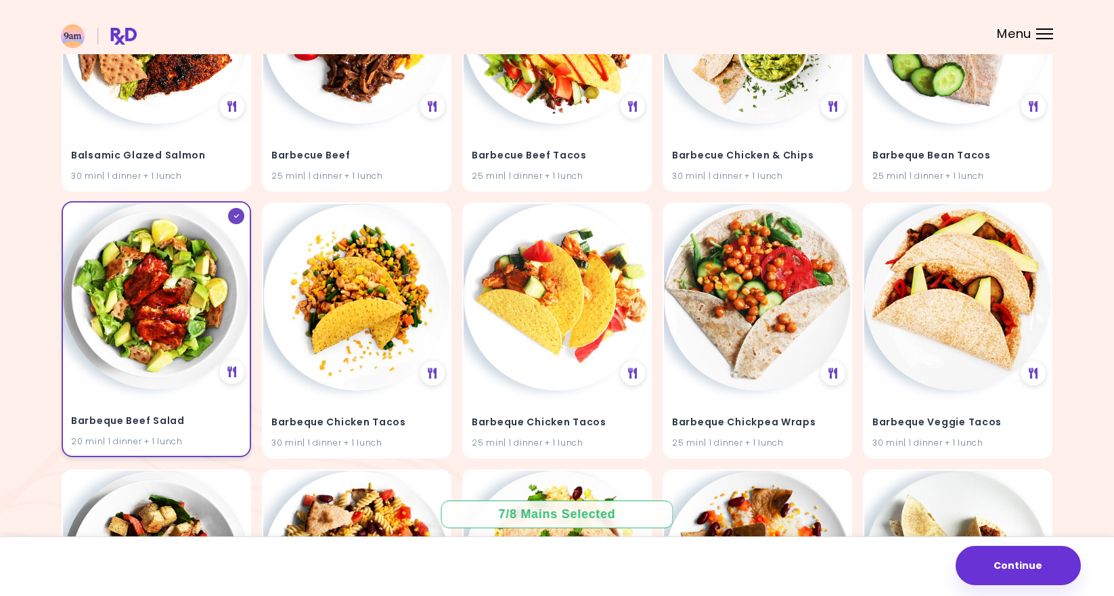
click at [188, 410] on h4 "Barbeque Beef Salad" at bounding box center [156, 421] width 171 height 22
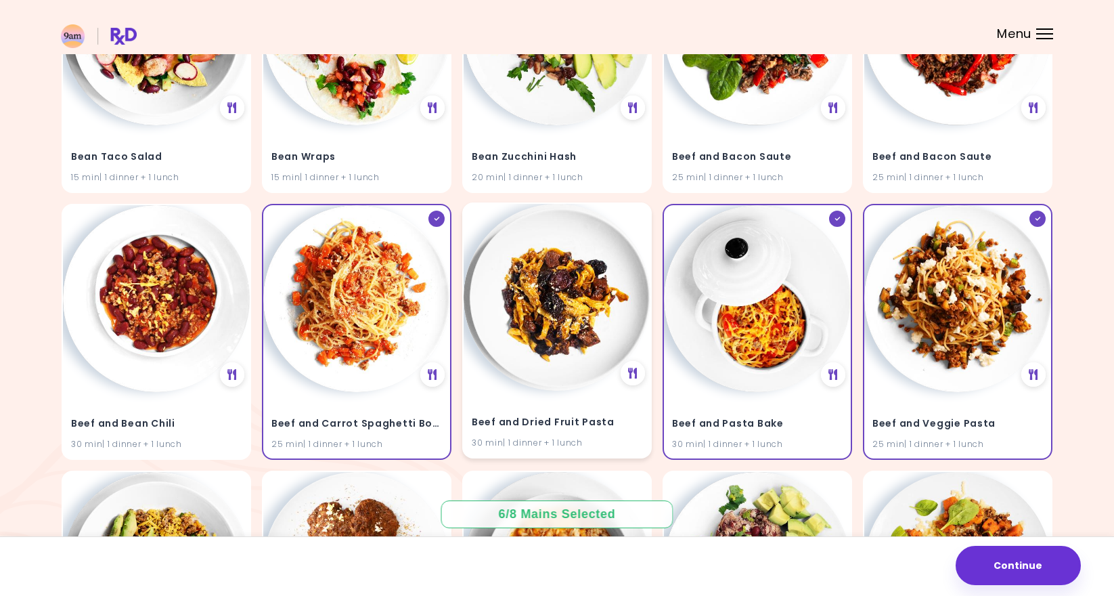
scroll to position [5059, 0]
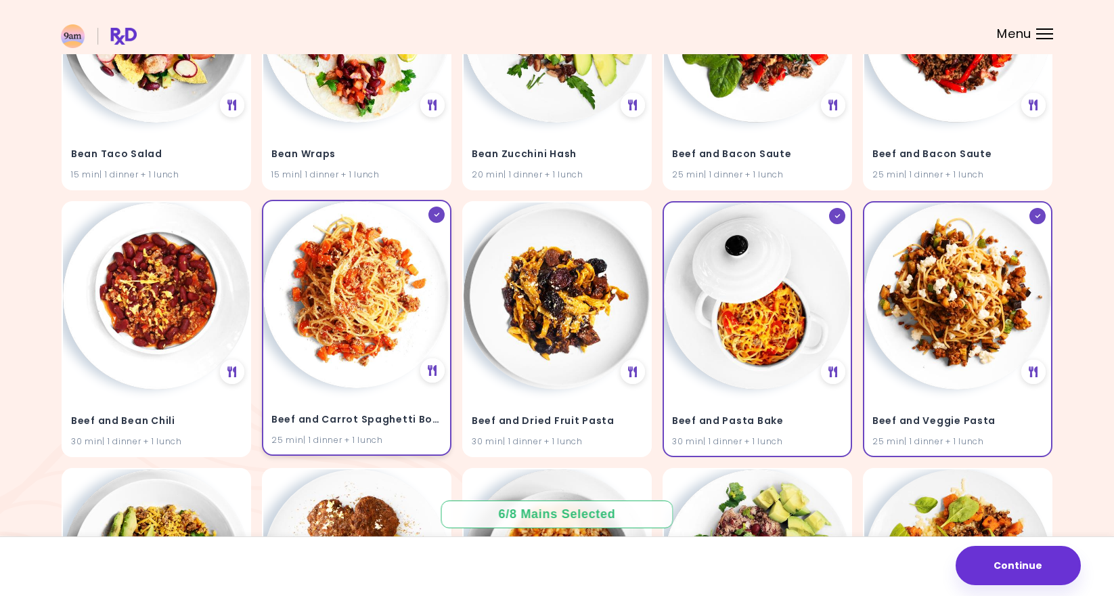
click at [418, 354] on div "Beef and Carrot Spaghetti Bolognese 25 min | 1 dinner + 1 lunch" at bounding box center [357, 328] width 190 height 256
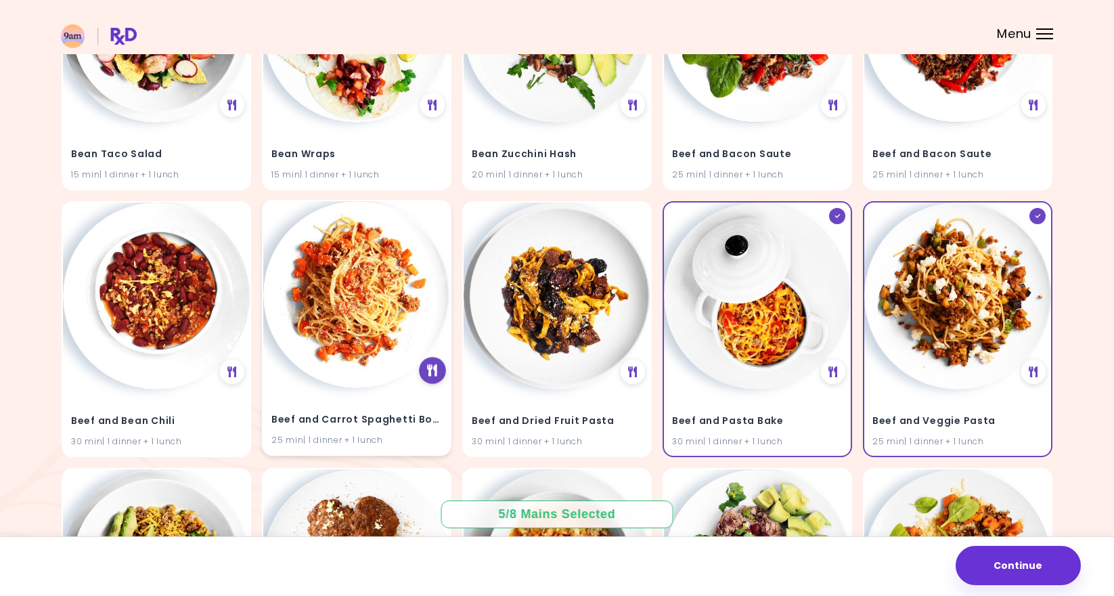
click at [429, 364] on icon at bounding box center [432, 370] width 10 height 12
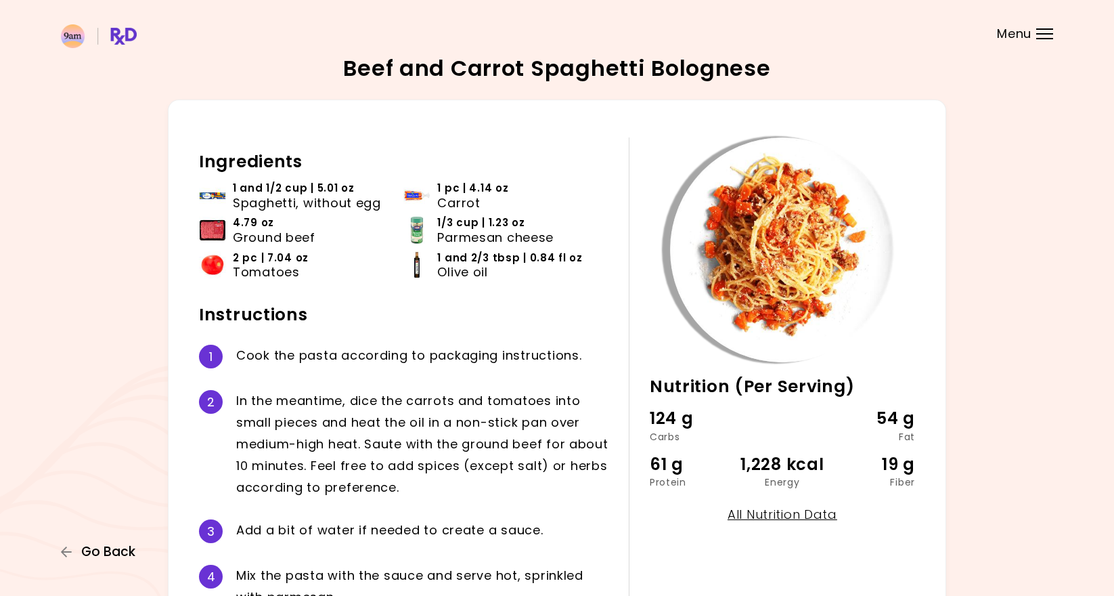
click at [106, 545] on span "Go Back" at bounding box center [108, 551] width 54 height 15
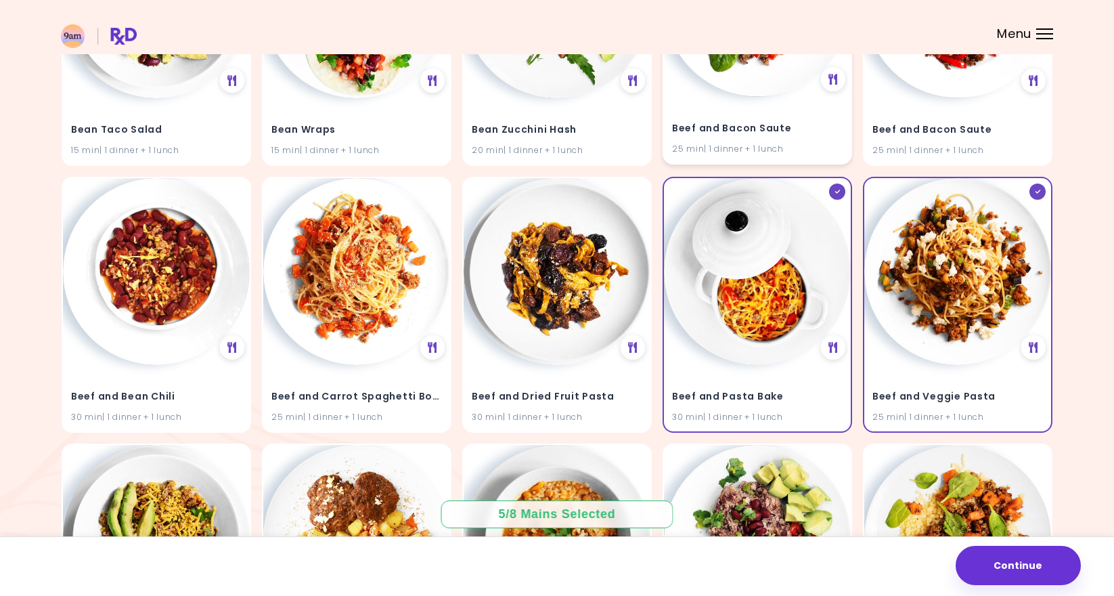
scroll to position [5085, 0]
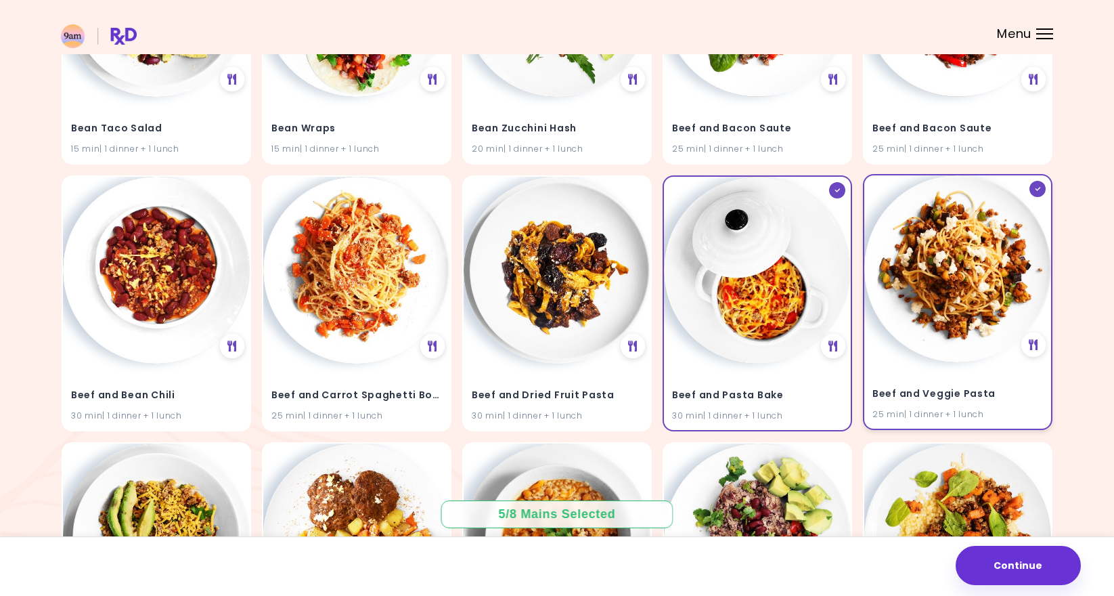
click at [924, 362] on div "Beef and Veggie Pasta 25 min | 1 dinner + 1 lunch" at bounding box center [957, 395] width 187 height 66
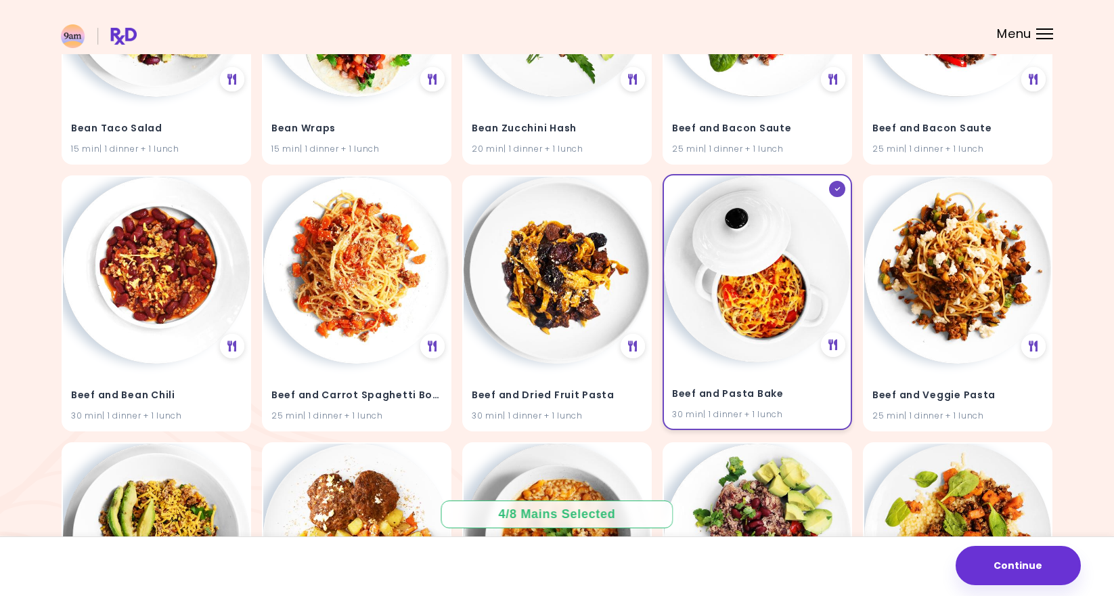
click at [793, 383] on h4 "Beef and Pasta Bake" at bounding box center [757, 394] width 171 height 22
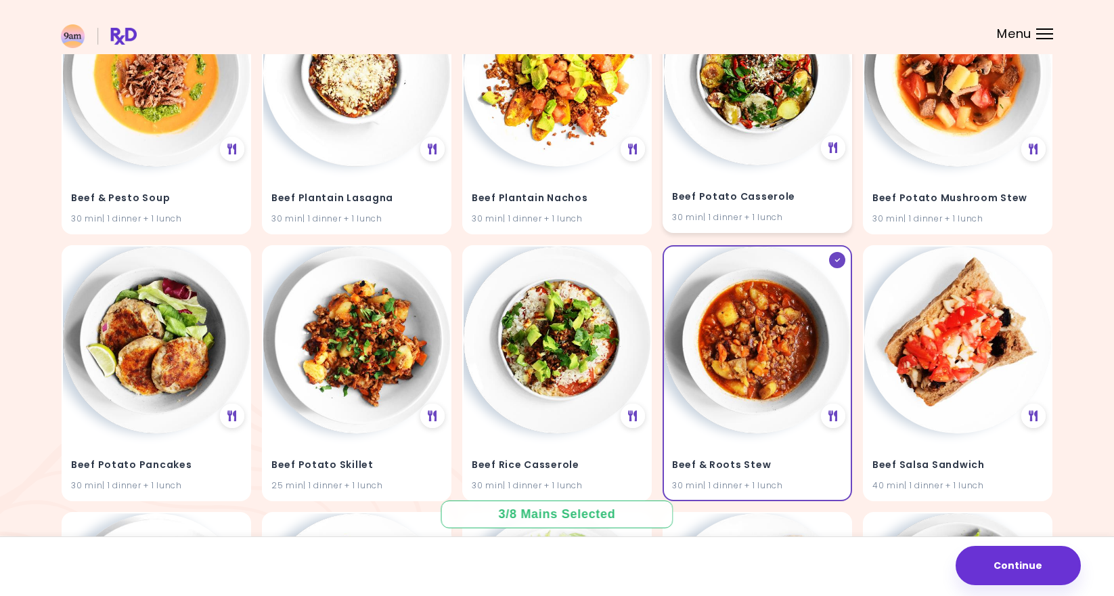
scroll to position [6664, 0]
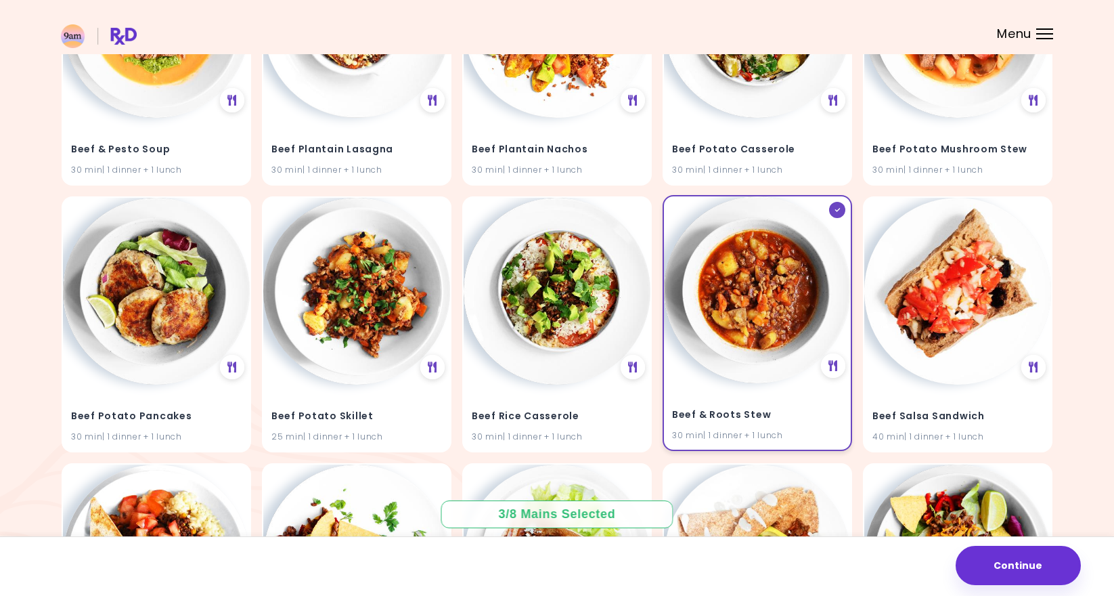
click at [768, 383] on div "Beef & Roots Stew 30 min | 1 dinner + 1 lunch" at bounding box center [757, 416] width 187 height 66
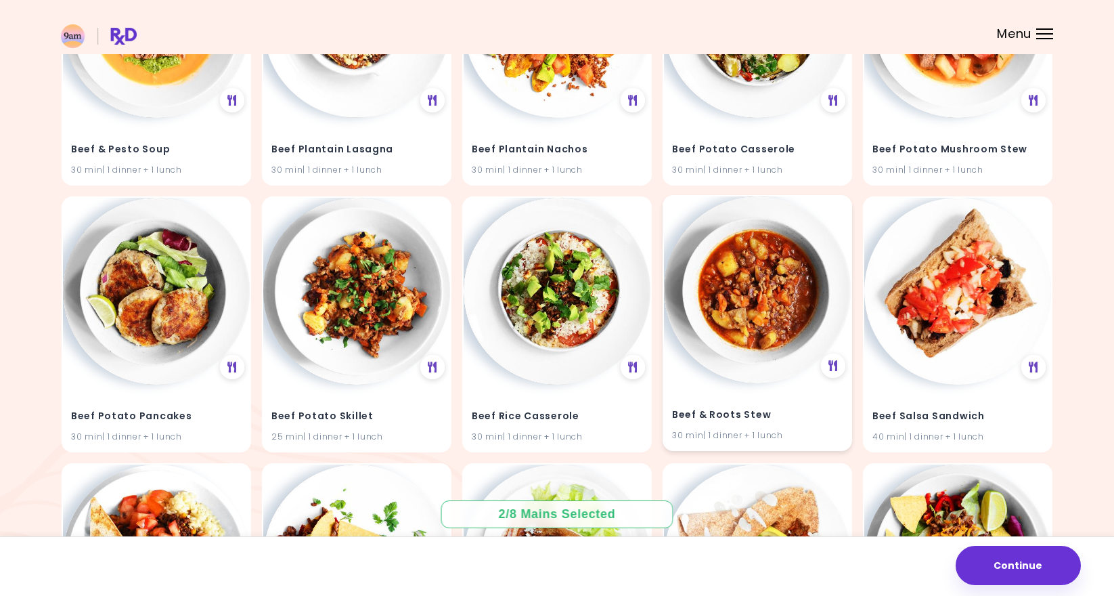
click at [768, 383] on div "Beef & Roots Stew 30 min | 1 dinner + 1 lunch" at bounding box center [757, 416] width 187 height 66
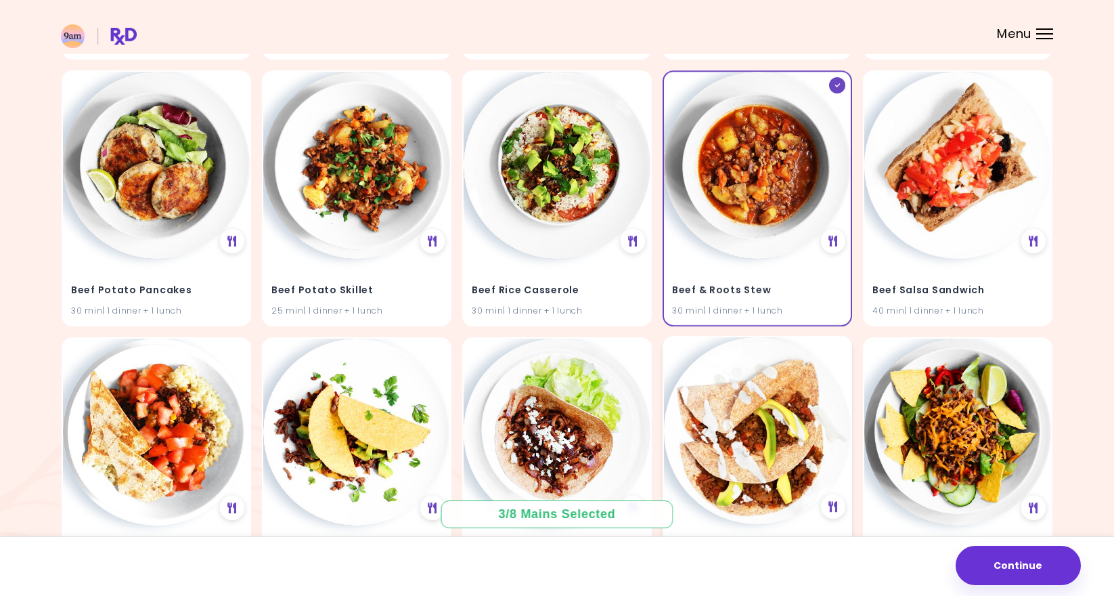
scroll to position [6660, 0]
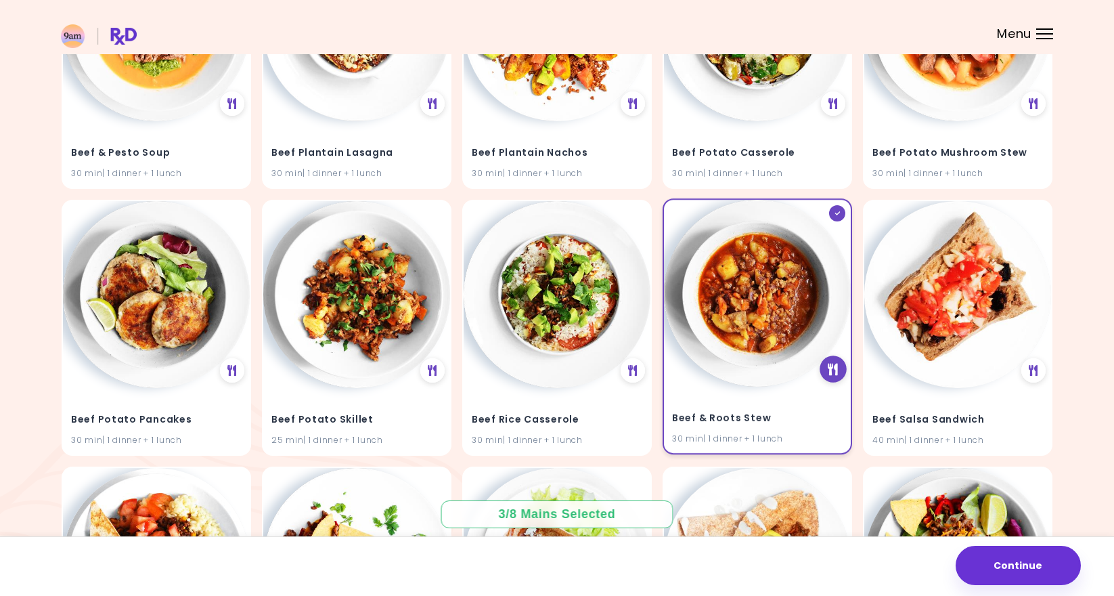
click at [829, 364] on icon at bounding box center [834, 370] width 10 height 12
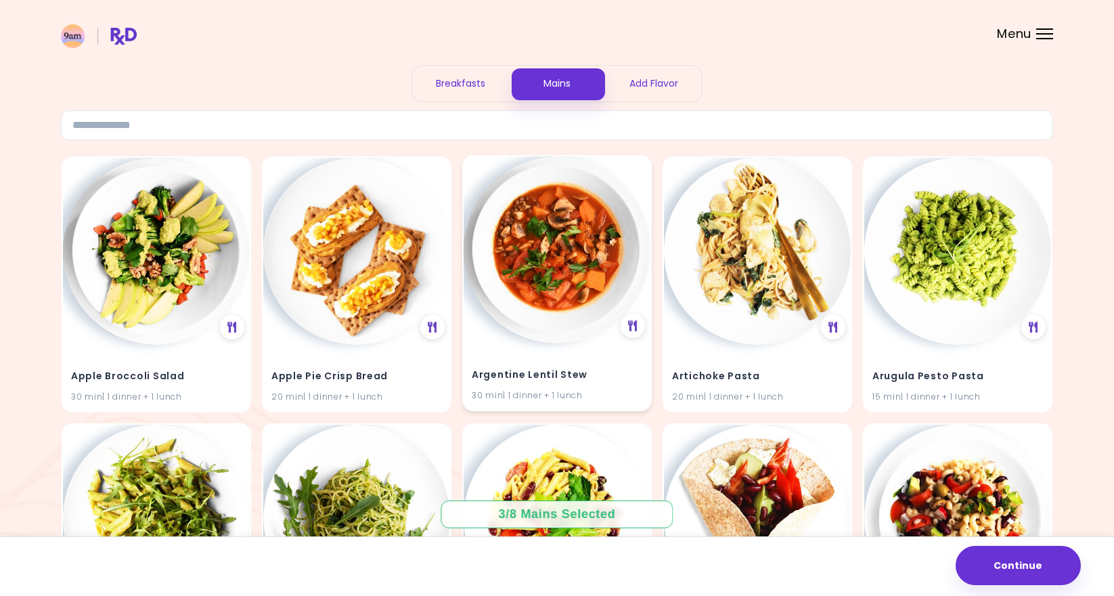
scroll to position [45, 0]
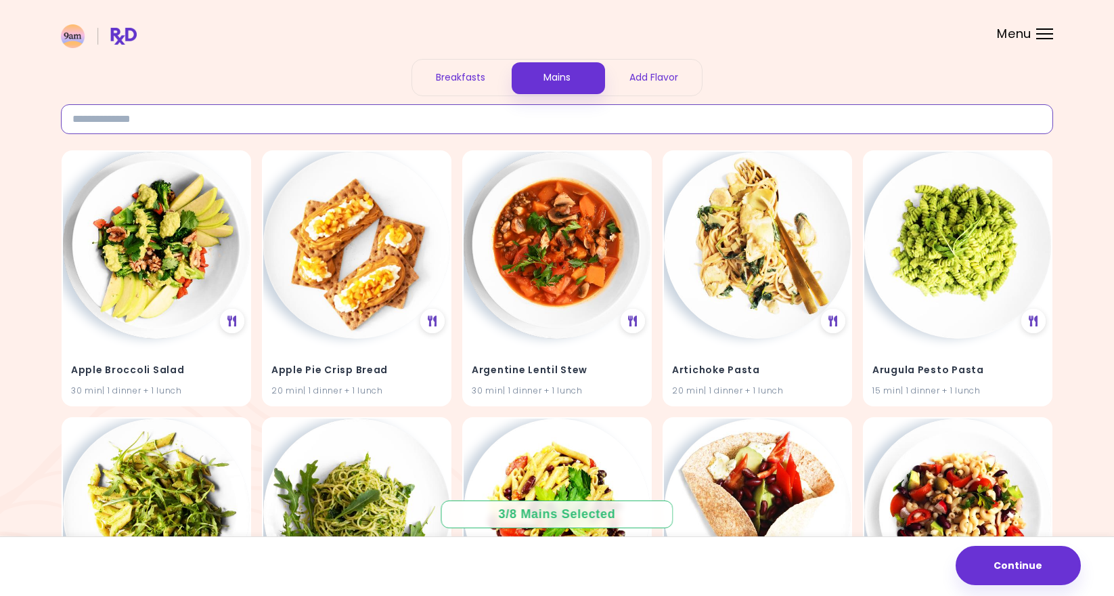
click at [355, 114] on input at bounding box center [557, 119] width 992 height 30
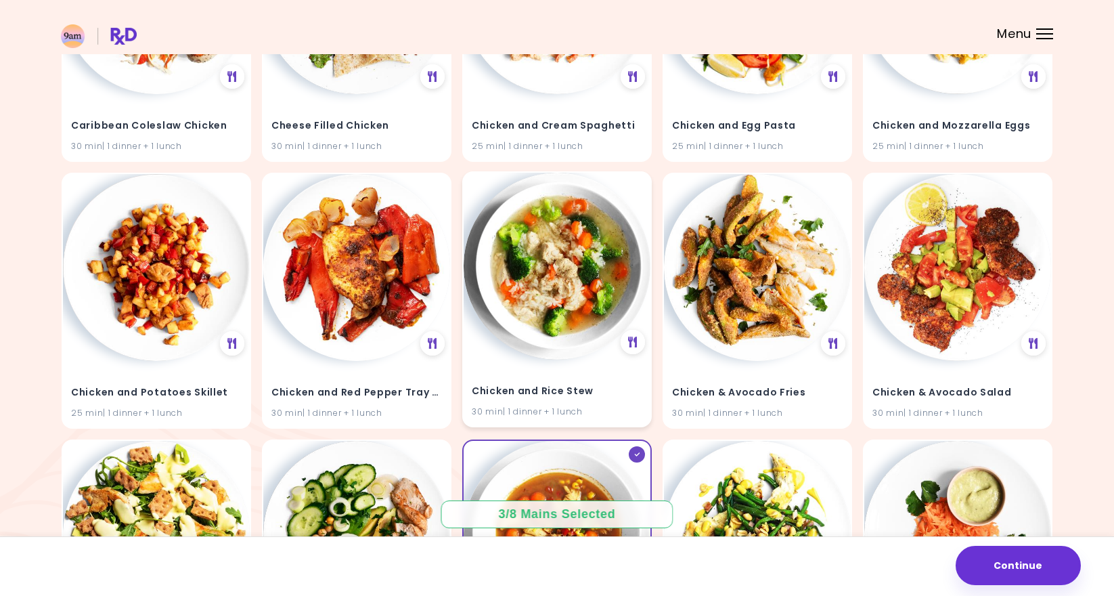
scroll to position [1093, 0]
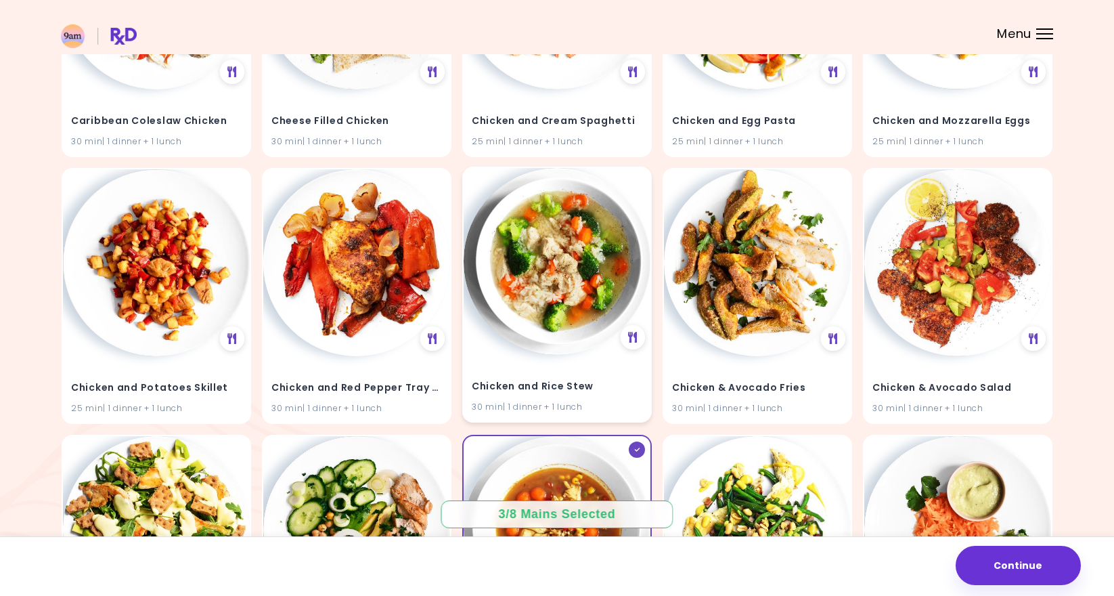
type input "*******"
click at [606, 378] on h4 "Chicken and Rice Stew" at bounding box center [557, 387] width 171 height 22
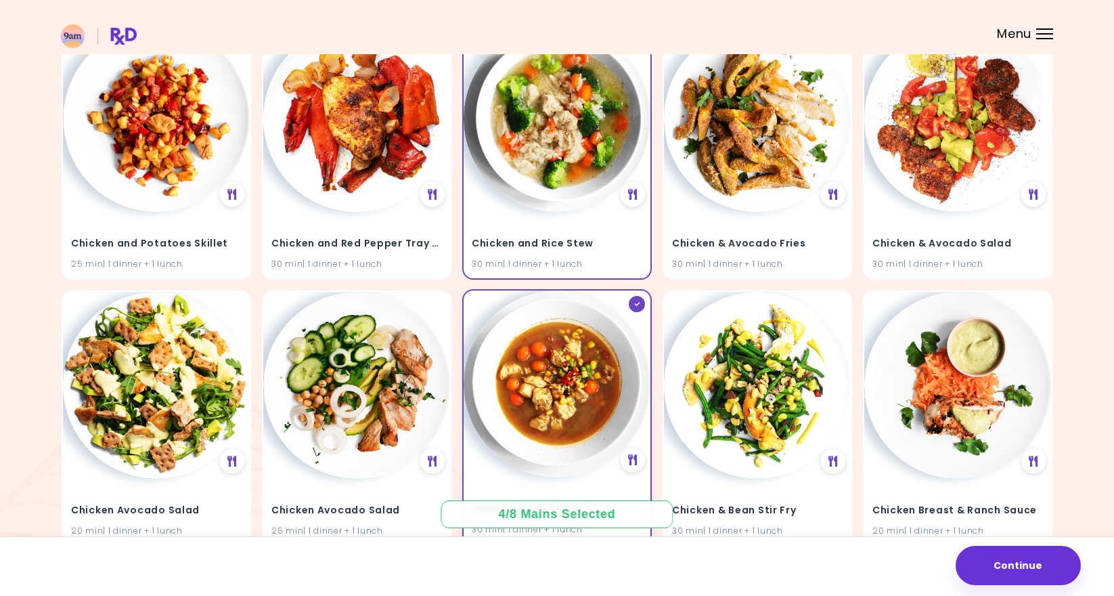
scroll to position [1236, 0]
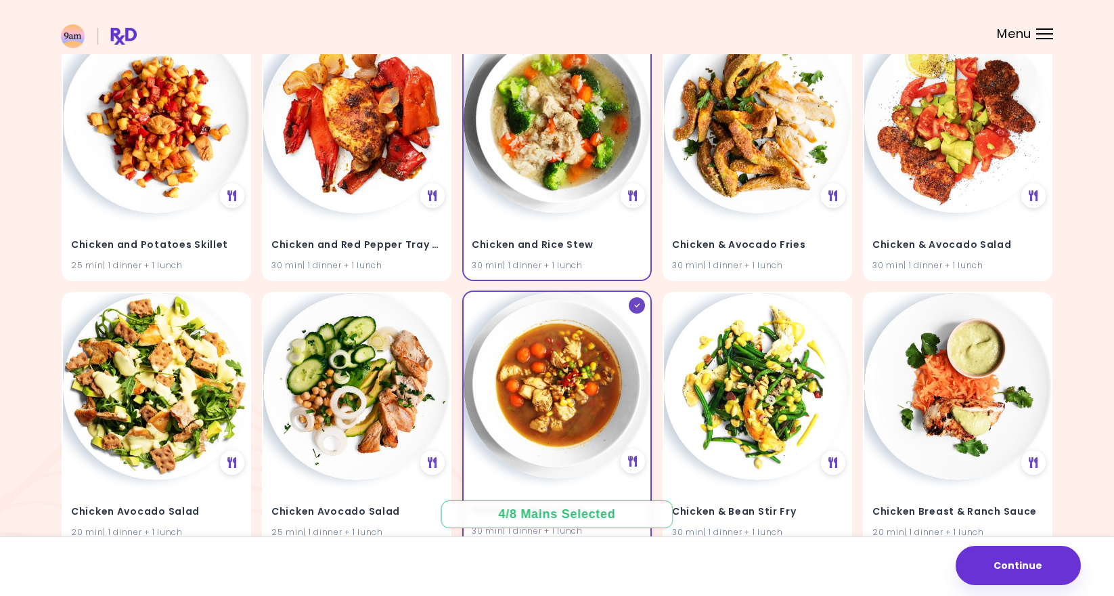
click at [590, 361] on img at bounding box center [557, 385] width 187 height 187
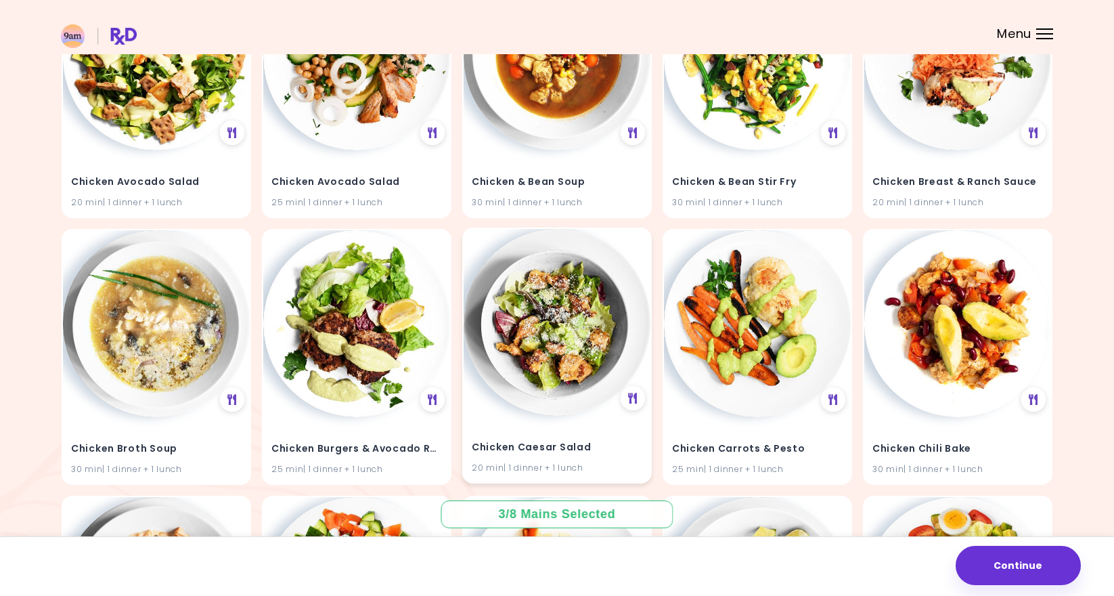
scroll to position [1573, 0]
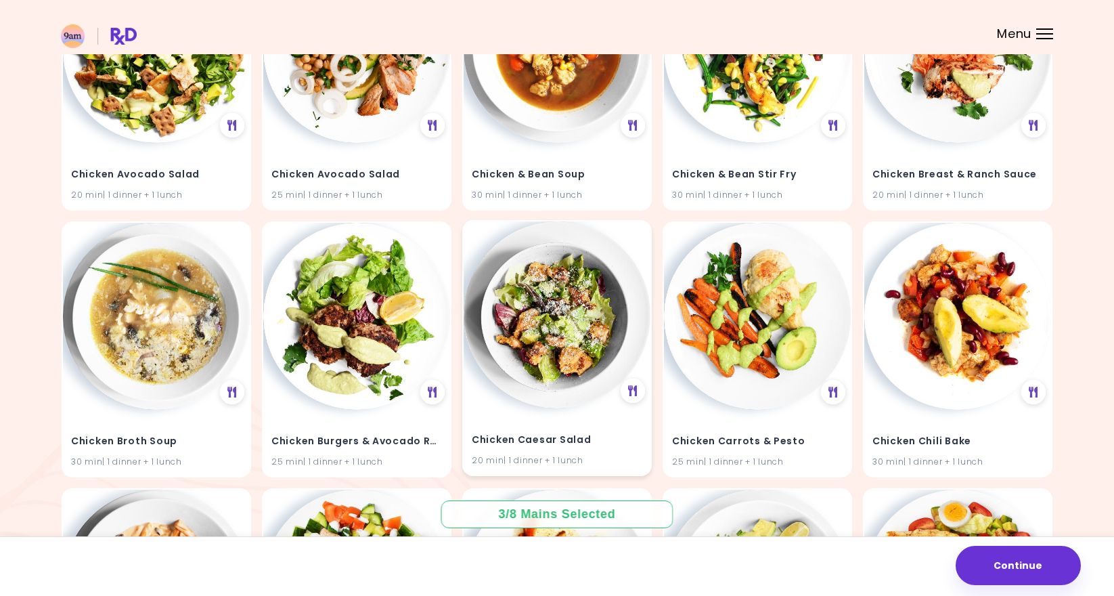
click at [590, 361] on img at bounding box center [557, 314] width 187 height 187
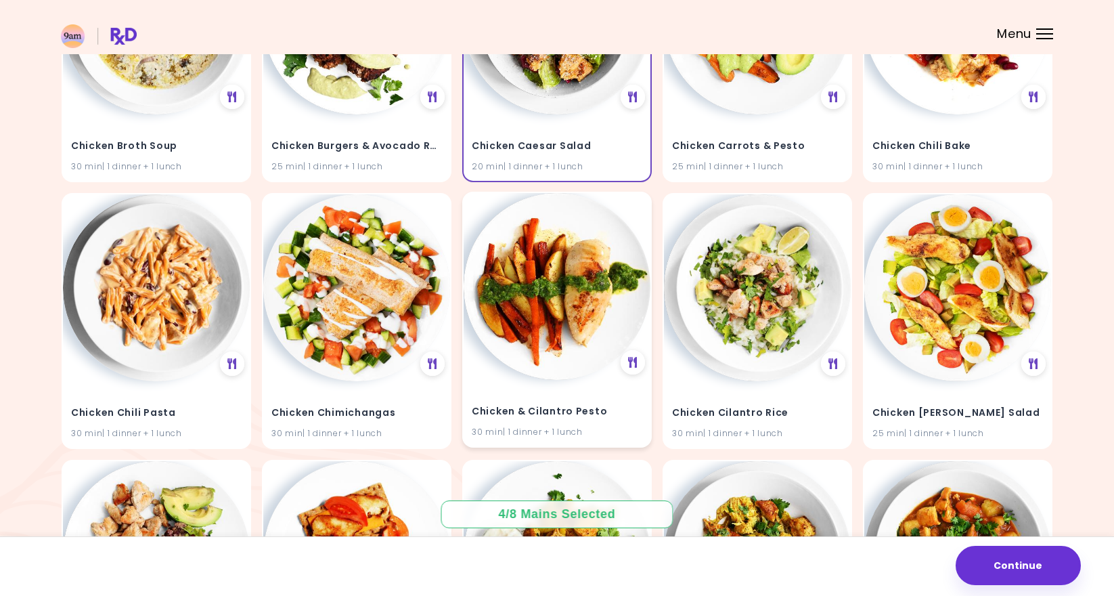
scroll to position [1869, 0]
click at [594, 297] on img at bounding box center [557, 285] width 187 height 187
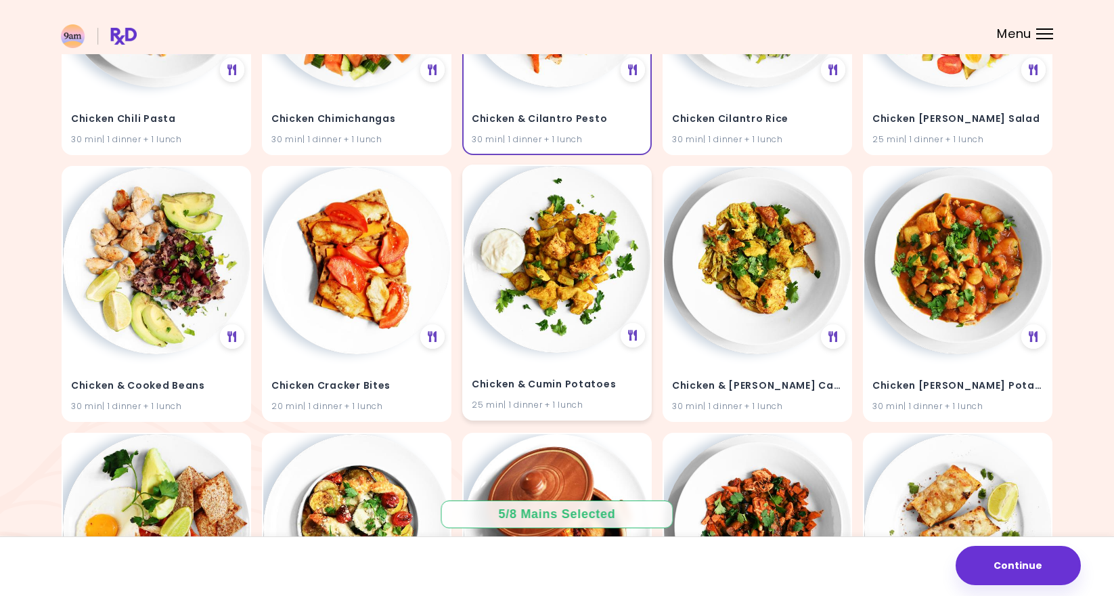
scroll to position [2166, 0]
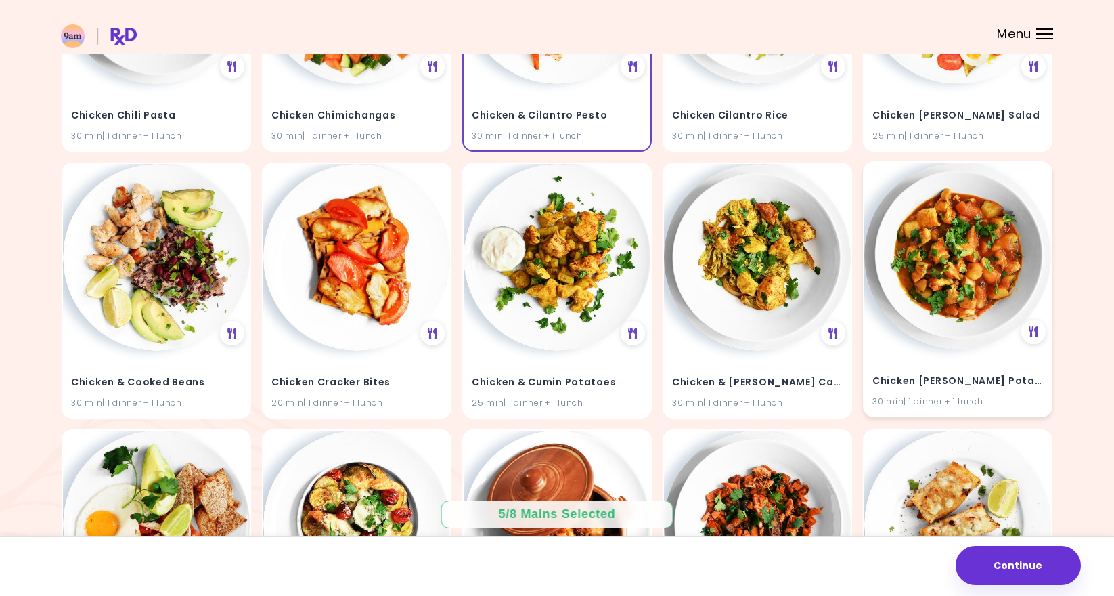
click at [904, 337] on div "Chicken [PERSON_NAME] Potatoes 30 min | 1 dinner + 1 lunch" at bounding box center [958, 289] width 190 height 256
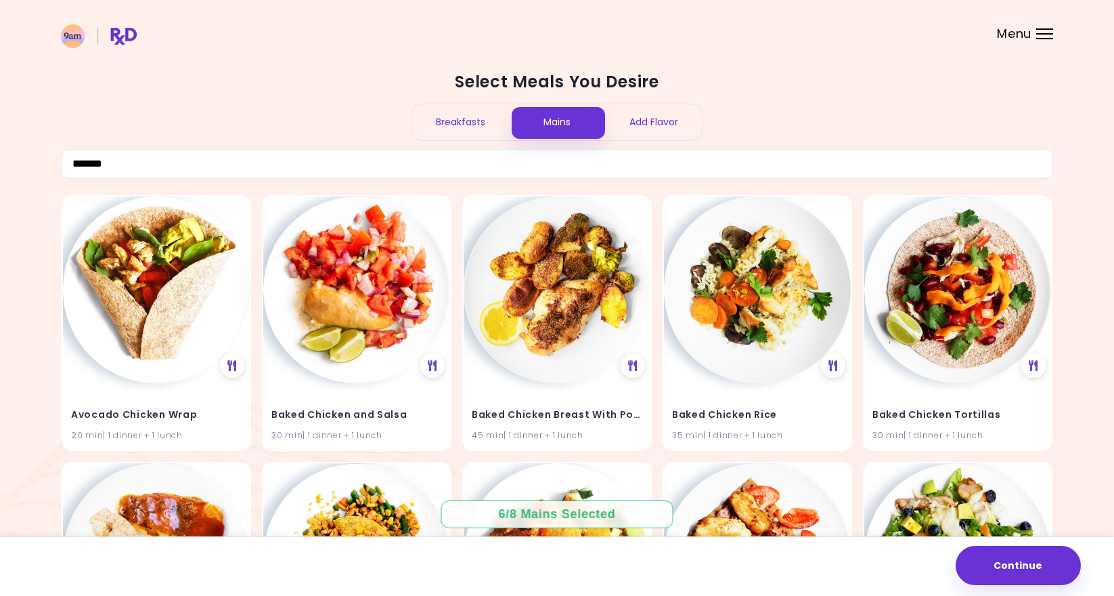
scroll to position [0, 0]
click at [393, 149] on input "*******" at bounding box center [557, 164] width 992 height 30
click at [393, 151] on input "*******" at bounding box center [557, 164] width 992 height 30
click at [376, 158] on input "*******" at bounding box center [557, 164] width 992 height 30
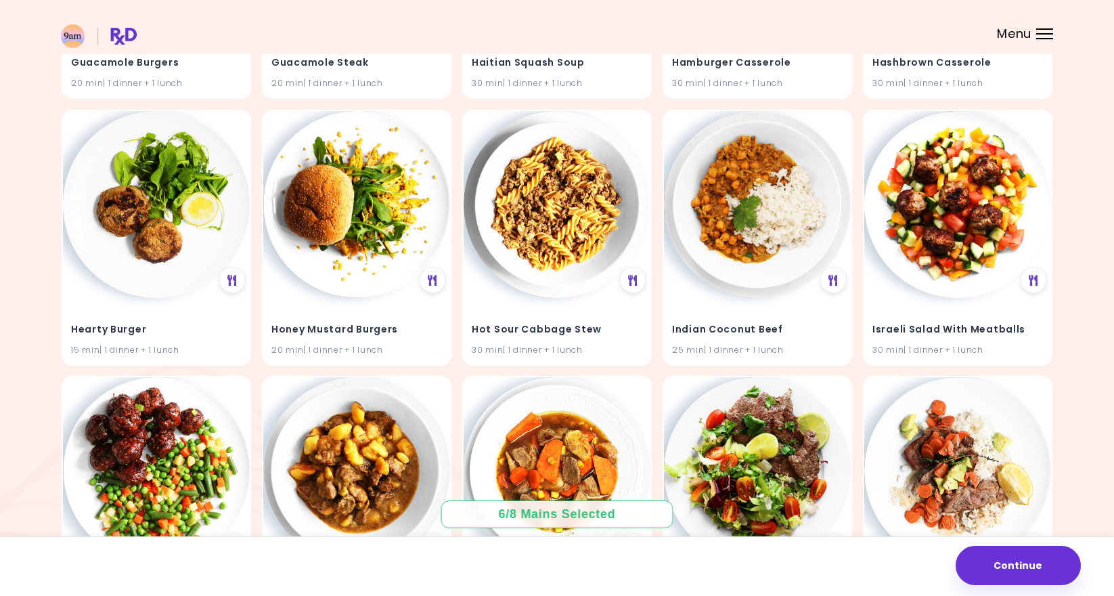
scroll to position [4353, 0]
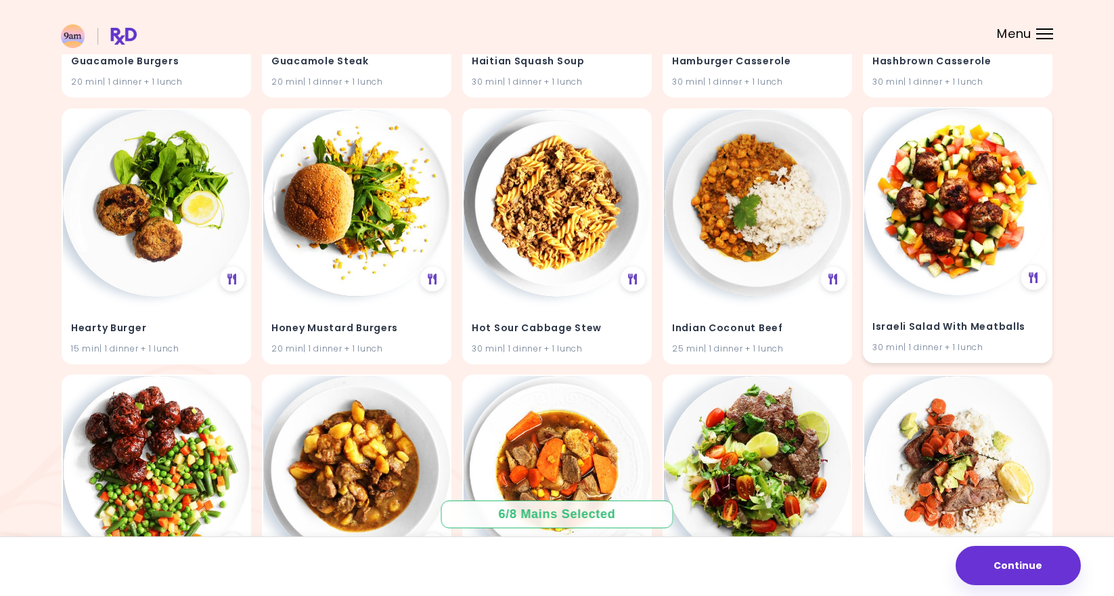
type input "****"
click at [905, 295] on div "Israeli Salad With Meatballs 30 min | 1 dinner + 1 lunch" at bounding box center [957, 328] width 187 height 66
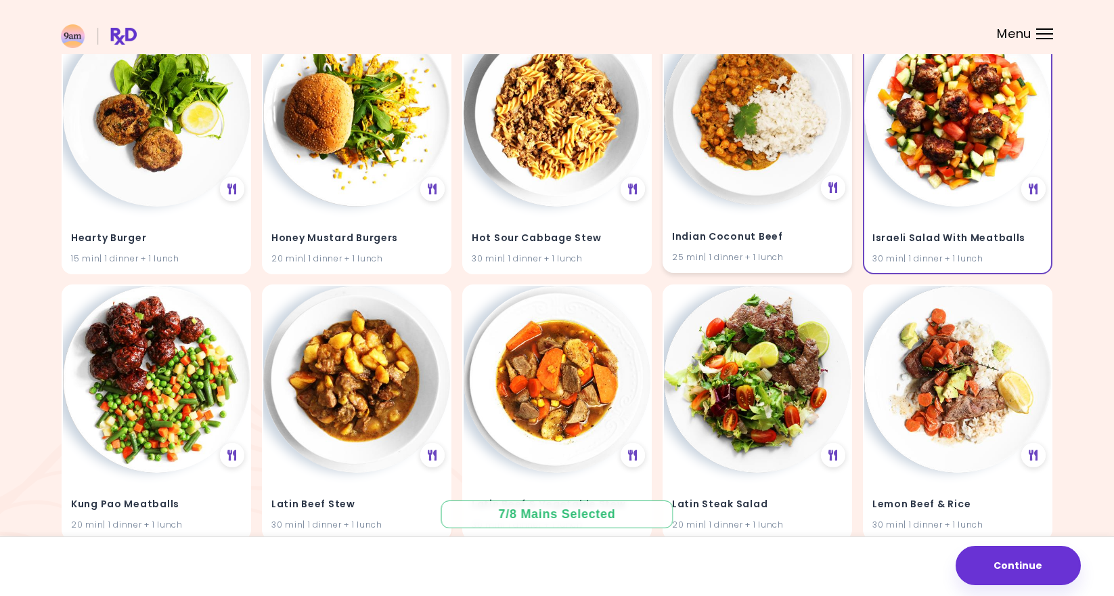
scroll to position [4445, 0]
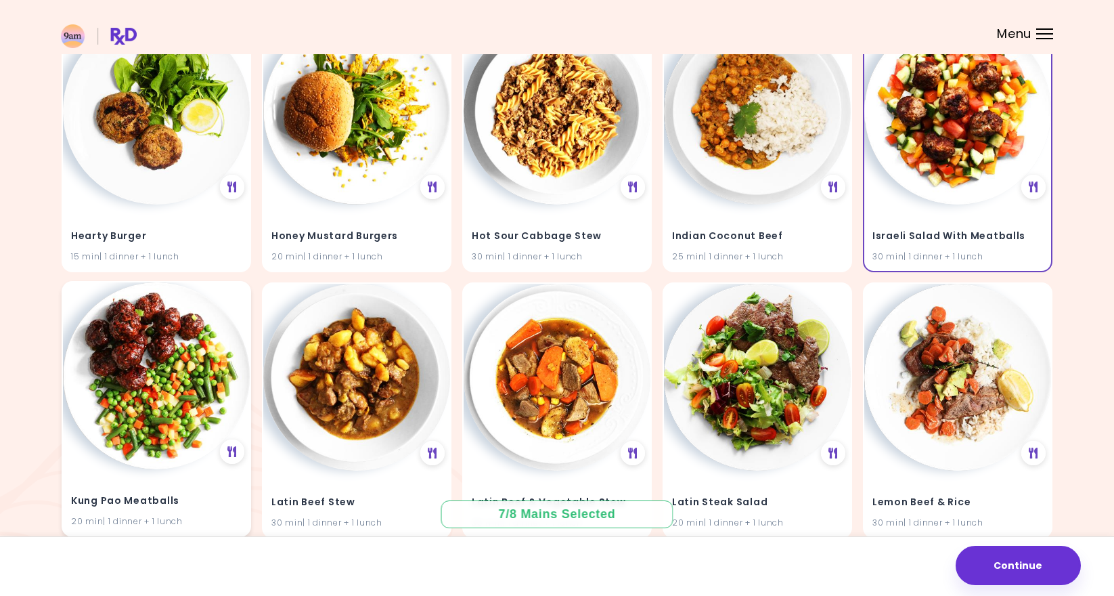
click at [167, 356] on img at bounding box center [156, 375] width 187 height 187
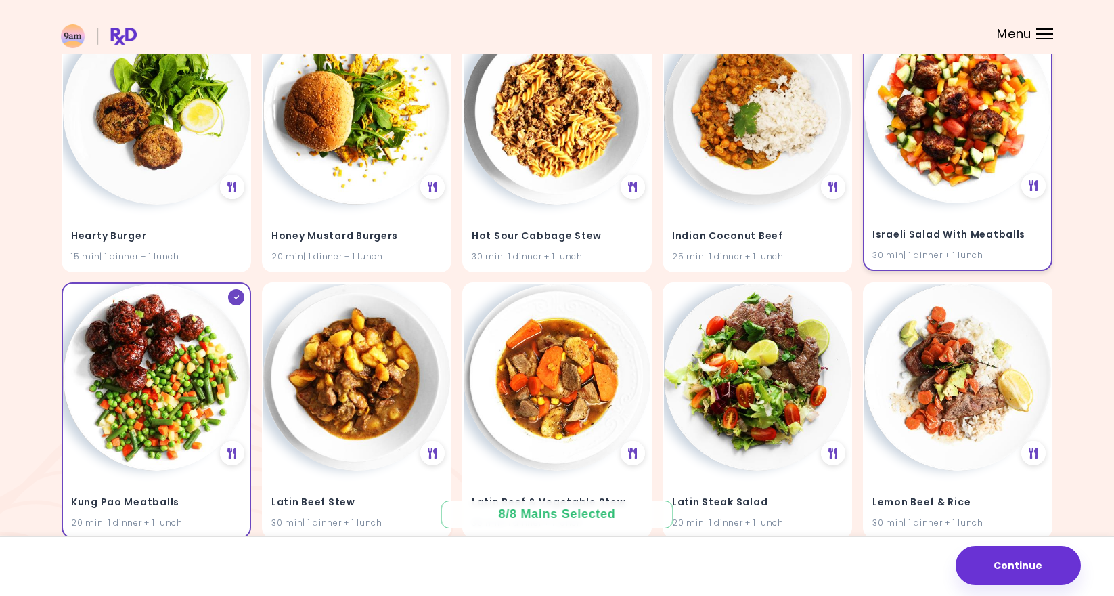
click at [928, 185] on img at bounding box center [957, 109] width 187 height 187
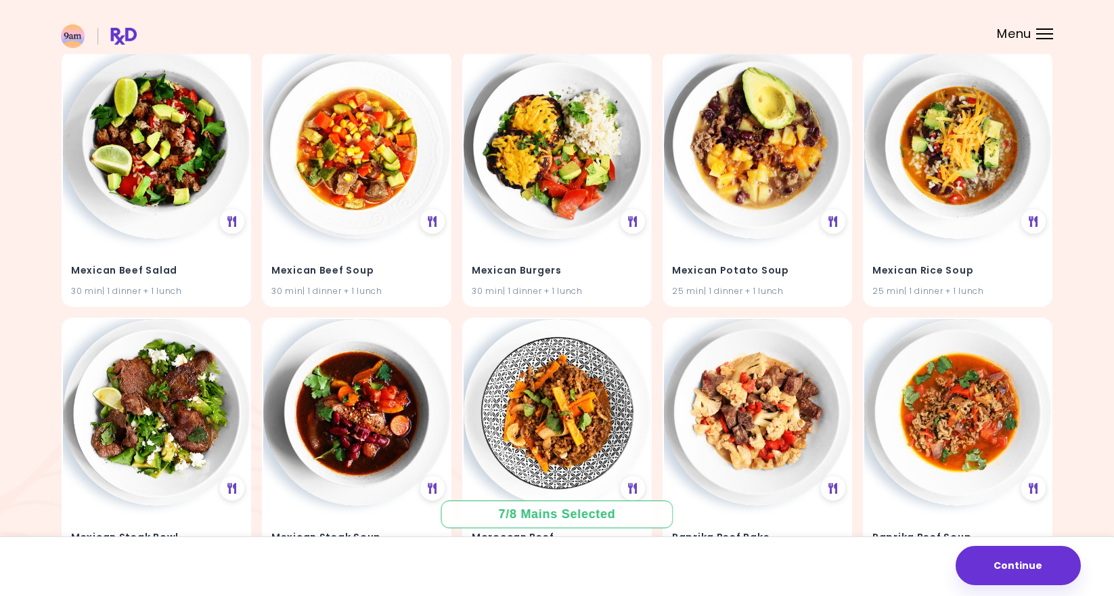
scroll to position [5472, 0]
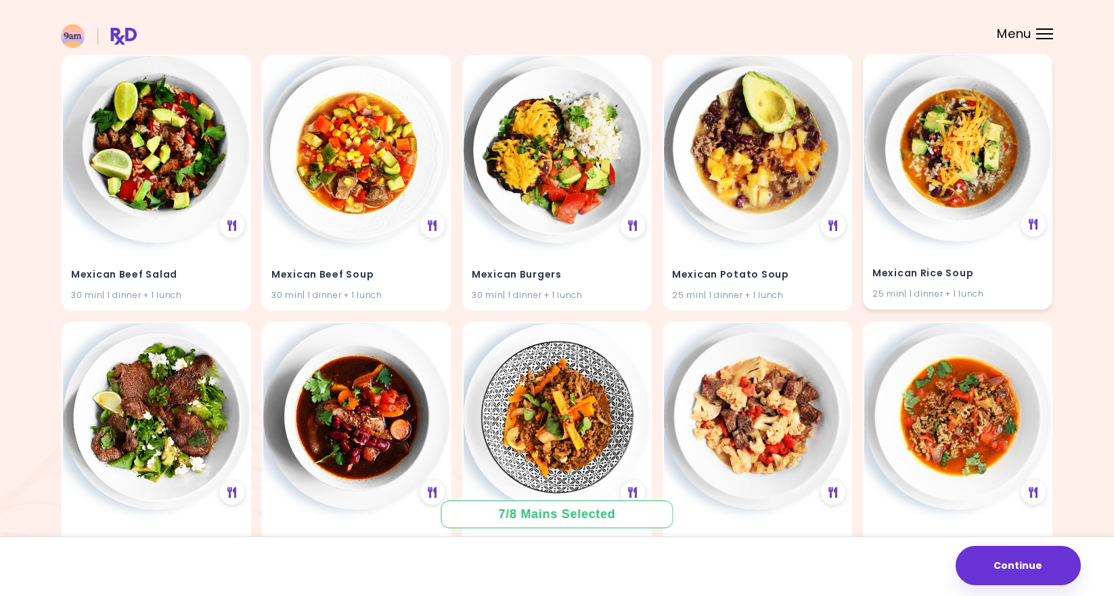
click at [961, 153] on img at bounding box center [957, 148] width 187 height 187
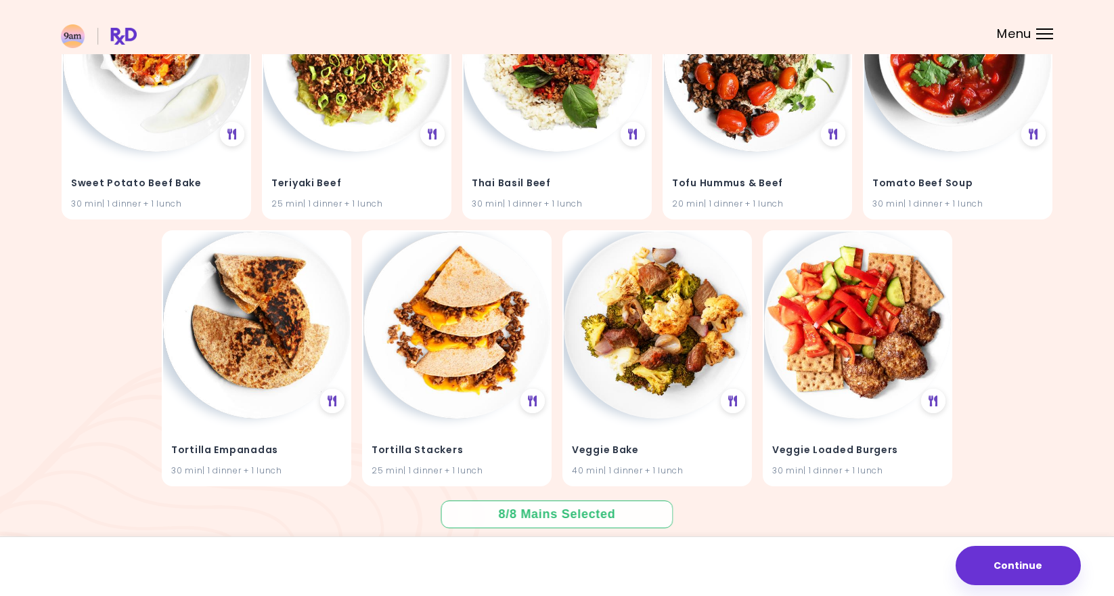
scroll to position [7689, 0]
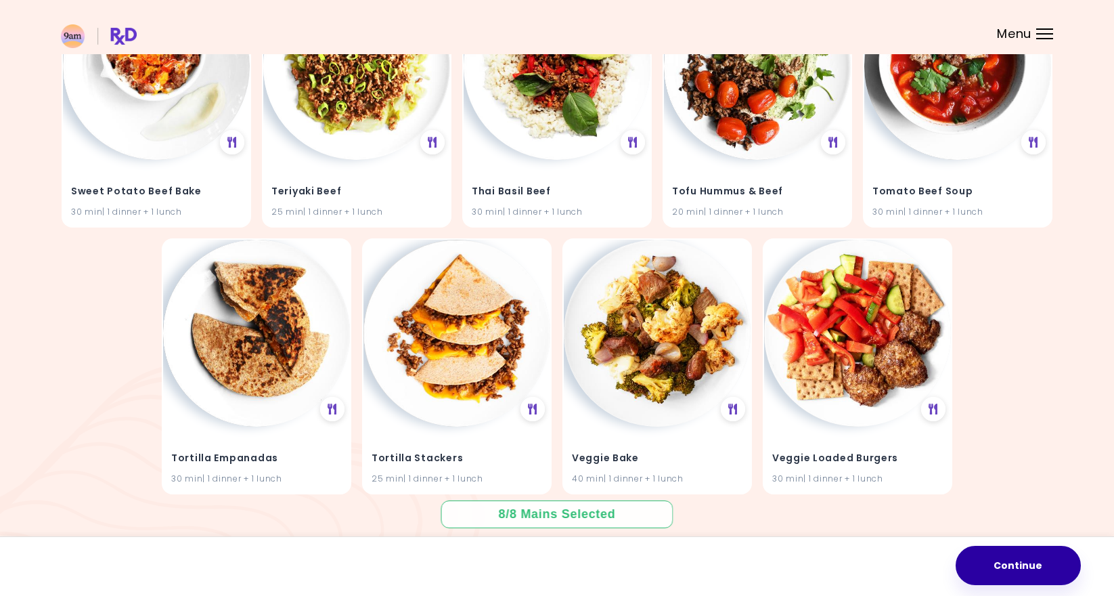
click at [984, 554] on button "Continue" at bounding box center [1018, 565] width 125 height 39
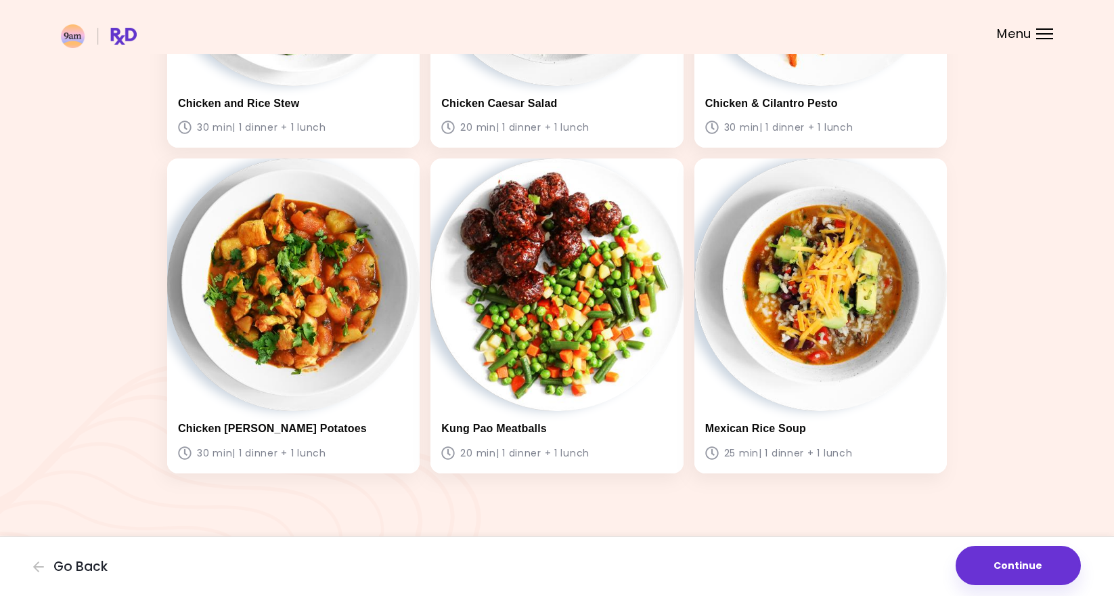
scroll to position [944, 0]
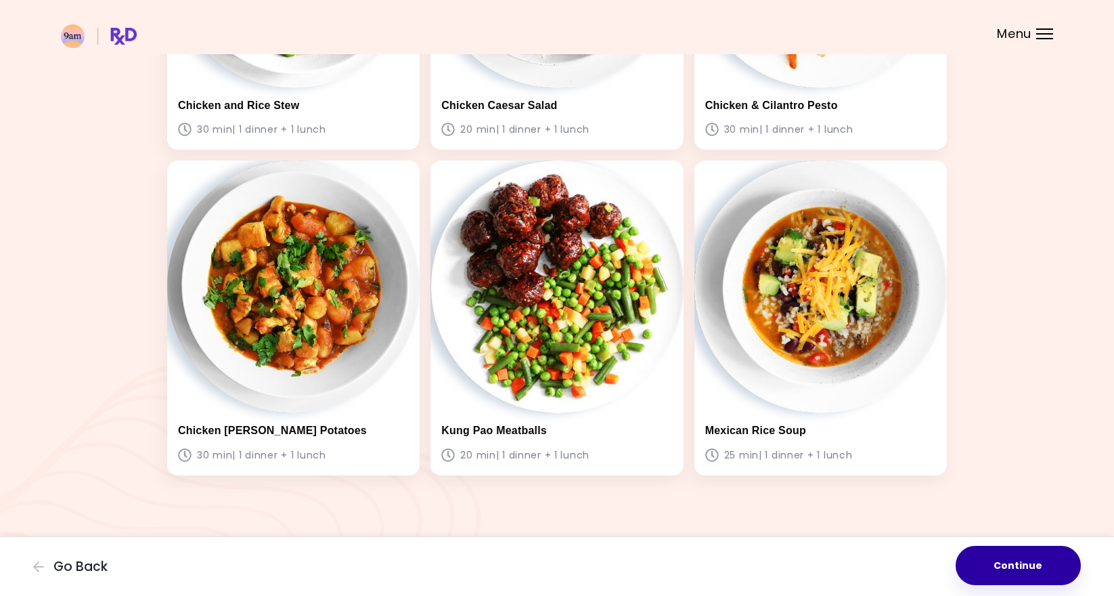
click at [1005, 562] on button "Continue" at bounding box center [1018, 565] width 125 height 39
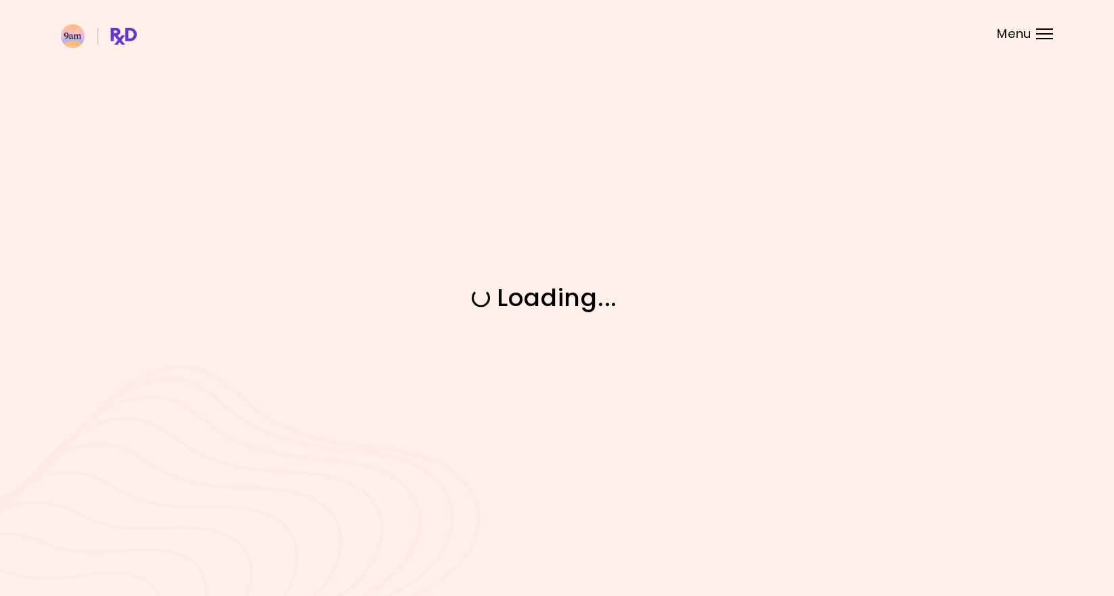
scroll to position [0, 0]
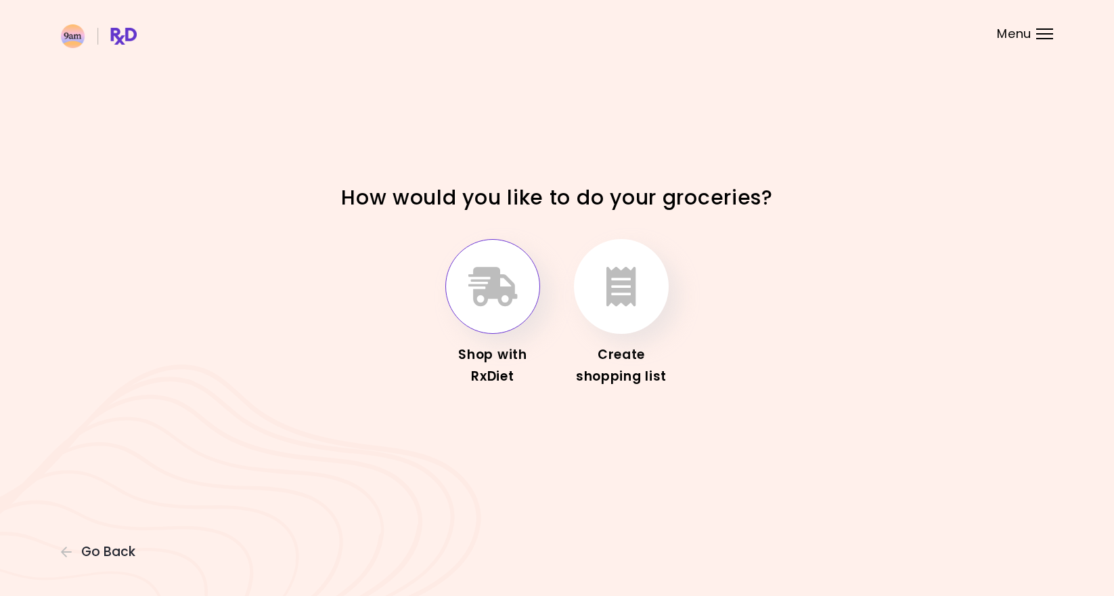
click at [502, 282] on icon "button" at bounding box center [492, 286] width 49 height 39
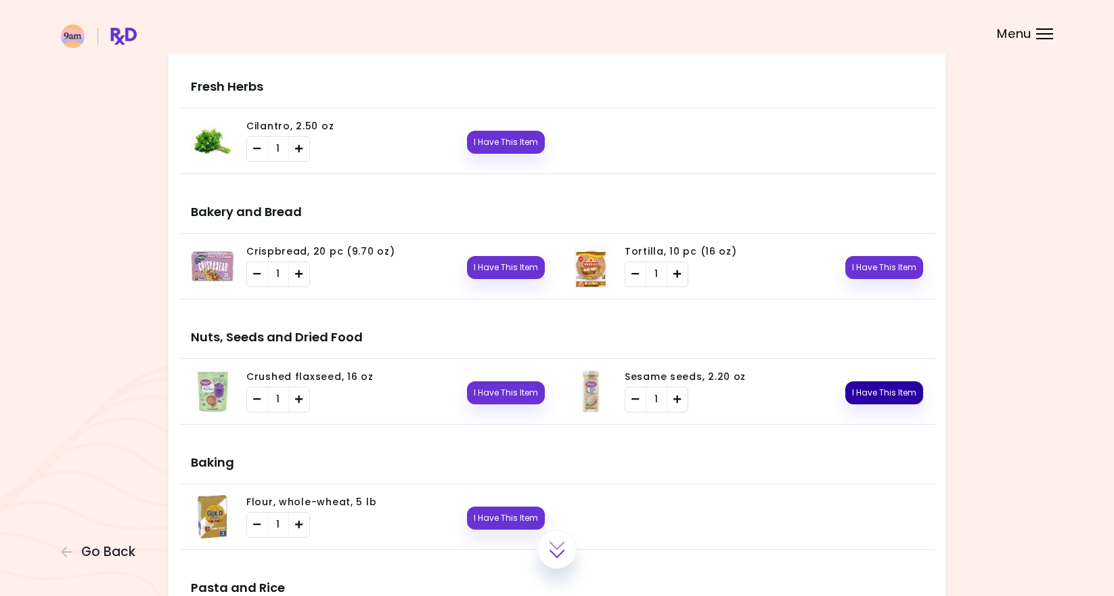
scroll to position [1759, 0]
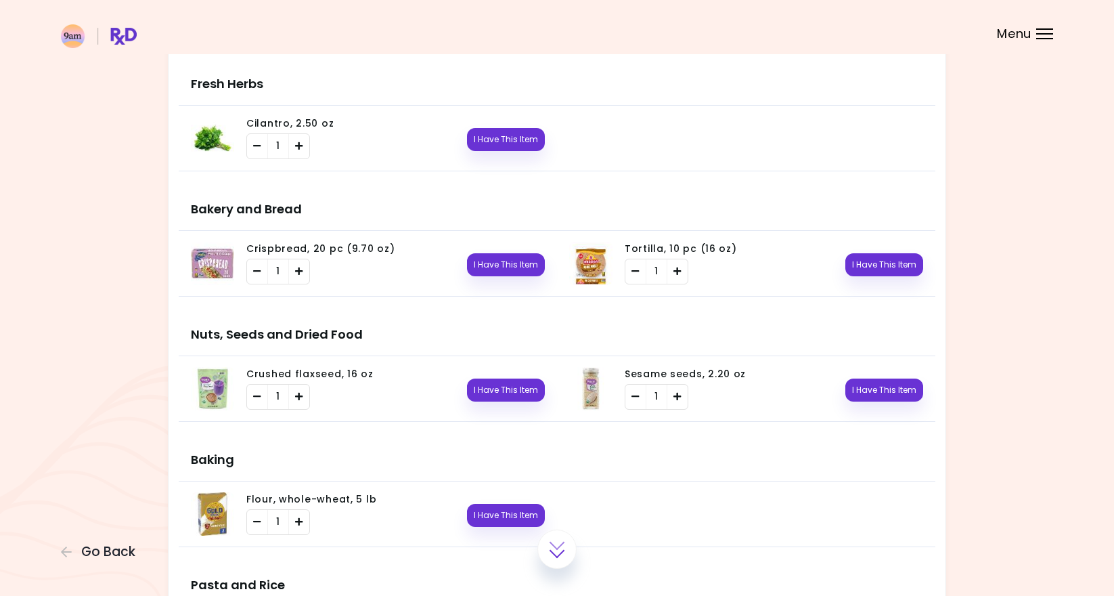
click at [202, 267] on img at bounding box center [212, 263] width 43 height 43
click at [323, 242] on span "Crispbread, 20 pc (9.70 oz)" at bounding box center [320, 249] width 148 height 14
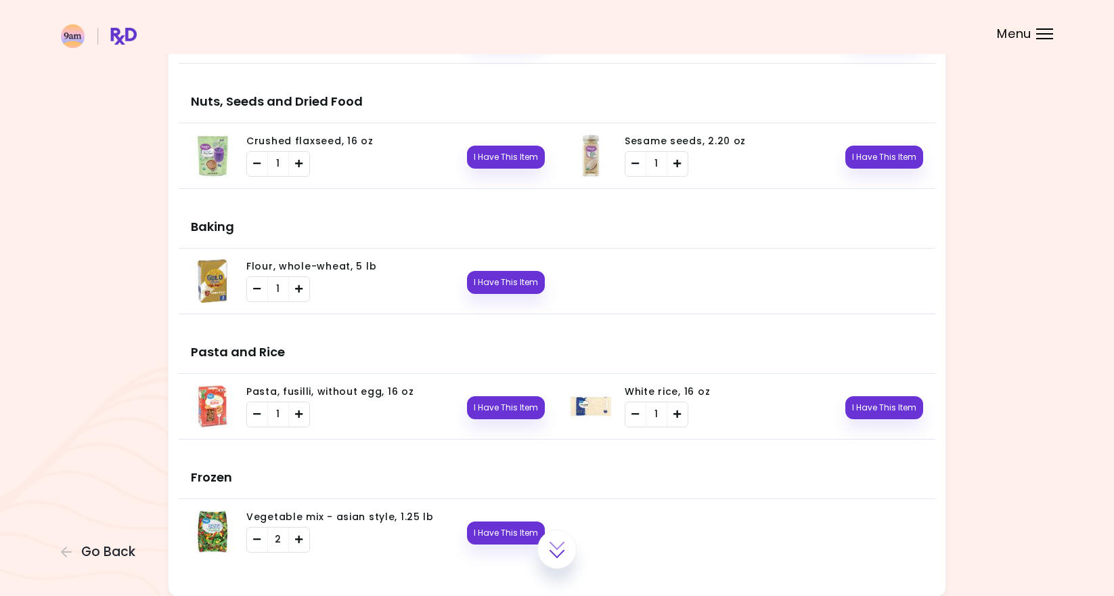
scroll to position [1994, 0]
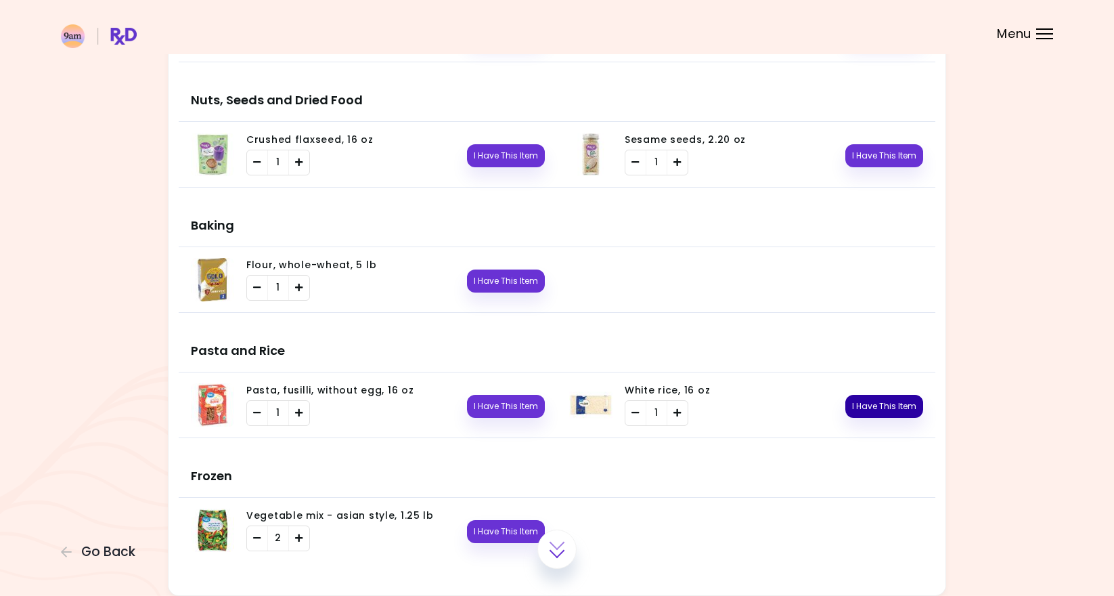
click at [864, 408] on button "I Have This Item" at bounding box center [885, 406] width 78 height 23
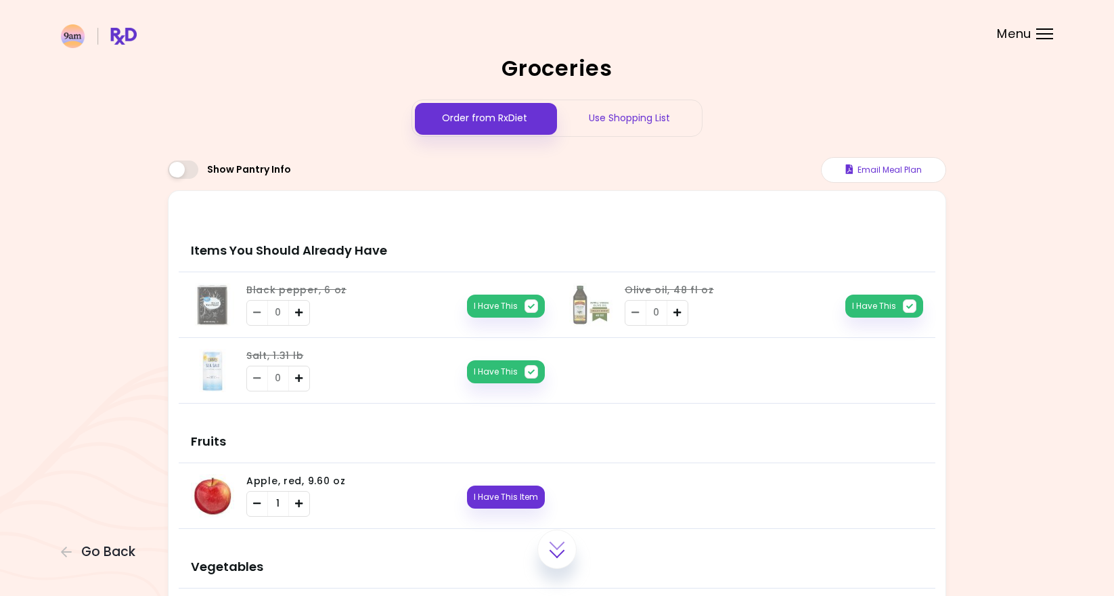
scroll to position [0, 0]
click at [103, 558] on span "Go Back" at bounding box center [108, 551] width 54 height 15
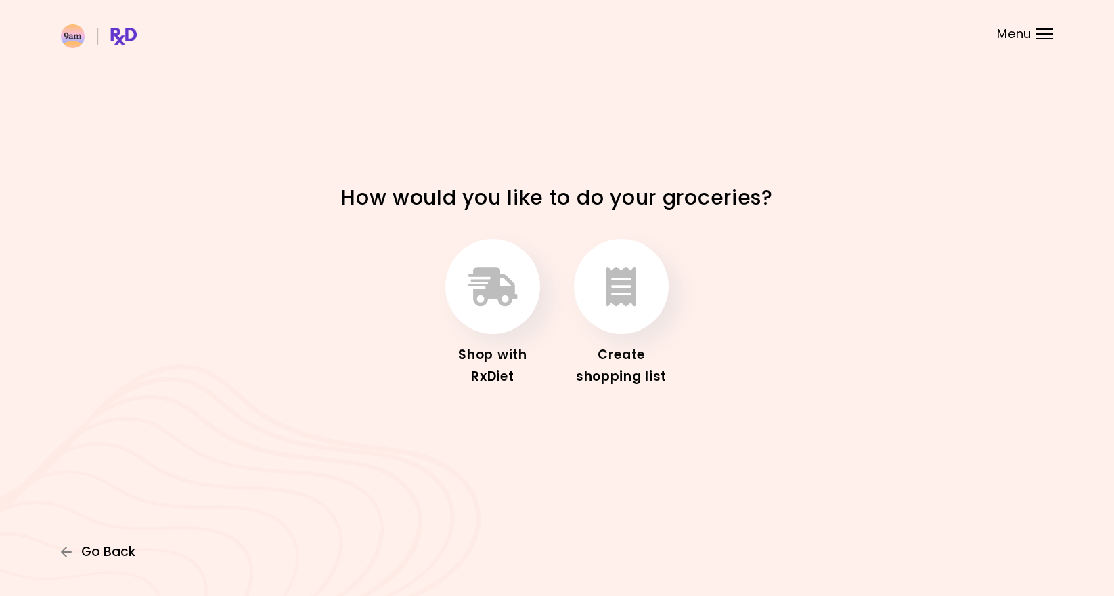
click at [103, 558] on span "Go Back" at bounding box center [108, 551] width 54 height 15
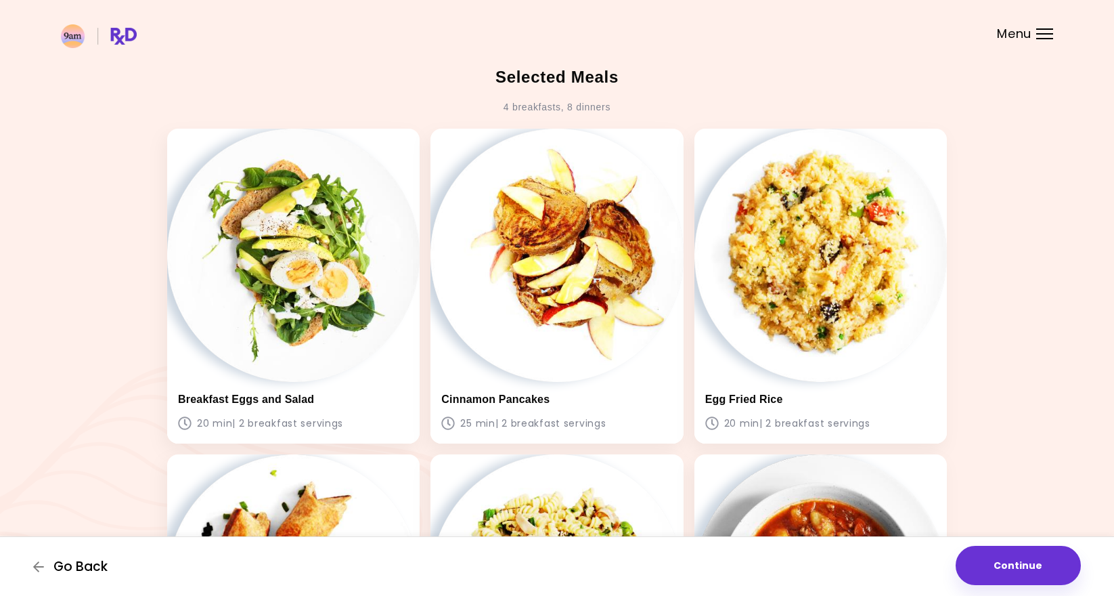
click at [60, 573] on span "Go Back" at bounding box center [80, 566] width 54 height 15
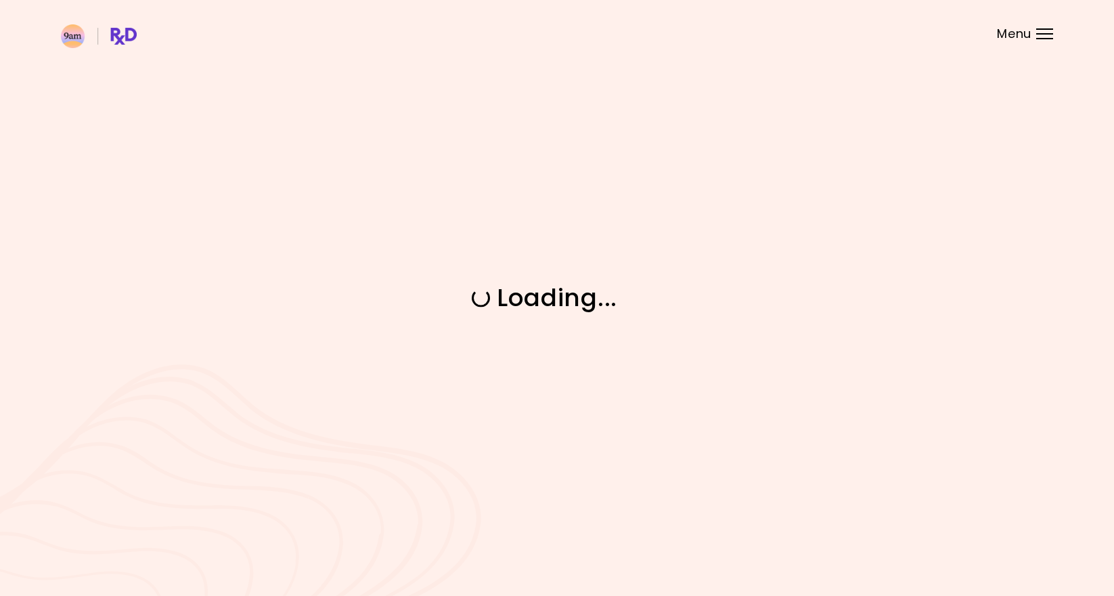
click at [60, 573] on div "Loading ..." at bounding box center [557, 298] width 1114 height 596
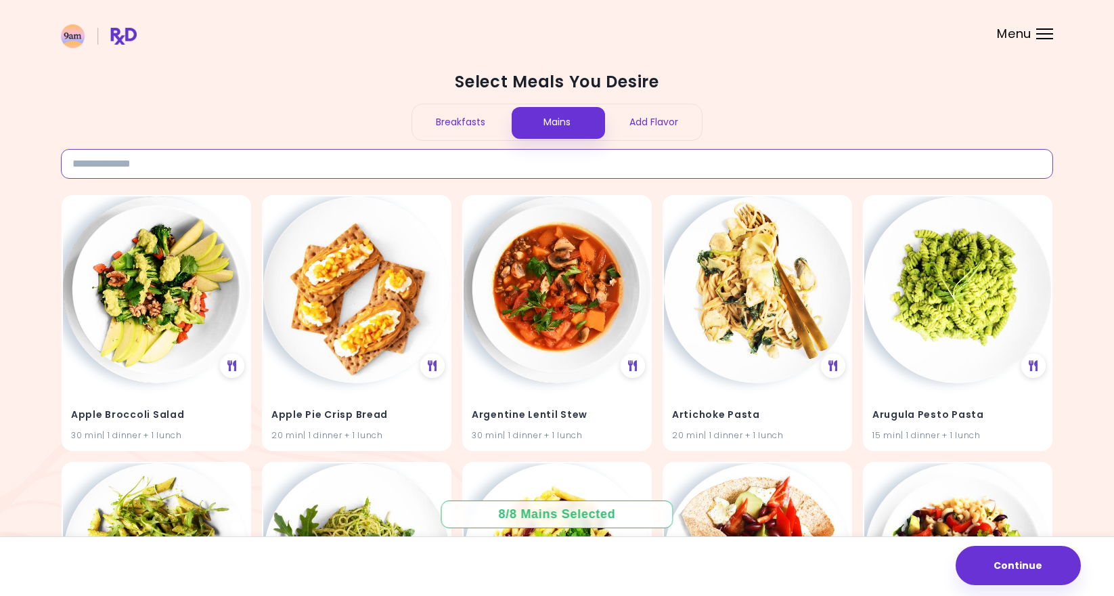
click at [211, 170] on input at bounding box center [557, 164] width 992 height 30
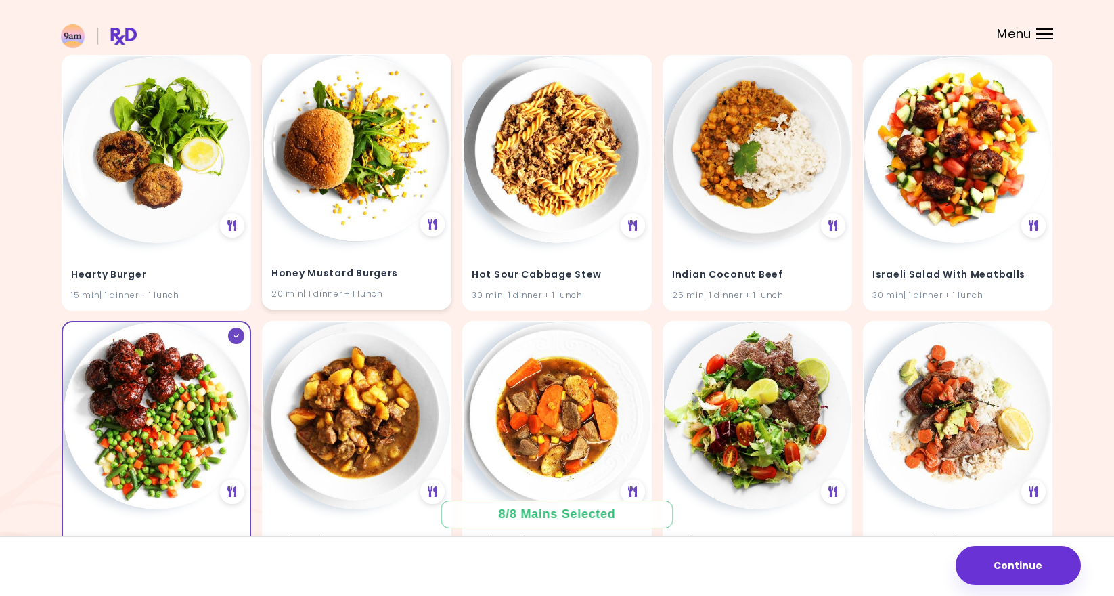
scroll to position [4418, 0]
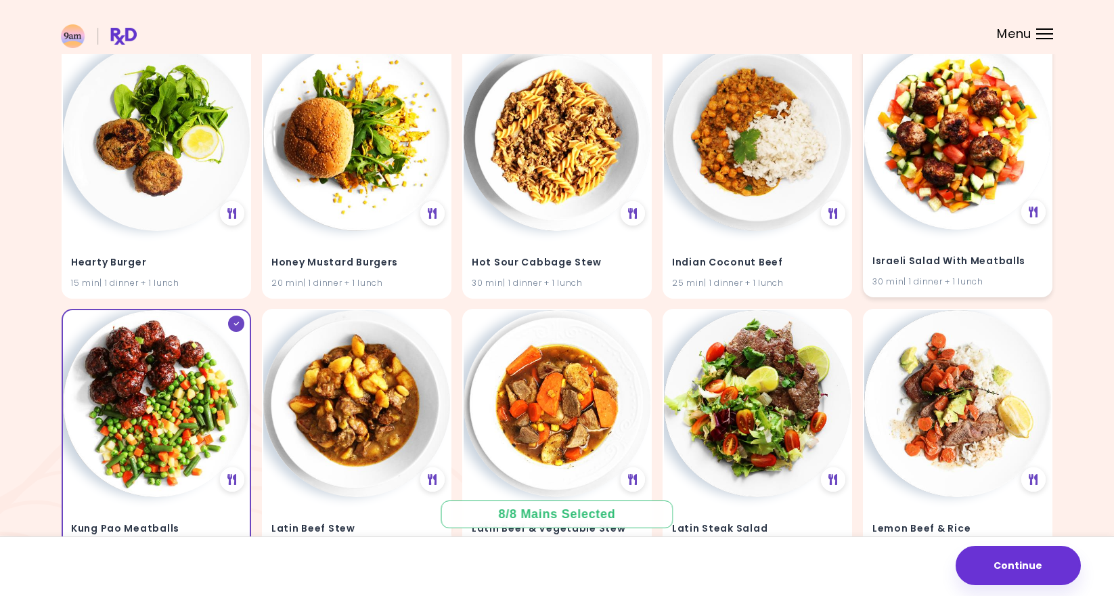
type input "****"
click at [940, 156] on img at bounding box center [957, 136] width 187 height 187
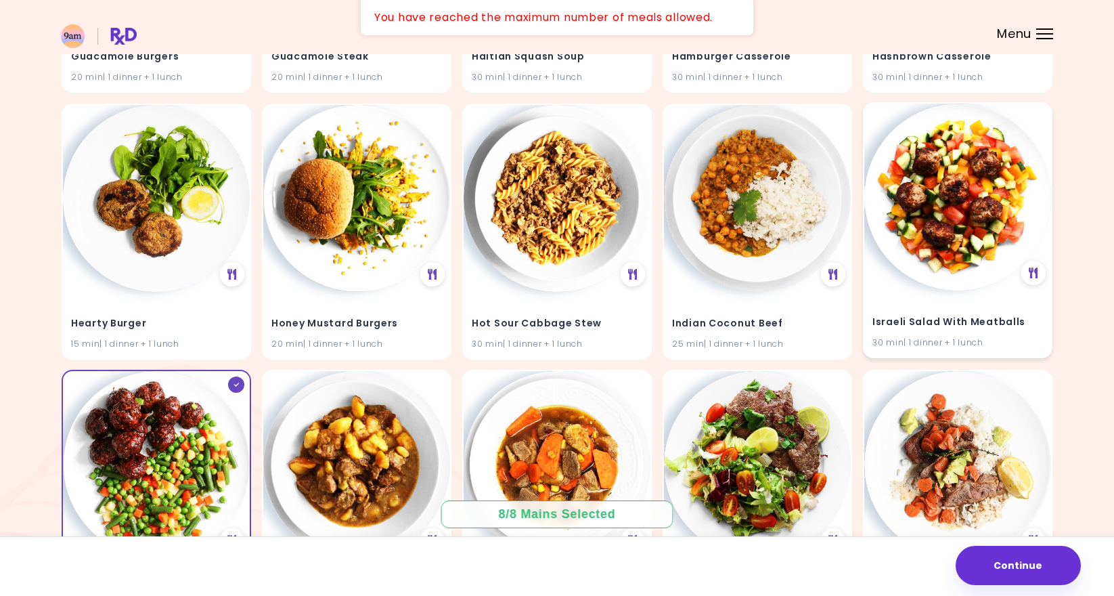
scroll to position [4357, 0]
click at [1034, 267] on icon at bounding box center [1034, 273] width 10 height 12
